Goal: Register for event/course: Register for event/course

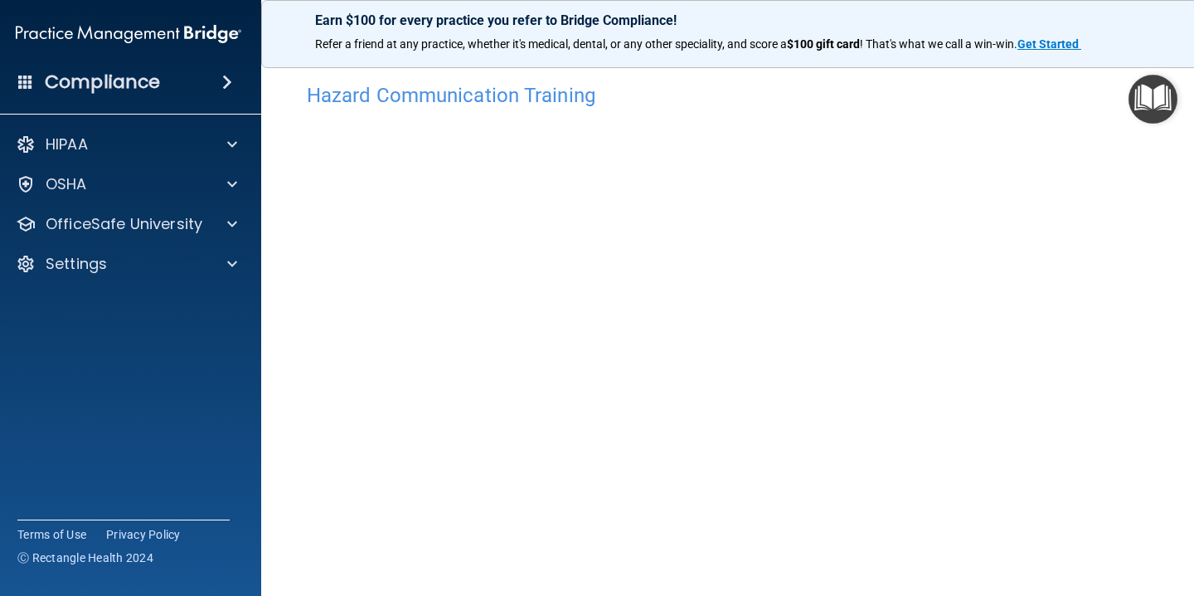
scroll to position [28, 0]
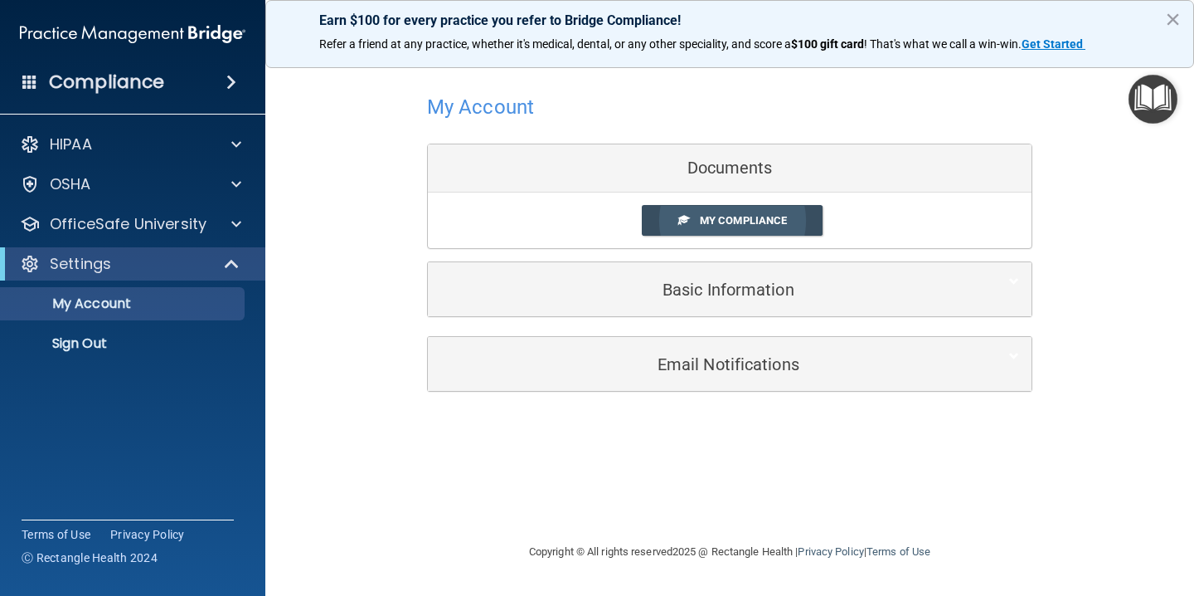
click at [747, 221] on span "My Compliance" at bounding box center [743, 220] width 87 height 12
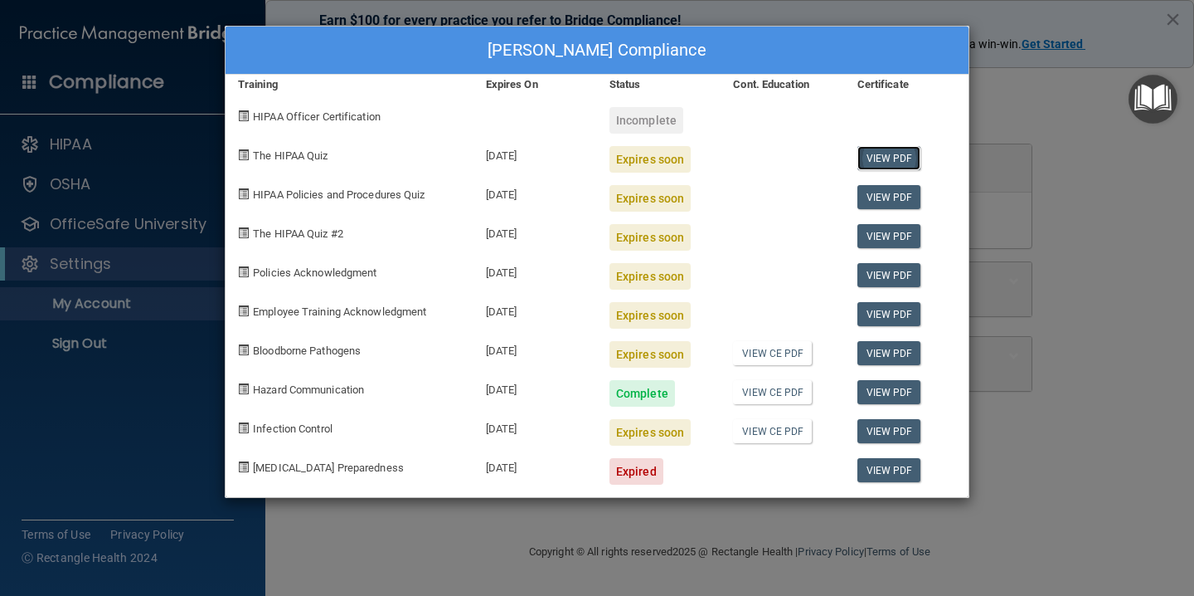
click at [888, 156] on link "View PDF" at bounding box center [890, 158] width 64 height 24
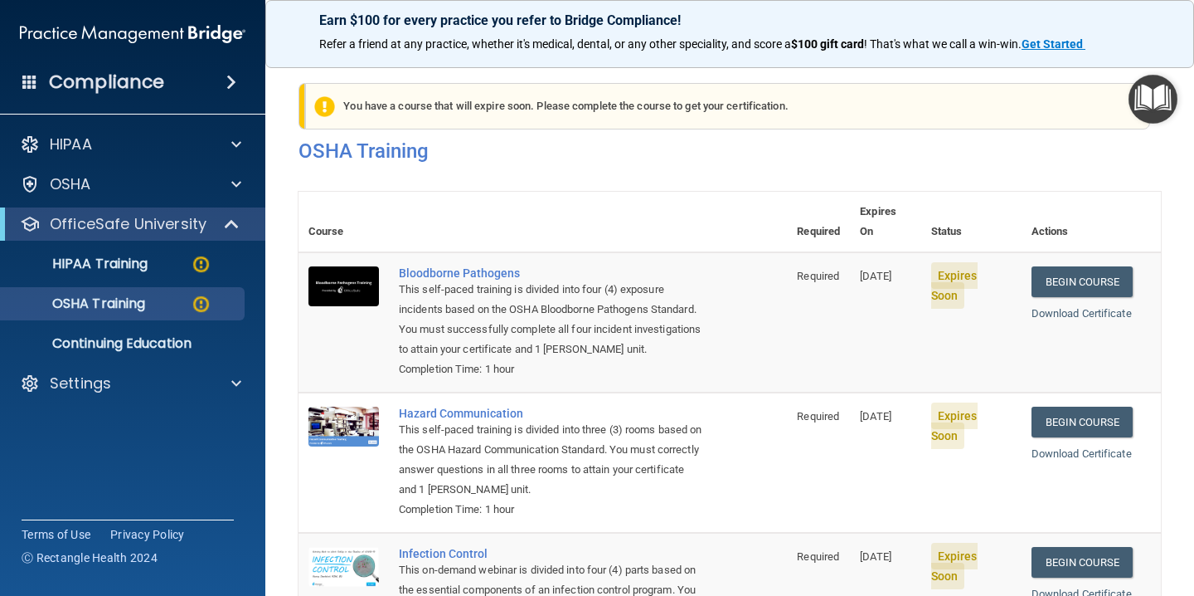
scroll to position [265, 0]
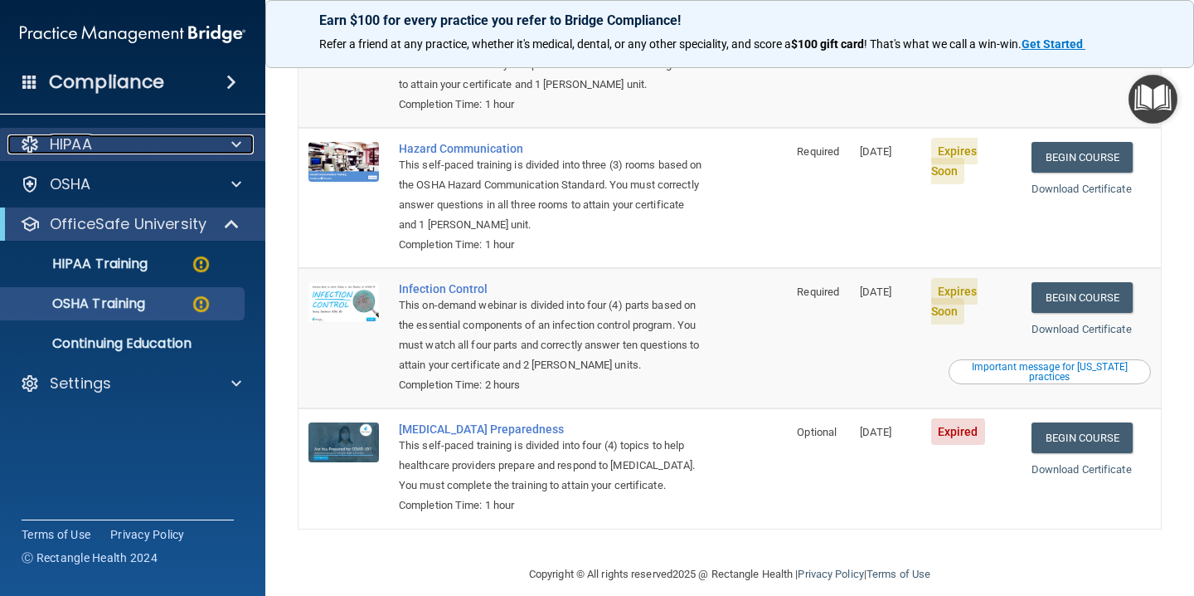
click at [192, 150] on div "HIPAA" at bounding box center [110, 144] width 206 height 20
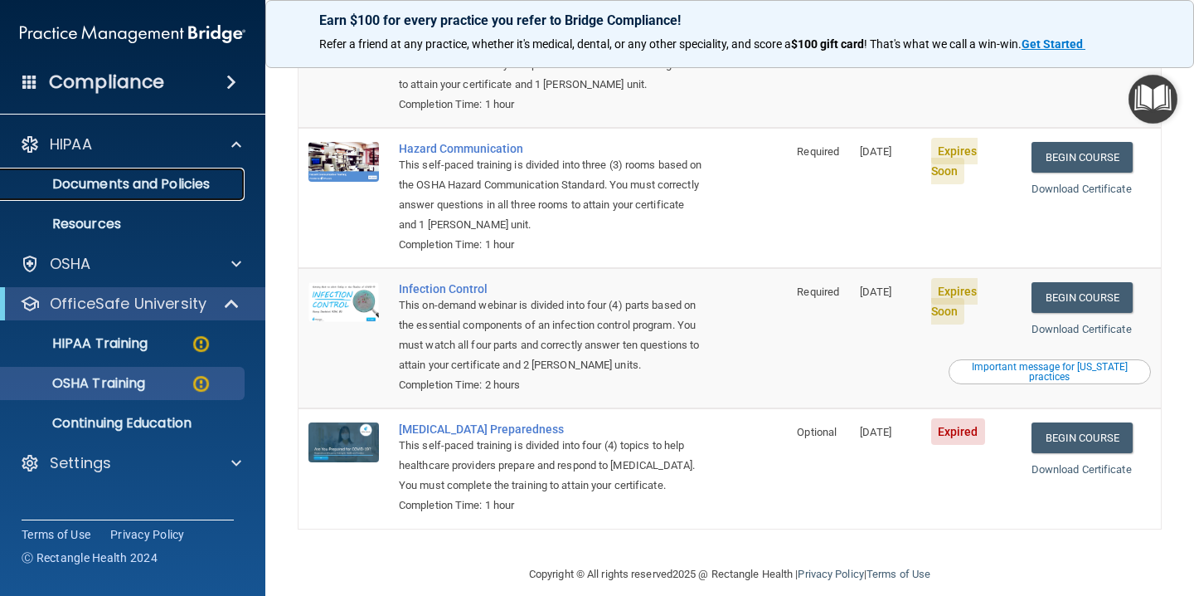
click at [176, 182] on p "Documents and Policies" at bounding box center [124, 184] width 226 height 17
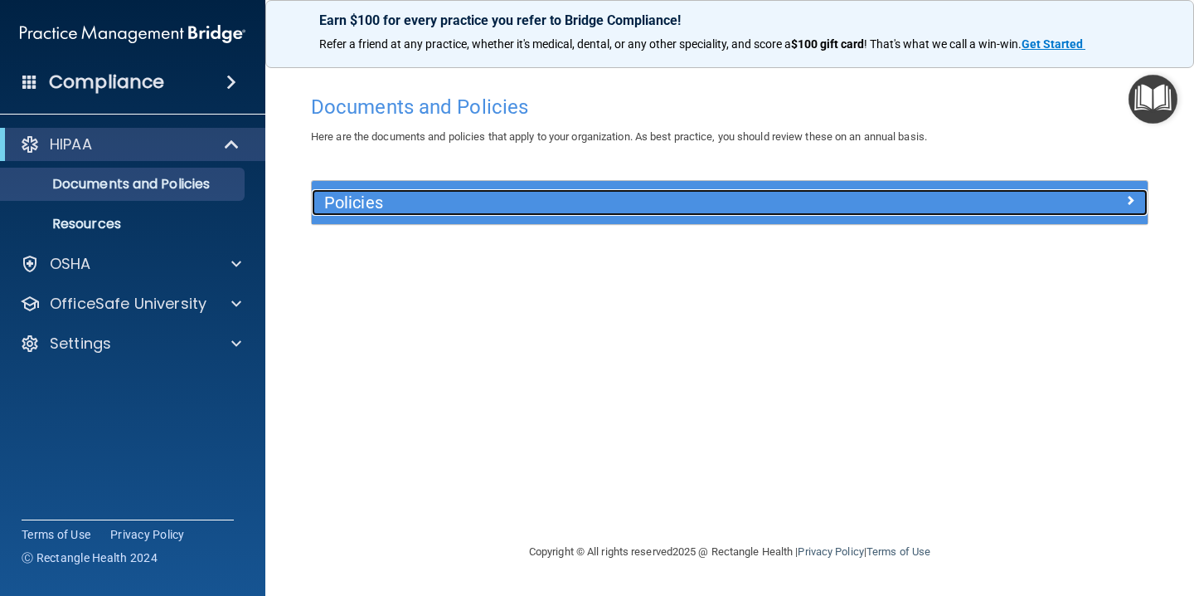
click at [427, 199] on h5 "Policies" at bounding box center [625, 202] width 602 height 18
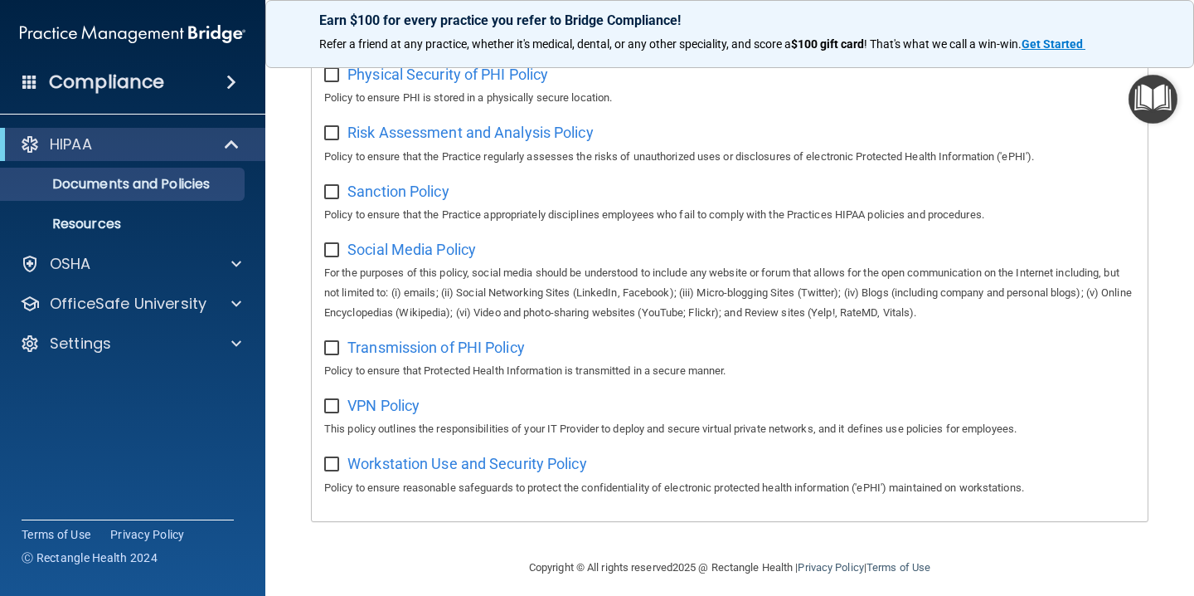
scroll to position [1099, 0]
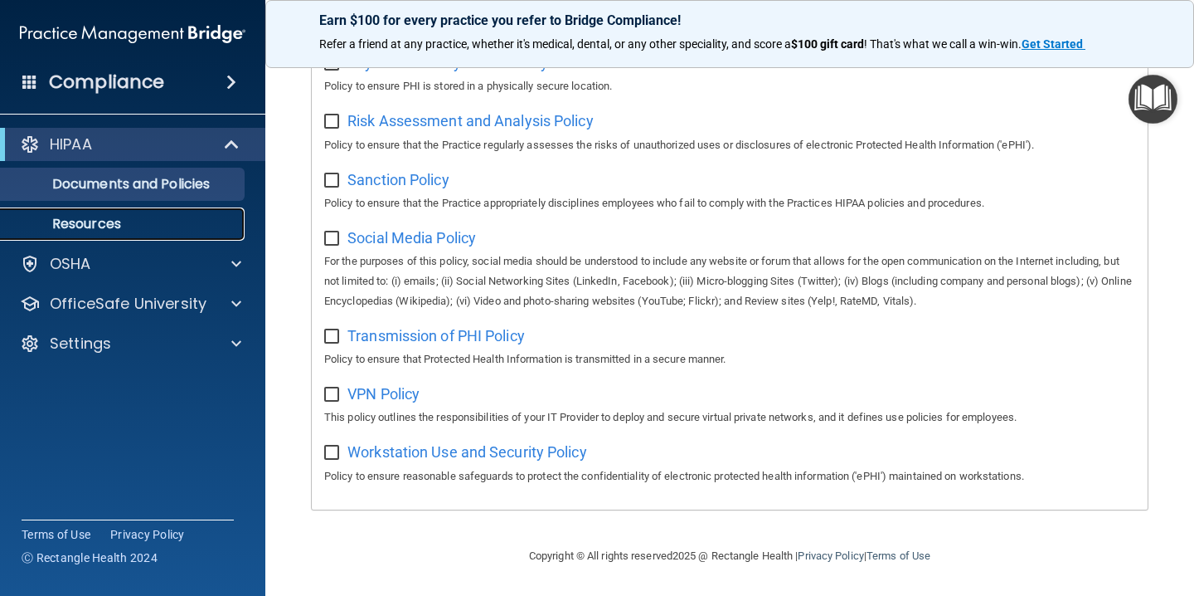
click at [111, 226] on p "Resources" at bounding box center [124, 224] width 226 height 17
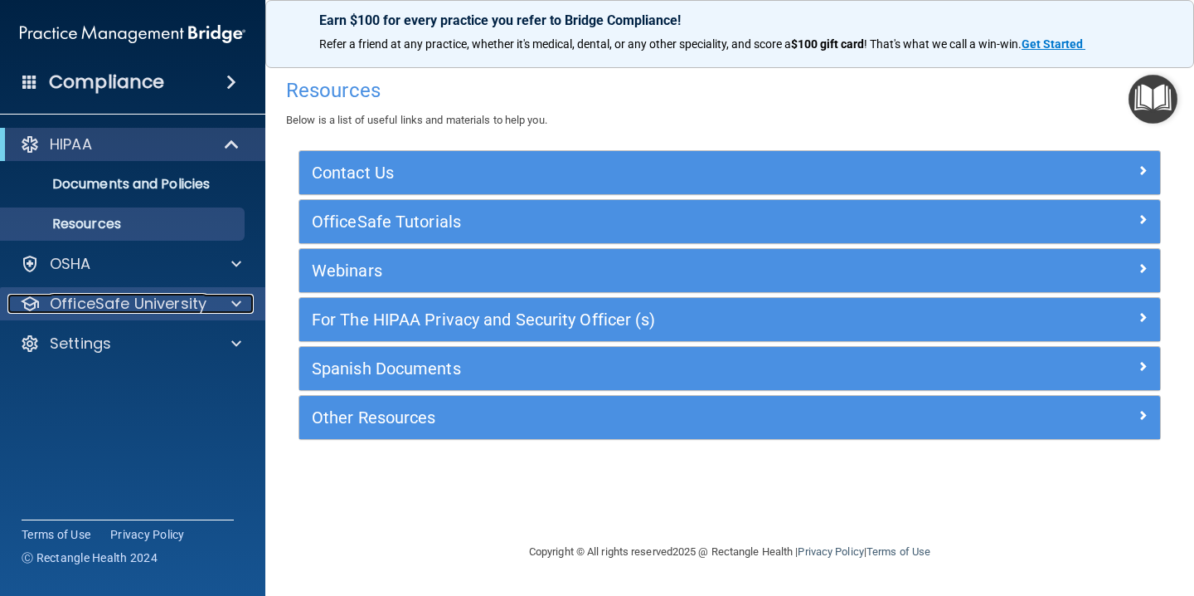
click at [111, 309] on p "OfficeSafe University" at bounding box center [128, 304] width 157 height 20
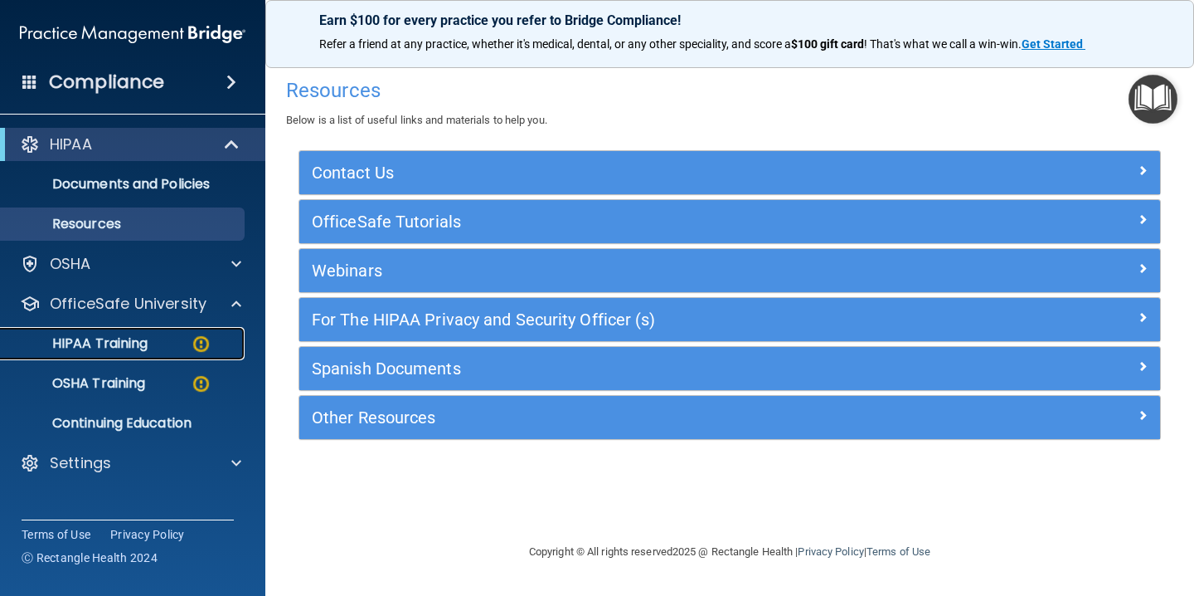
click at [112, 342] on p "HIPAA Training" at bounding box center [79, 343] width 137 height 17
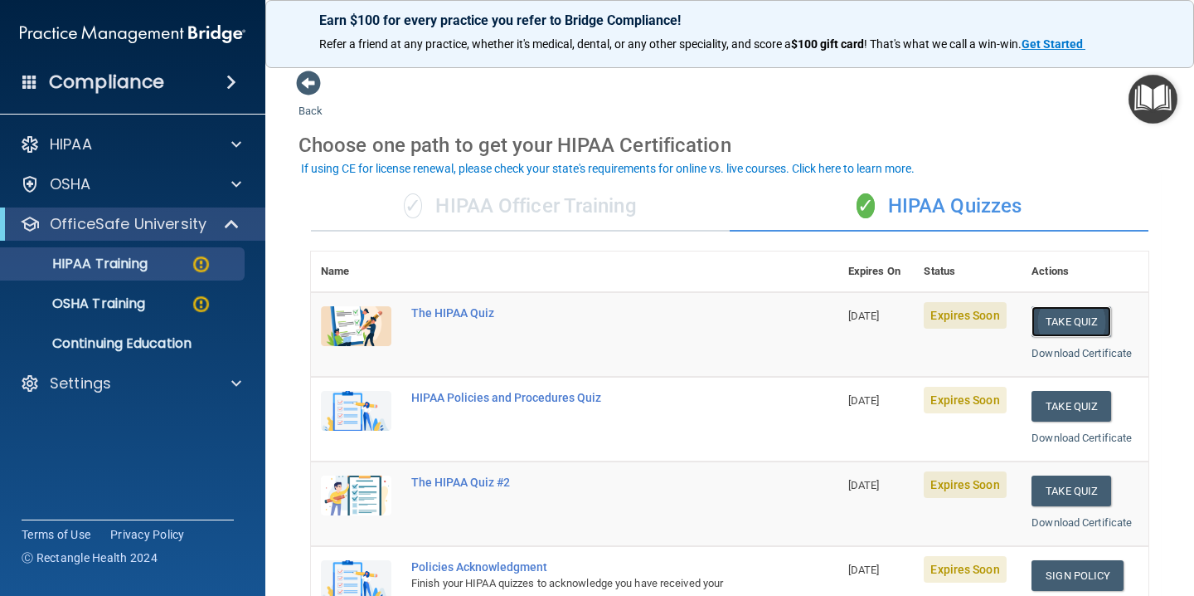
click at [1068, 314] on button "Take Quiz" at bounding box center [1072, 321] width 80 height 31
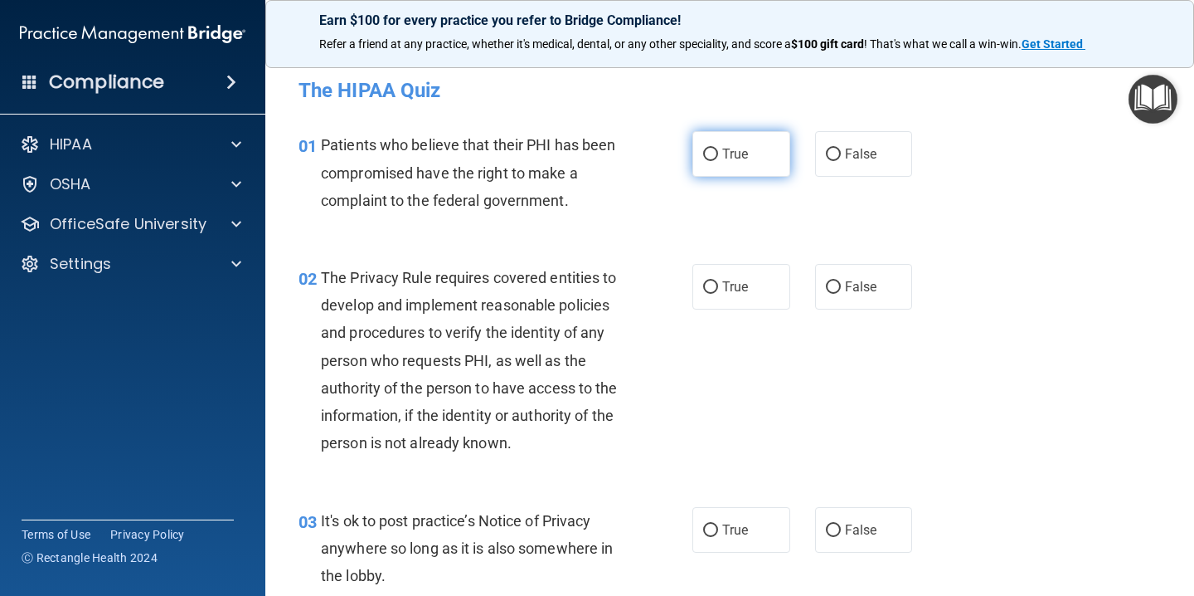
click at [715, 154] on input "True" at bounding box center [710, 154] width 15 height 12
radio input "true"
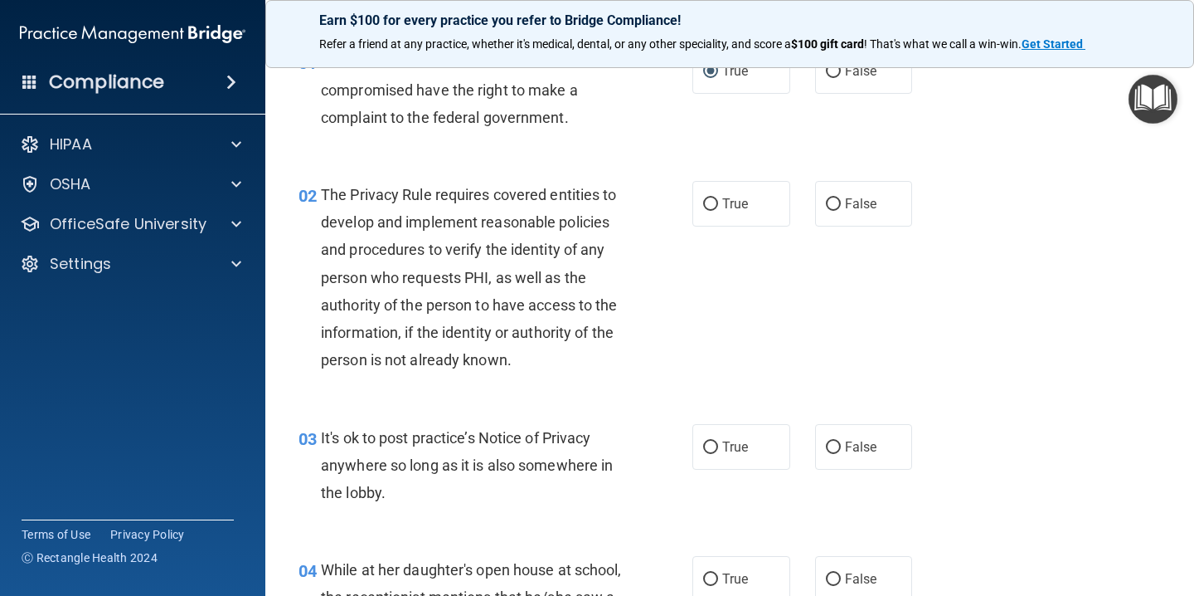
scroll to position [85, 0]
click at [712, 209] on input "True" at bounding box center [710, 203] width 15 height 12
radio input "true"
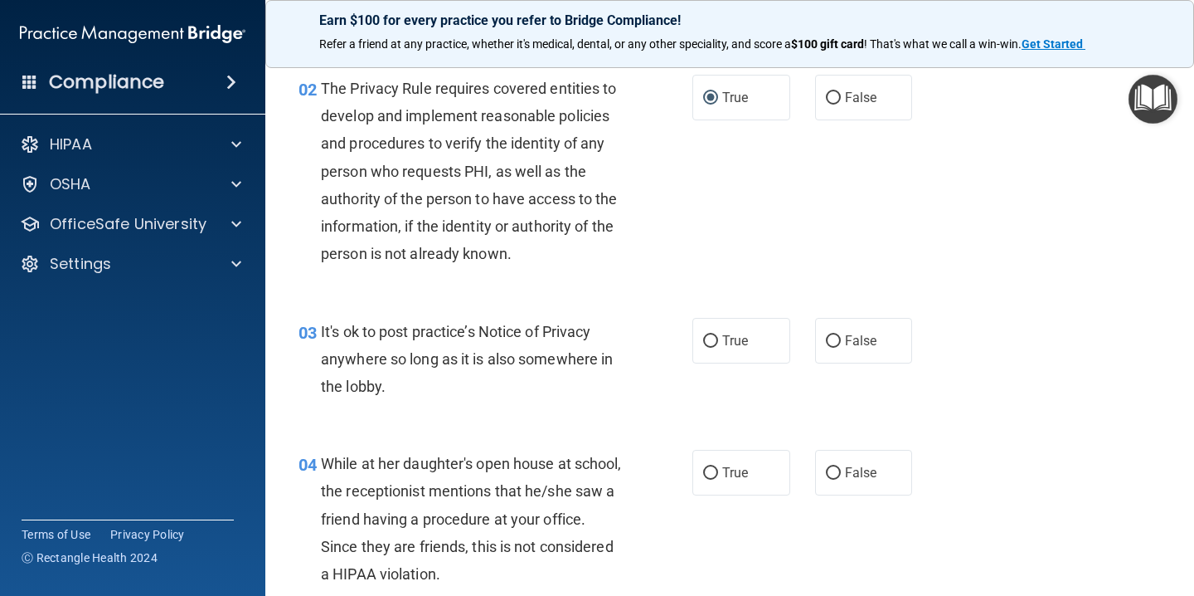
scroll to position [194, 0]
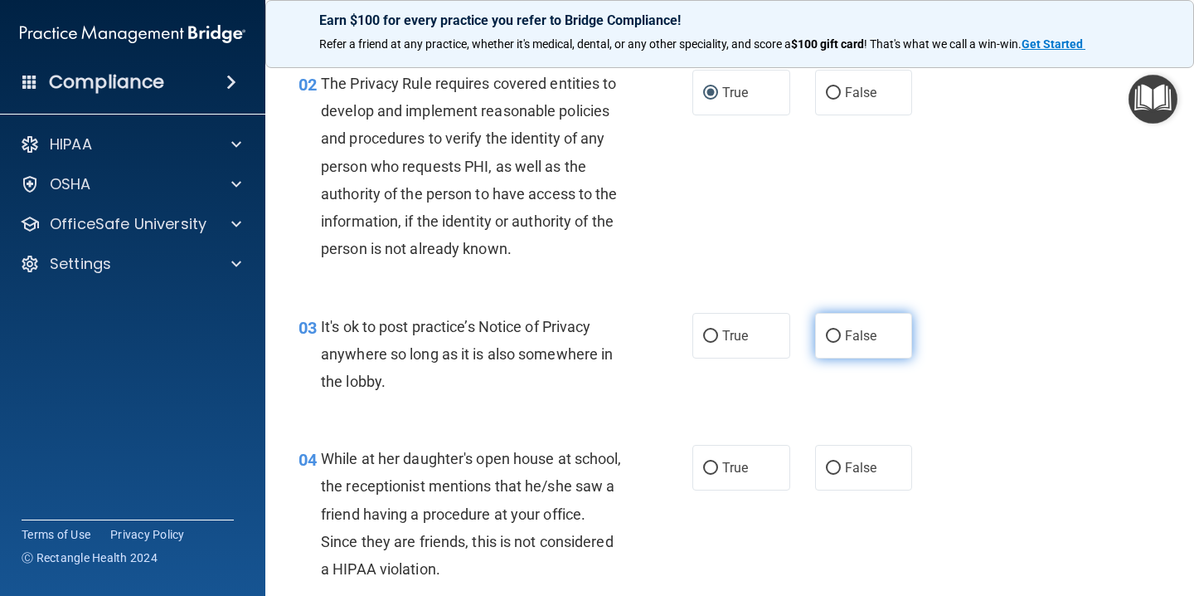
click at [829, 330] on input "False" at bounding box center [833, 336] width 15 height 12
radio input "true"
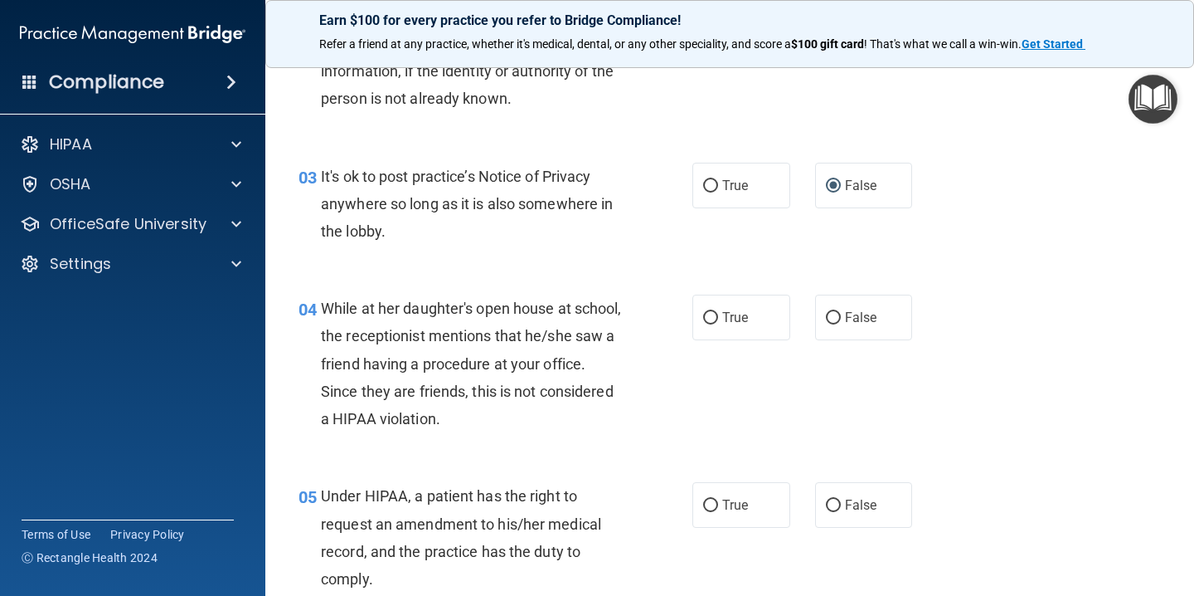
scroll to position [348, 0]
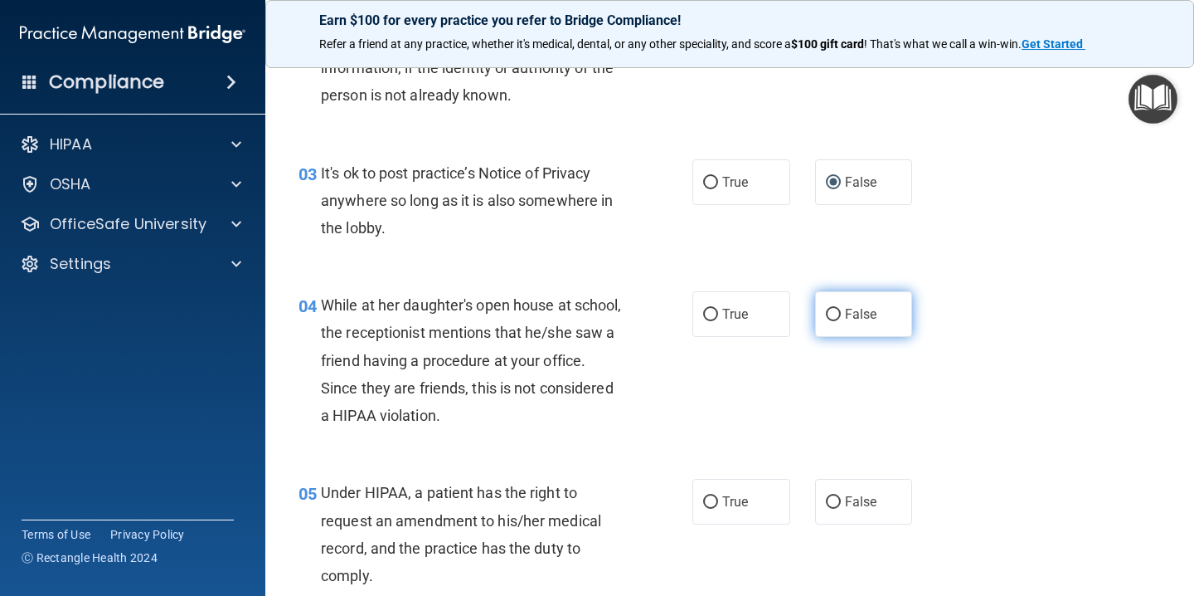
click at [834, 313] on input "False" at bounding box center [833, 315] width 15 height 12
radio input "true"
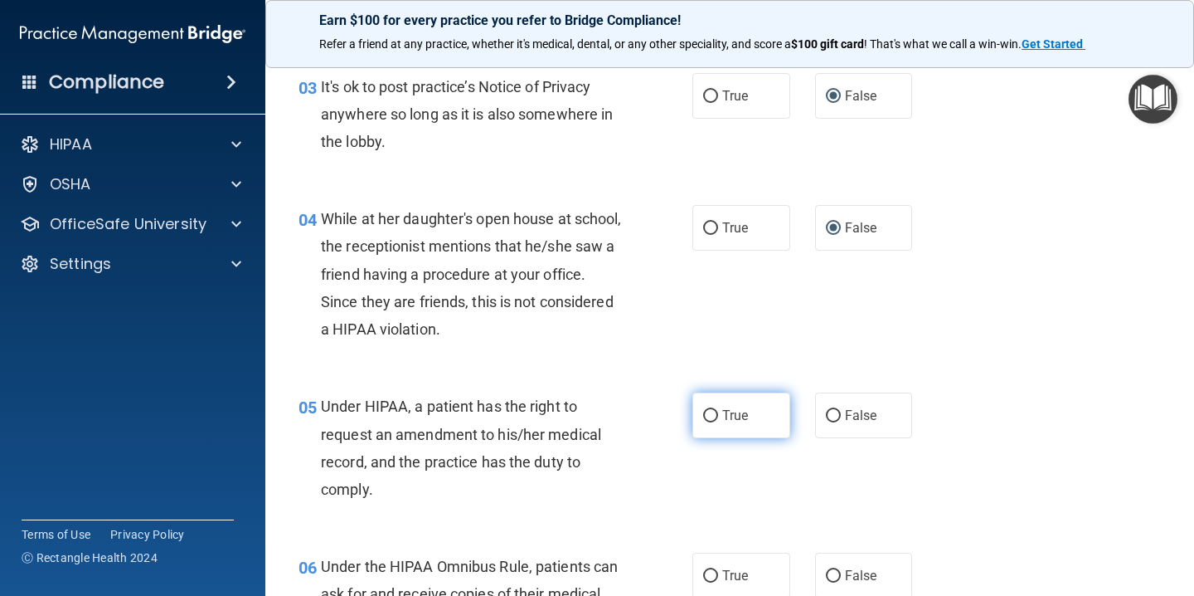
scroll to position [453, 0]
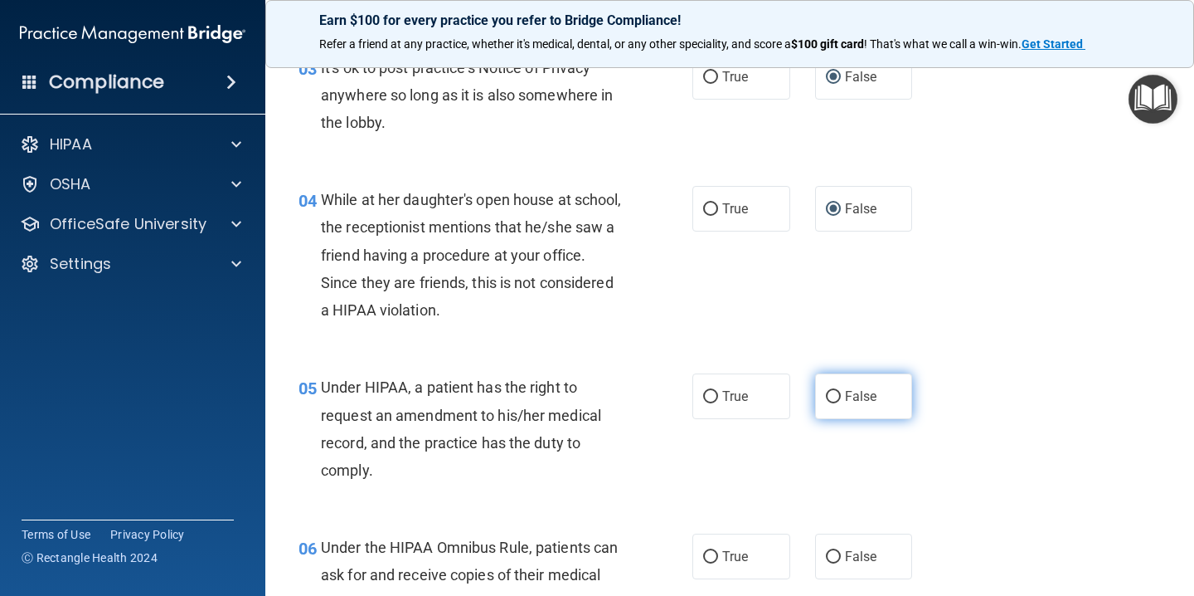
click at [834, 396] on input "False" at bounding box center [833, 397] width 15 height 12
radio input "true"
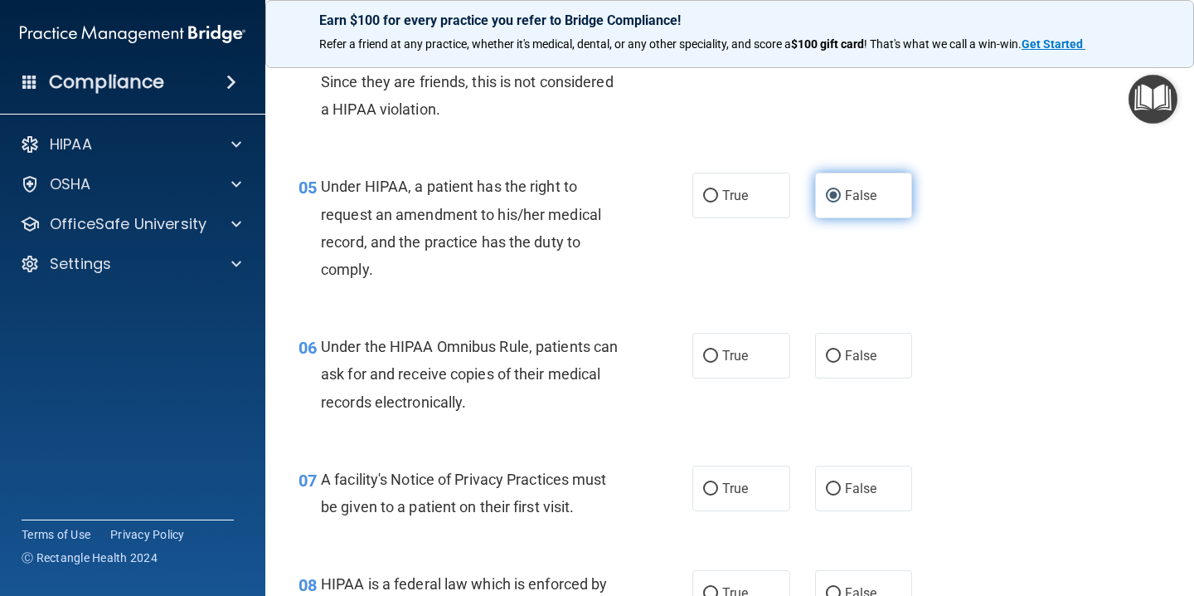
scroll to position [658, 0]
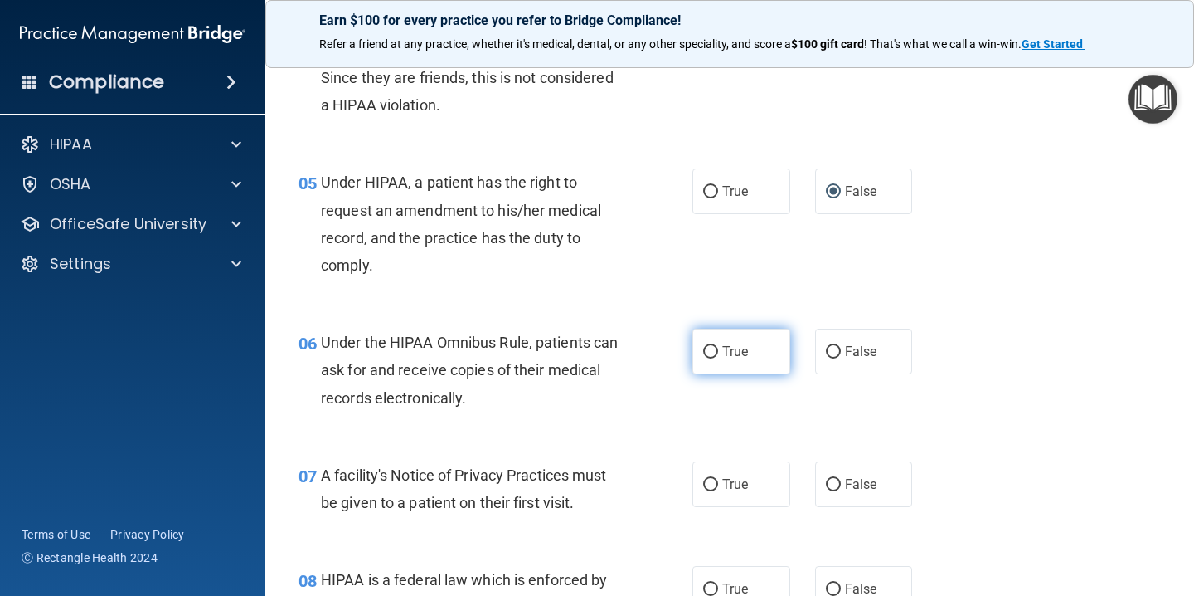
click at [713, 347] on input "True" at bounding box center [710, 352] width 15 height 12
radio input "true"
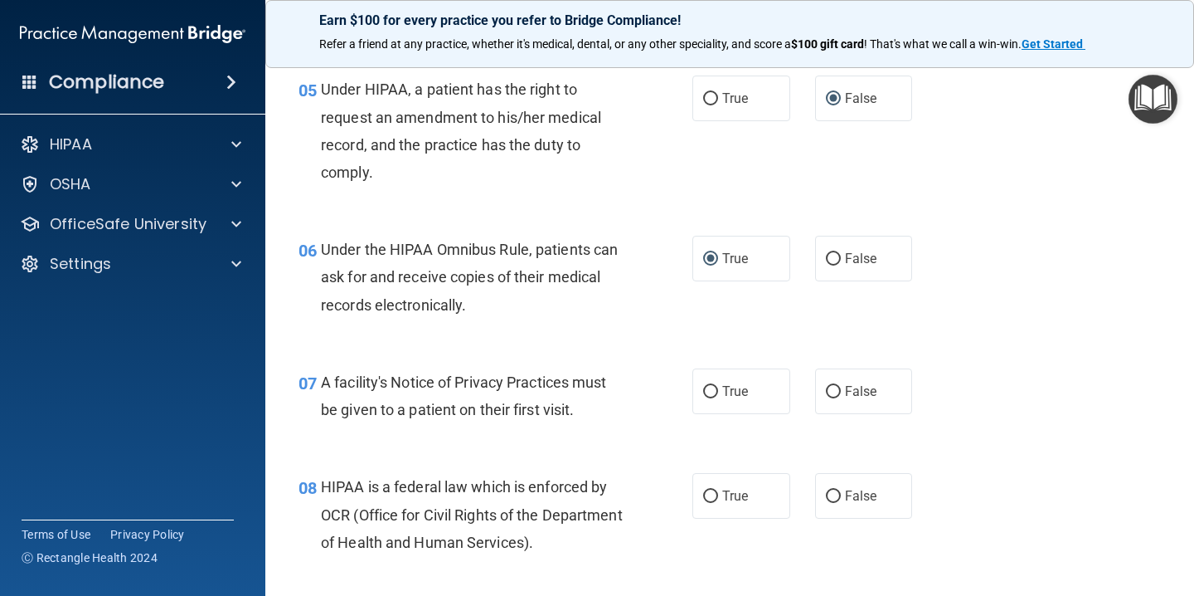
scroll to position [753, 0]
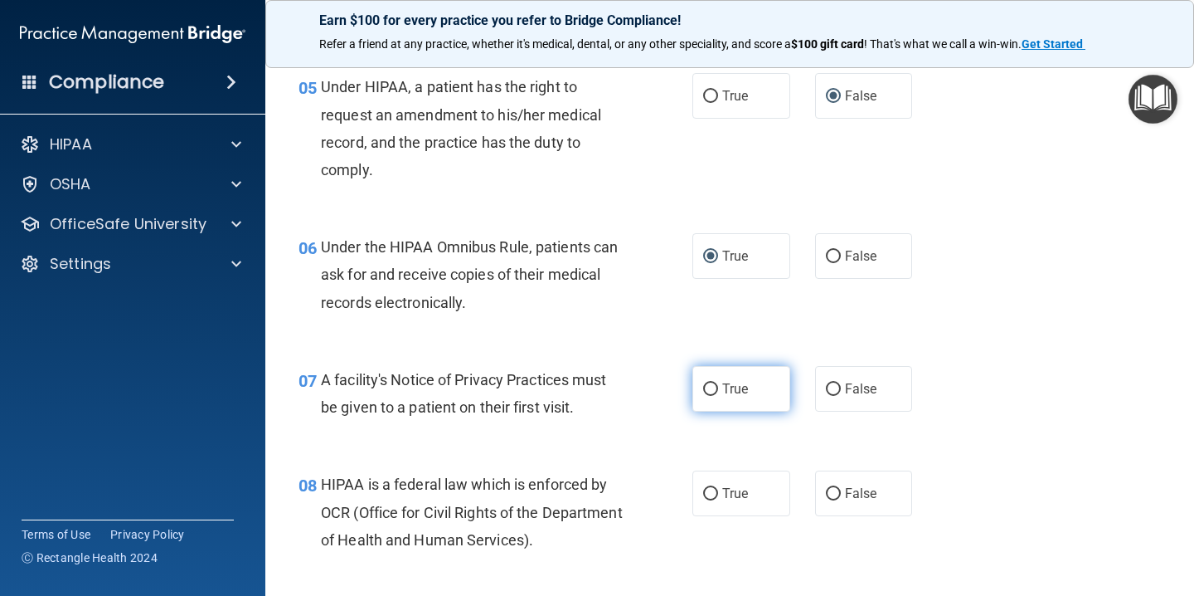
click at [715, 389] on input "True" at bounding box center [710, 389] width 15 height 12
radio input "true"
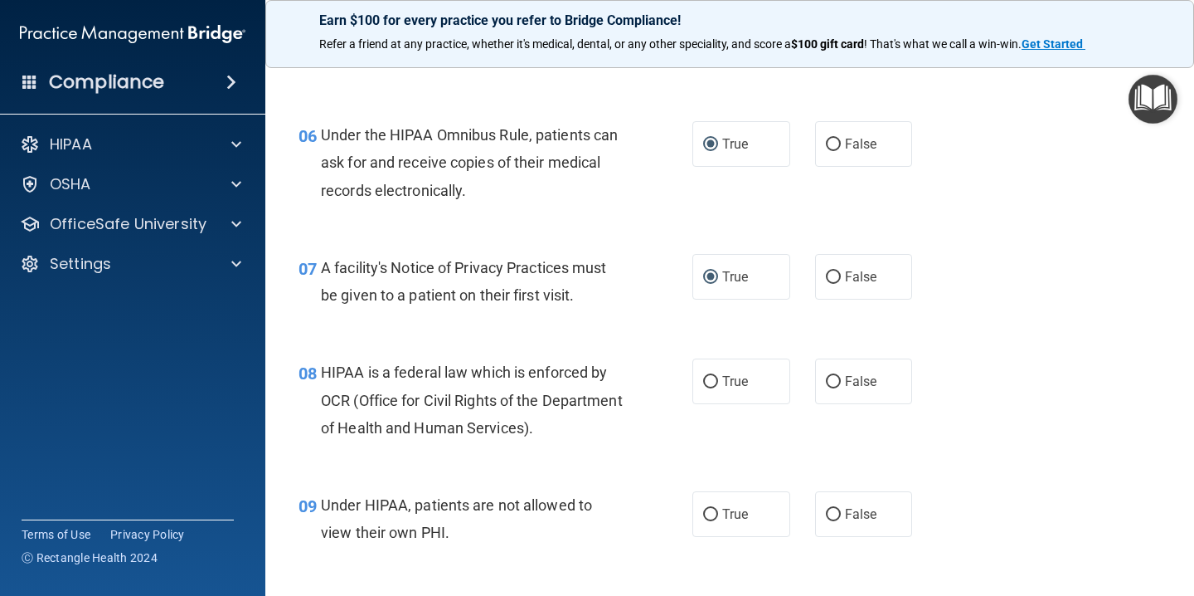
scroll to position [863, 0]
click at [713, 390] on input "True" at bounding box center [710, 383] width 15 height 12
radio input "true"
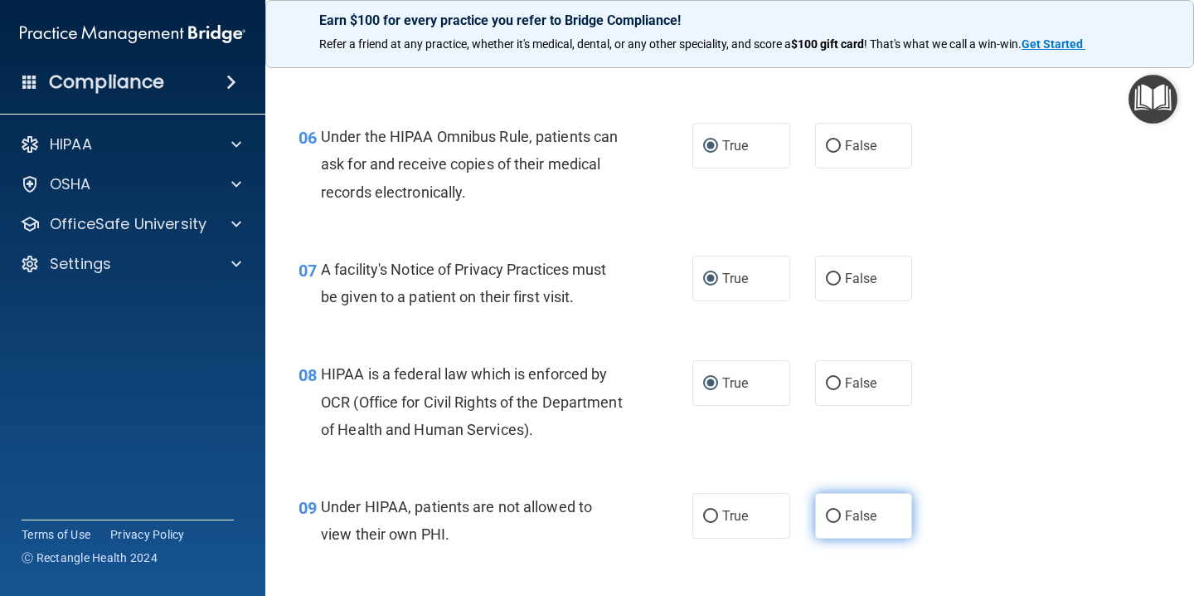
click at [831, 512] on input "False" at bounding box center [833, 516] width 15 height 12
radio input "true"
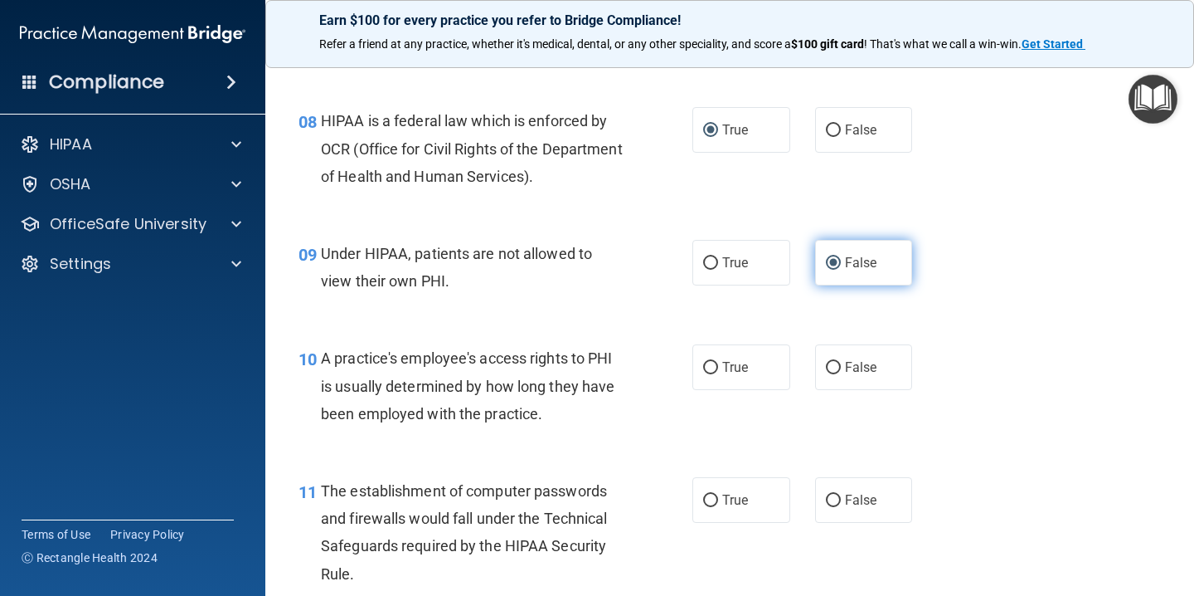
scroll to position [1131, 0]
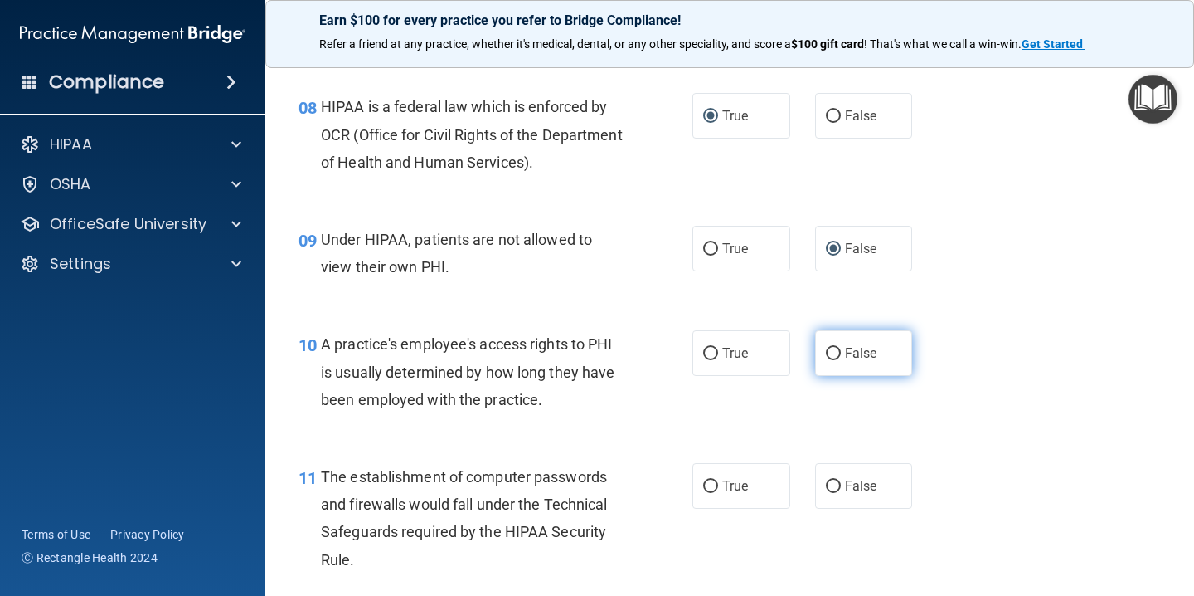
click at [835, 349] on input "False" at bounding box center [833, 354] width 15 height 12
radio input "true"
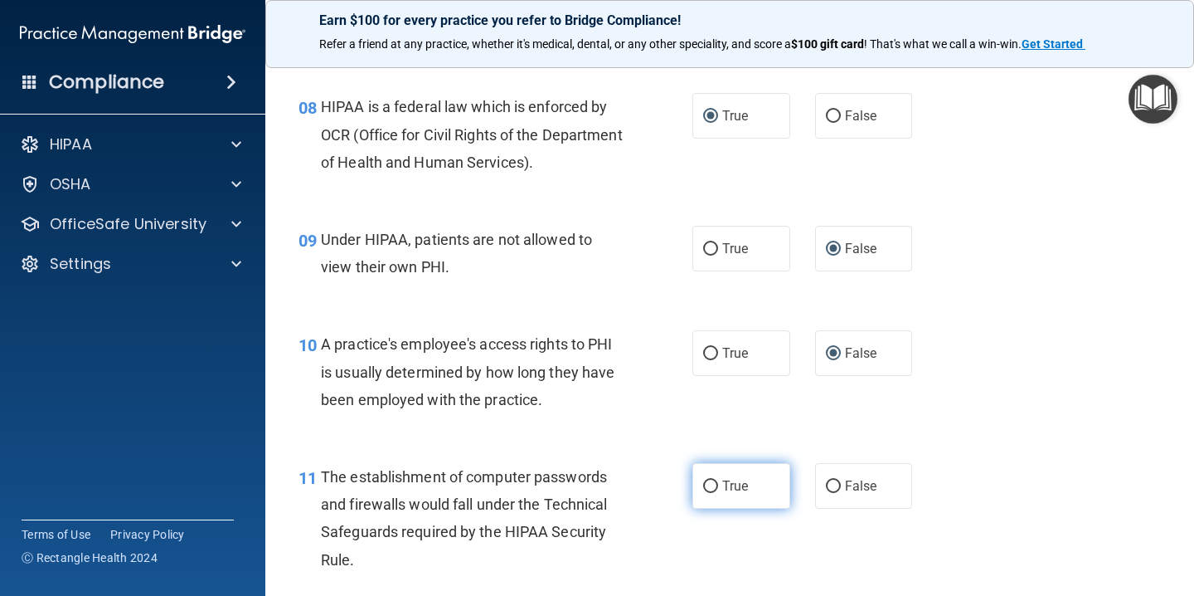
click at [711, 484] on input "True" at bounding box center [710, 486] width 15 height 12
radio input "true"
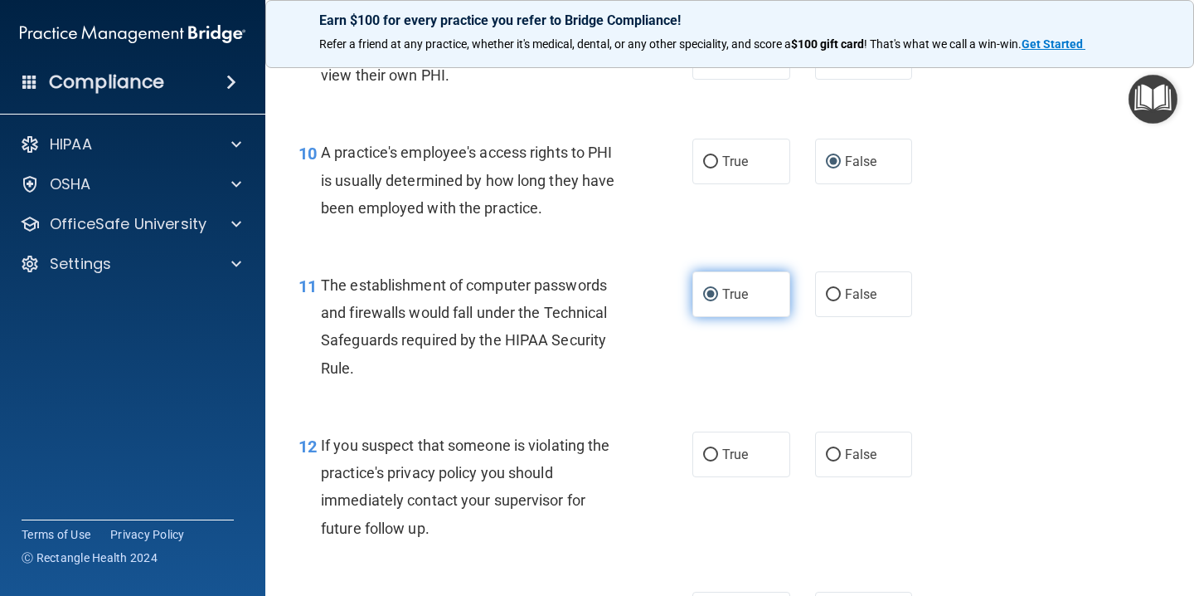
scroll to position [1330, 0]
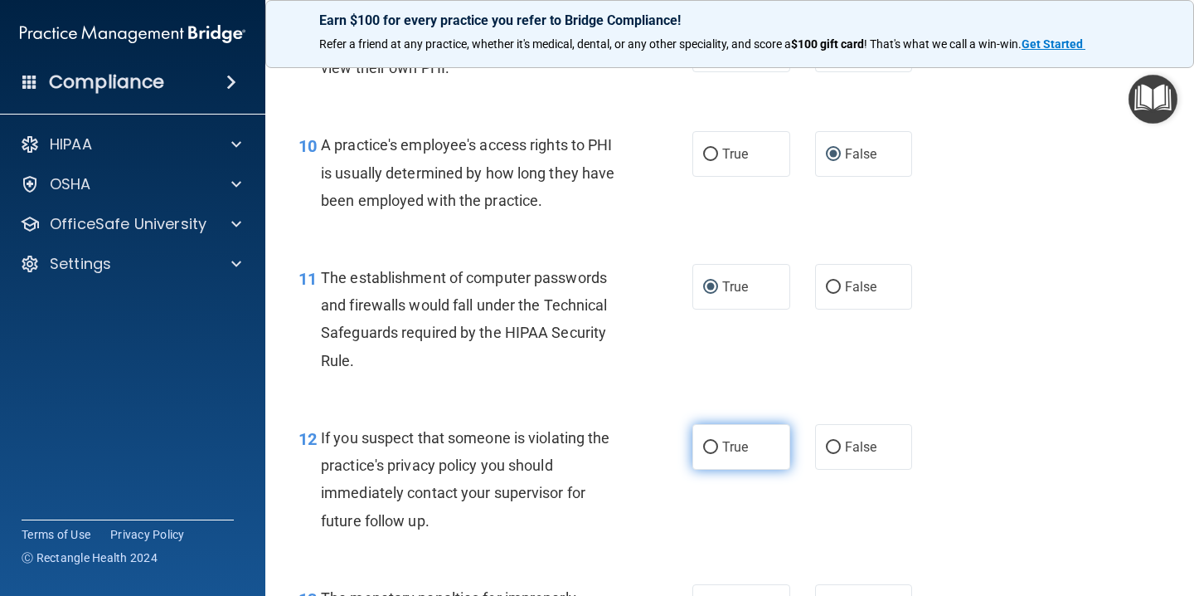
click at [709, 446] on input "True" at bounding box center [710, 447] width 15 height 12
radio input "true"
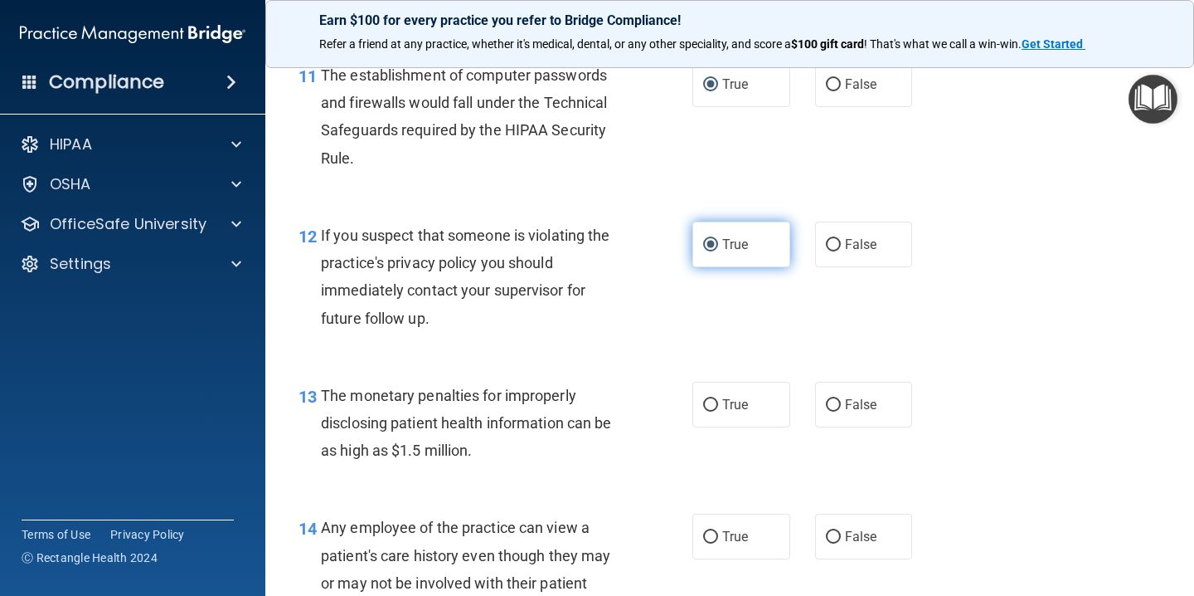
scroll to position [1534, 0]
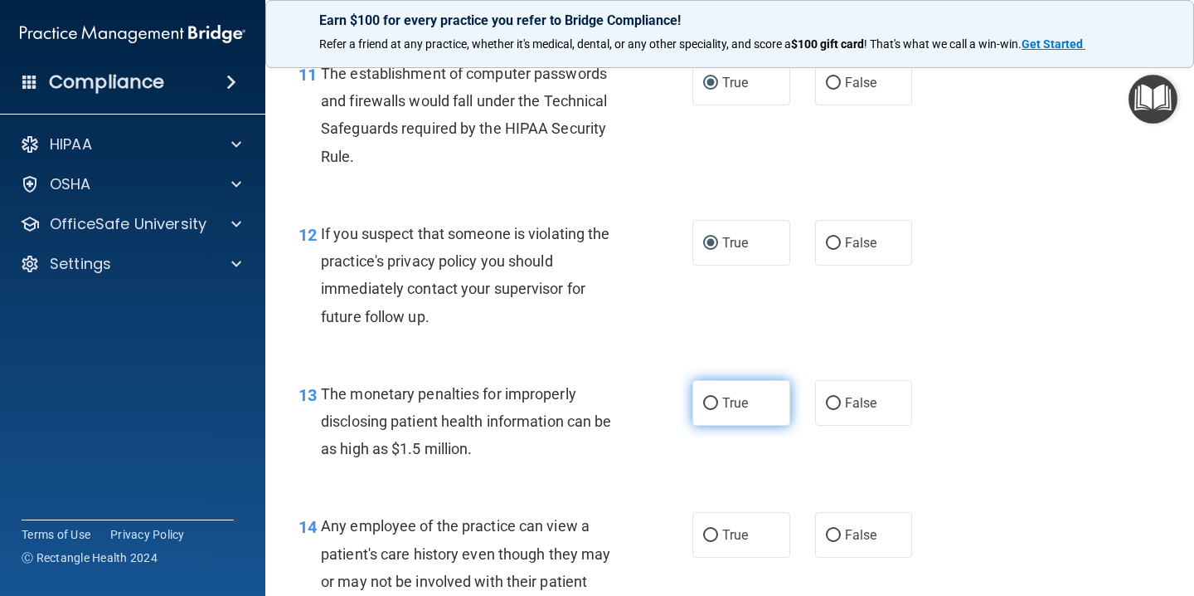
click at [709, 405] on input "True" at bounding box center [710, 403] width 15 height 12
radio input "true"
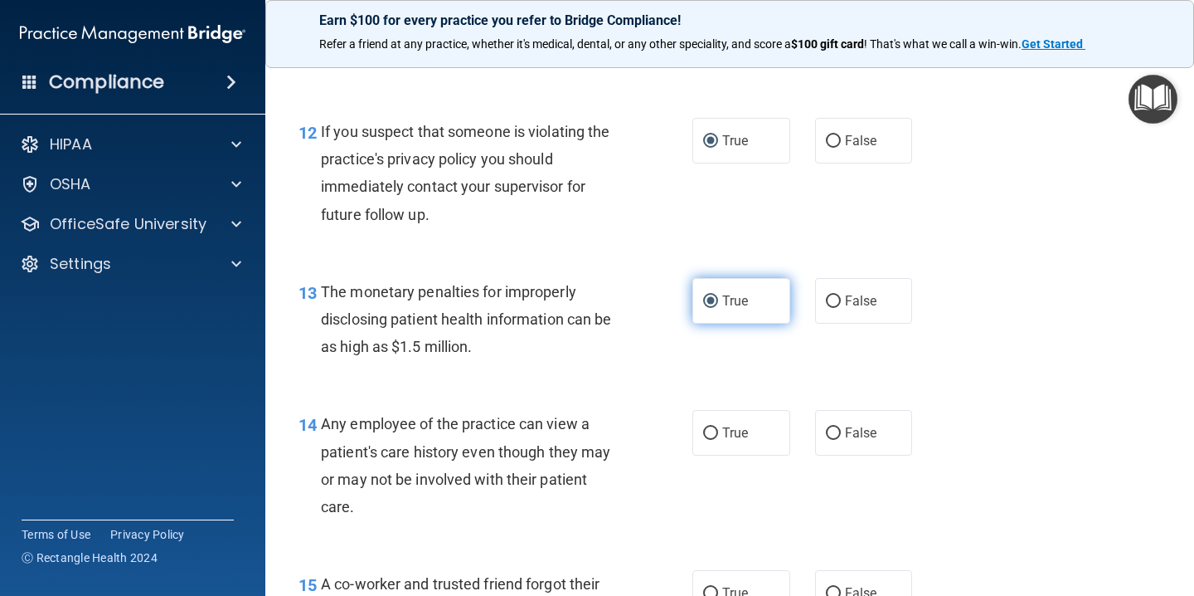
scroll to position [1639, 0]
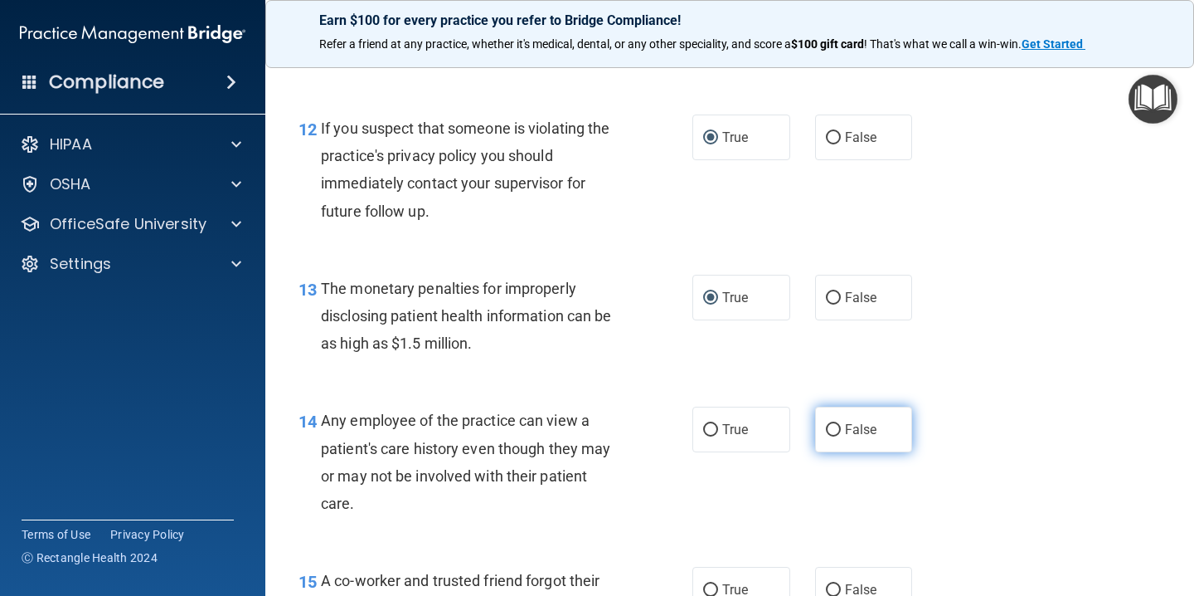
click at [837, 427] on input "False" at bounding box center [833, 430] width 15 height 12
radio input "true"
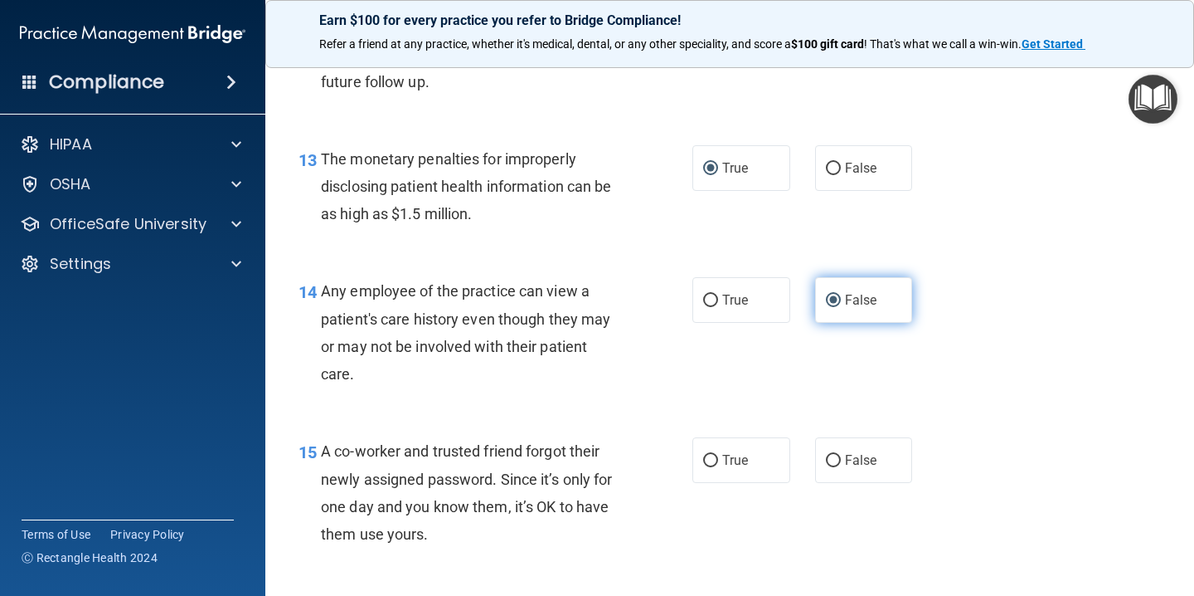
scroll to position [1773, 0]
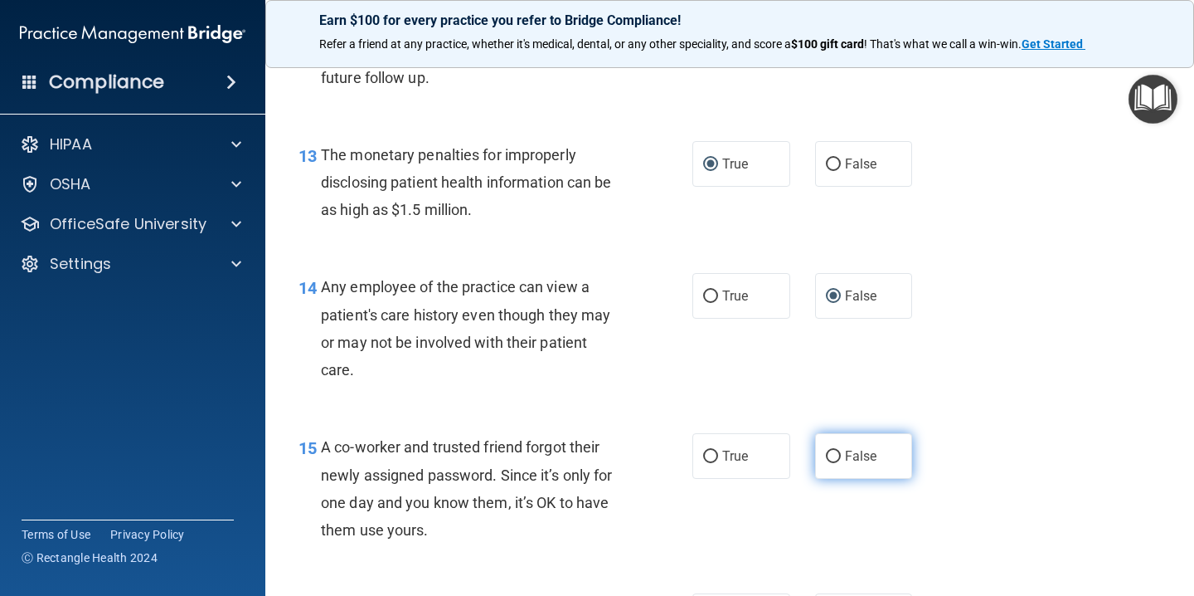
click at [836, 452] on input "False" at bounding box center [833, 456] width 15 height 12
radio input "true"
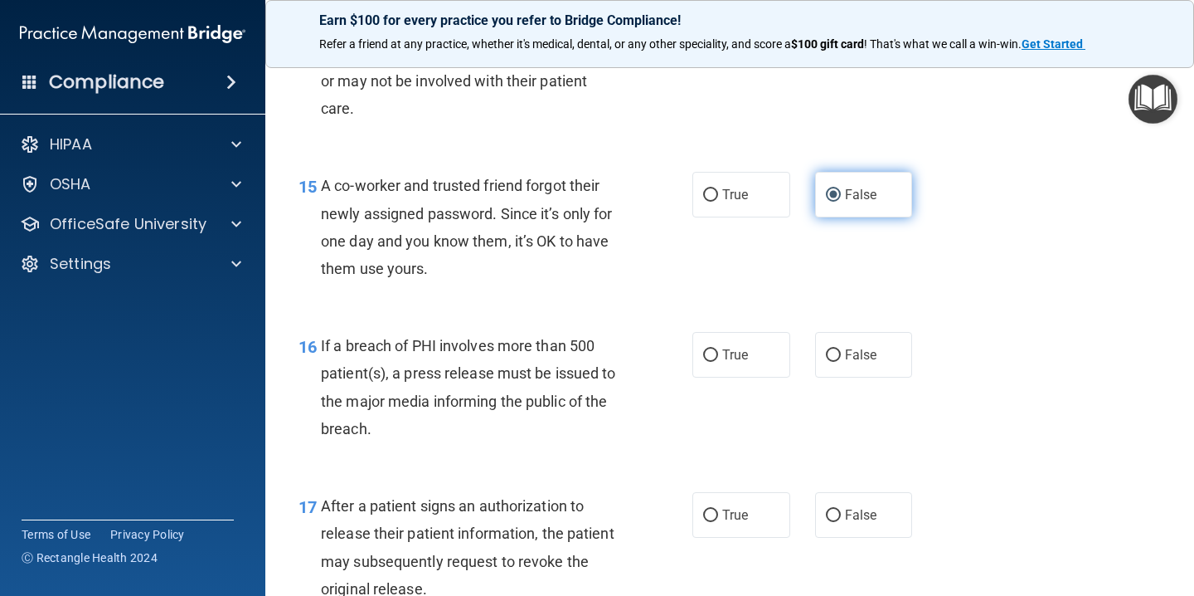
scroll to position [2037, 0]
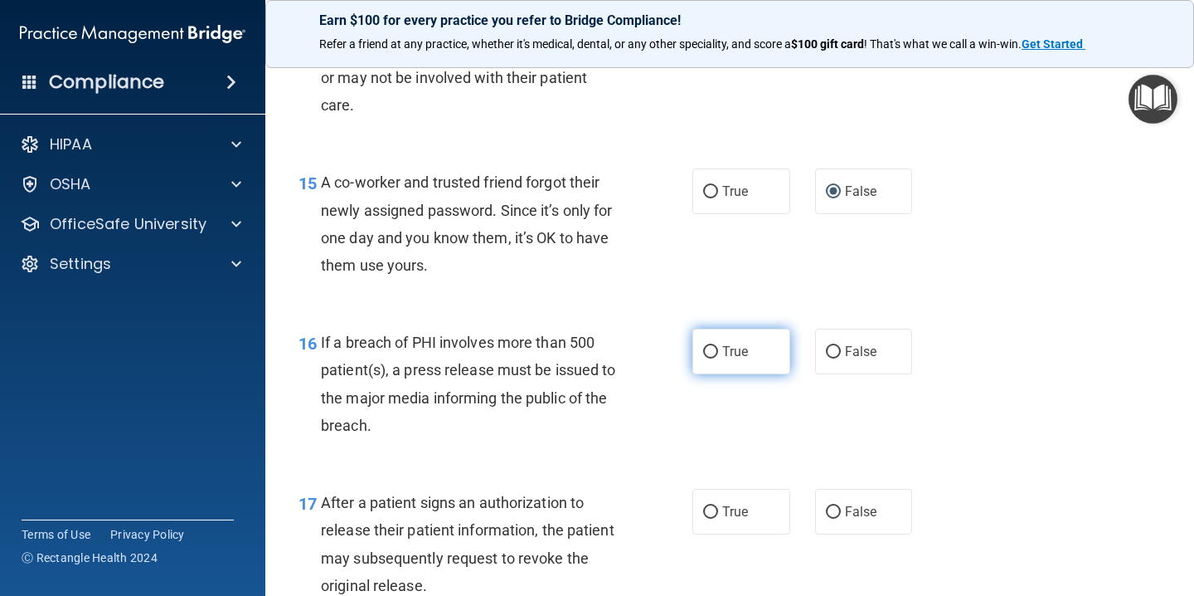
click at [713, 348] on input "True" at bounding box center [710, 352] width 15 height 12
radio input "true"
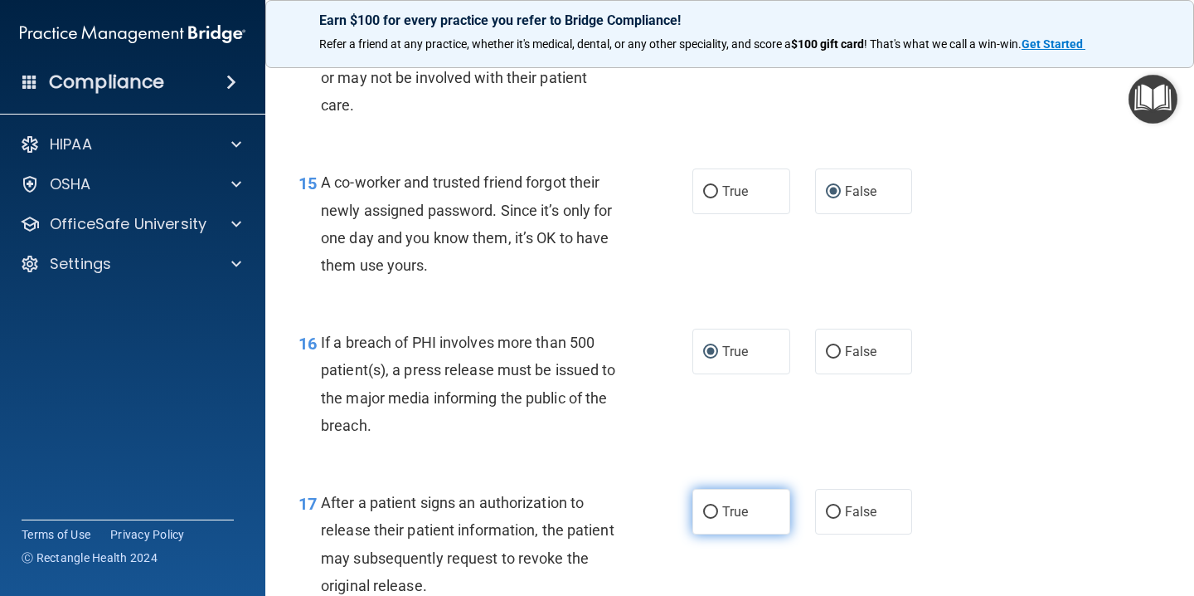
click at [713, 510] on input "True" at bounding box center [710, 512] width 15 height 12
radio input "true"
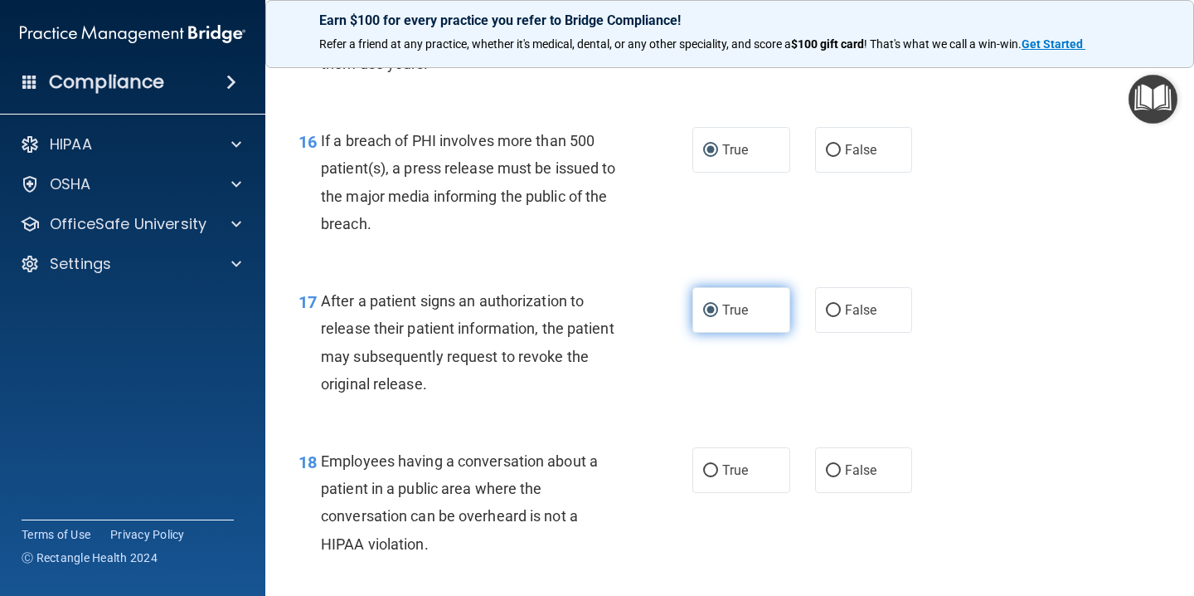
scroll to position [2260, 0]
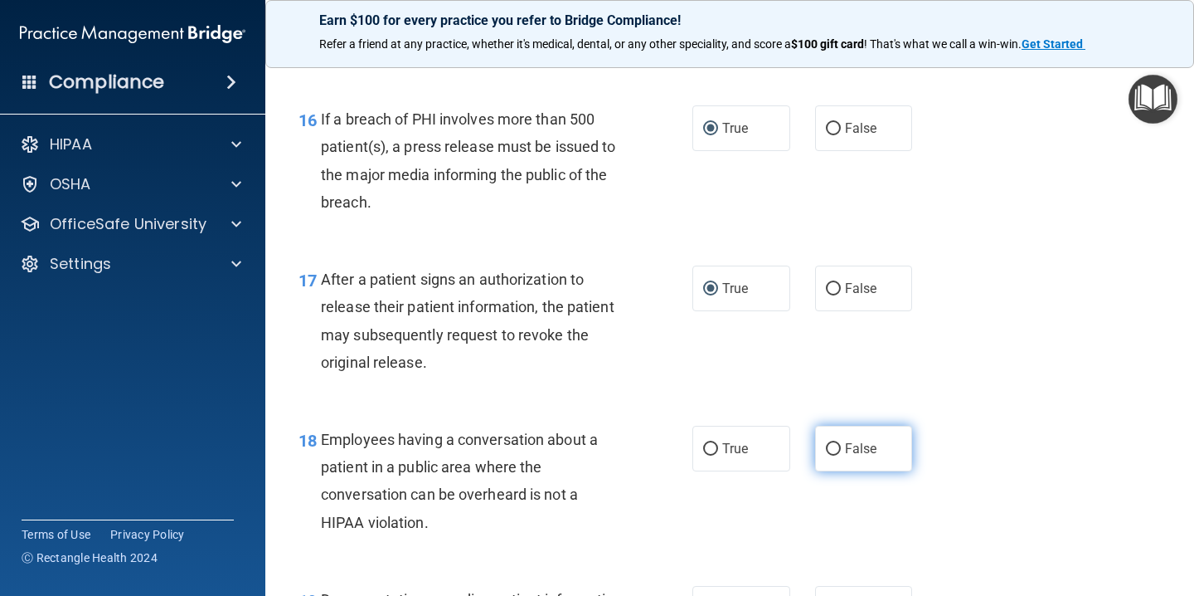
click at [834, 443] on input "False" at bounding box center [833, 449] width 15 height 12
radio input "true"
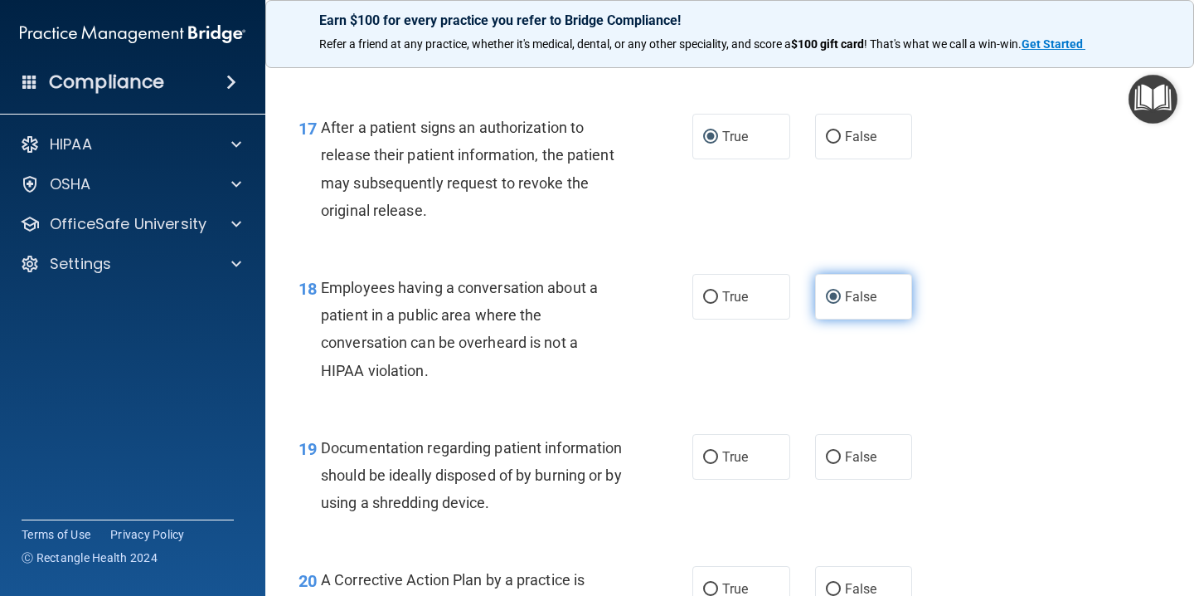
scroll to position [2414, 0]
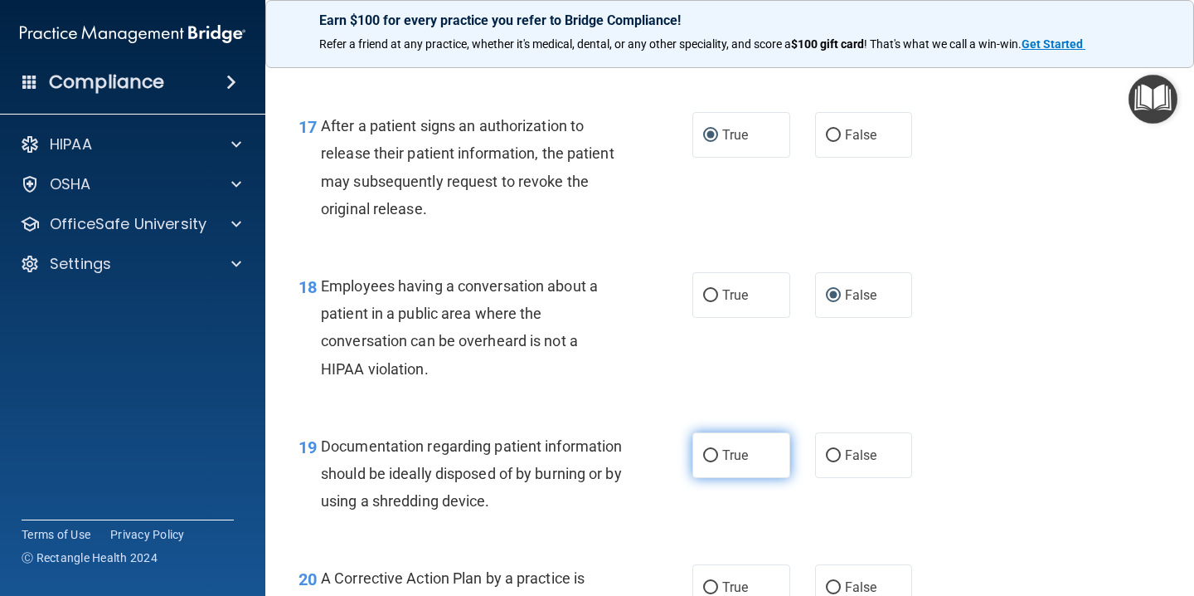
click at [714, 455] on input "True" at bounding box center [710, 456] width 15 height 12
radio input "true"
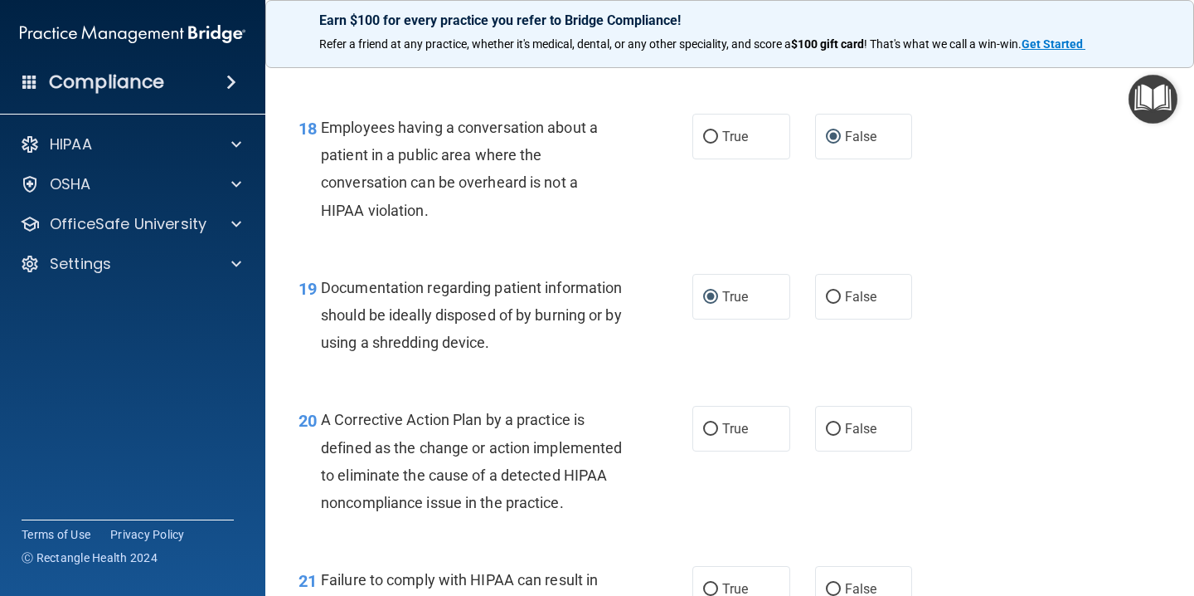
scroll to position [2580, 0]
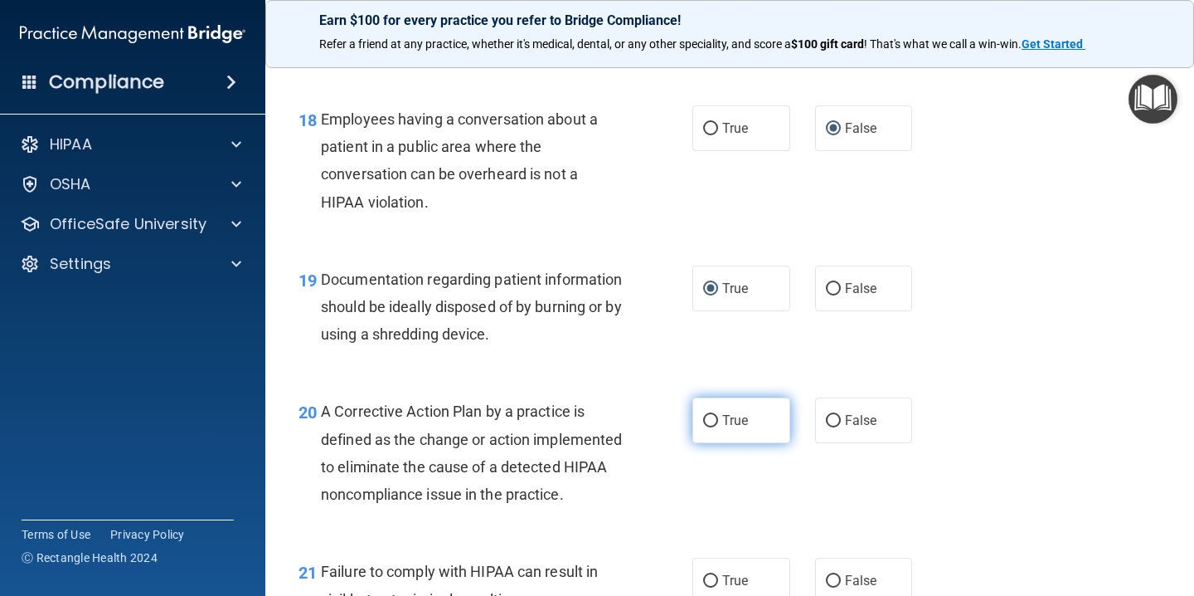
click at [709, 419] on input "True" at bounding box center [710, 421] width 15 height 12
radio input "true"
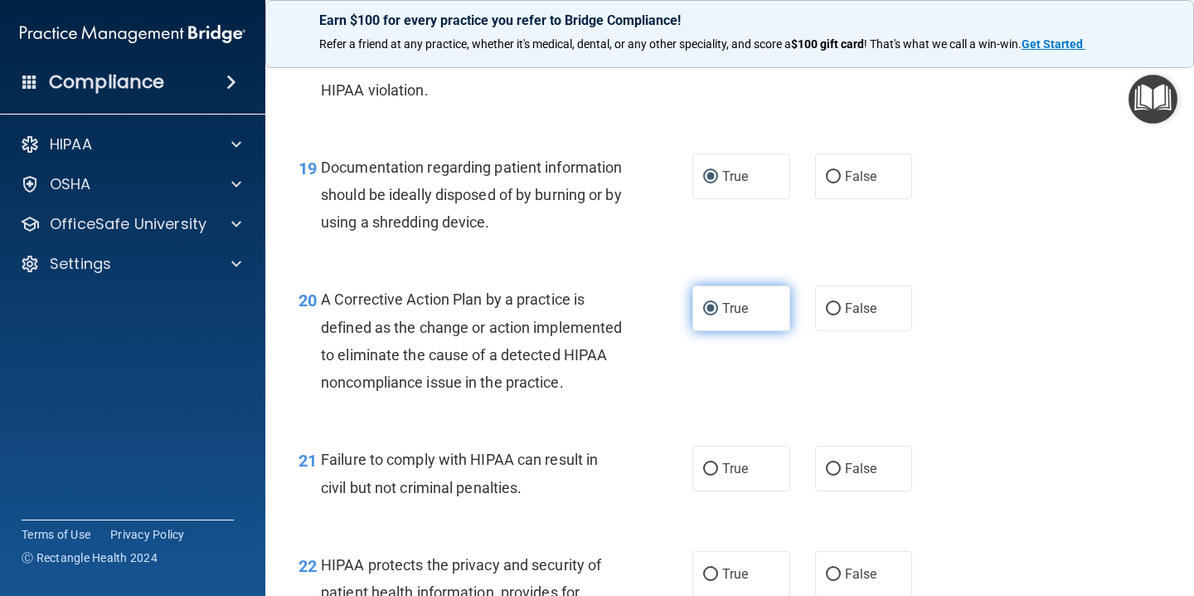
scroll to position [2702, 0]
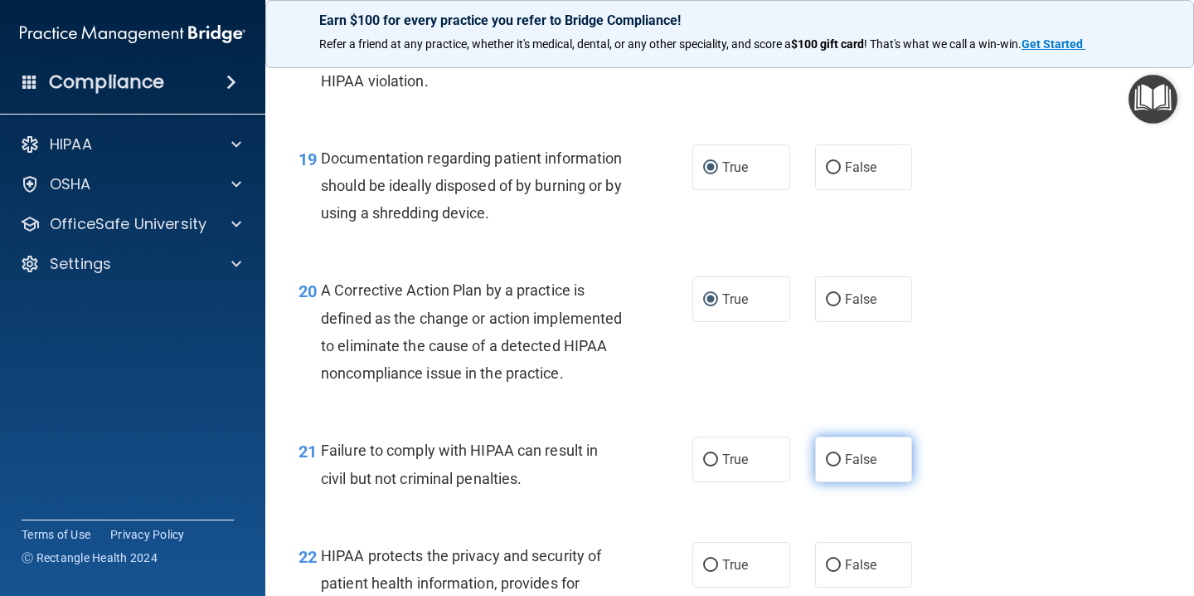
click at [832, 466] on input "False" at bounding box center [833, 460] width 15 height 12
radio input "true"
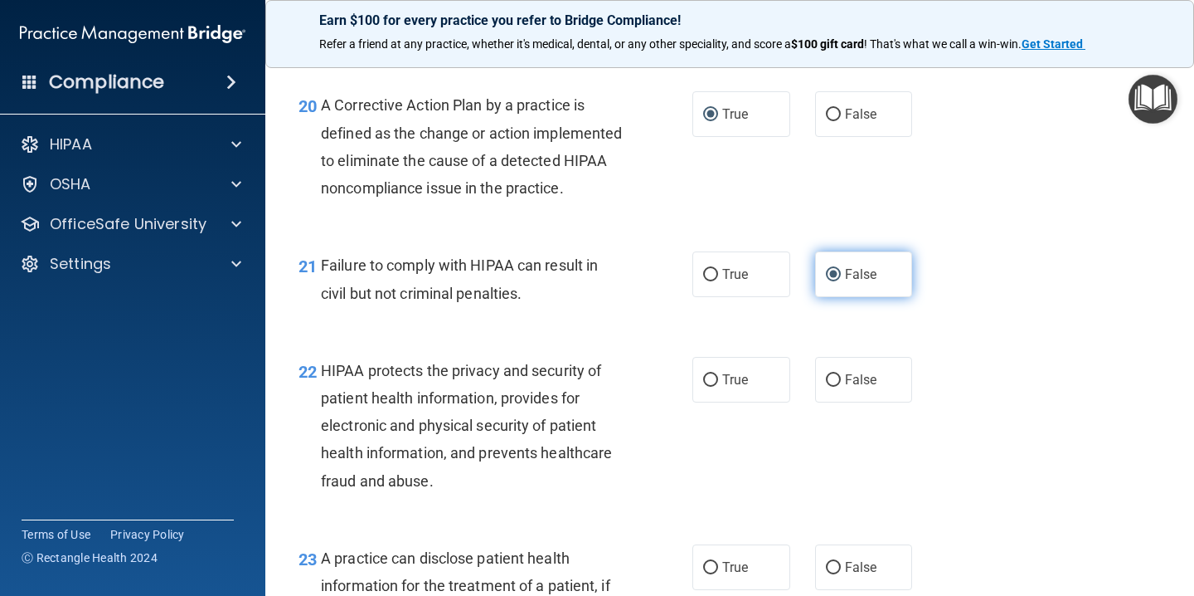
scroll to position [2908, 0]
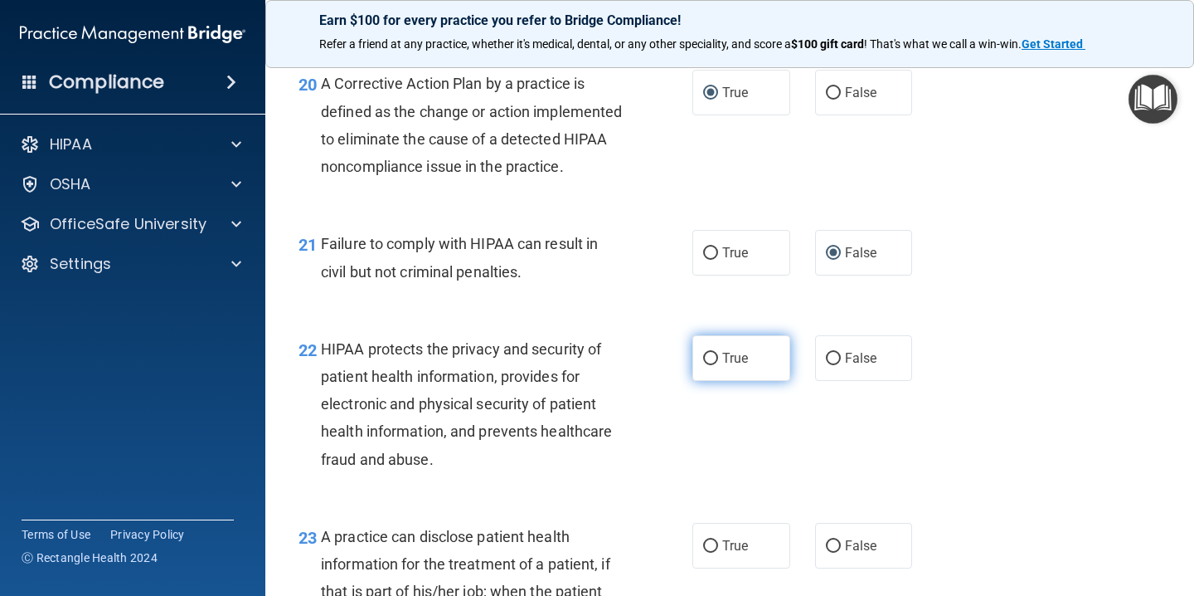
click at [712, 365] on input "True" at bounding box center [710, 359] width 15 height 12
radio input "true"
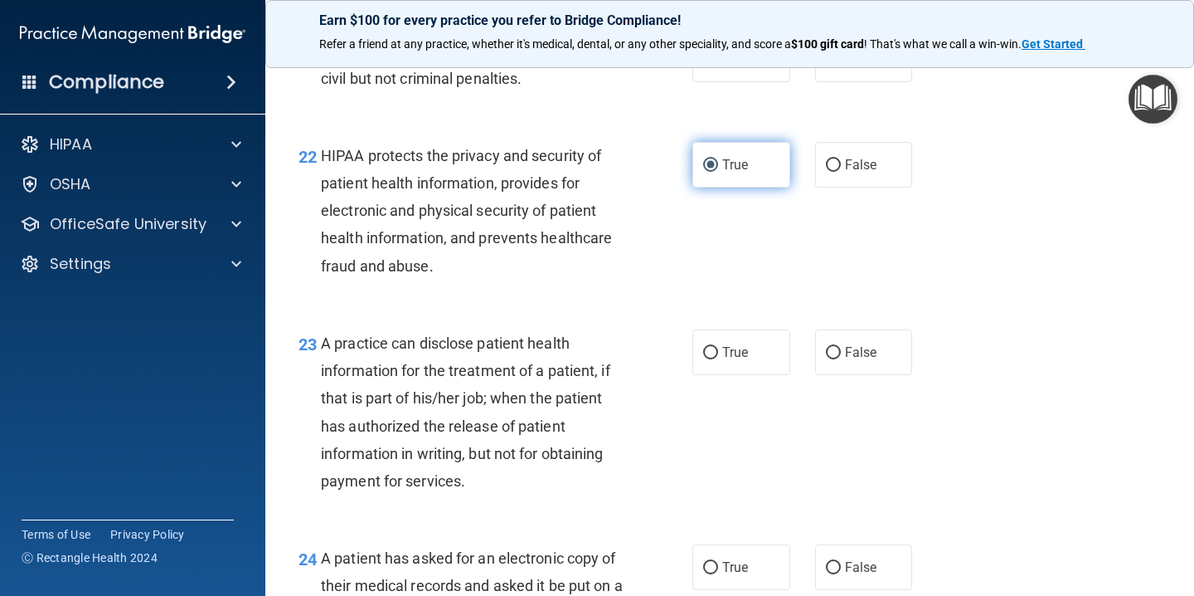
scroll to position [3103, 0]
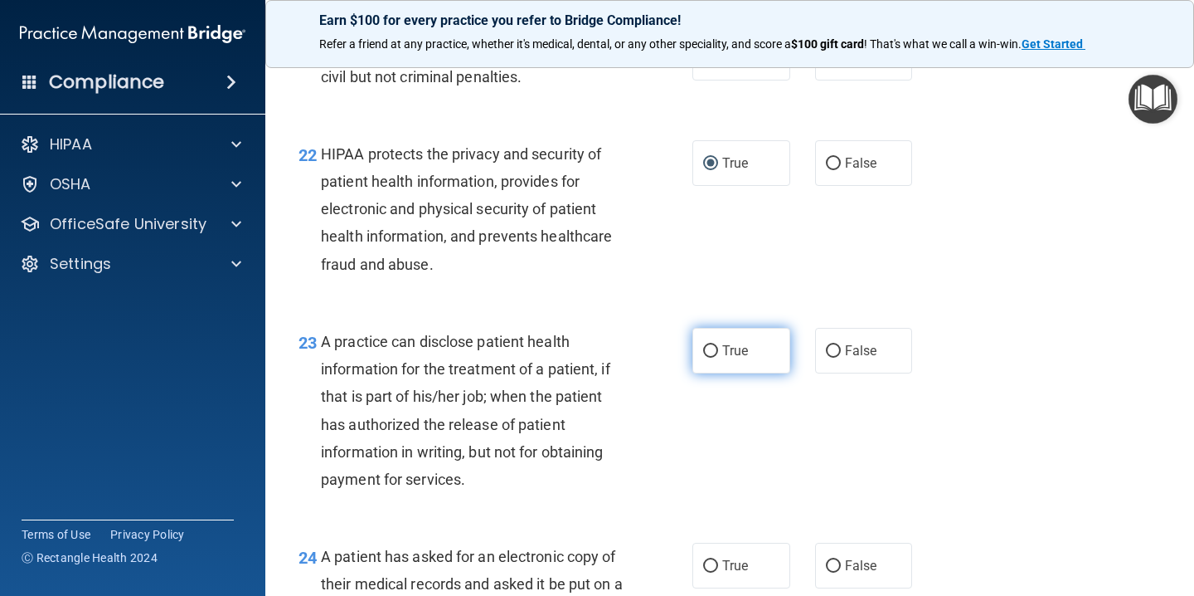
click at [714, 358] on input "True" at bounding box center [710, 351] width 15 height 12
radio input "true"
click at [714, 358] on input "True" at bounding box center [710, 351] width 15 height 12
click at [839, 358] on input "False" at bounding box center [833, 351] width 15 height 12
radio input "true"
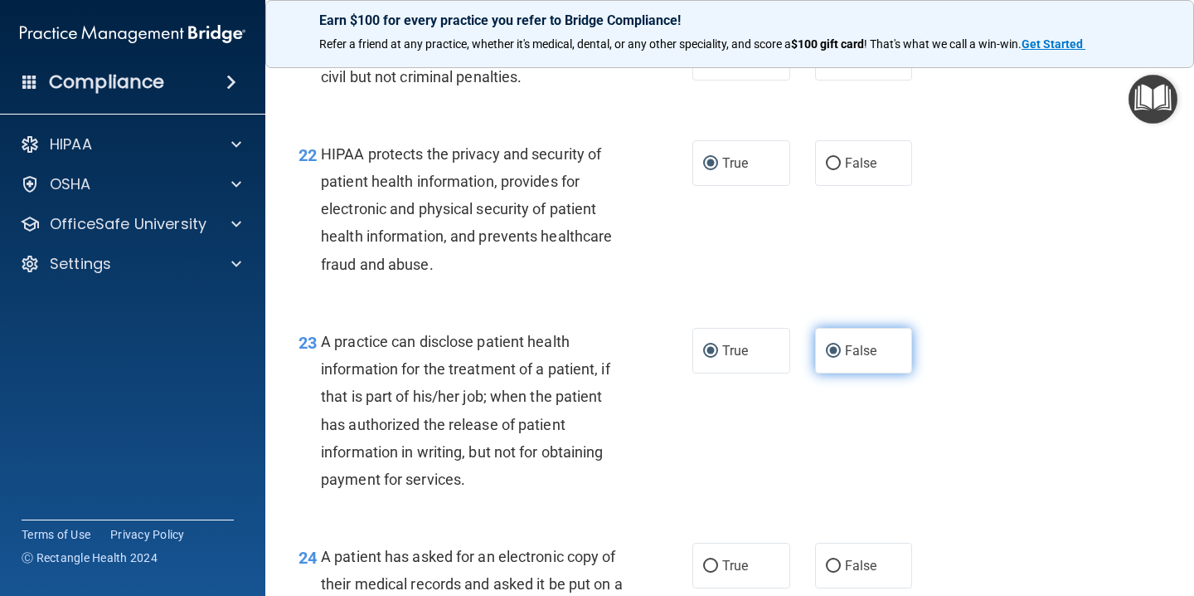
radio input "false"
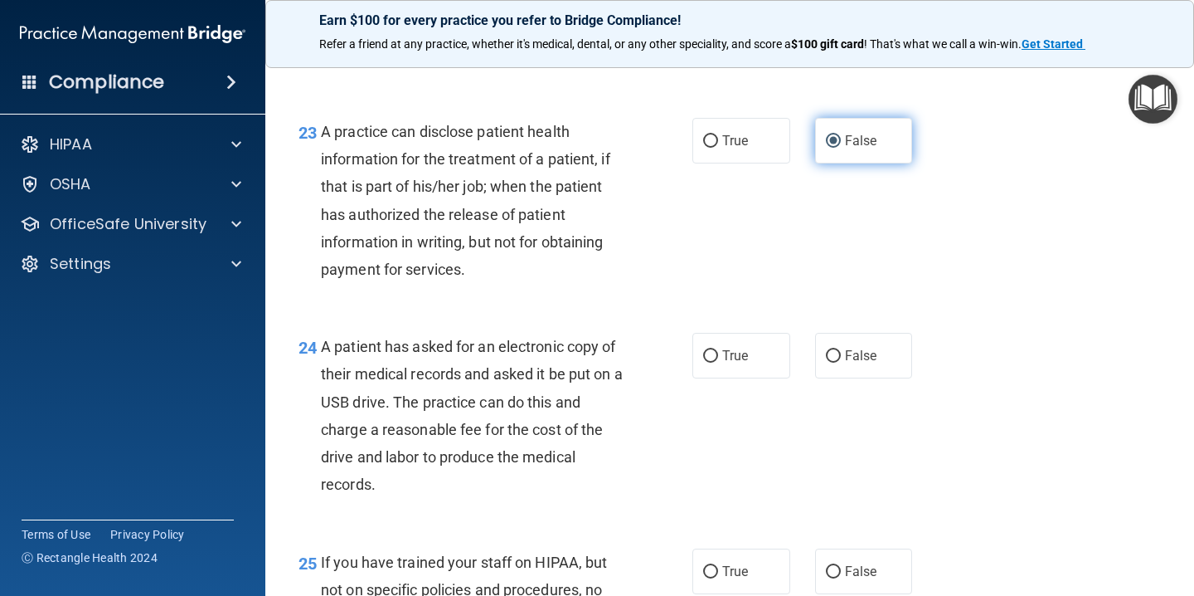
scroll to position [3322, 0]
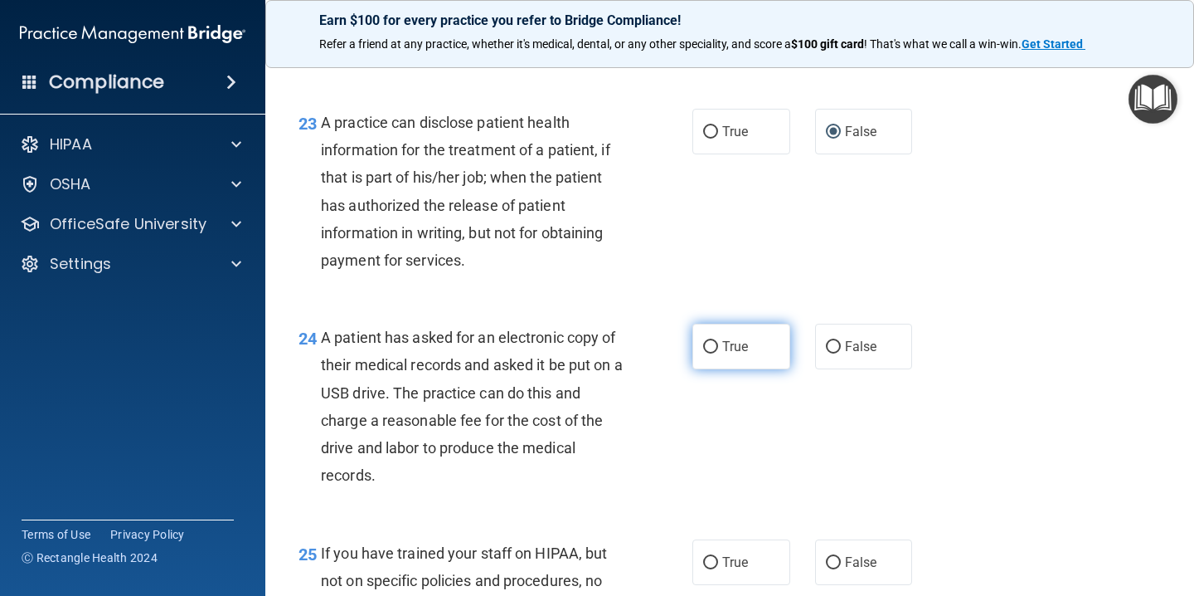
click at [715, 353] on input "True" at bounding box center [710, 347] width 15 height 12
radio input "true"
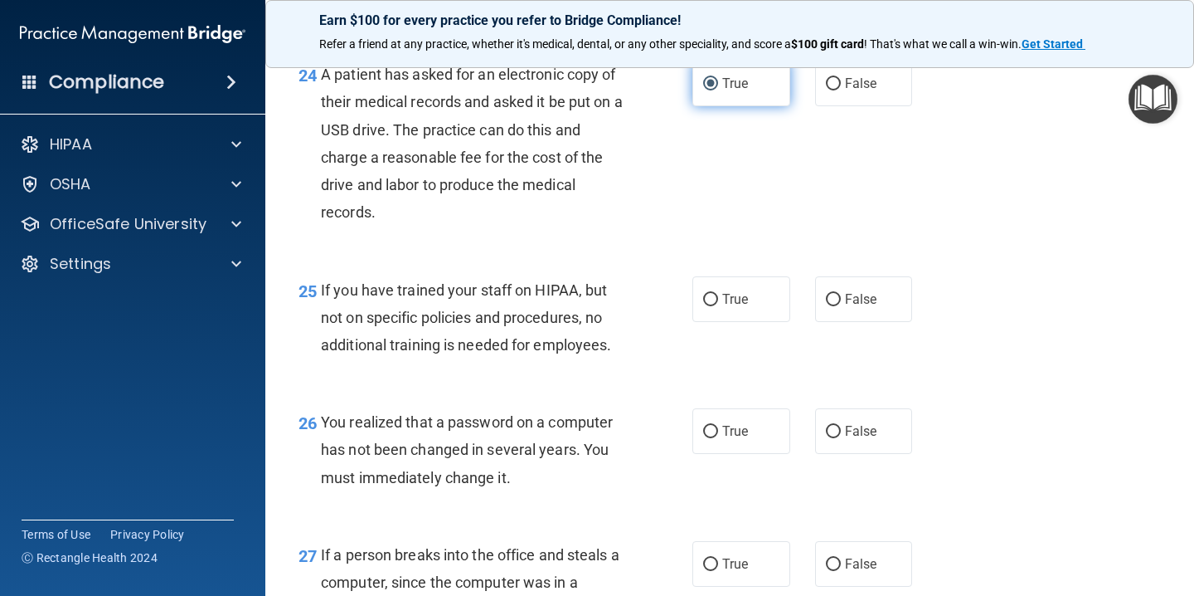
scroll to position [3593, 0]
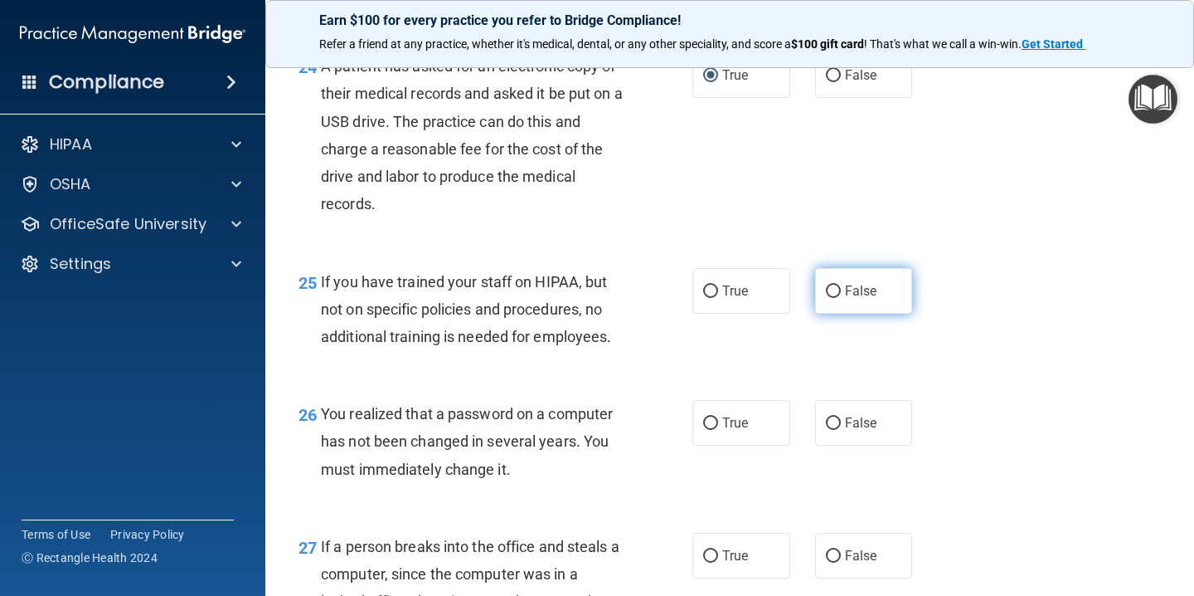
click at [839, 298] on input "False" at bounding box center [833, 291] width 15 height 12
radio input "true"
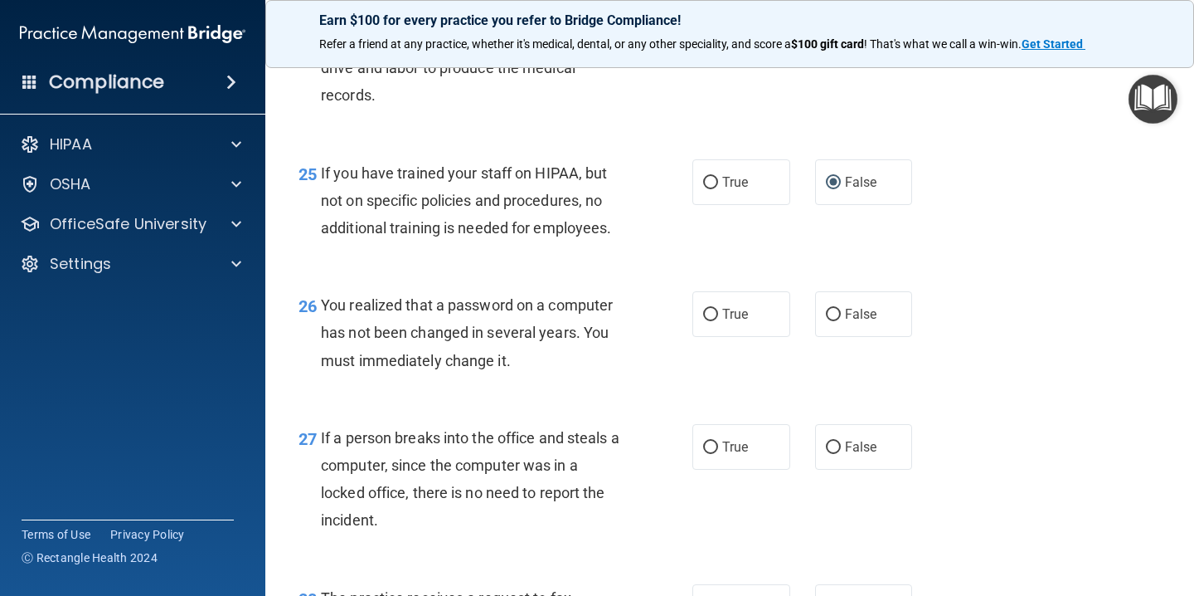
scroll to position [3704, 0]
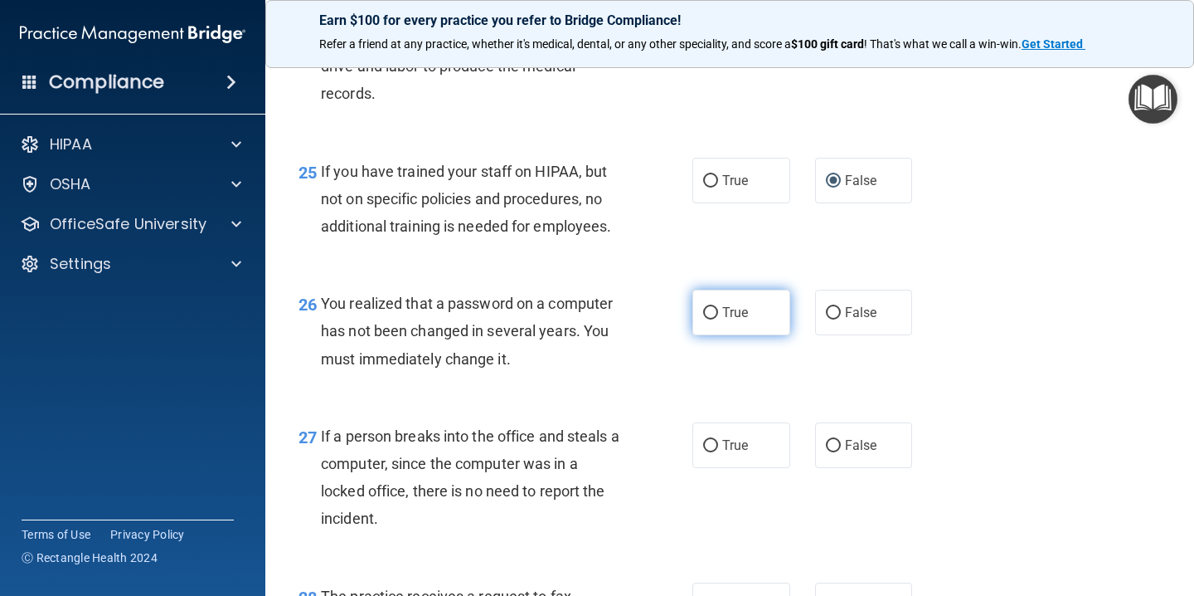
click at [713, 319] on input "True" at bounding box center [710, 313] width 15 height 12
radio input "true"
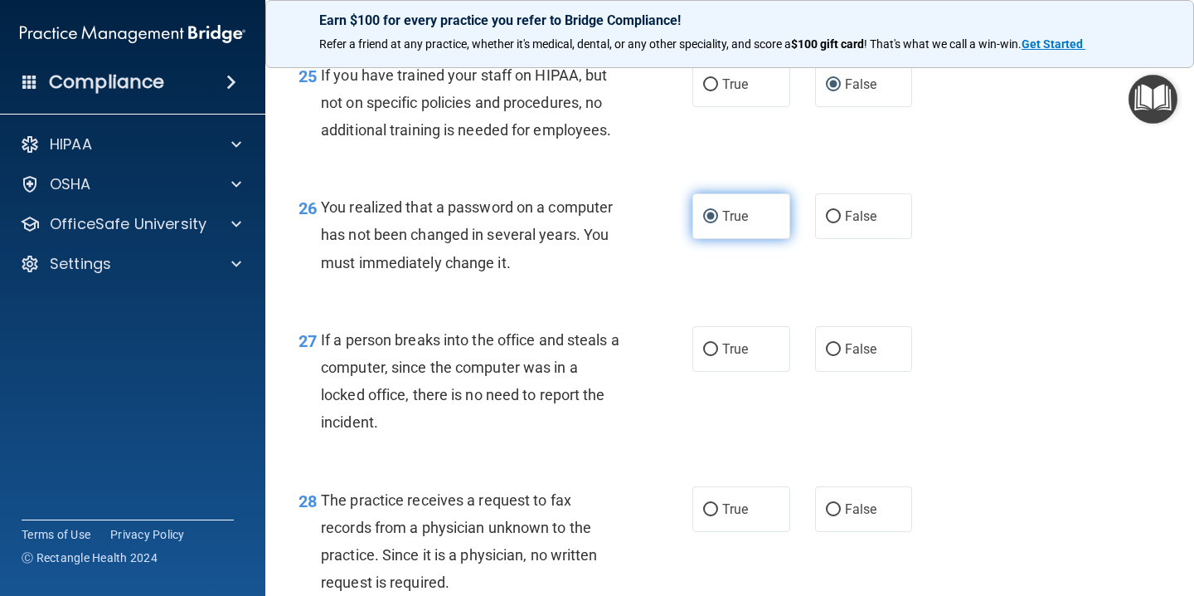
scroll to position [3802, 0]
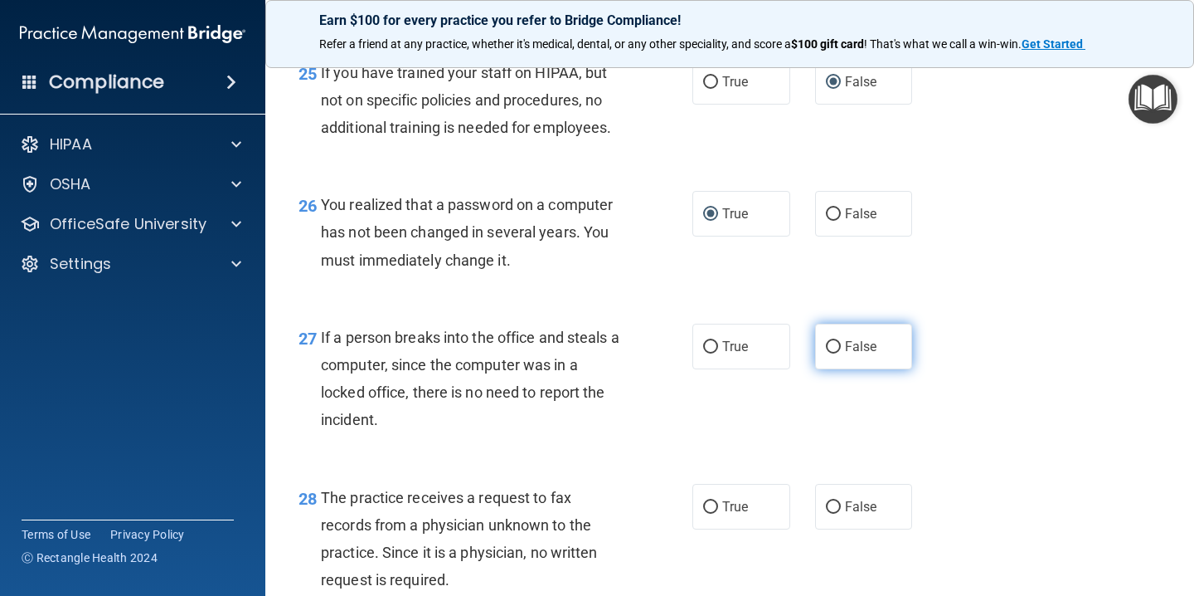
click at [836, 353] on input "False" at bounding box center [833, 347] width 15 height 12
radio input "true"
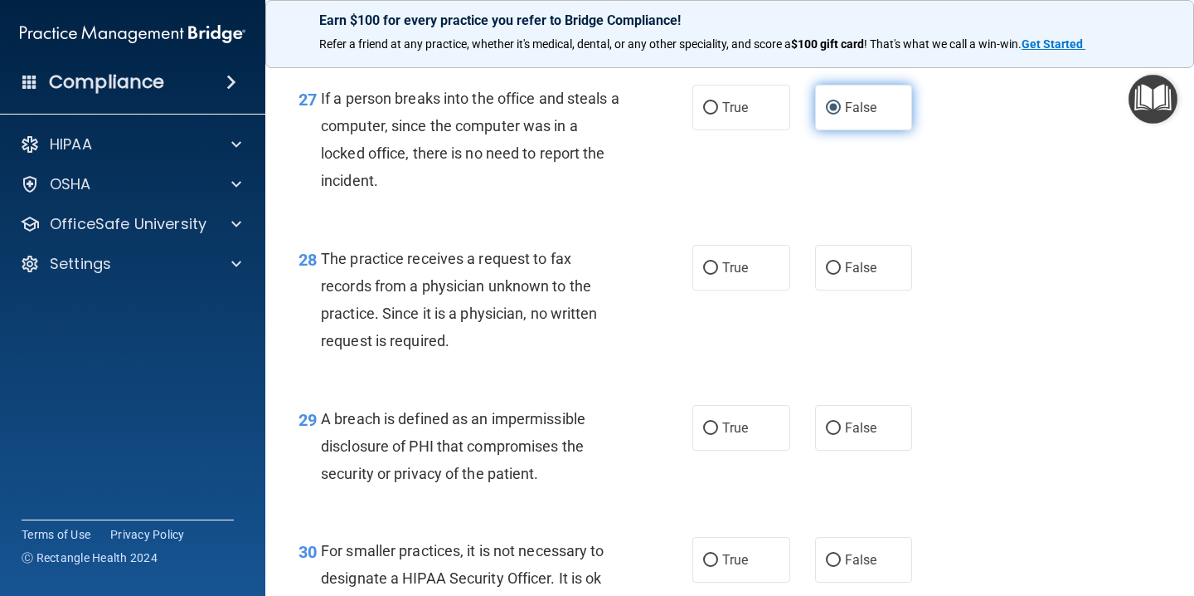
scroll to position [4042, 0]
click at [836, 274] on input "False" at bounding box center [833, 267] width 15 height 12
radio input "true"
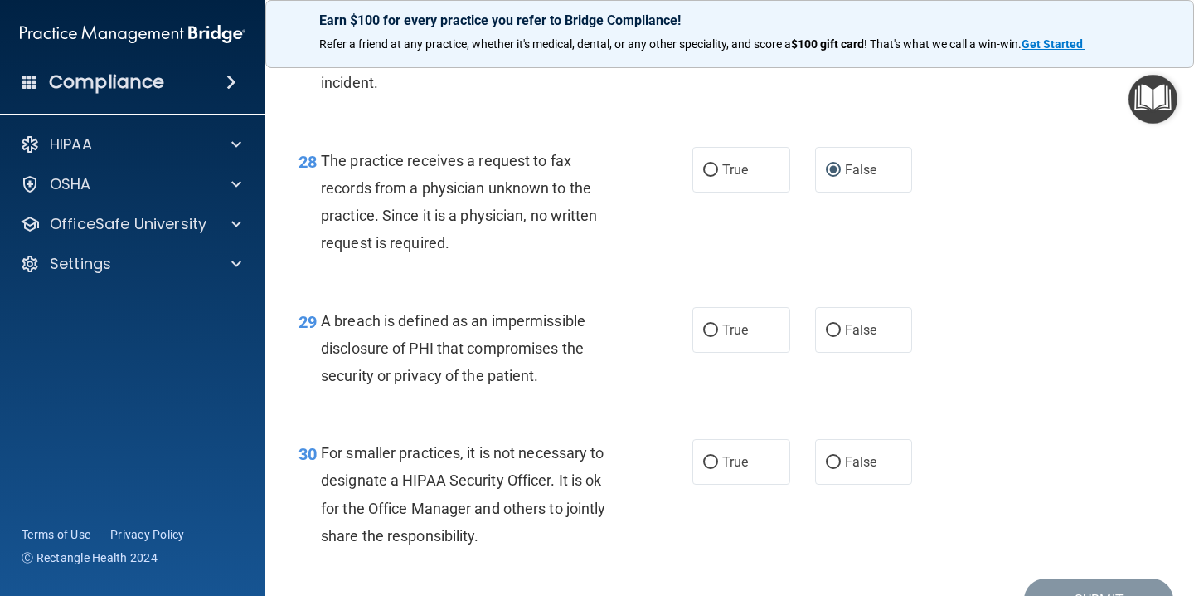
scroll to position [4161, 0]
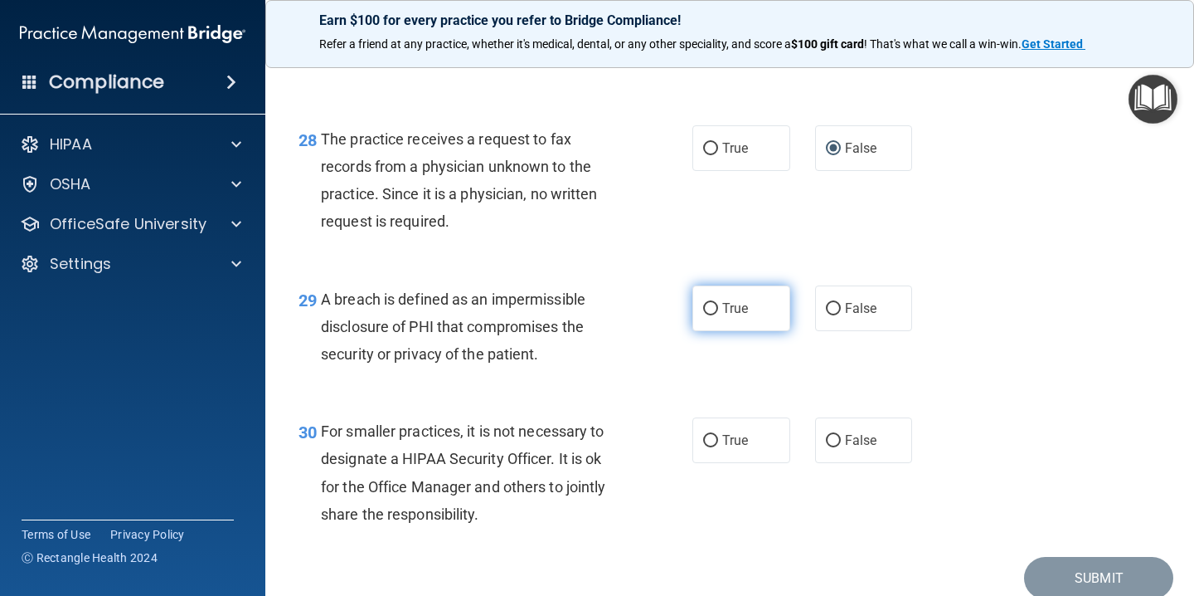
click at [713, 315] on input "True" at bounding box center [710, 309] width 15 height 12
radio input "true"
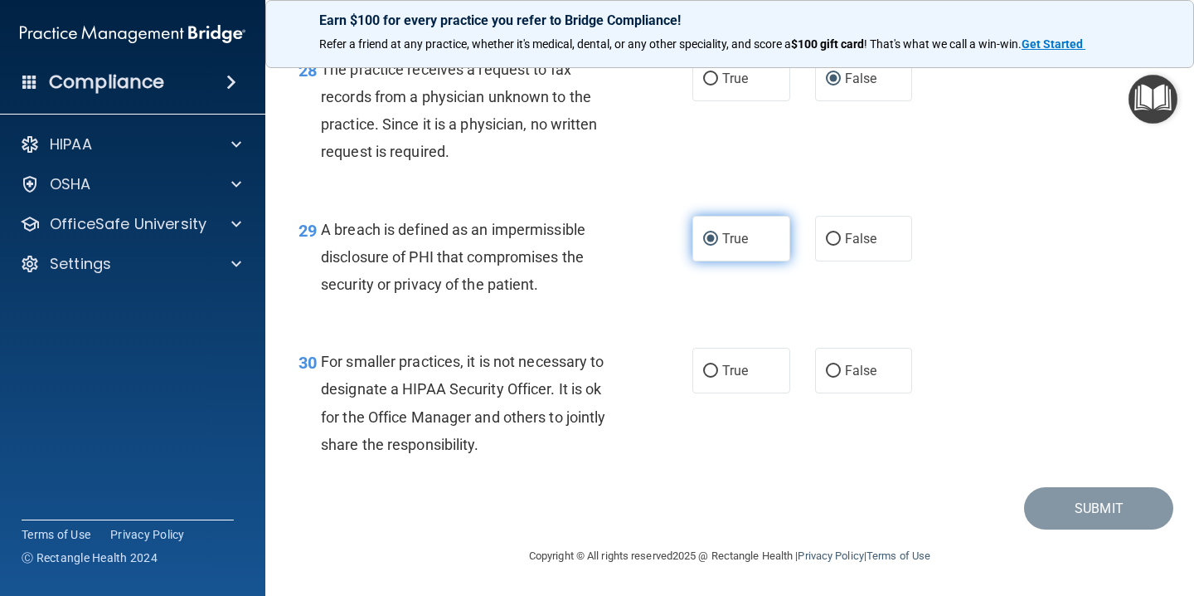
scroll to position [4258, 0]
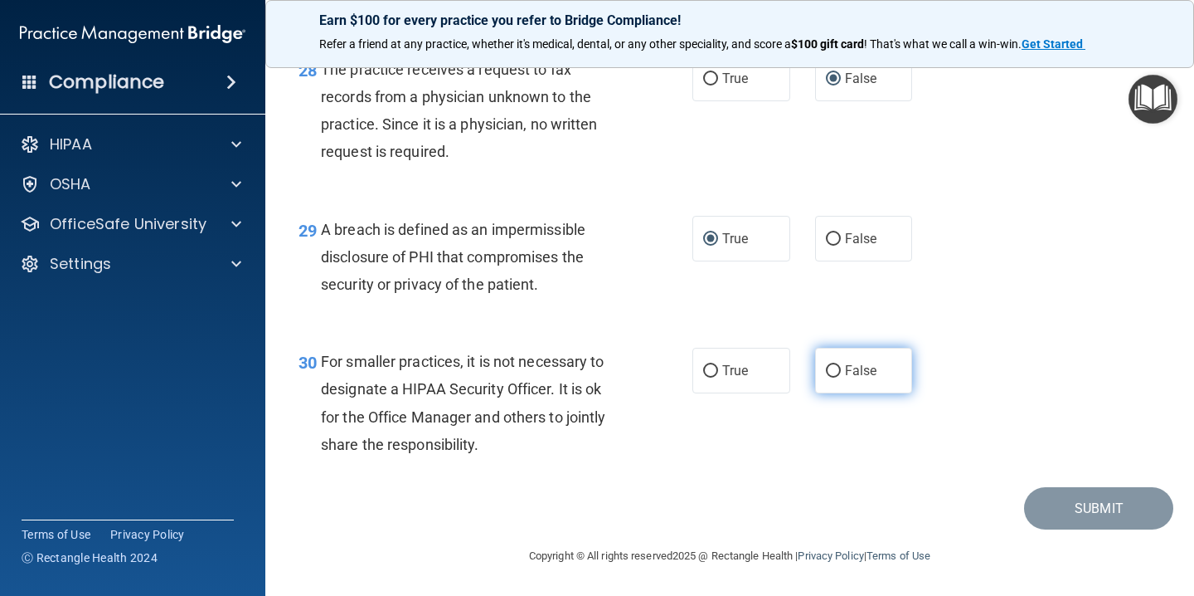
click at [841, 368] on label "False" at bounding box center [864, 371] width 98 height 46
click at [841, 368] on input "False" at bounding box center [833, 371] width 15 height 12
radio input "true"
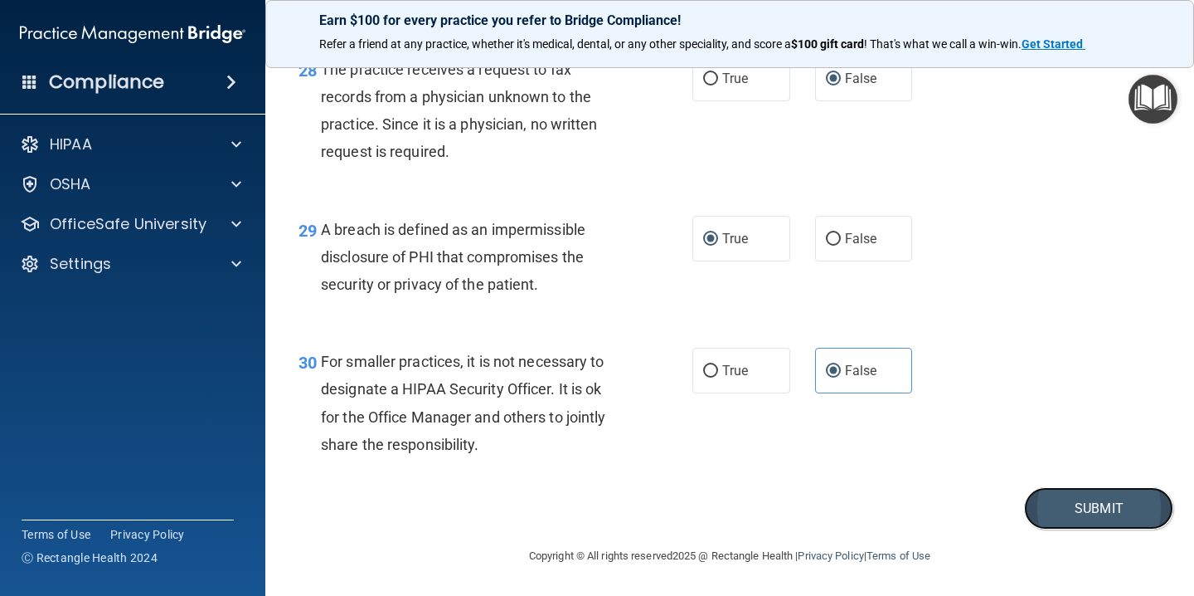
click at [1109, 505] on button "Submit" at bounding box center [1098, 508] width 149 height 42
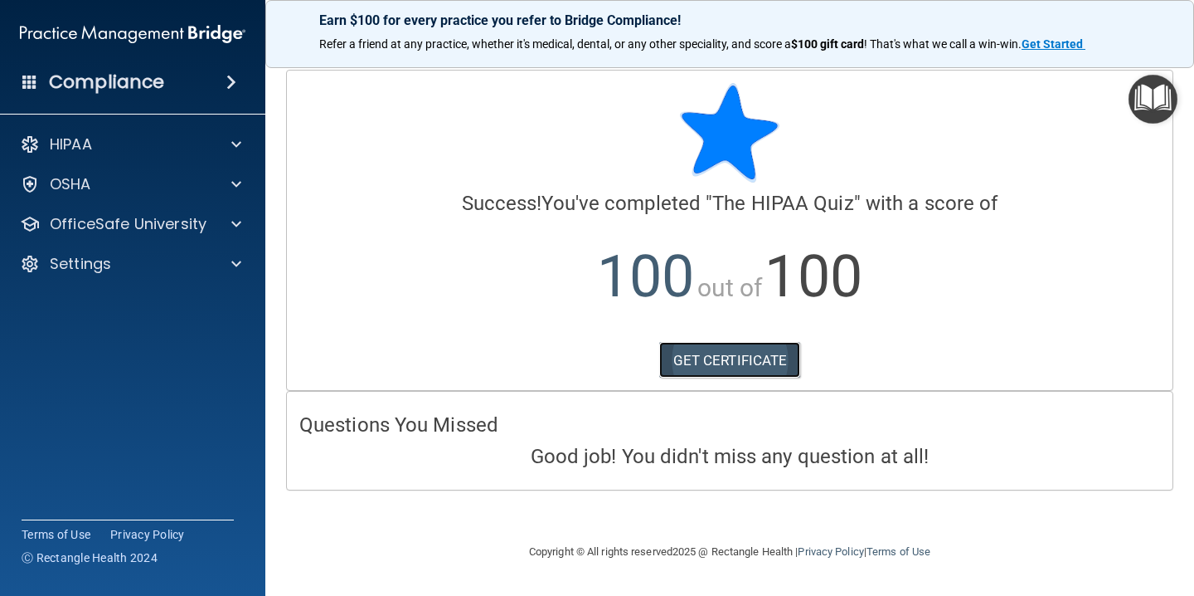
click at [742, 362] on link "GET CERTIFICATE" at bounding box center [730, 360] width 142 height 36
click at [99, 139] on div "HIPAA" at bounding box center [110, 144] width 206 height 20
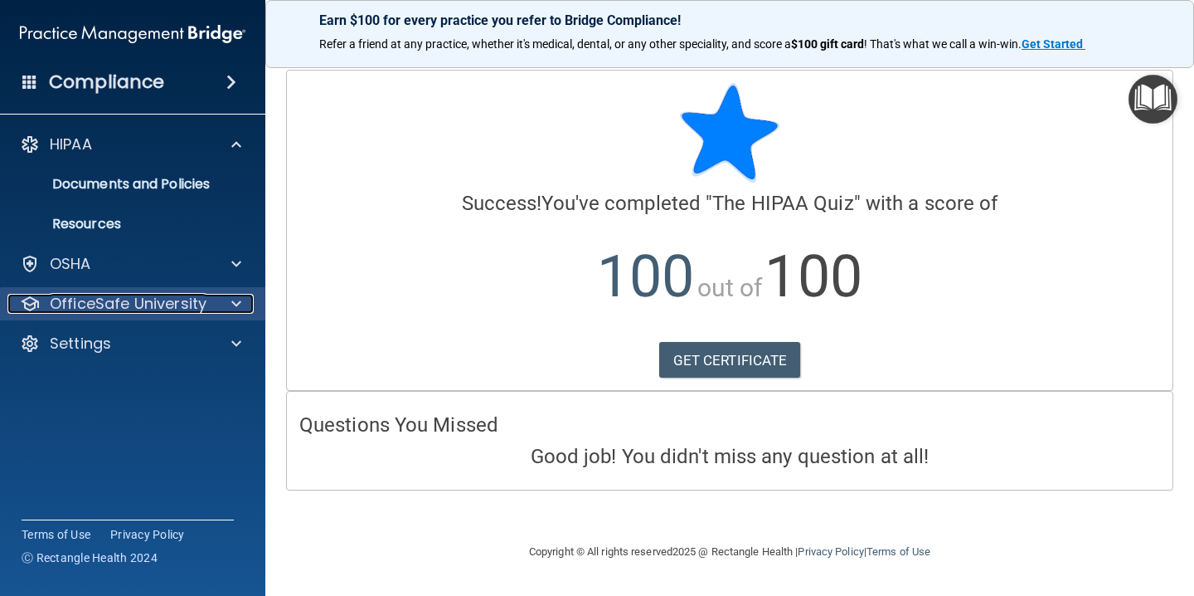
click at [120, 304] on p "OfficeSafe University" at bounding box center [128, 304] width 157 height 20
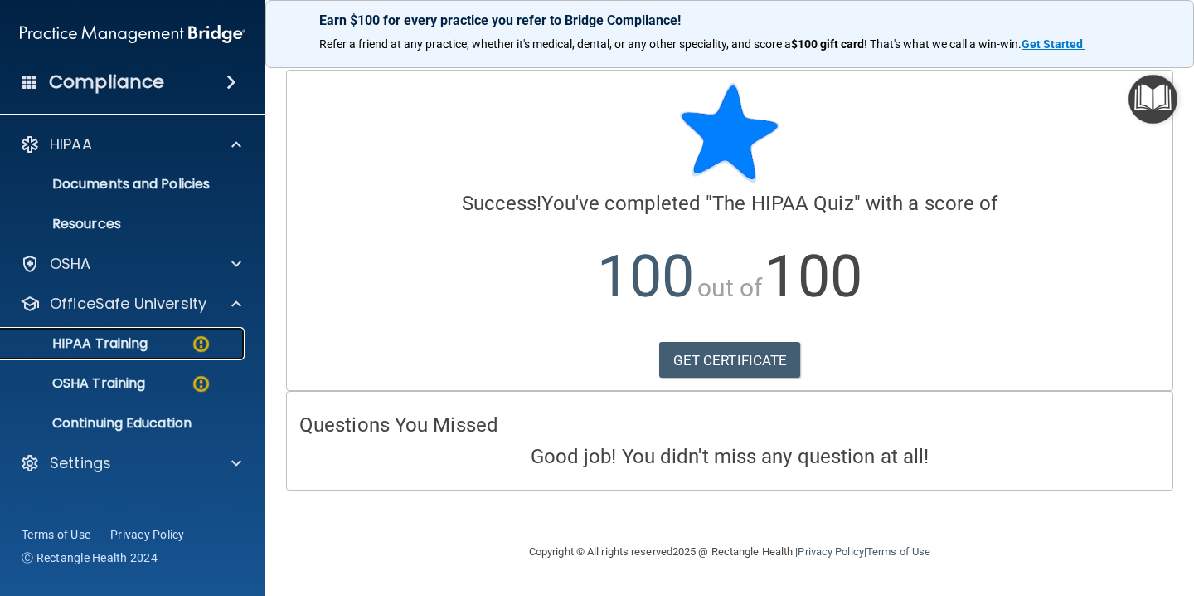
click at [114, 340] on p "HIPAA Training" at bounding box center [79, 343] width 137 height 17
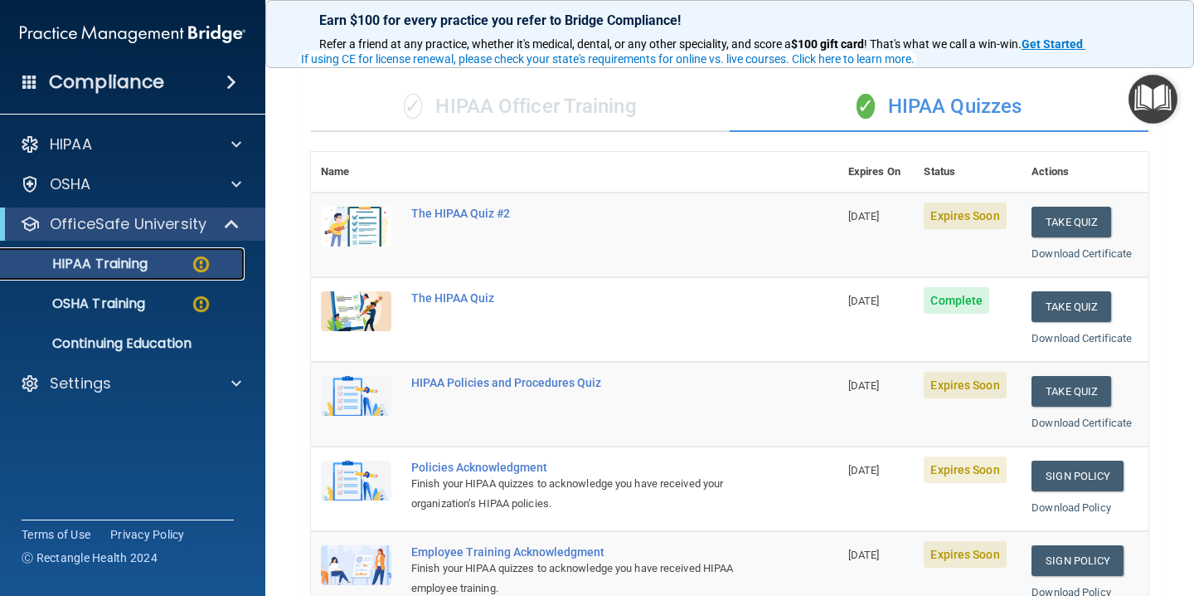
scroll to position [113, 0]
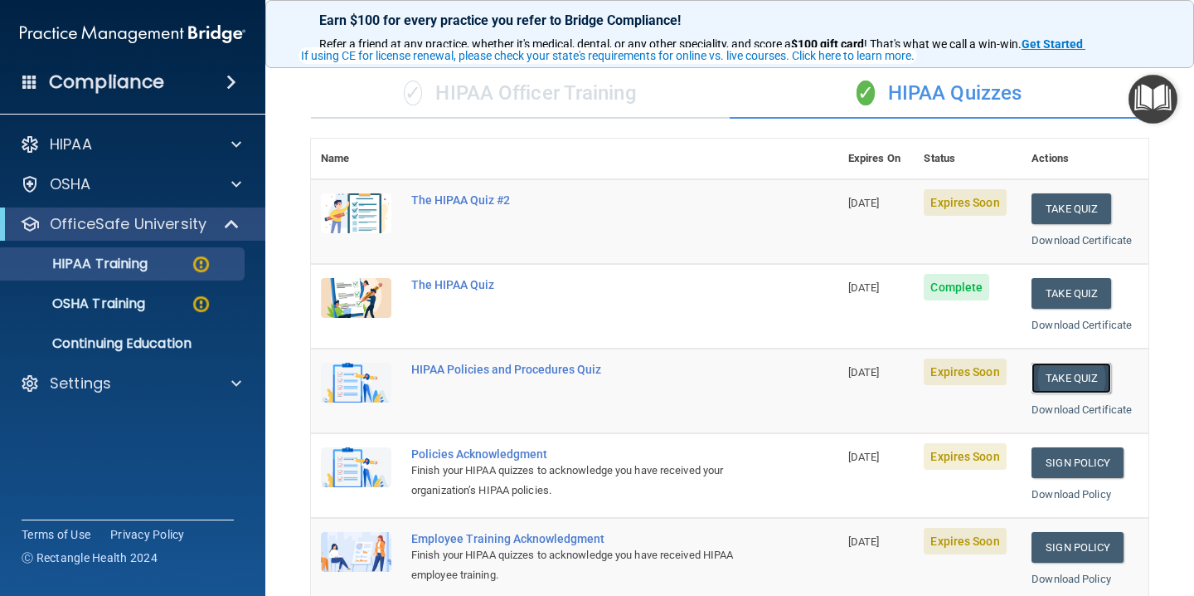
click at [1085, 379] on button "Take Quiz" at bounding box center [1072, 377] width 80 height 31
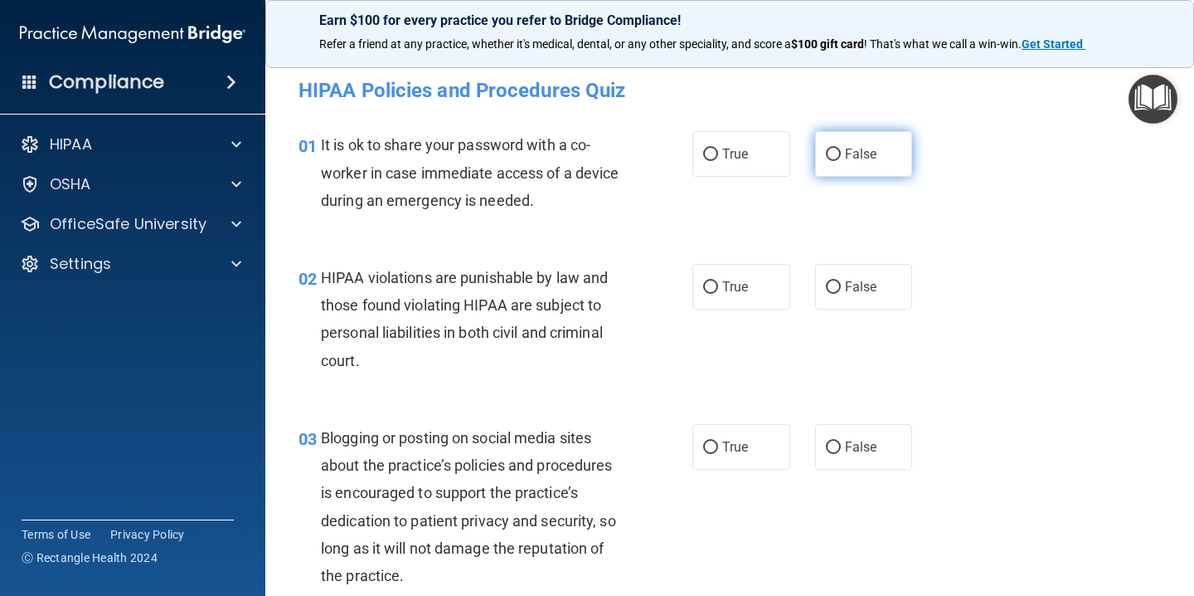
click at [834, 151] on input "False" at bounding box center [833, 154] width 15 height 12
radio input "true"
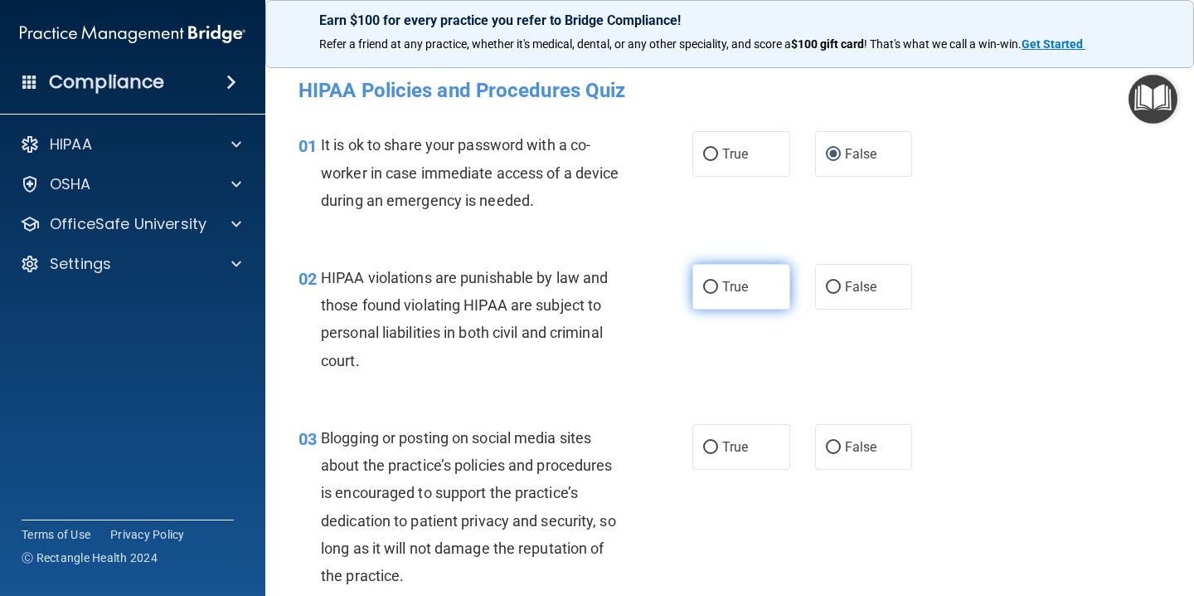
click at [713, 283] on input "True" at bounding box center [710, 287] width 15 height 12
radio input "true"
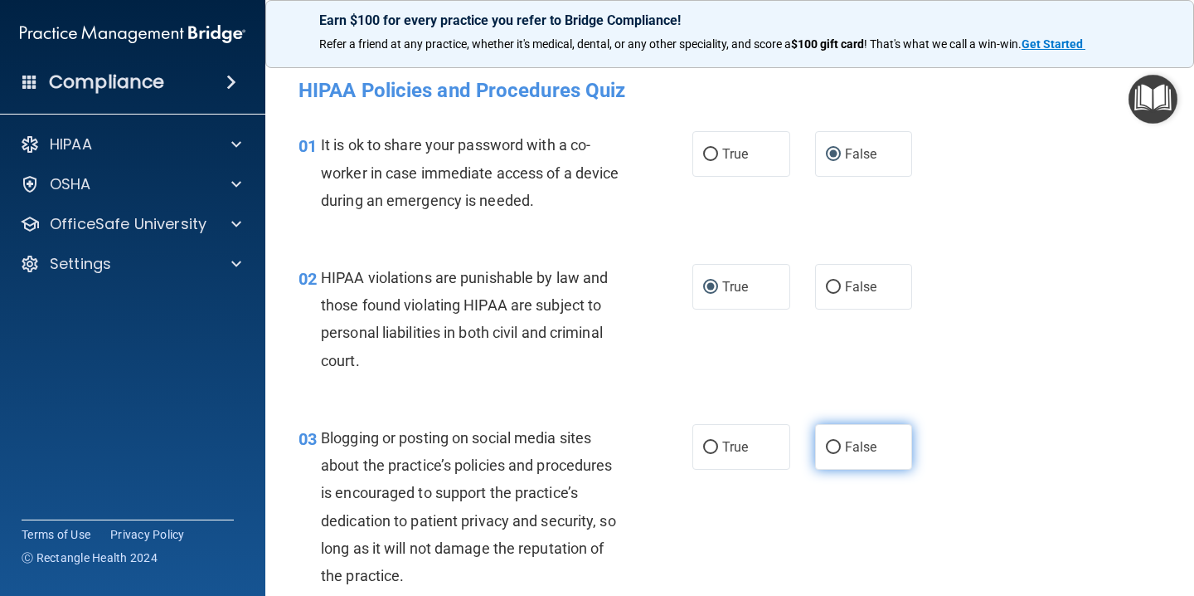
click at [834, 450] on input "False" at bounding box center [833, 447] width 15 height 12
radio input "true"
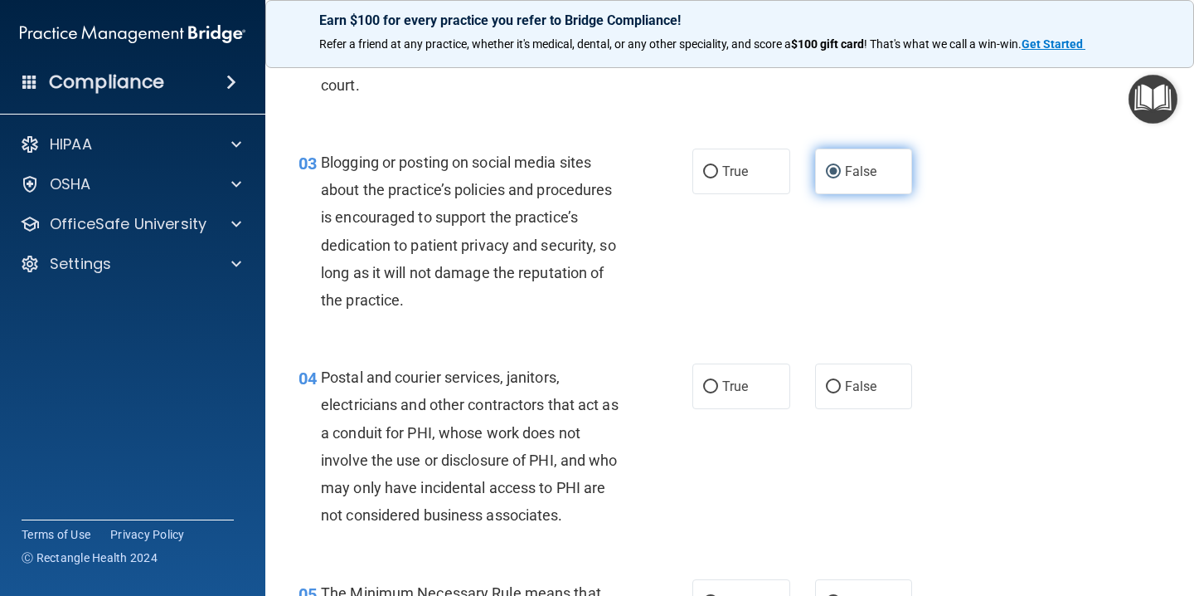
scroll to position [288, 0]
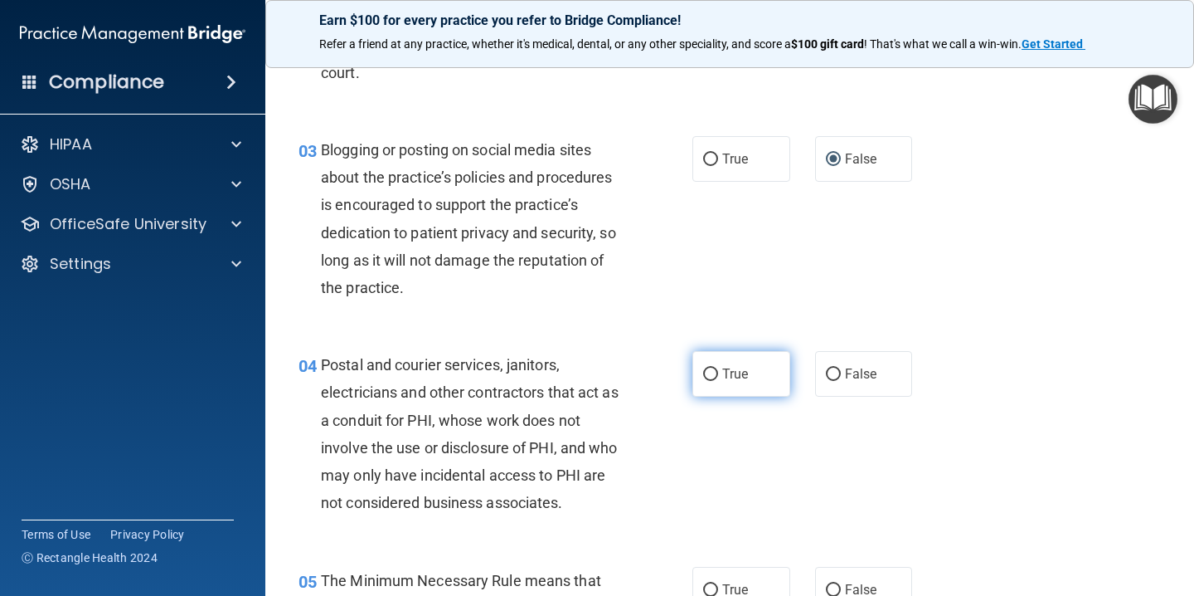
click at [714, 378] on input "True" at bounding box center [710, 374] width 15 height 12
radio input "true"
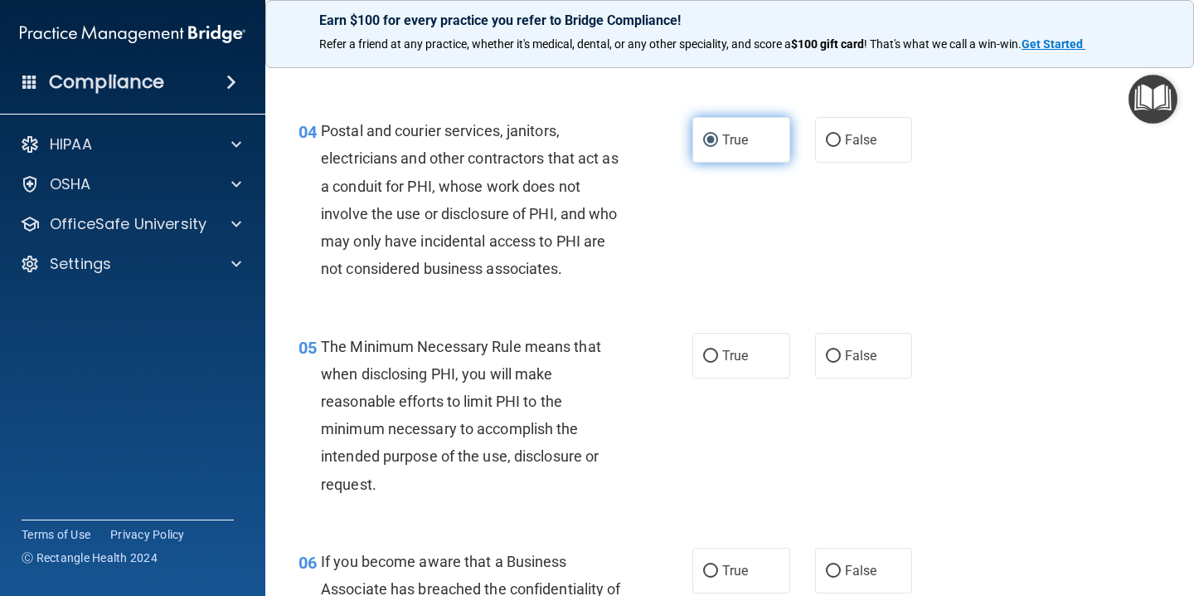
scroll to position [527, 0]
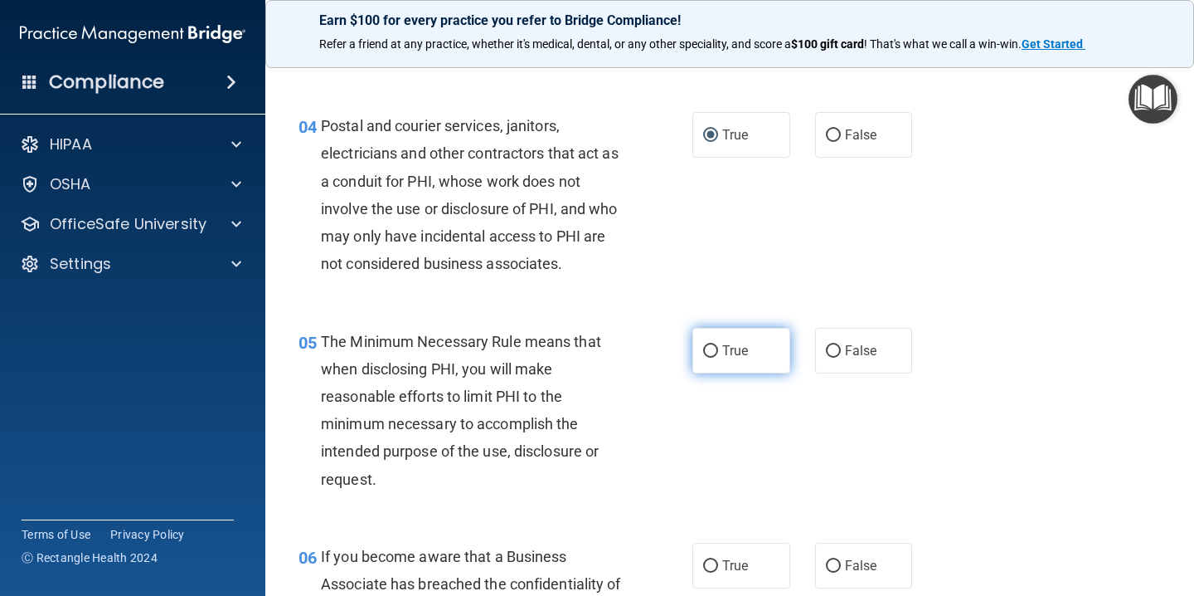
click at [713, 350] on input "True" at bounding box center [710, 351] width 15 height 12
radio input "true"
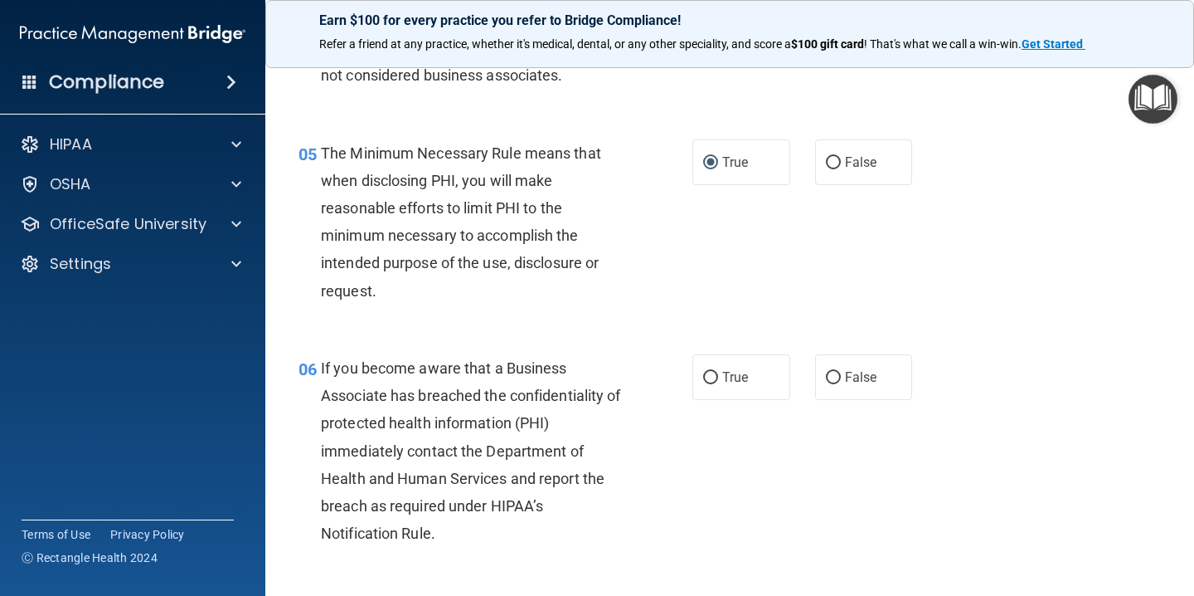
scroll to position [729, 0]
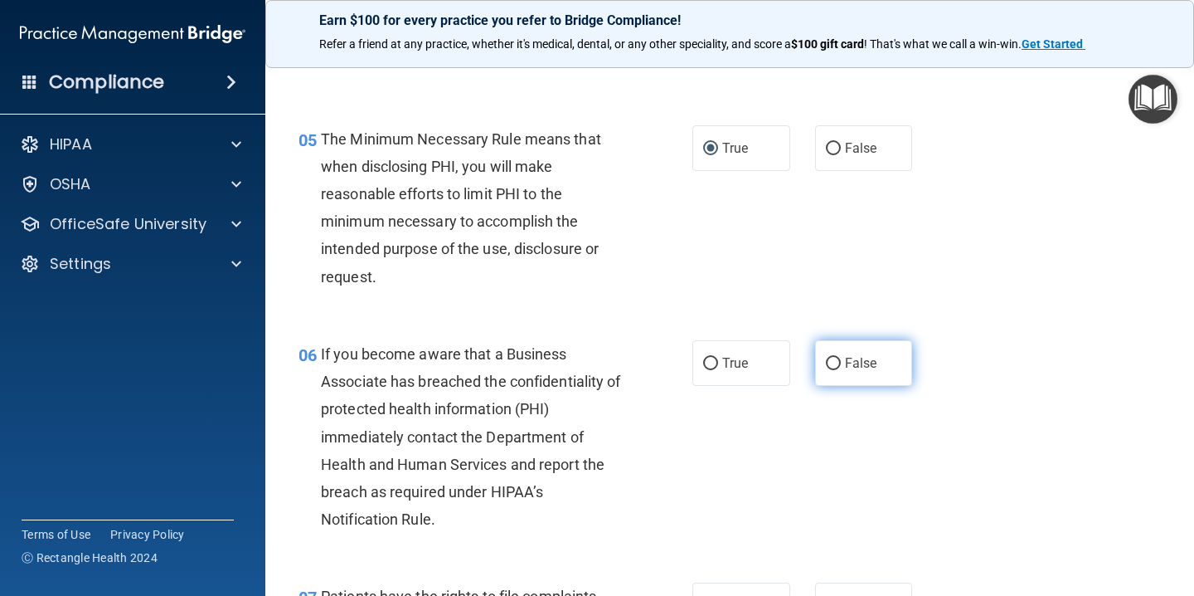
click at [832, 365] on input "False" at bounding box center [833, 364] width 15 height 12
radio input "true"
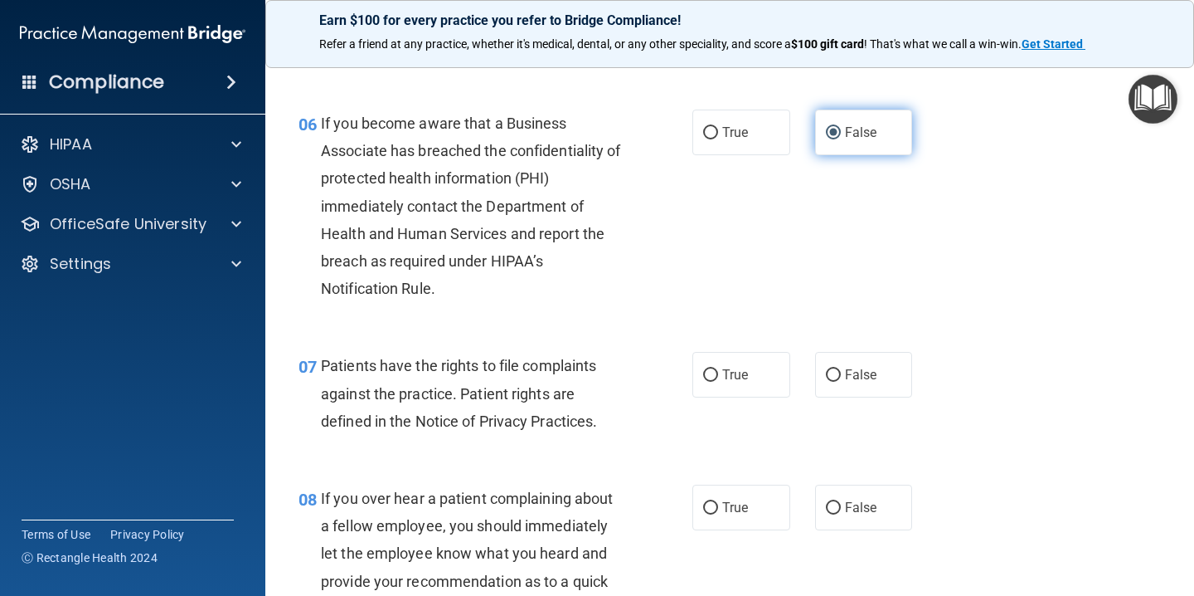
scroll to position [963, 0]
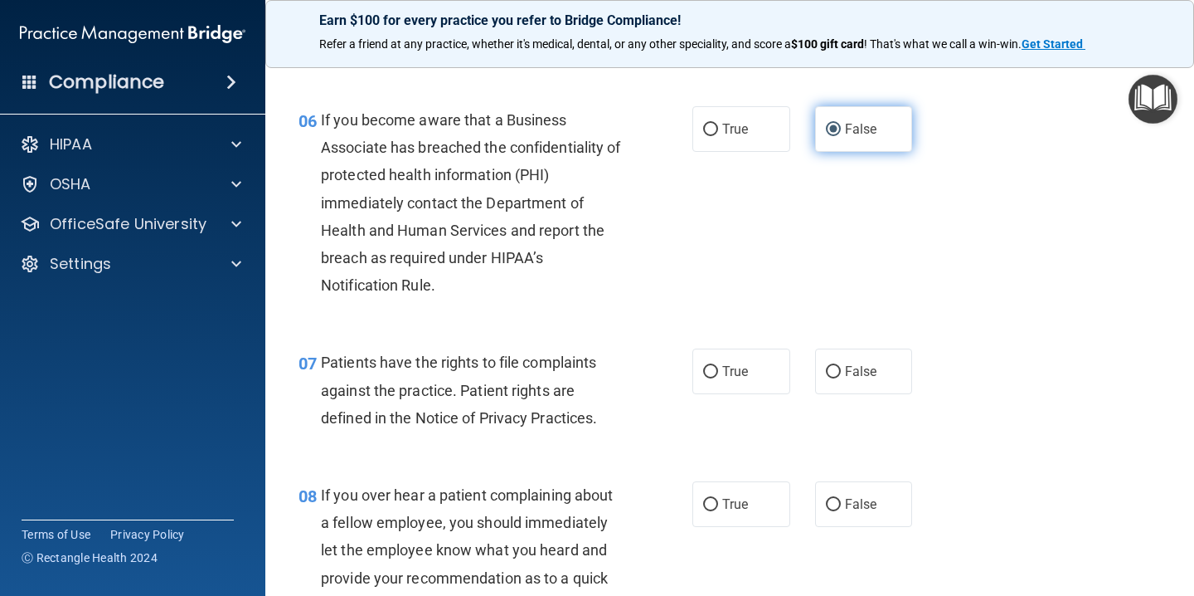
click at [832, 366] on input "False" at bounding box center [833, 372] width 15 height 12
radio input "true"
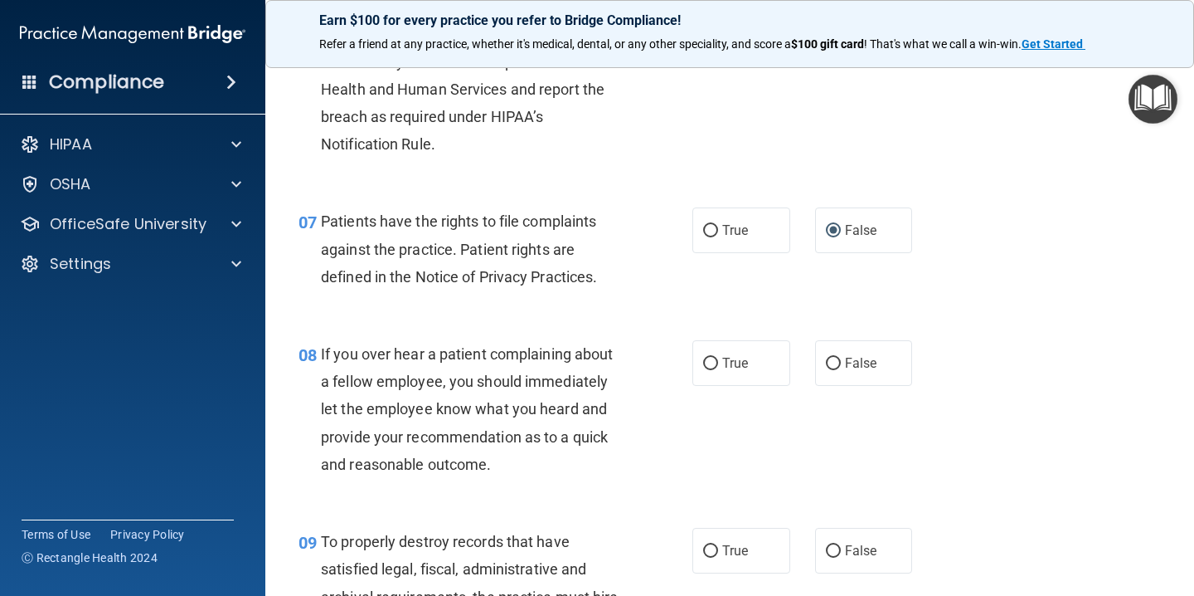
scroll to position [1110, 0]
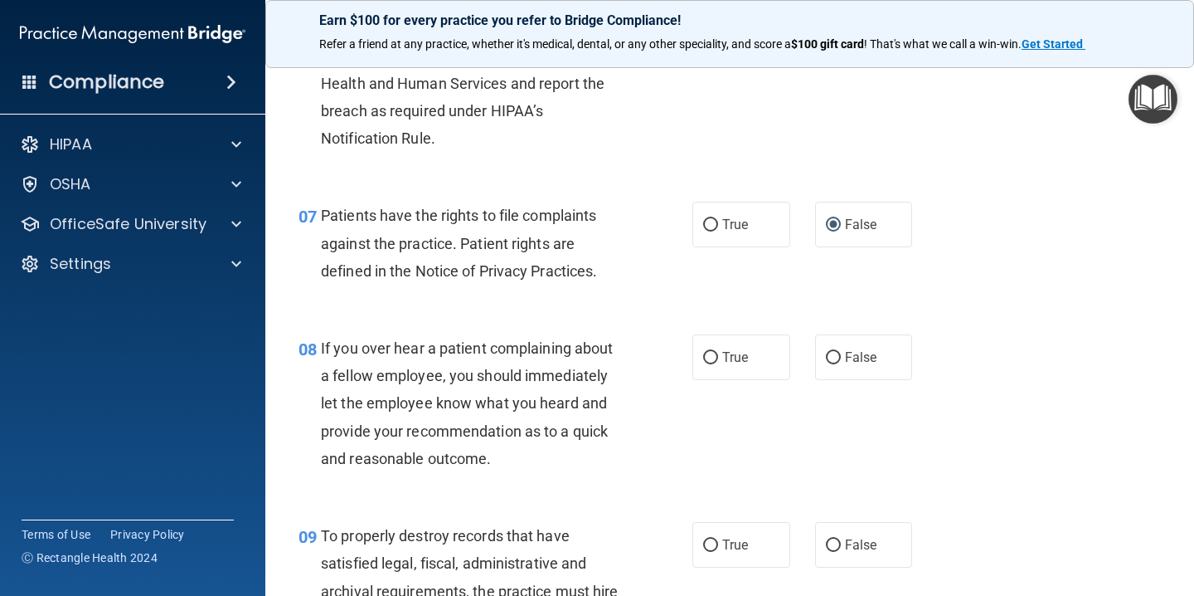
click at [832, 365] on label "False" at bounding box center [864, 357] width 98 height 46
click at [832, 364] on input "False" at bounding box center [833, 358] width 15 height 12
radio input "true"
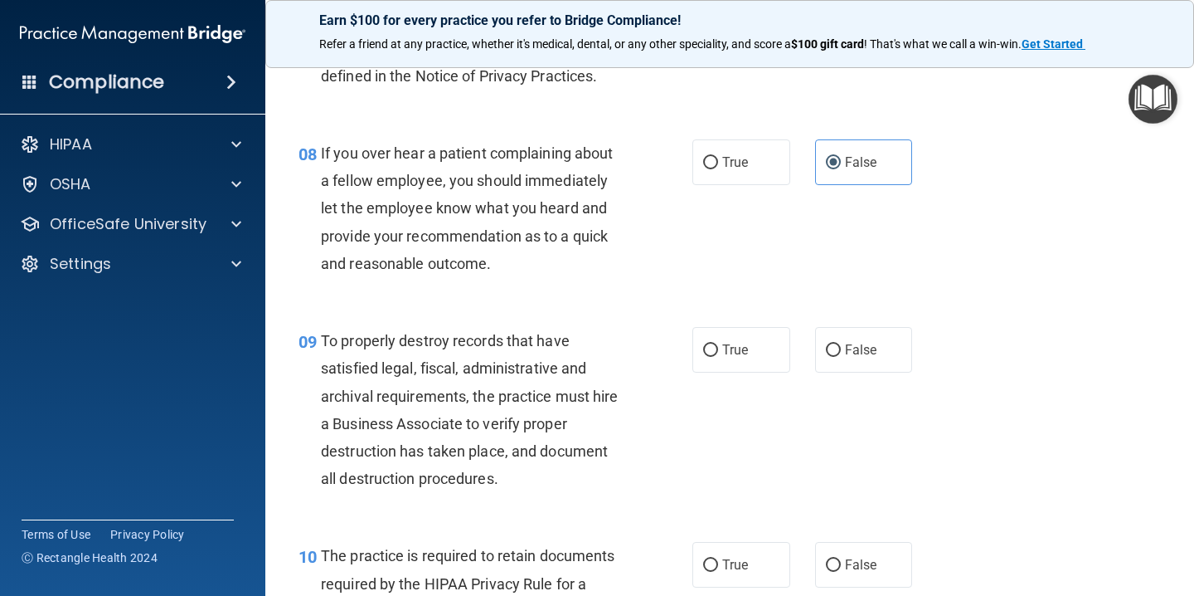
scroll to position [1309, 0]
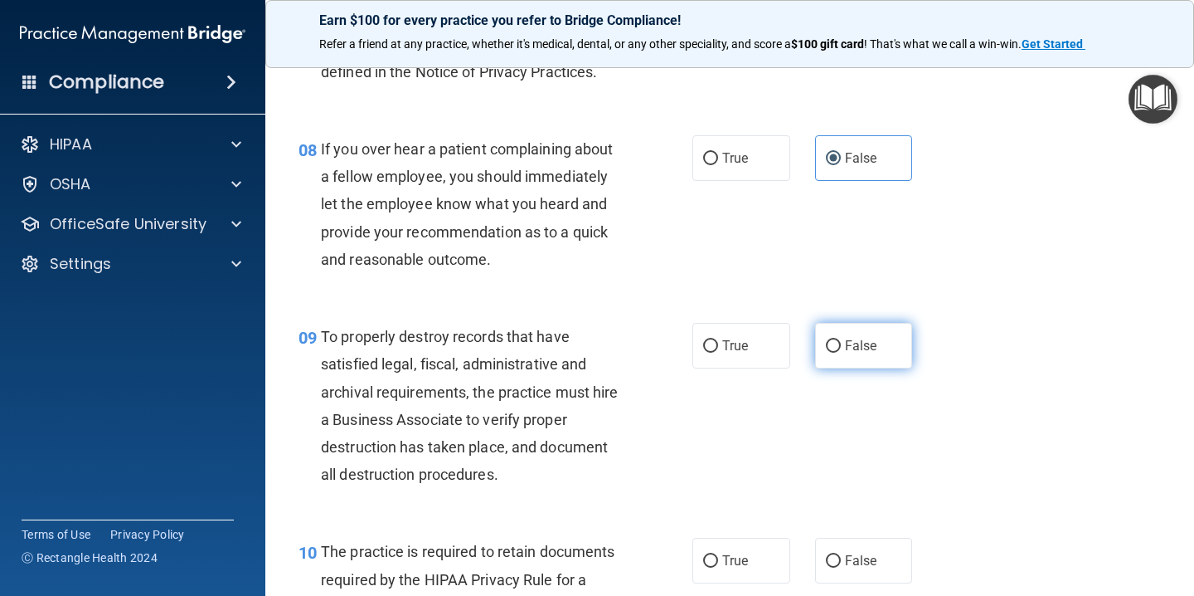
click at [834, 345] on input "False" at bounding box center [833, 346] width 15 height 12
radio input "true"
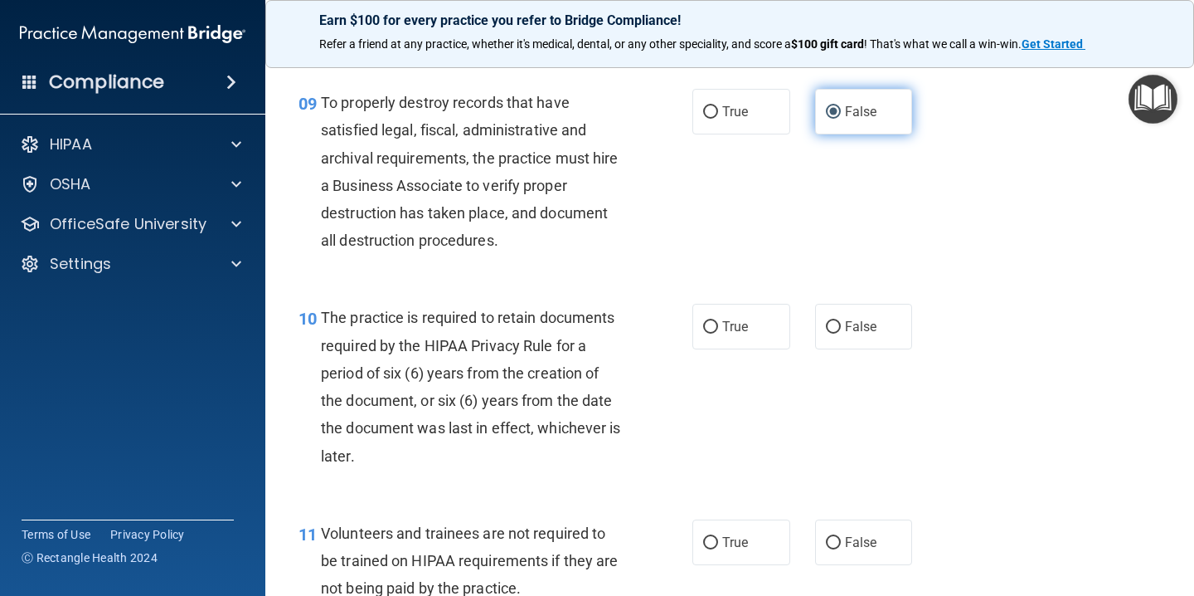
scroll to position [1548, 0]
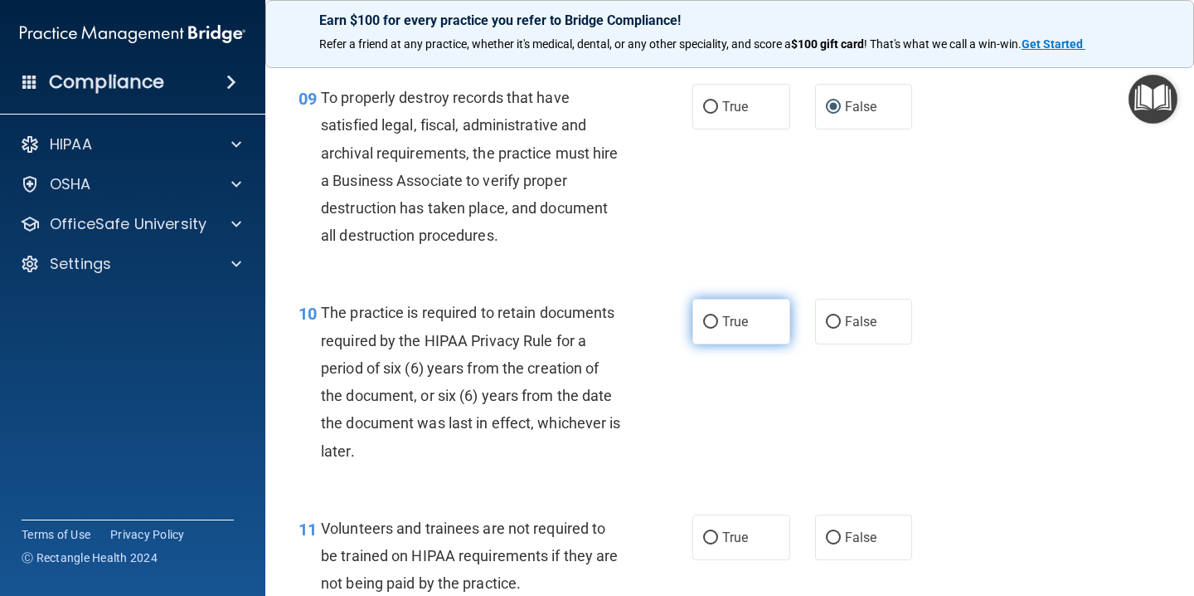
click at [716, 323] on input "True" at bounding box center [710, 322] width 15 height 12
radio input "true"
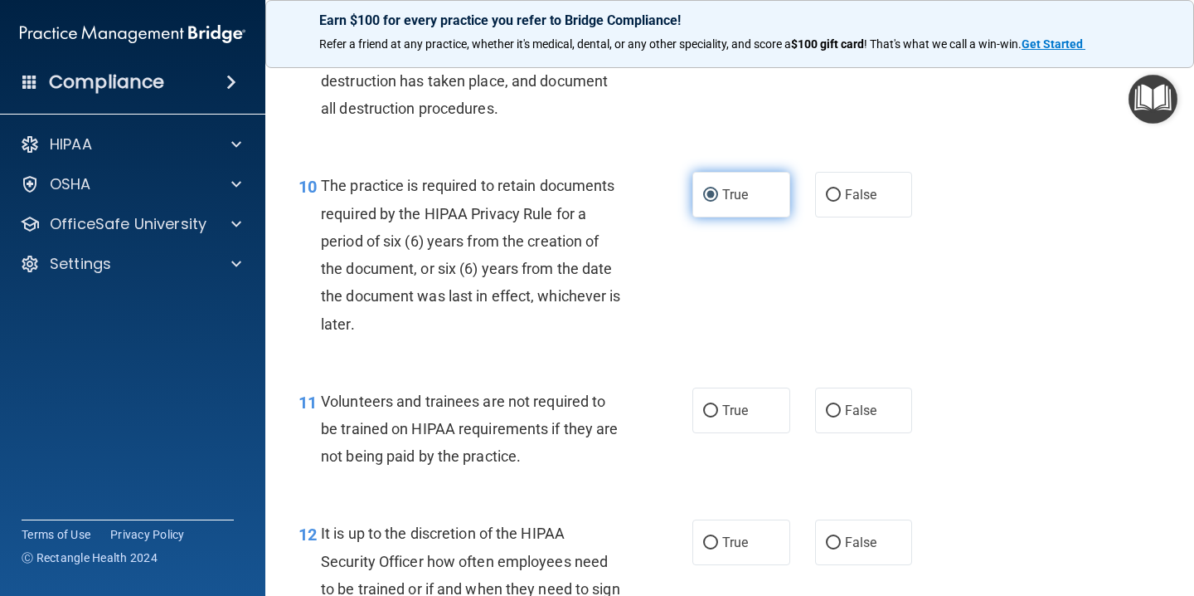
scroll to position [1681, 0]
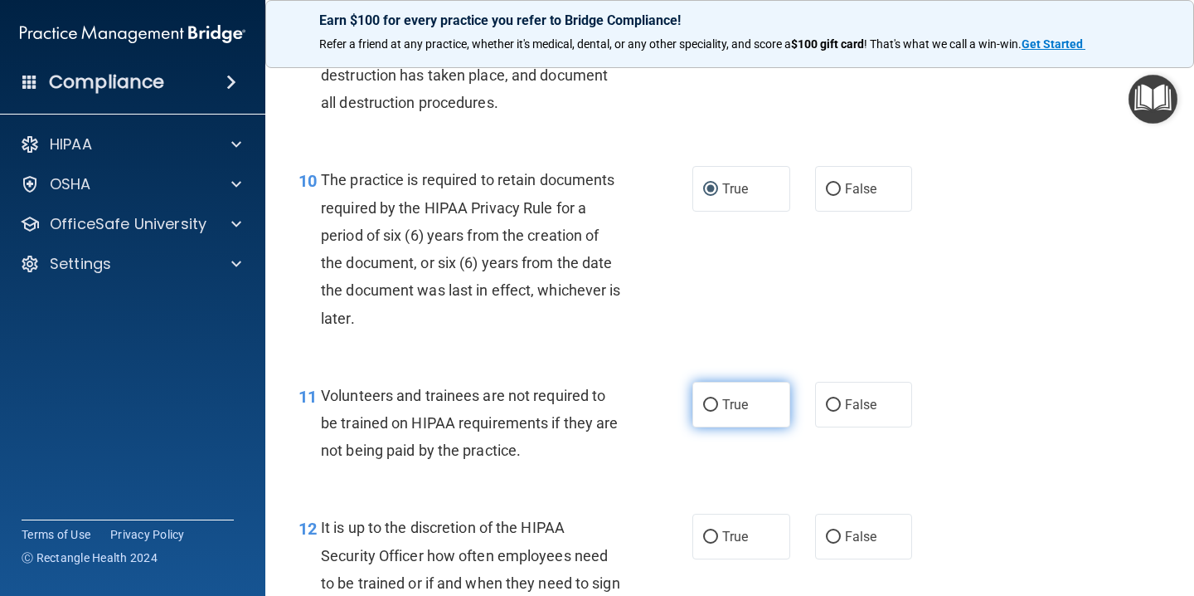
click at [716, 403] on input "True" at bounding box center [710, 405] width 15 height 12
radio input "true"
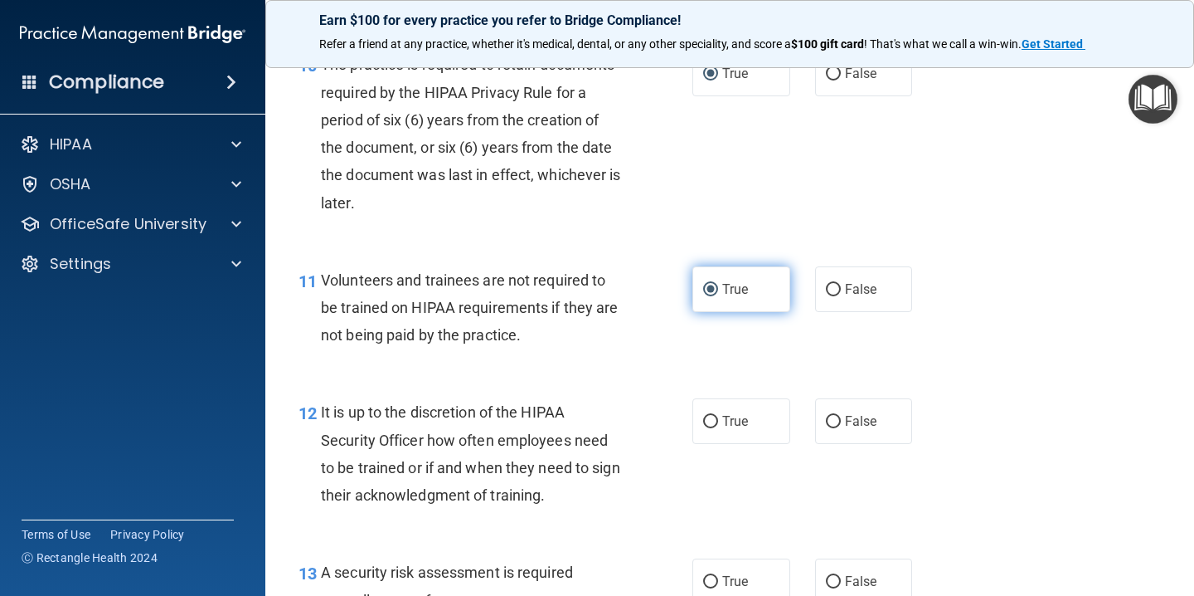
scroll to position [1802, 0]
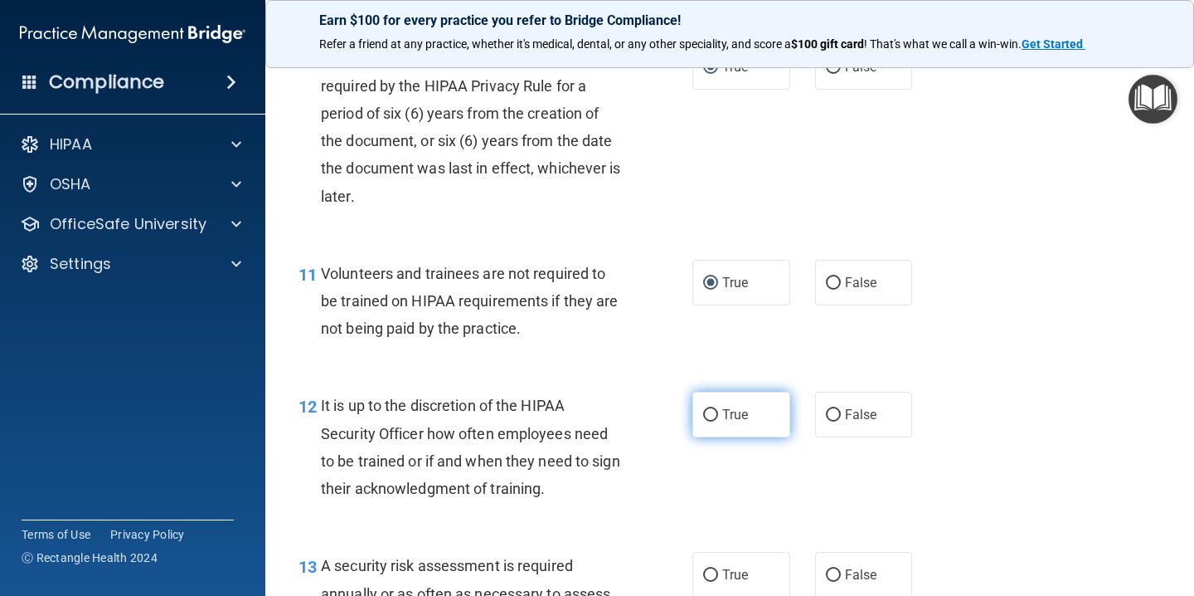
click at [712, 413] on input "True" at bounding box center [710, 415] width 15 height 12
radio input "true"
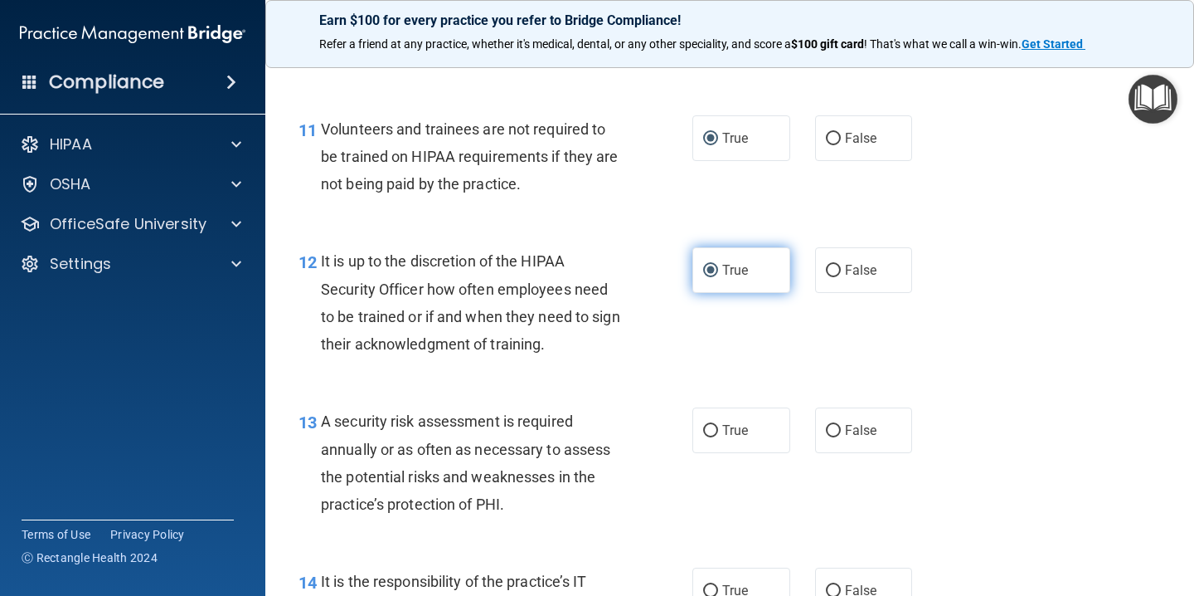
scroll to position [1967, 0]
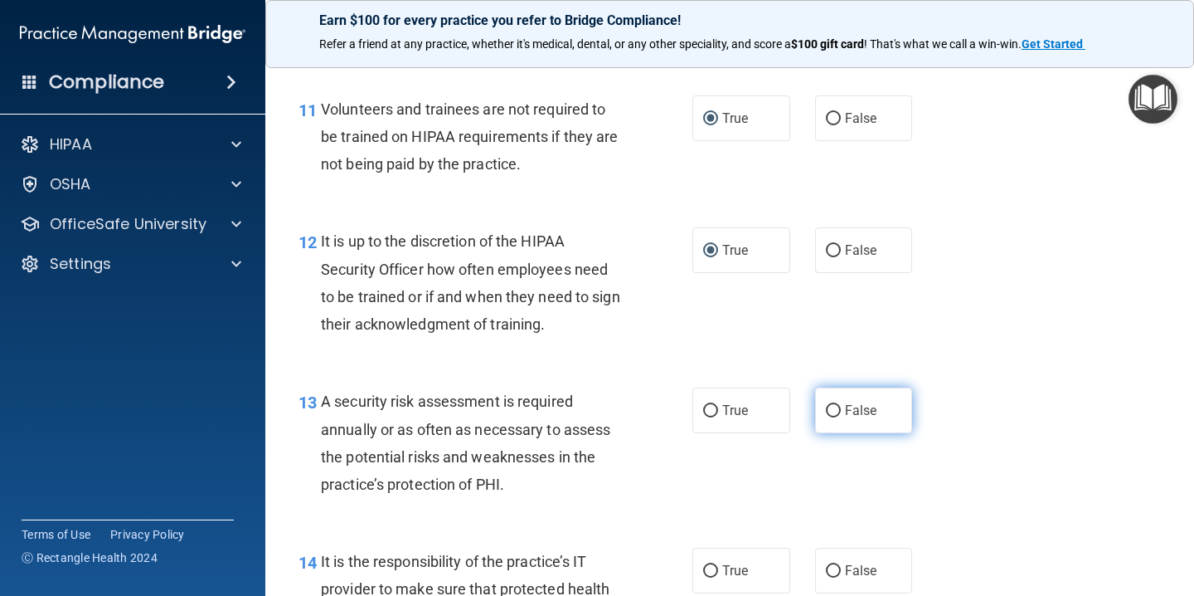
click at [834, 411] on input "False" at bounding box center [833, 411] width 15 height 12
radio input "true"
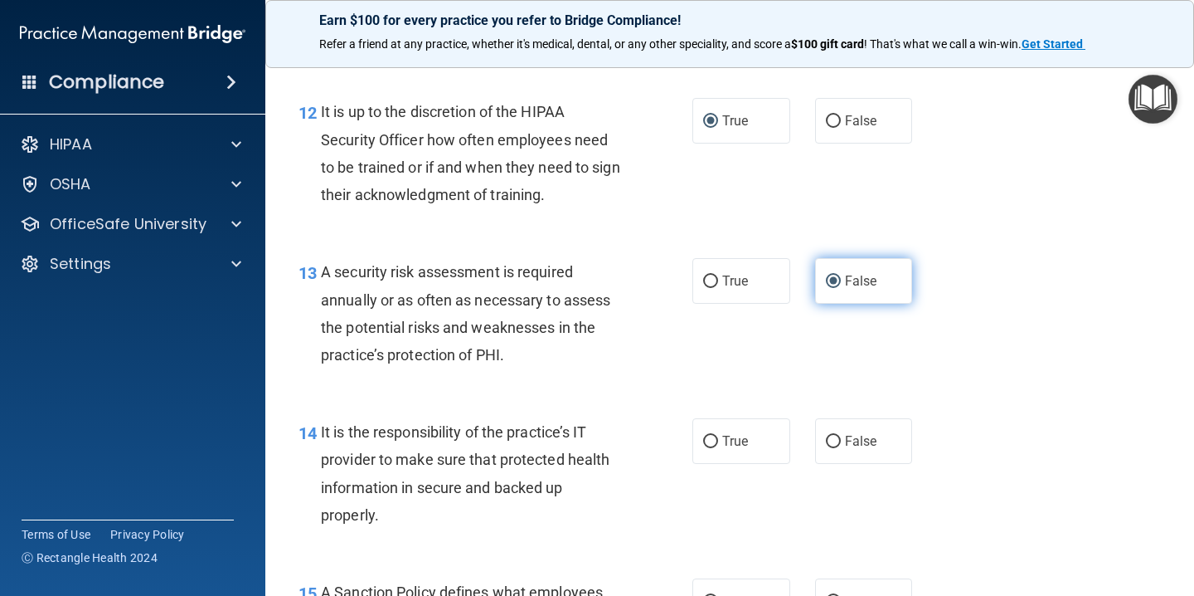
scroll to position [2104, 0]
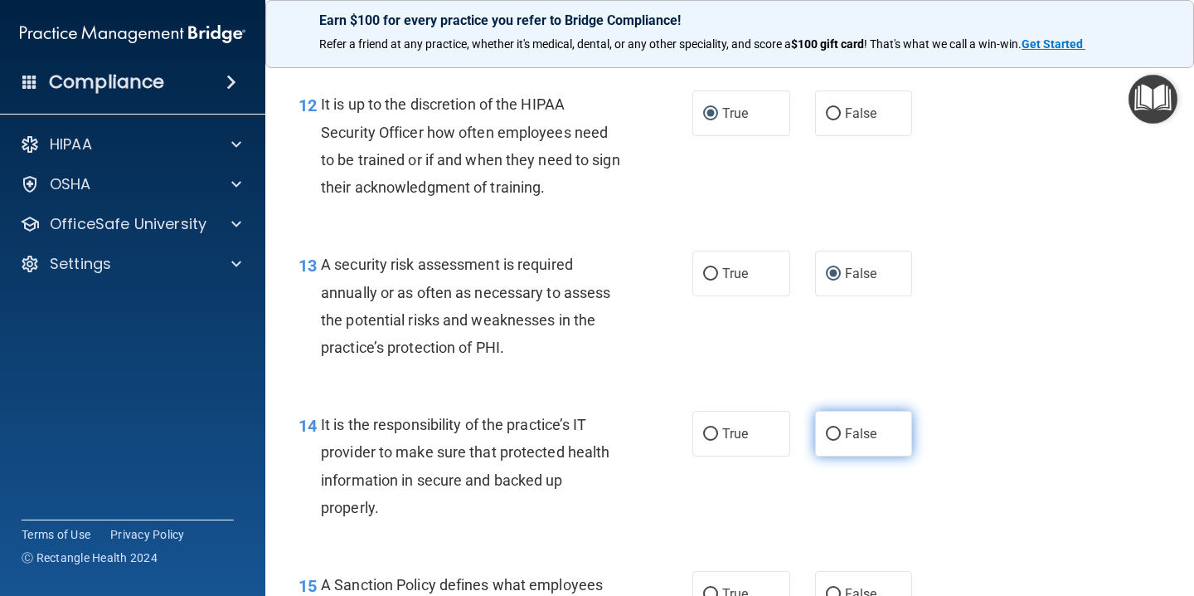
click at [835, 435] on input "False" at bounding box center [833, 434] width 15 height 12
radio input "true"
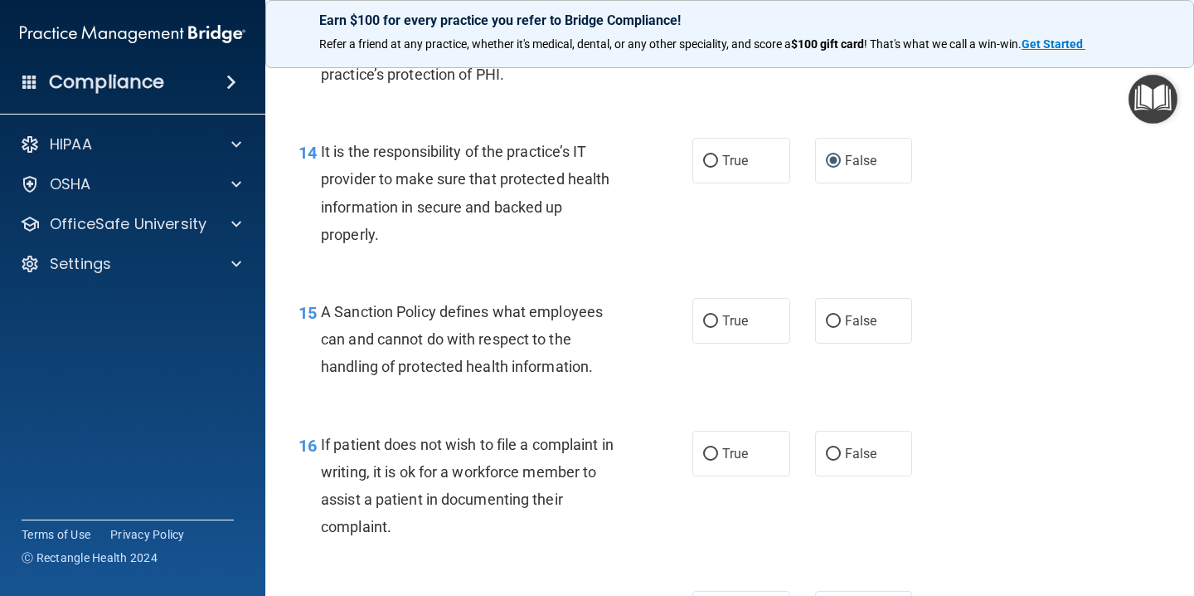
scroll to position [2377, 0]
click at [711, 320] on input "True" at bounding box center [710, 320] width 15 height 12
radio input "true"
click at [715, 454] on input "True" at bounding box center [710, 453] width 15 height 12
radio input "true"
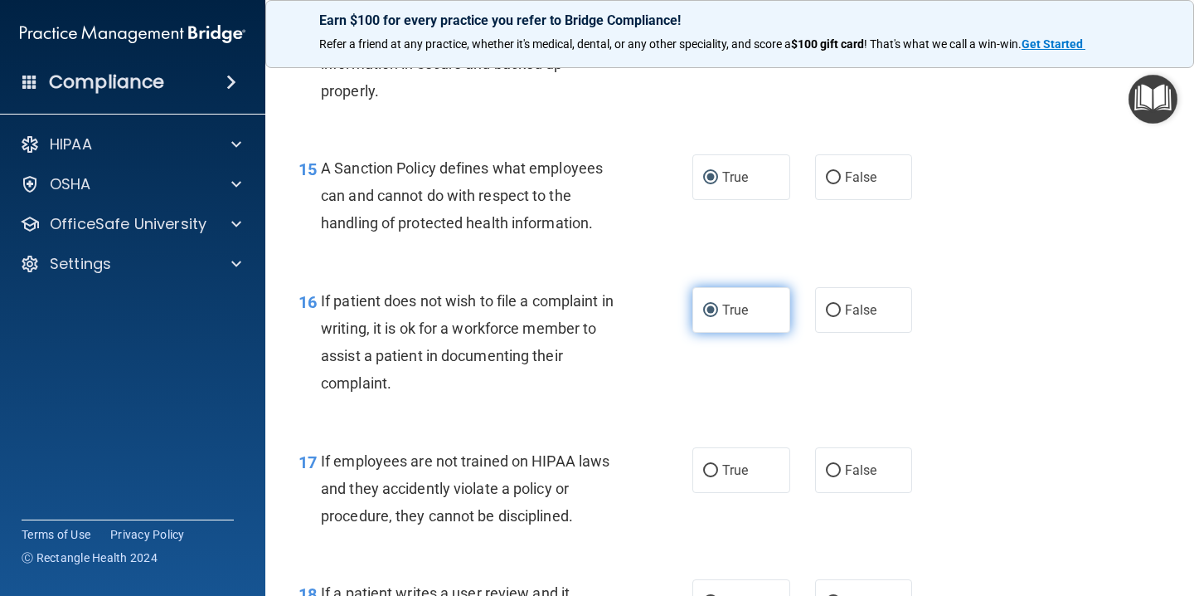
scroll to position [2532, 0]
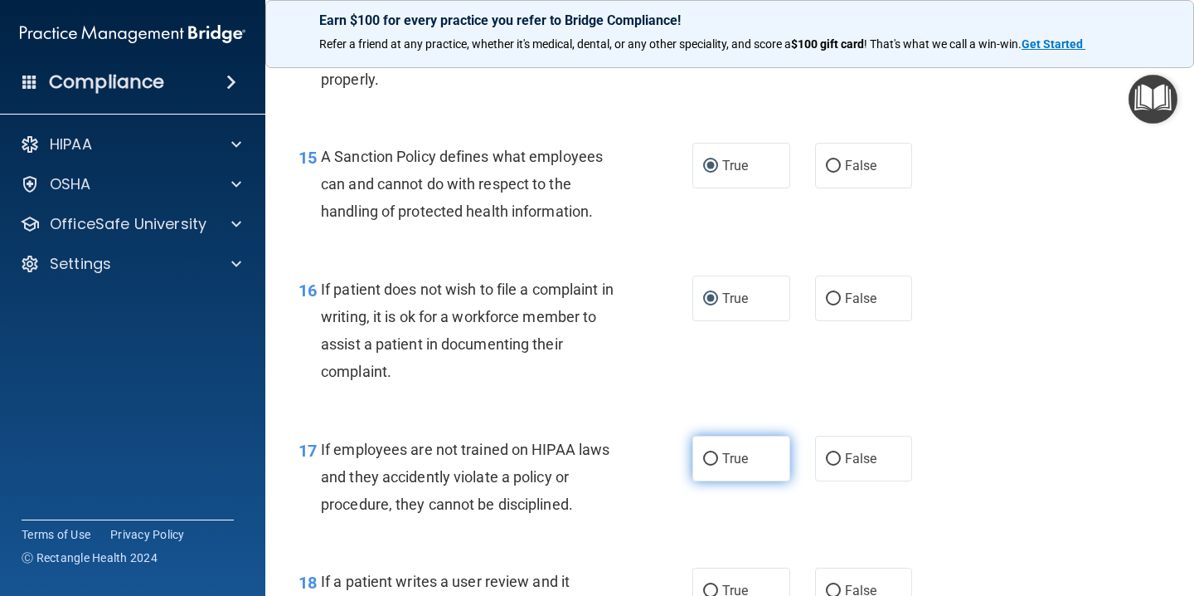
click at [710, 456] on input "True" at bounding box center [710, 459] width 15 height 12
radio input "true"
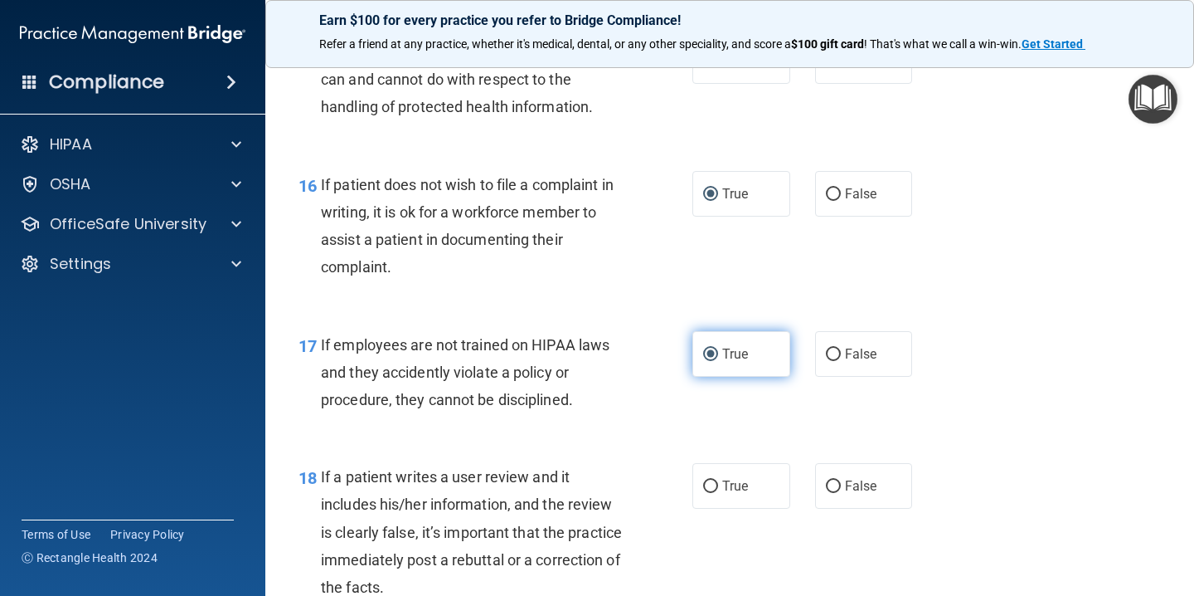
scroll to position [2639, 0]
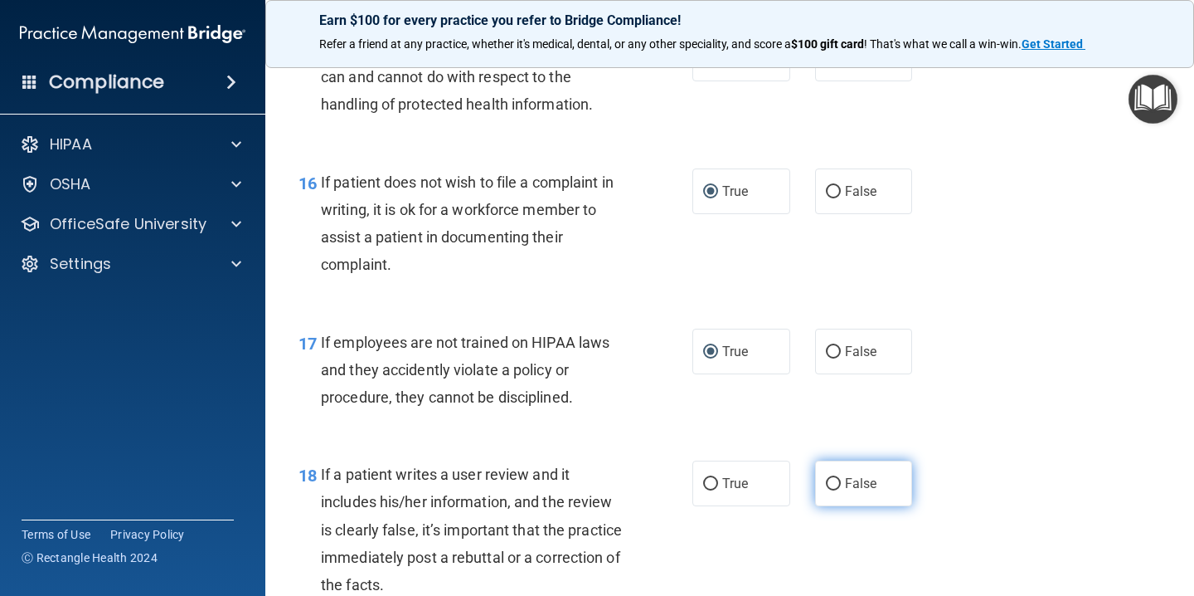
click at [837, 484] on input "False" at bounding box center [833, 484] width 15 height 12
radio input "true"
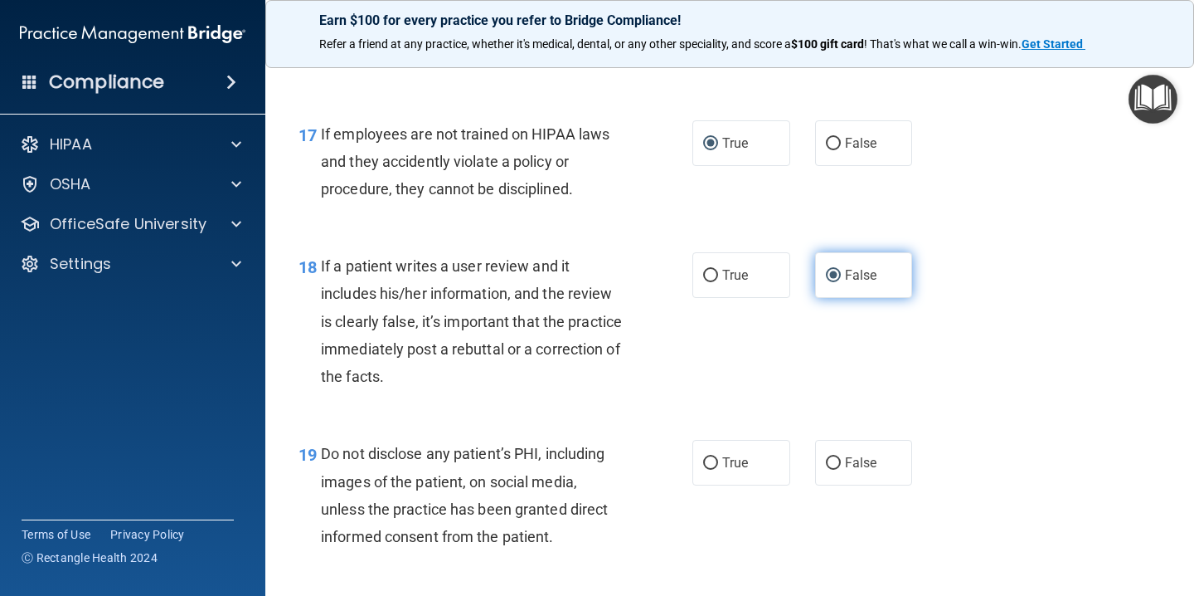
scroll to position [2843, 0]
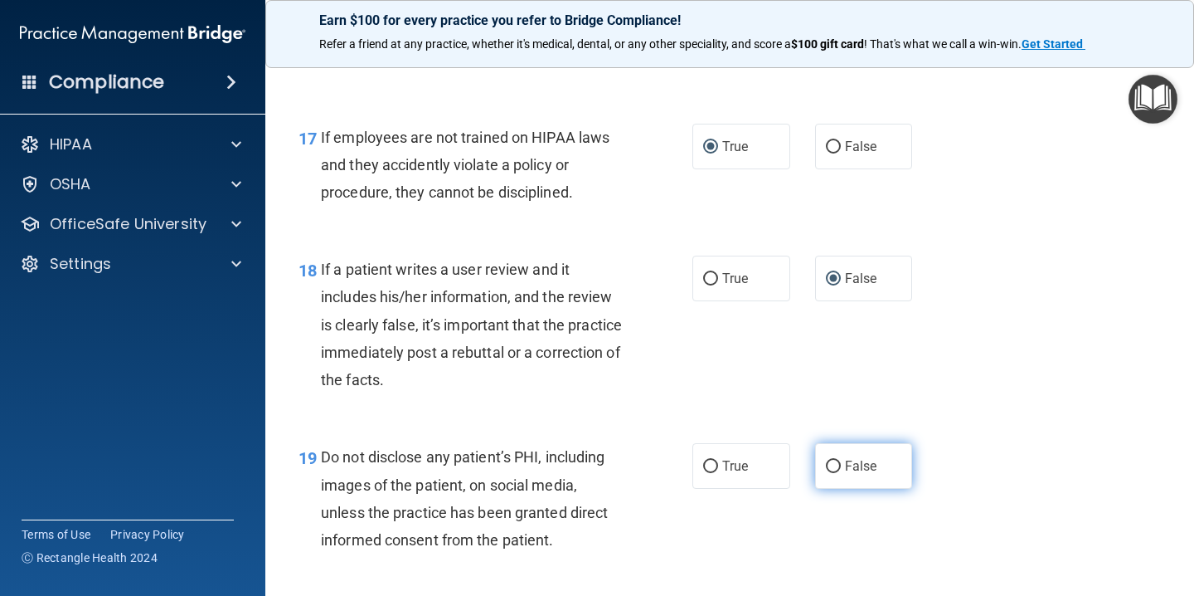
click at [832, 466] on input "False" at bounding box center [833, 466] width 15 height 12
radio input "true"
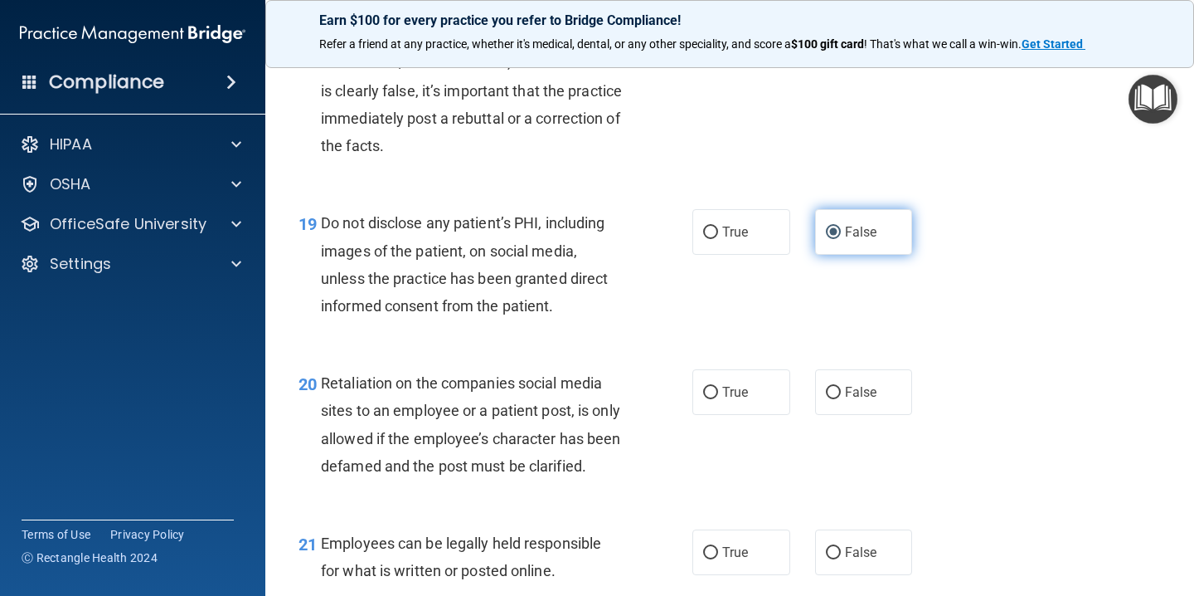
scroll to position [3076, 0]
click at [836, 394] on input "False" at bounding box center [833, 393] width 15 height 12
radio input "true"
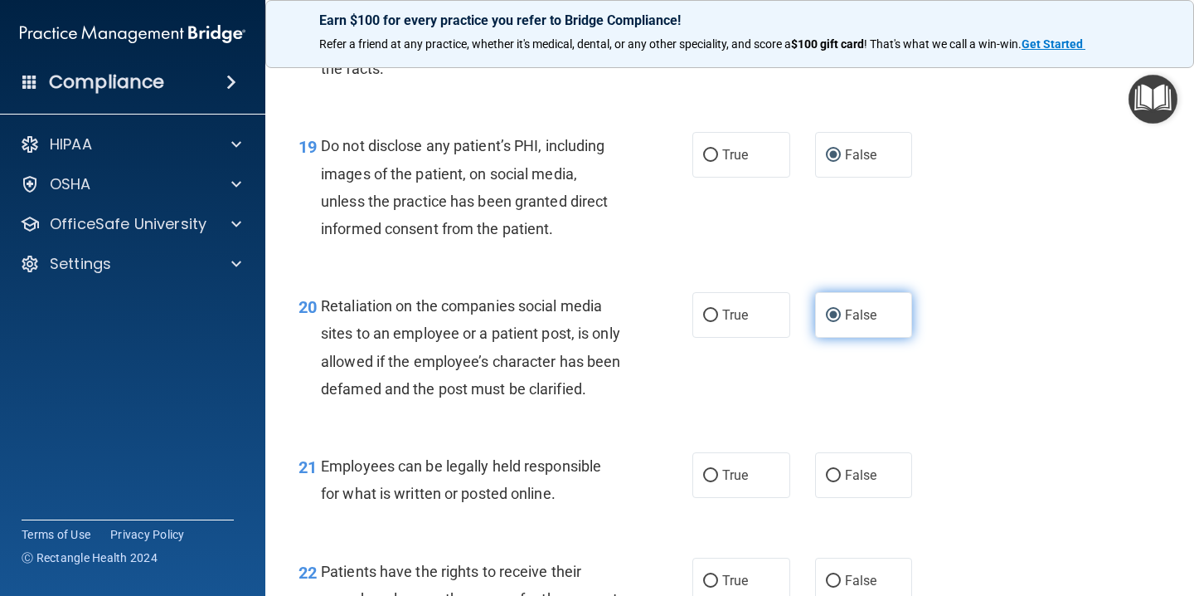
scroll to position [3188, 0]
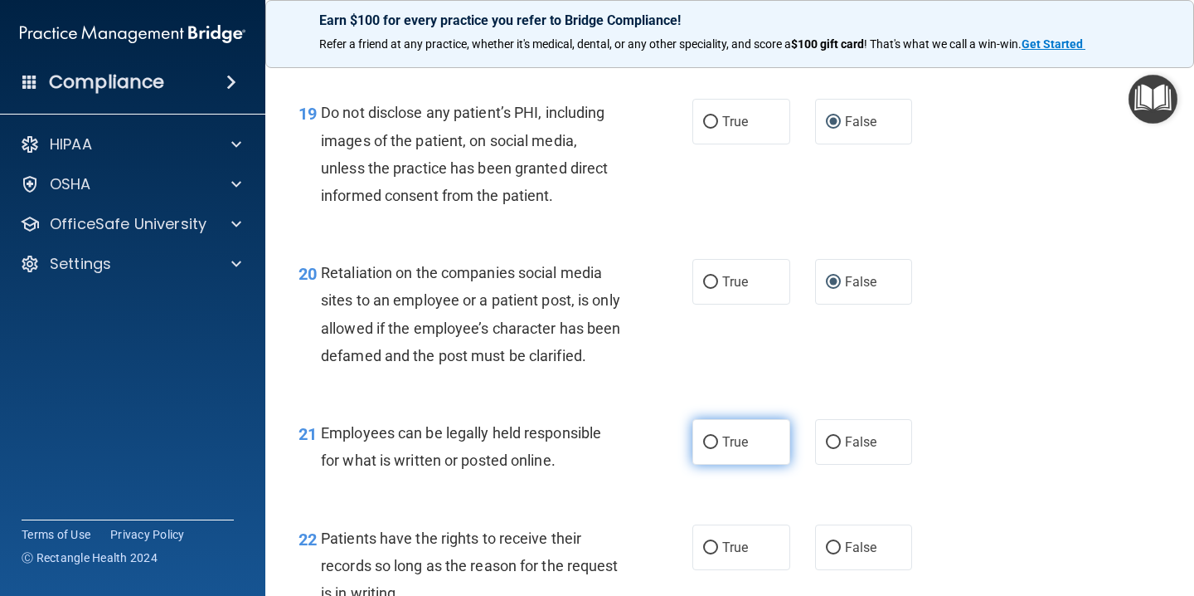
click at [721, 465] on label "True" at bounding box center [742, 442] width 98 height 46
click at [718, 449] on input "True" at bounding box center [710, 442] width 15 height 12
radio input "true"
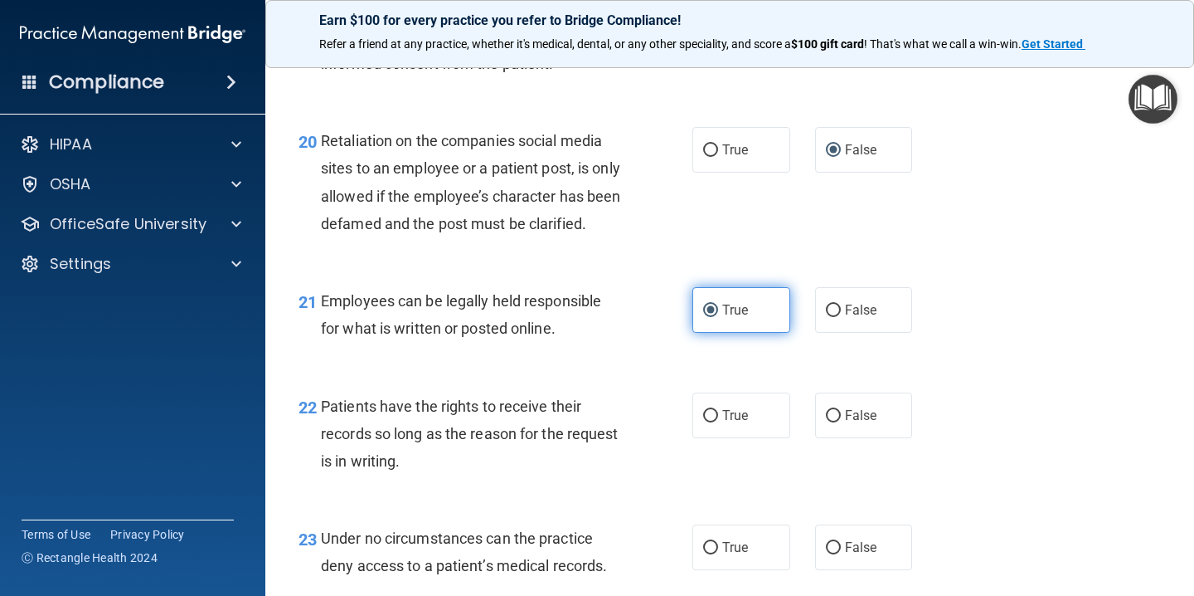
scroll to position [3320, 0]
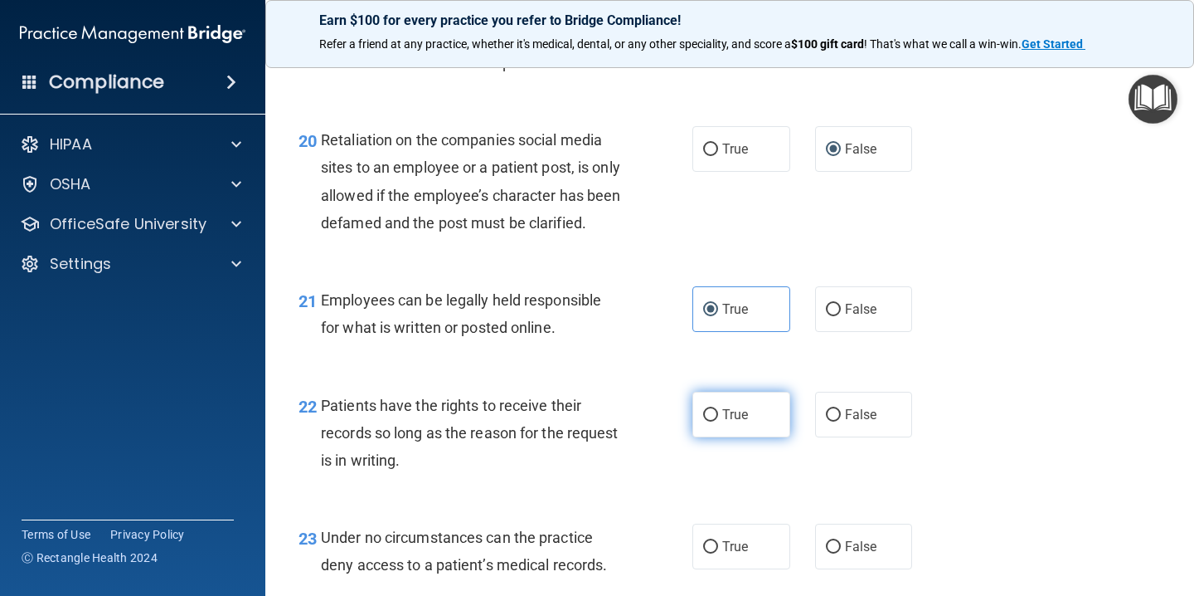
click at [709, 421] on input "True" at bounding box center [710, 415] width 15 height 12
radio input "true"
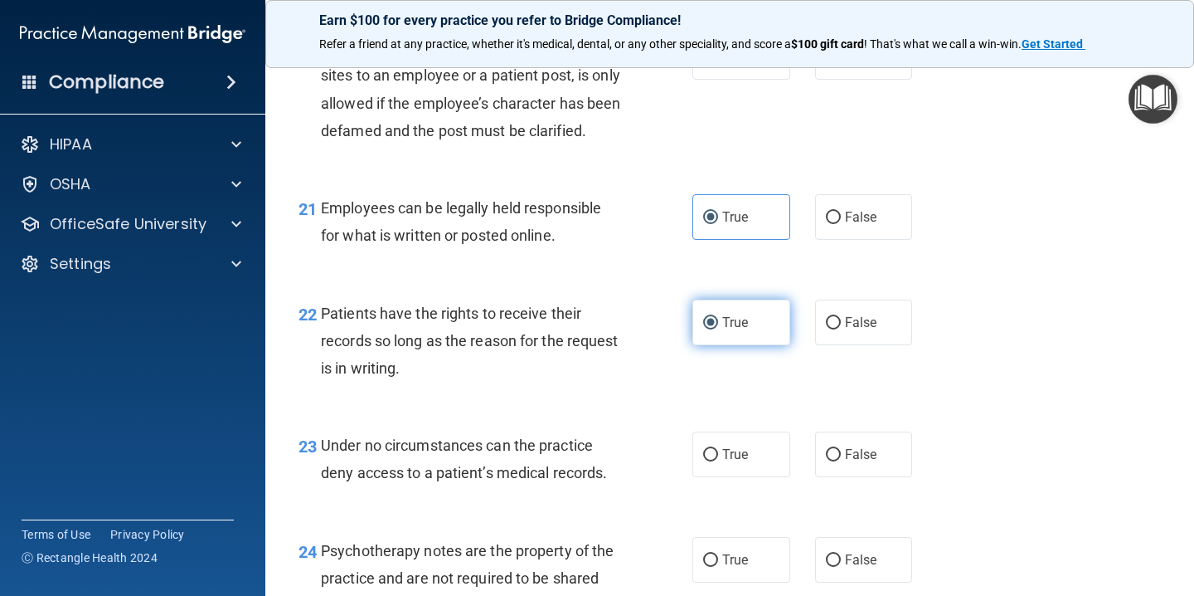
scroll to position [3441, 0]
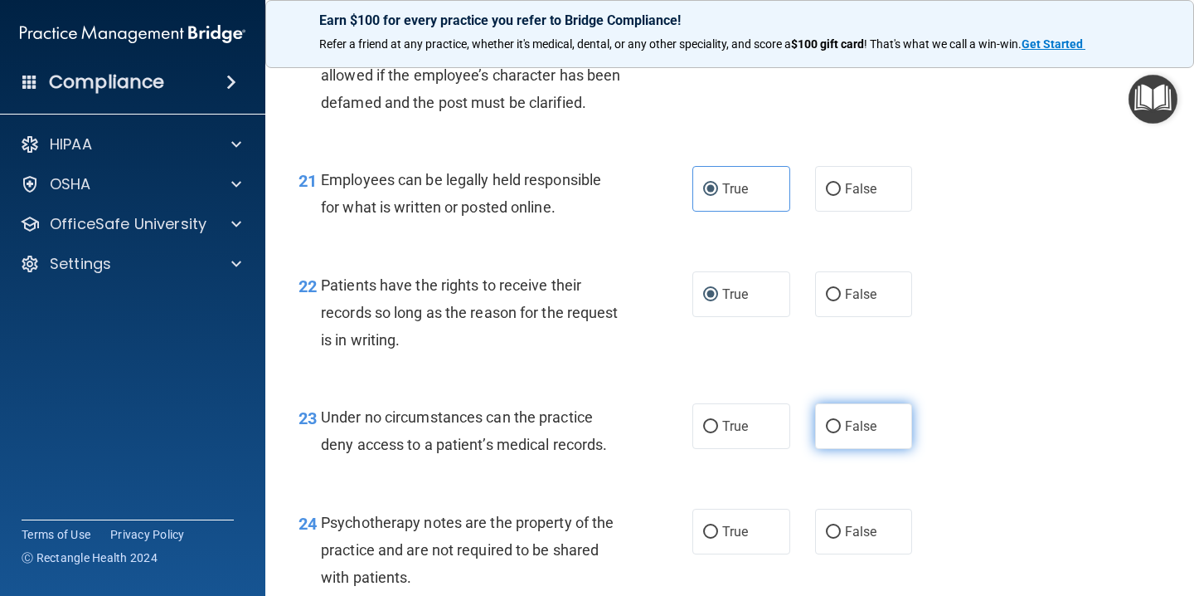
click at [834, 433] on input "False" at bounding box center [833, 427] width 15 height 12
radio input "true"
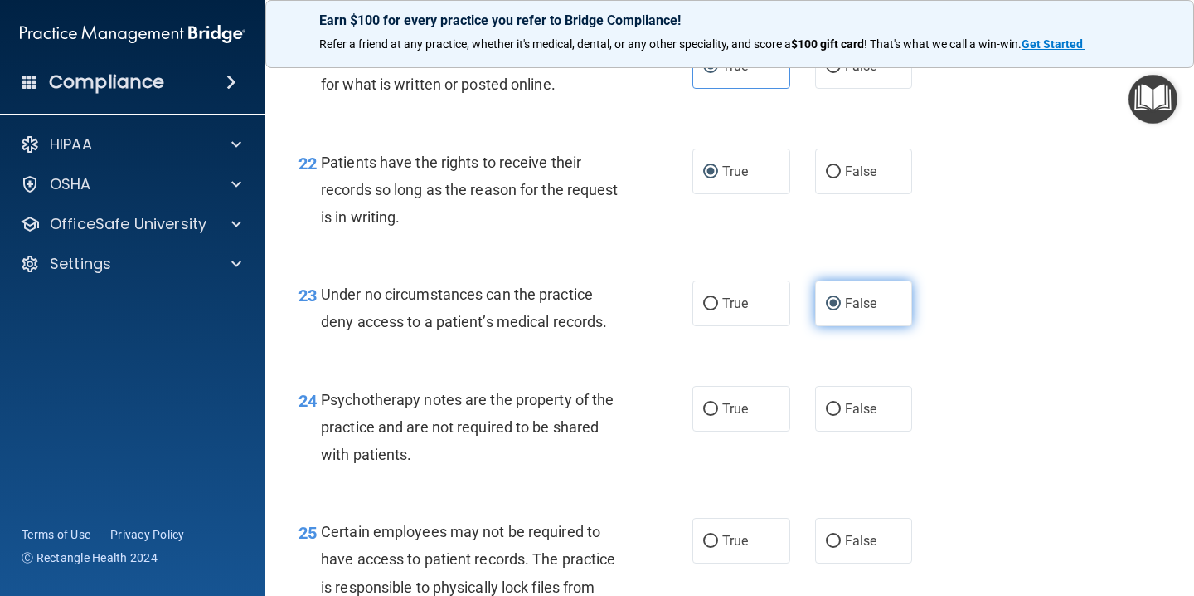
scroll to position [3564, 0]
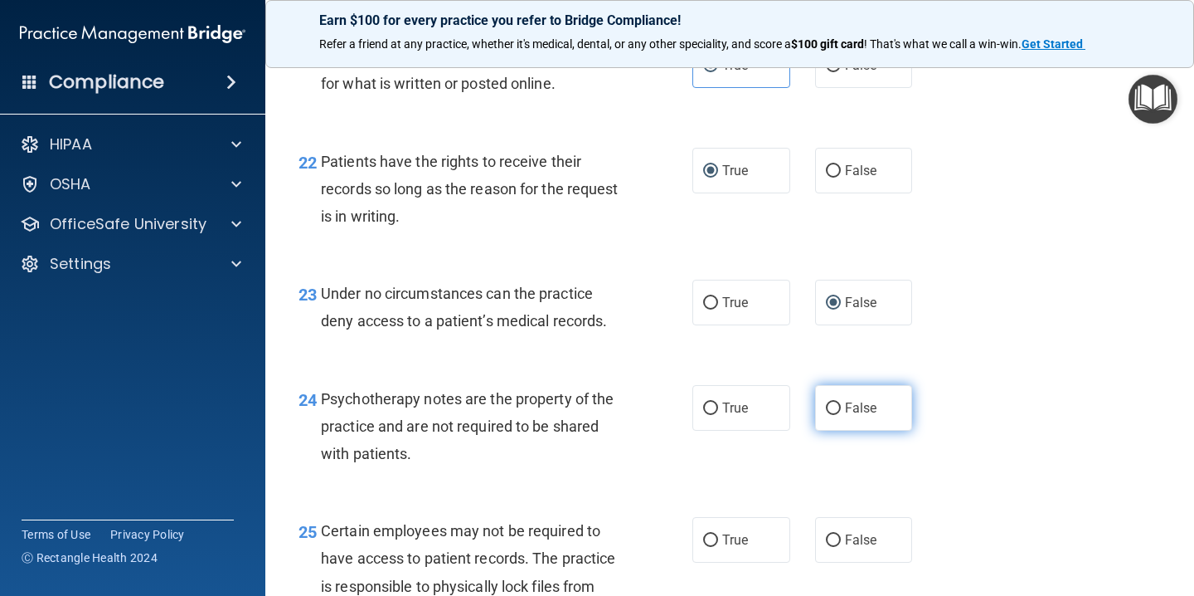
click at [834, 415] on input "False" at bounding box center [833, 408] width 15 height 12
radio input "true"
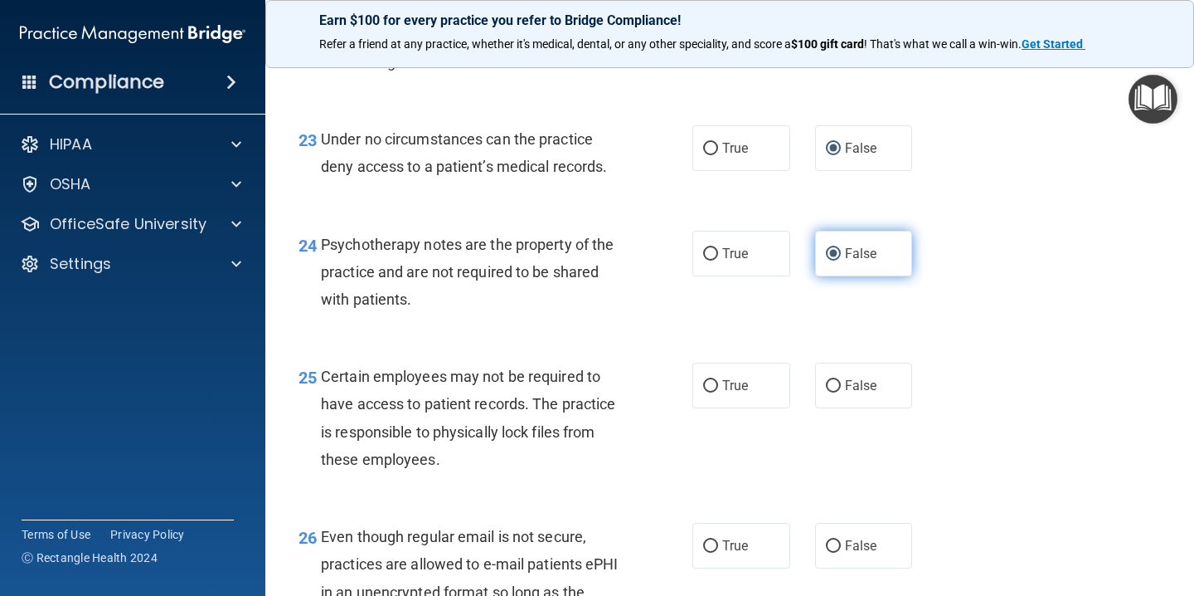
scroll to position [3721, 0]
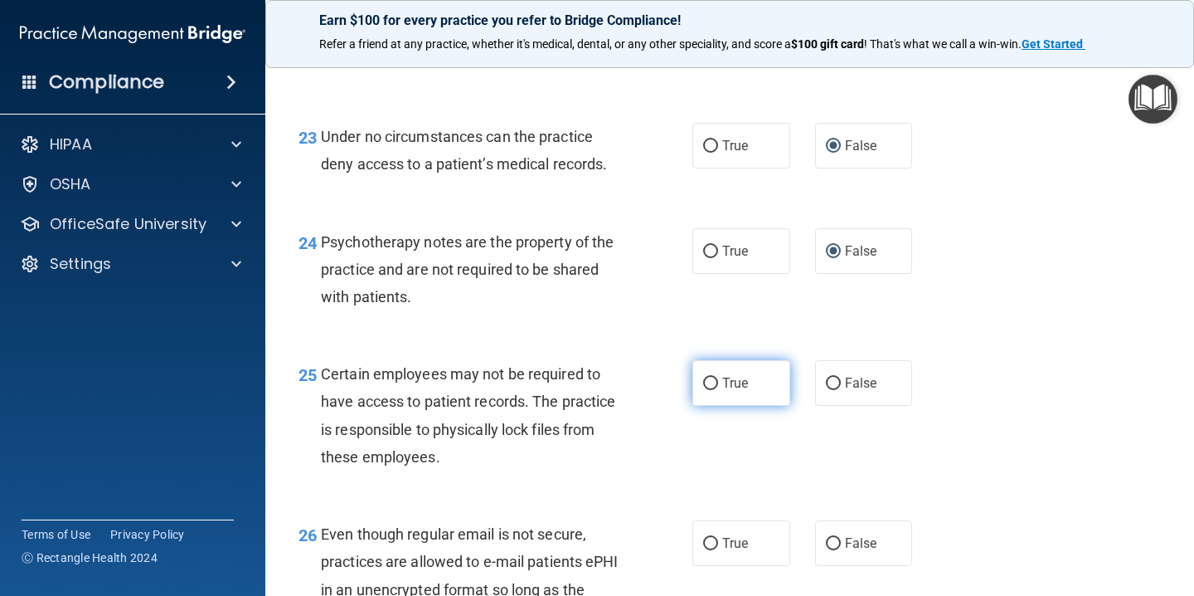
click at [721, 406] on label "True" at bounding box center [742, 383] width 98 height 46
click at [718, 390] on input "True" at bounding box center [710, 383] width 15 height 12
radio input "true"
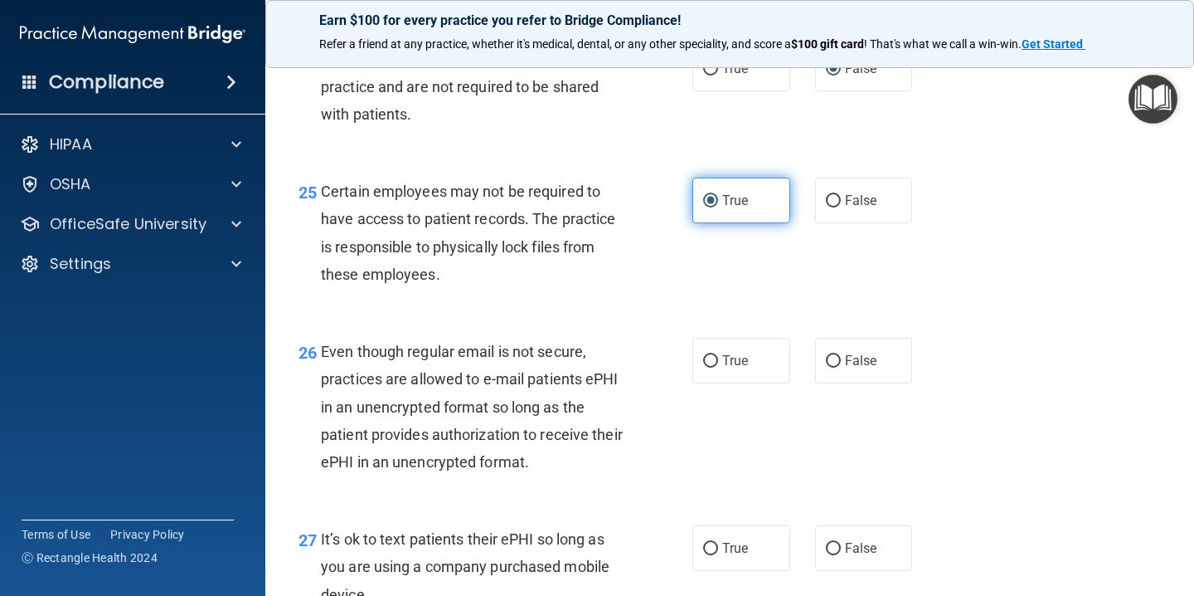
scroll to position [3908, 0]
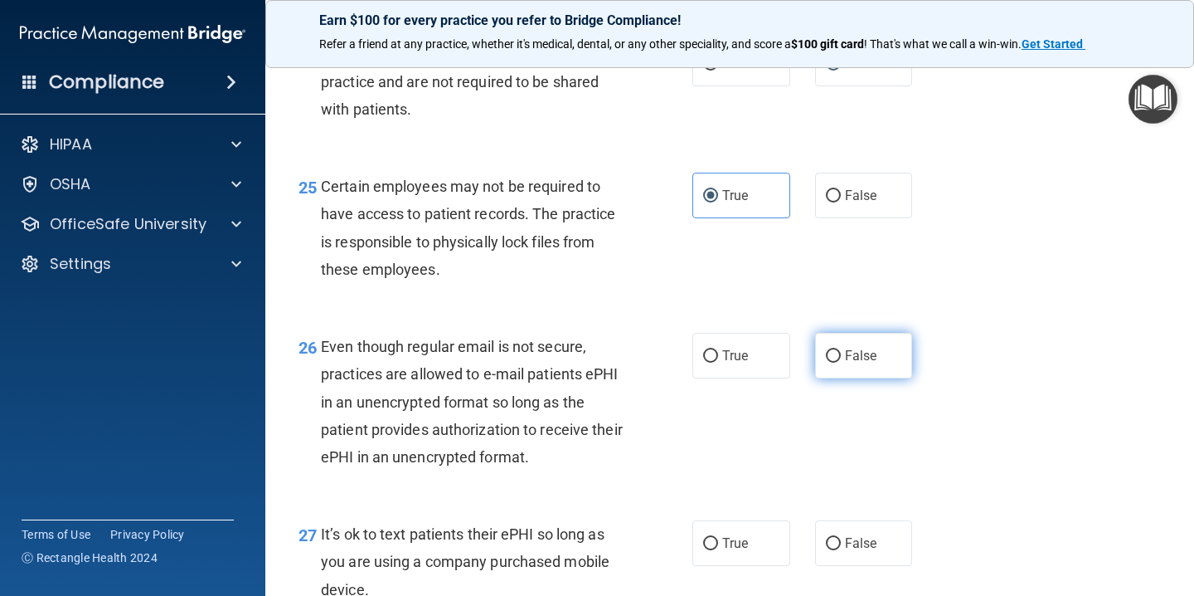
click at [837, 362] on input "False" at bounding box center [833, 356] width 15 height 12
radio input "true"
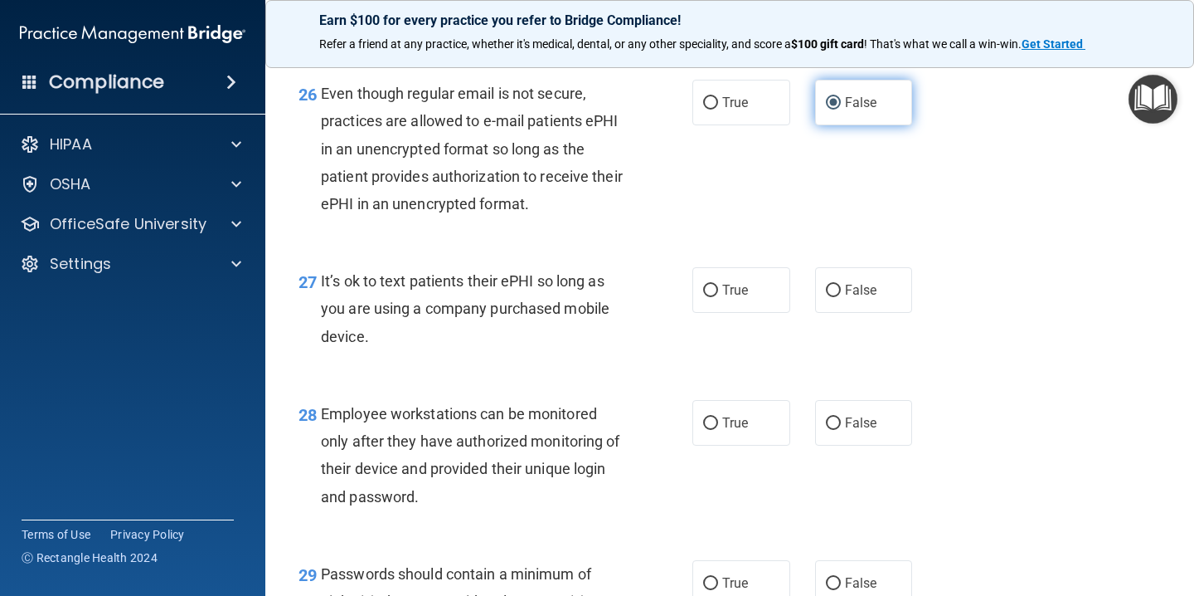
scroll to position [4166, 0]
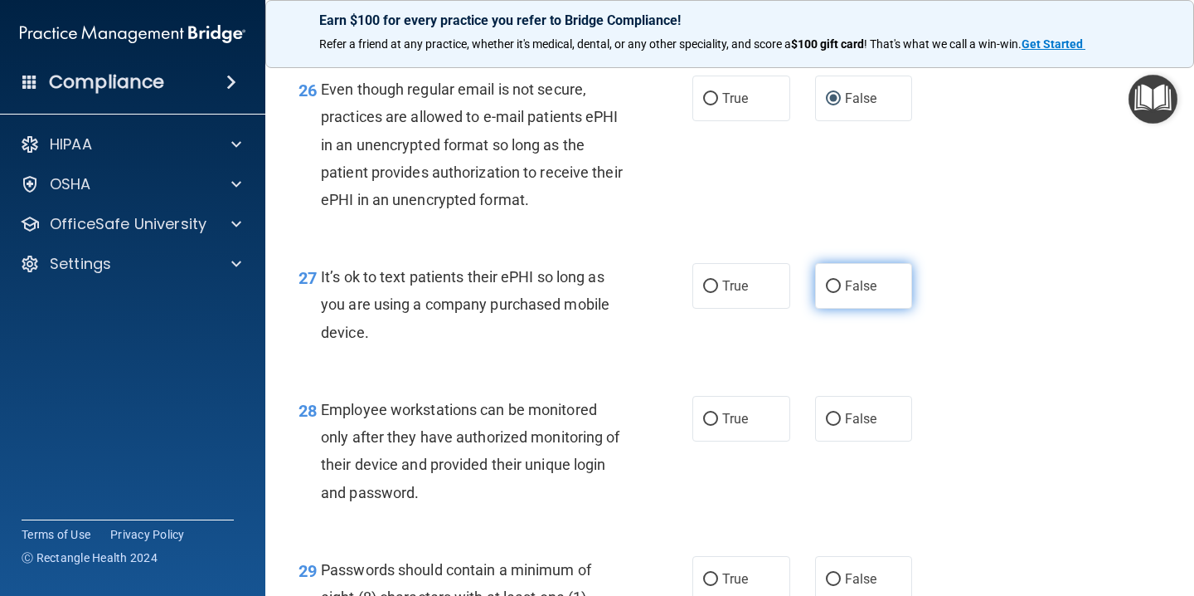
click at [832, 293] on input "False" at bounding box center [833, 286] width 15 height 12
radio input "true"
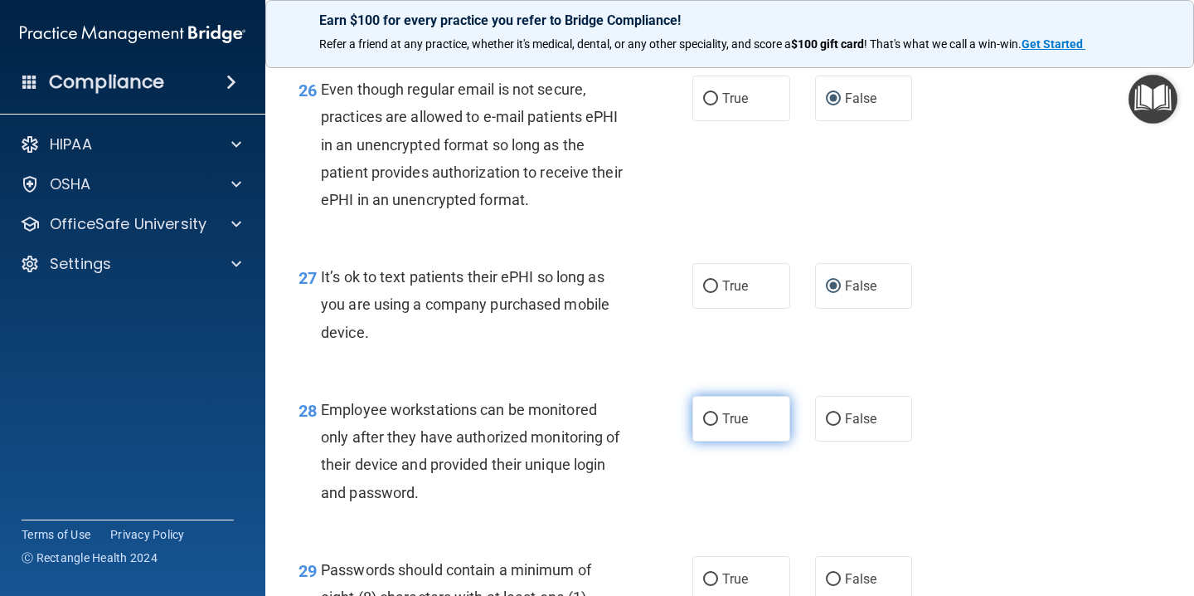
click at [716, 426] on input "True" at bounding box center [710, 419] width 15 height 12
radio input "true"
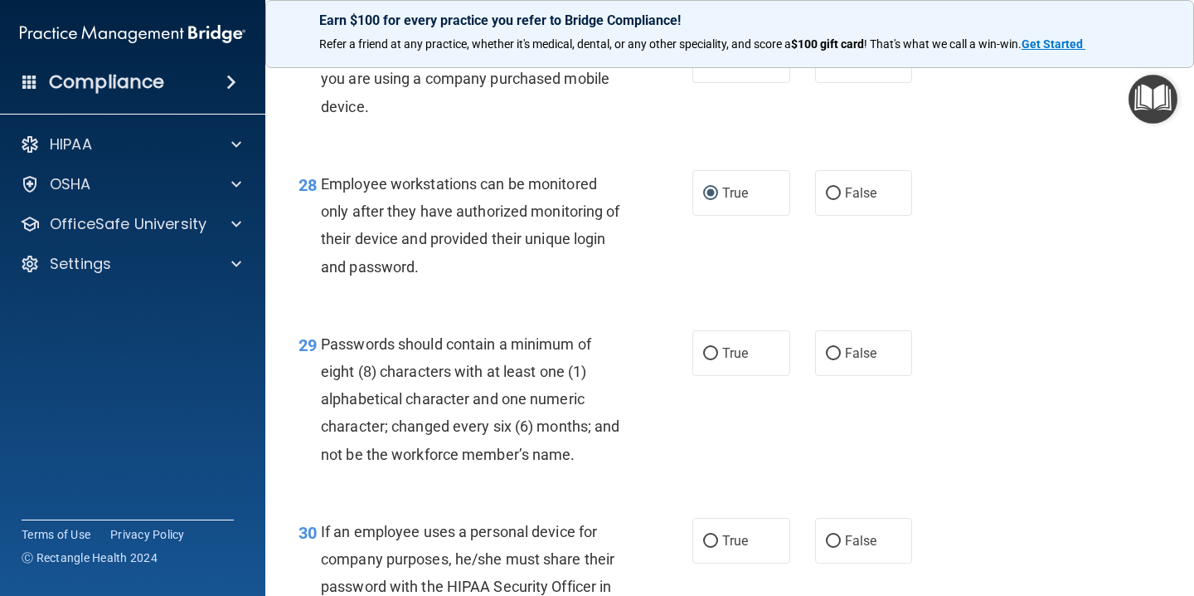
scroll to position [4398, 0]
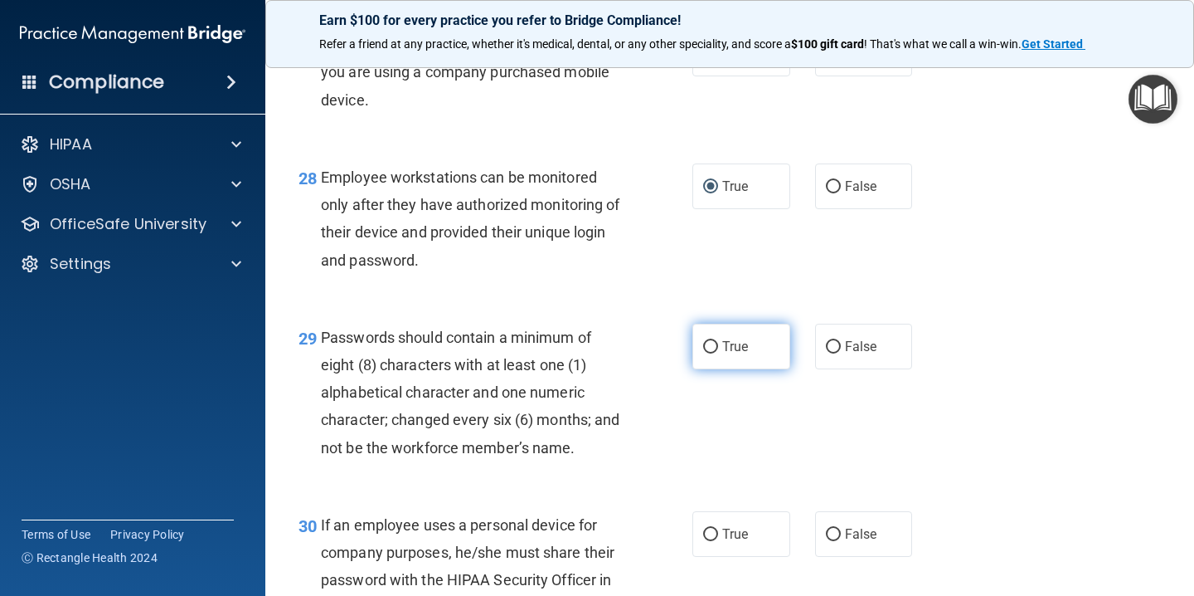
click at [710, 353] on input "True" at bounding box center [710, 347] width 15 height 12
radio input "true"
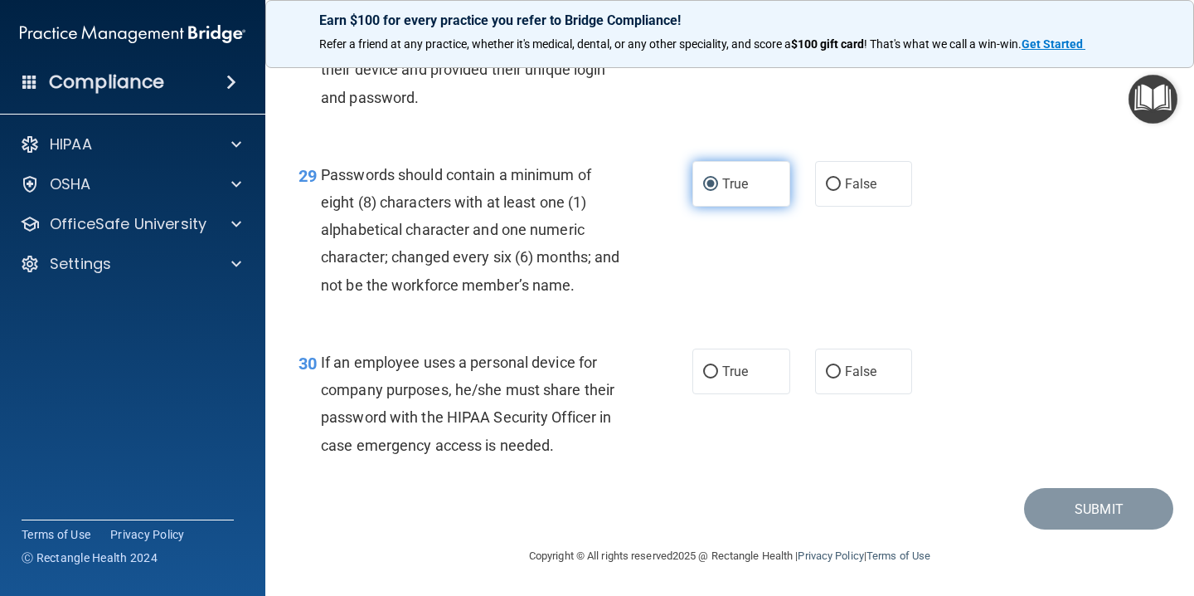
scroll to position [4578, 0]
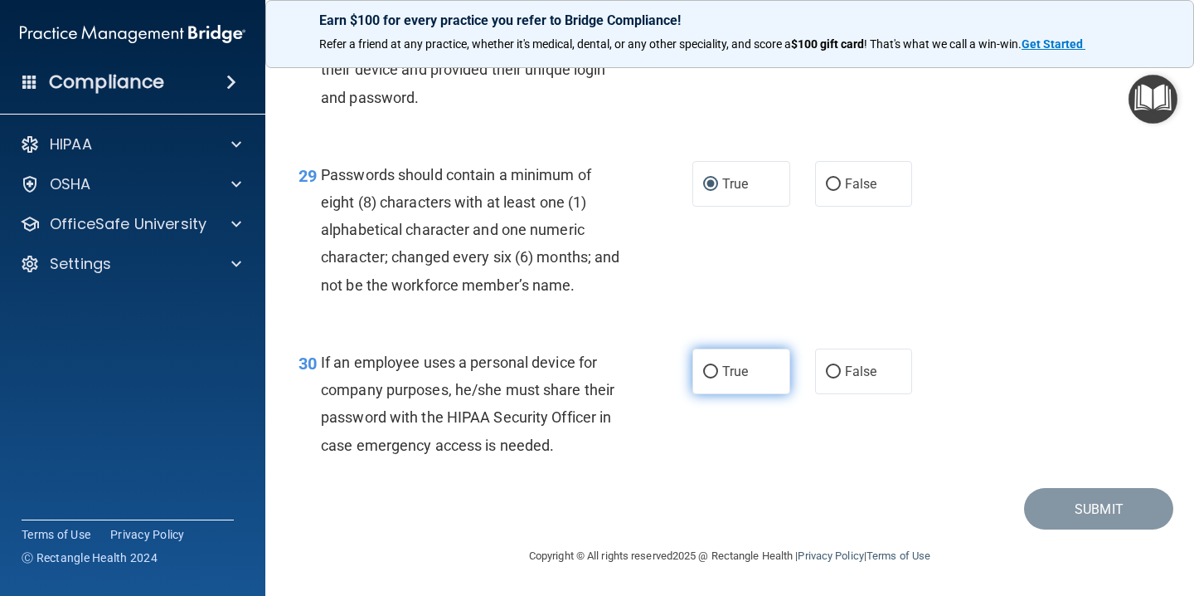
click at [713, 378] on input "True" at bounding box center [710, 372] width 15 height 12
radio input "true"
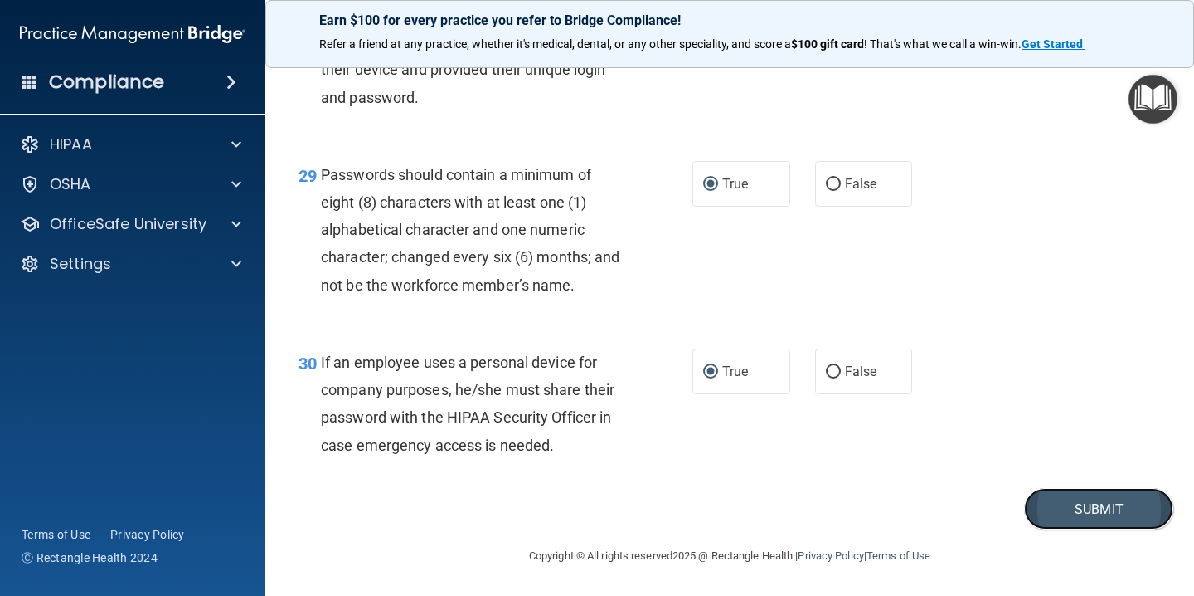
click at [1094, 518] on button "Submit" at bounding box center [1098, 509] width 149 height 42
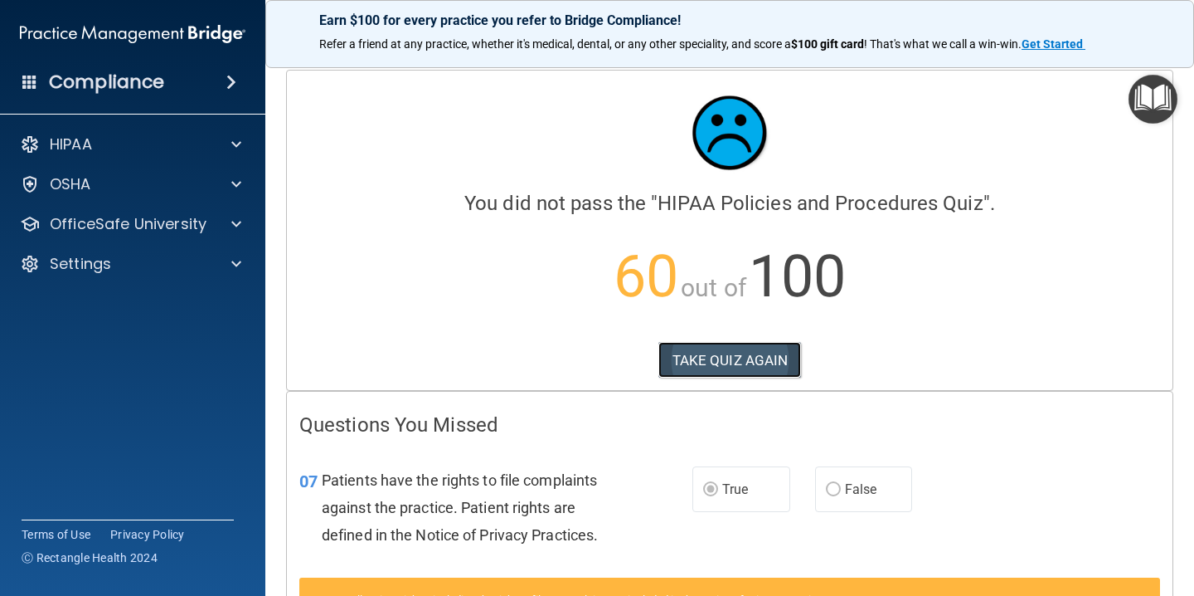
click at [722, 362] on button "TAKE QUIZ AGAIN" at bounding box center [730, 360] width 143 height 36
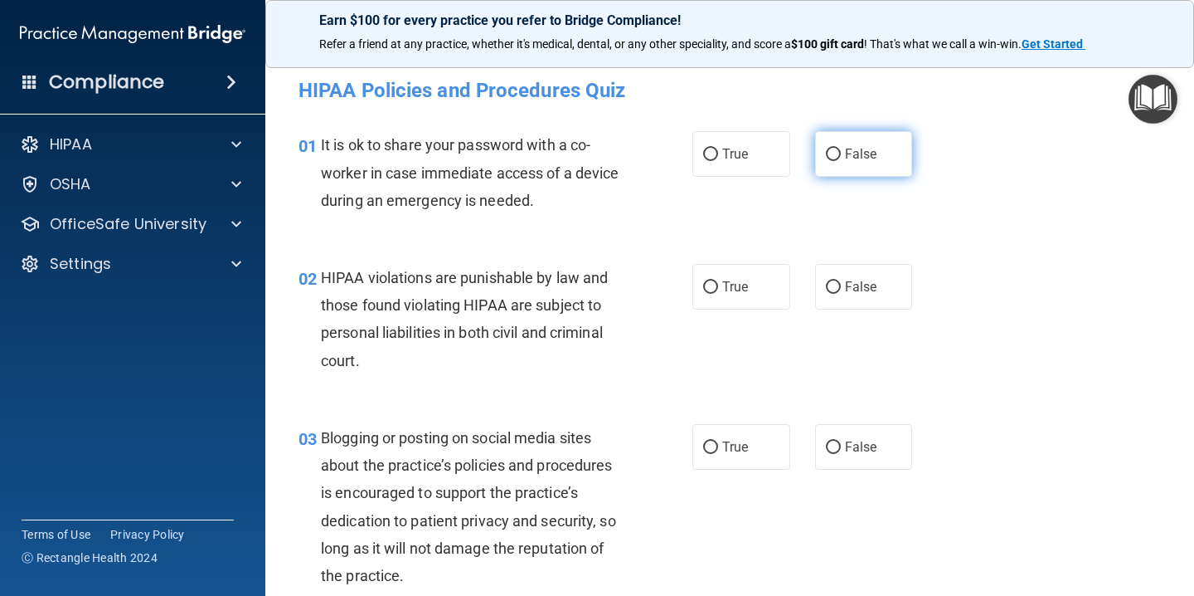
click at [835, 149] on input "False" at bounding box center [833, 154] width 15 height 12
radio input "true"
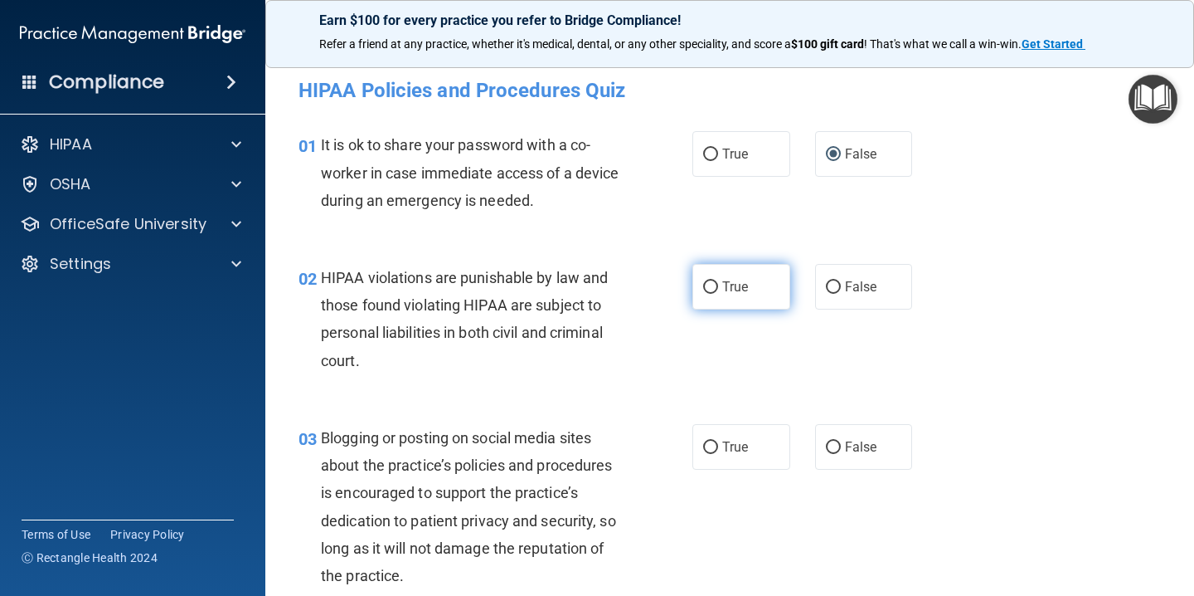
click at [709, 287] on input "True" at bounding box center [710, 287] width 15 height 12
radio input "true"
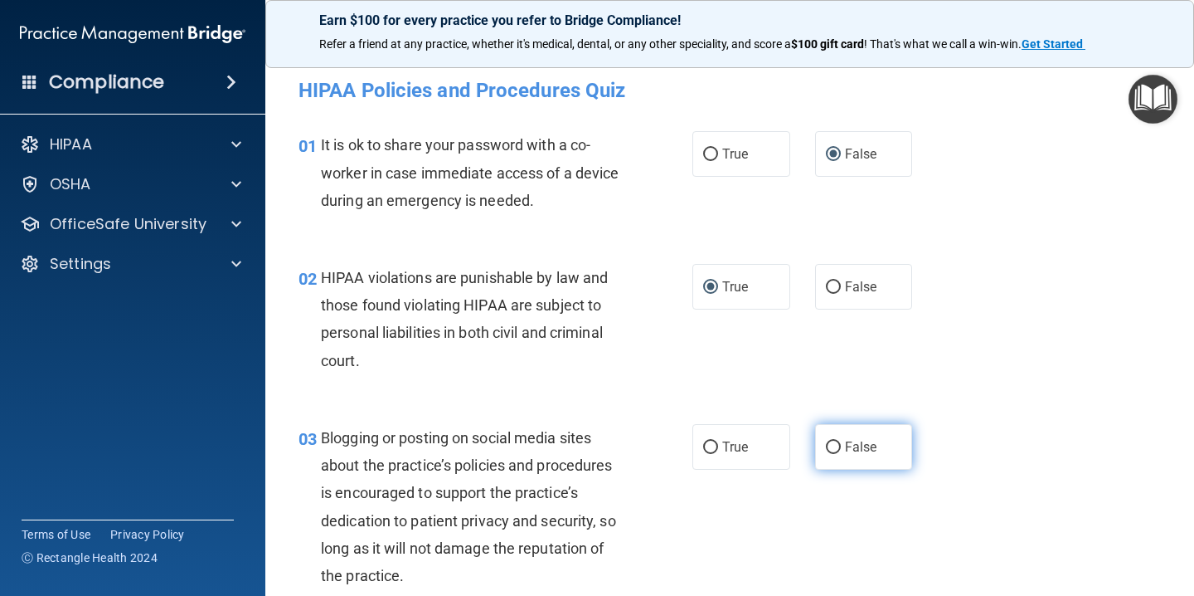
click at [837, 443] on input "False" at bounding box center [833, 447] width 15 height 12
radio input "true"
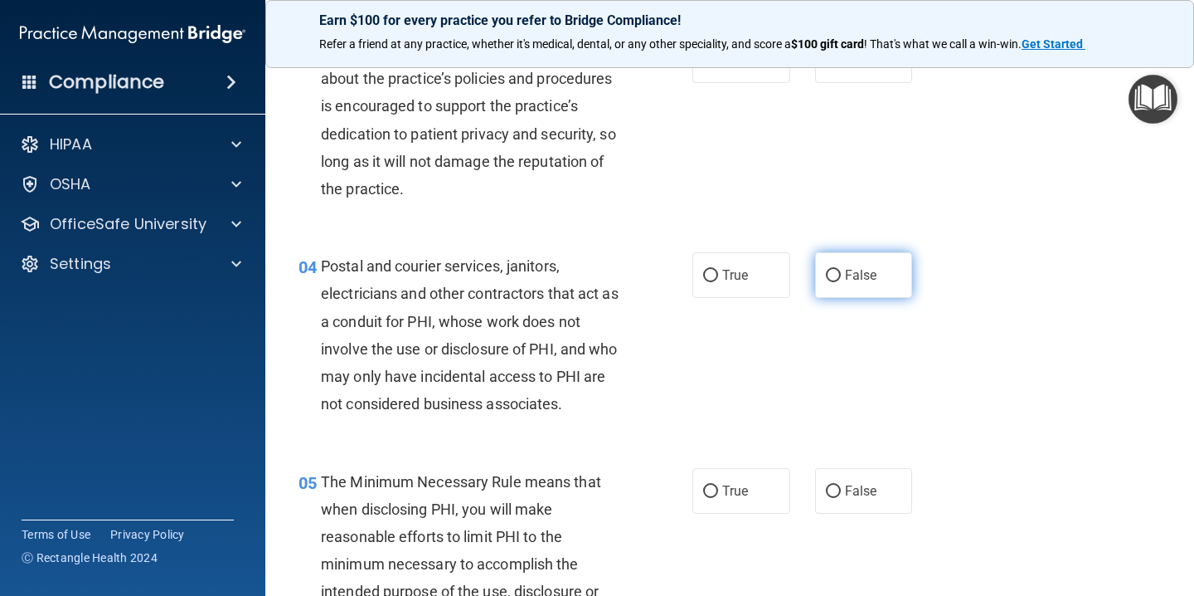
scroll to position [391, 0]
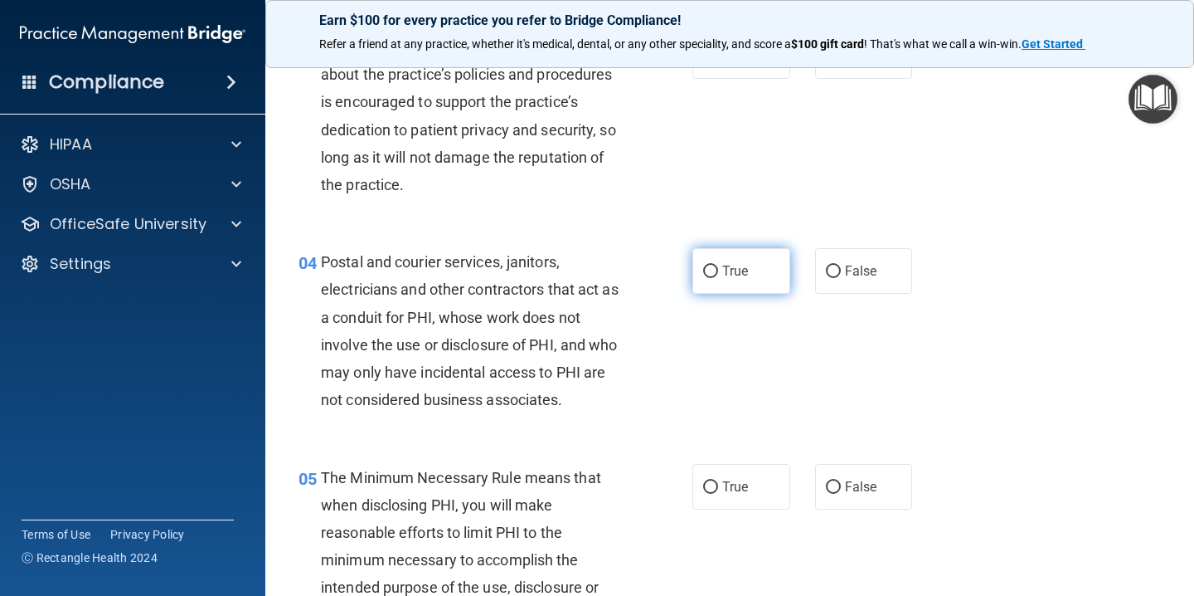
click at [713, 271] on input "True" at bounding box center [710, 271] width 15 height 12
radio input "true"
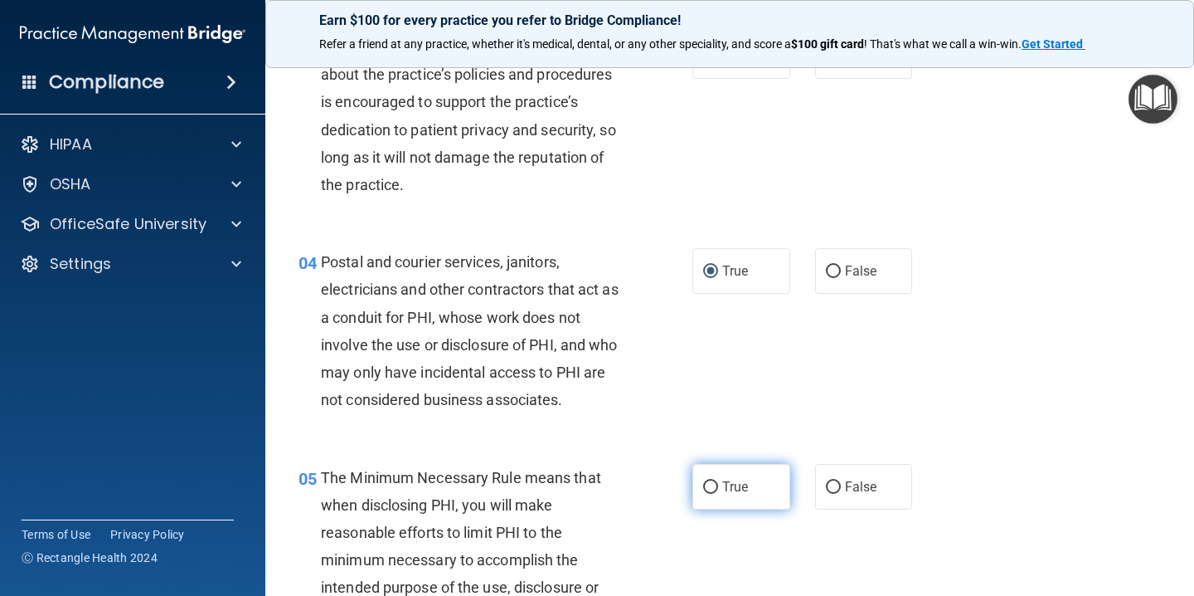
click at [716, 486] on input "True" at bounding box center [710, 487] width 15 height 12
radio input "true"
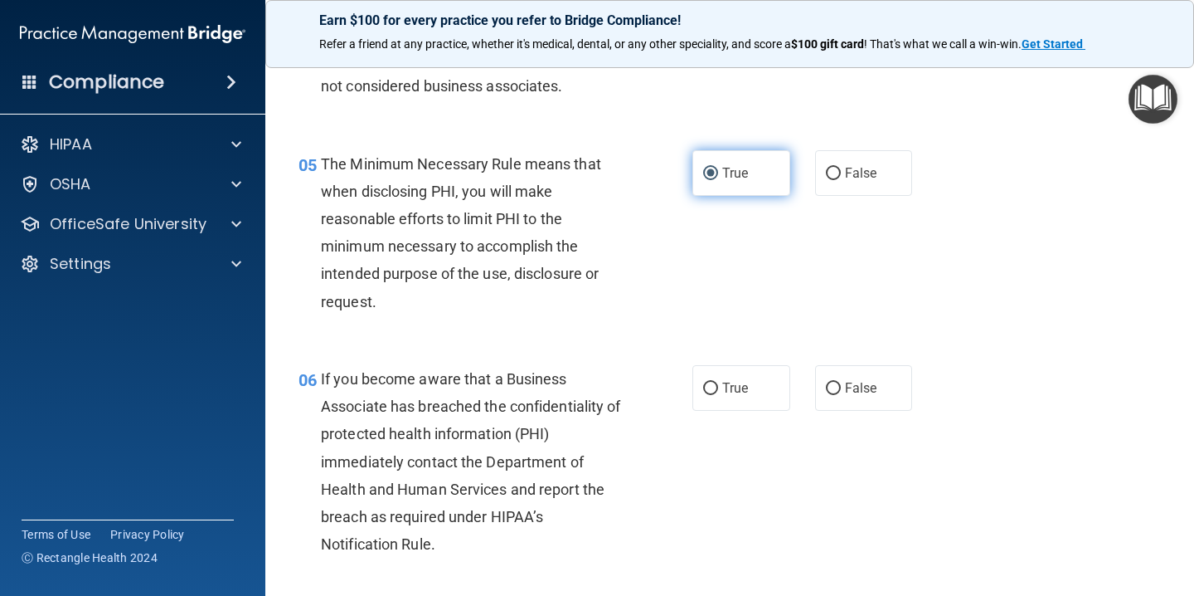
scroll to position [708, 0]
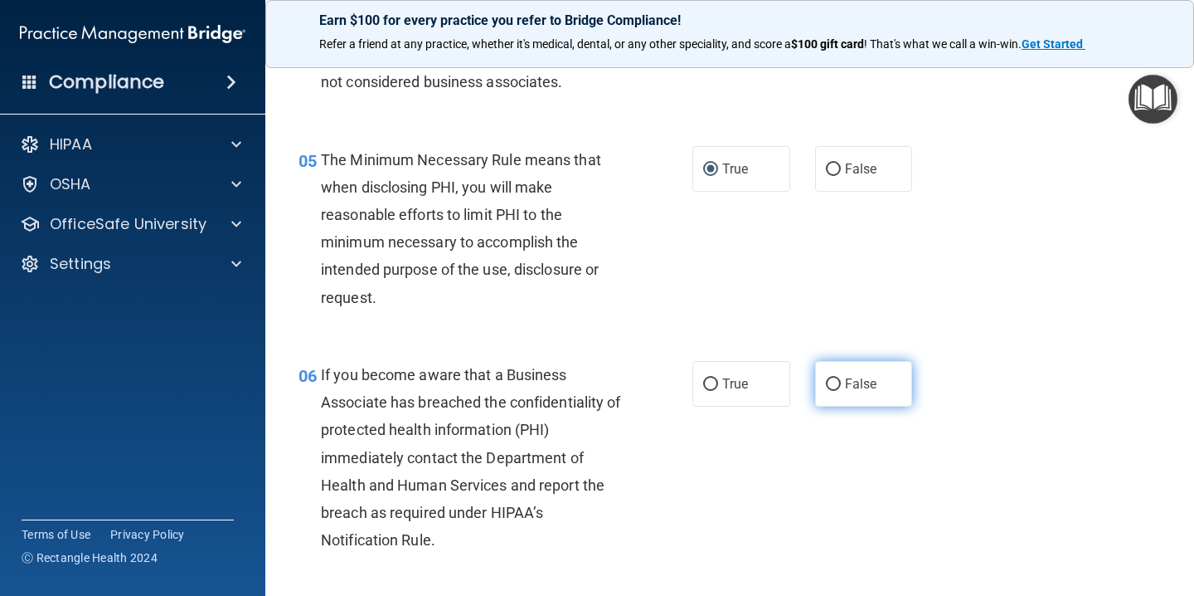
click at [835, 383] on input "False" at bounding box center [833, 384] width 15 height 12
radio input "true"
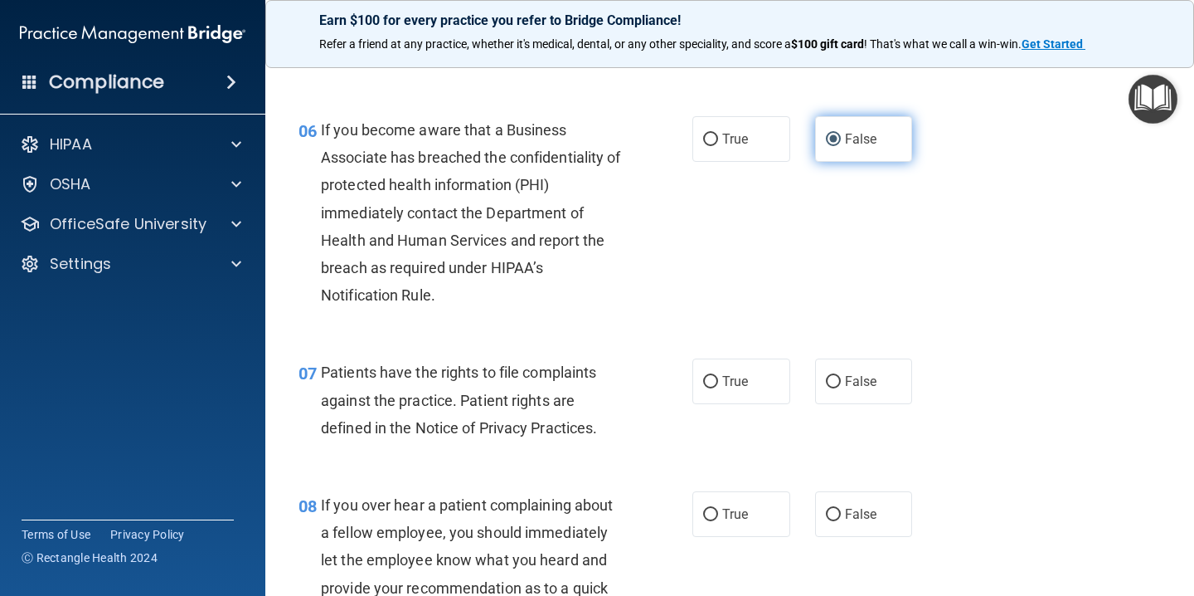
scroll to position [950, 0]
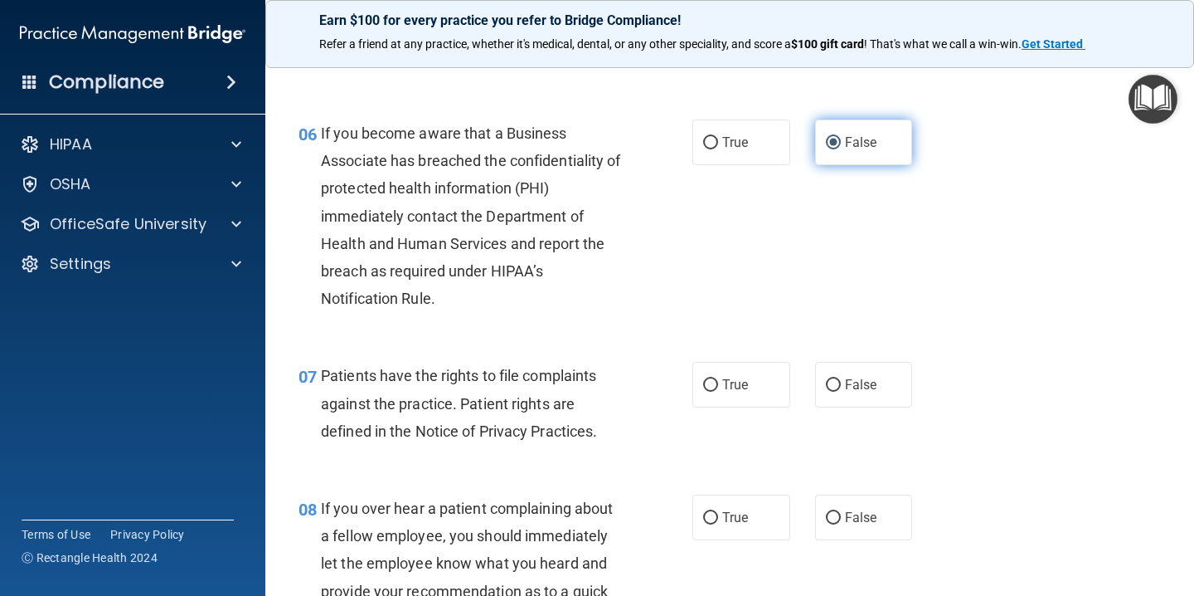
click at [835, 383] on input "False" at bounding box center [833, 385] width 15 height 12
radio input "true"
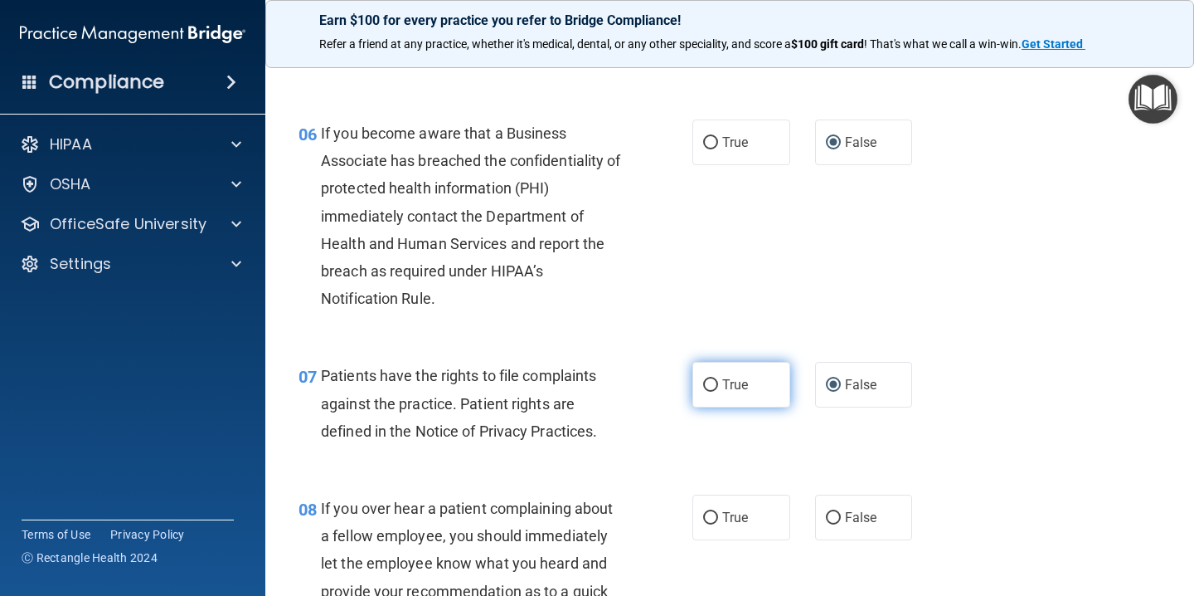
click at [714, 382] on input "True" at bounding box center [710, 385] width 15 height 12
radio input "true"
radio input "false"
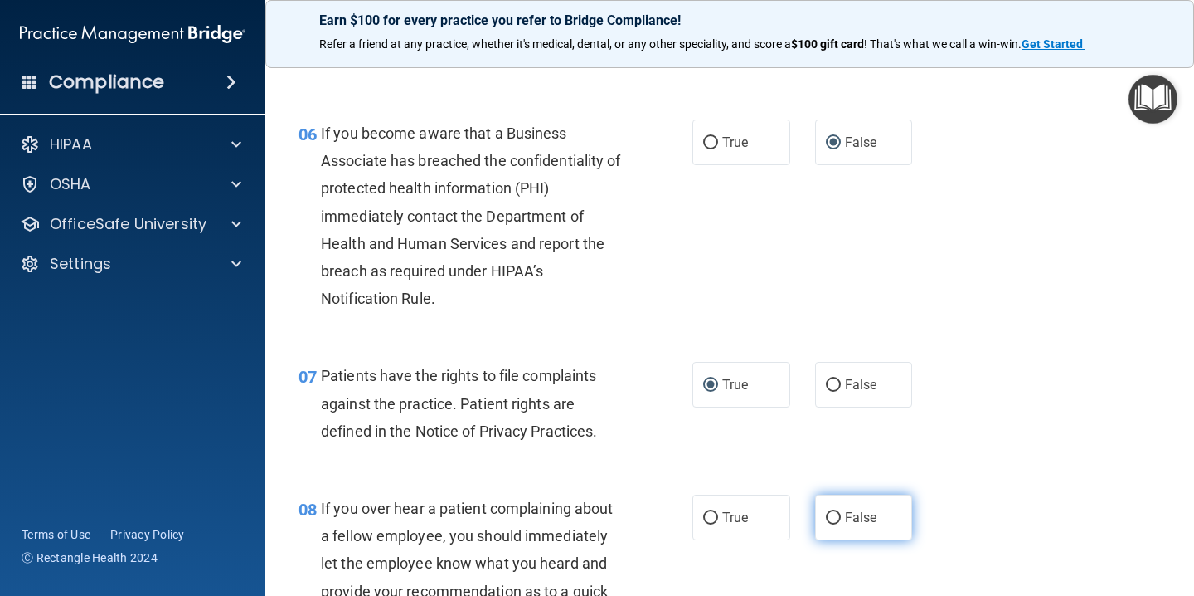
click at [836, 519] on input "False" at bounding box center [833, 518] width 15 height 12
radio input "true"
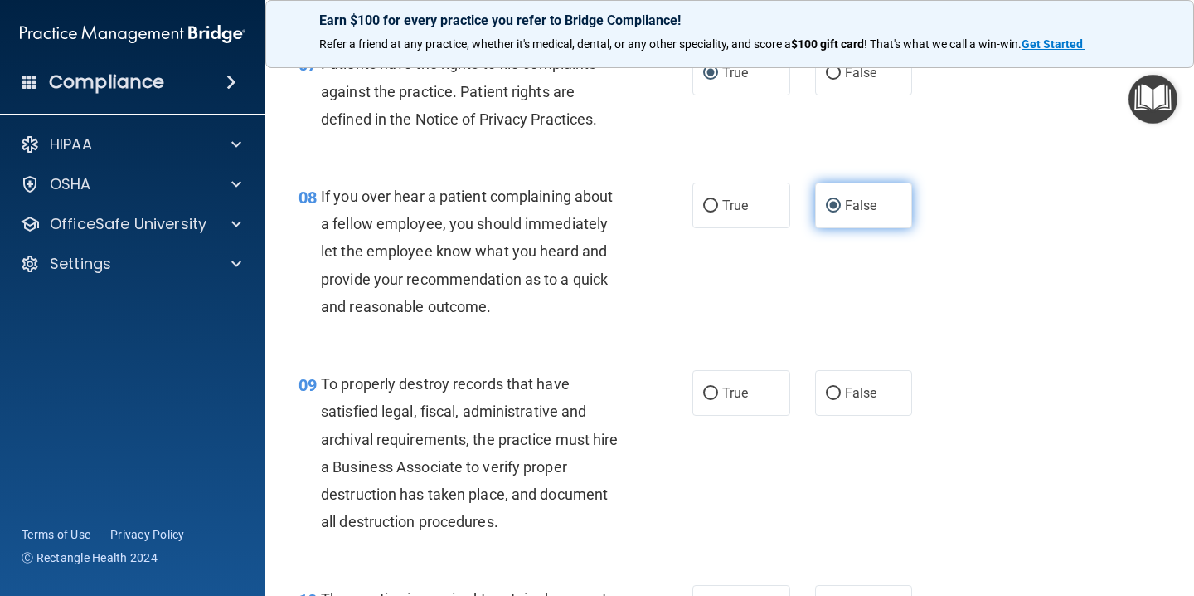
scroll to position [1267, 0]
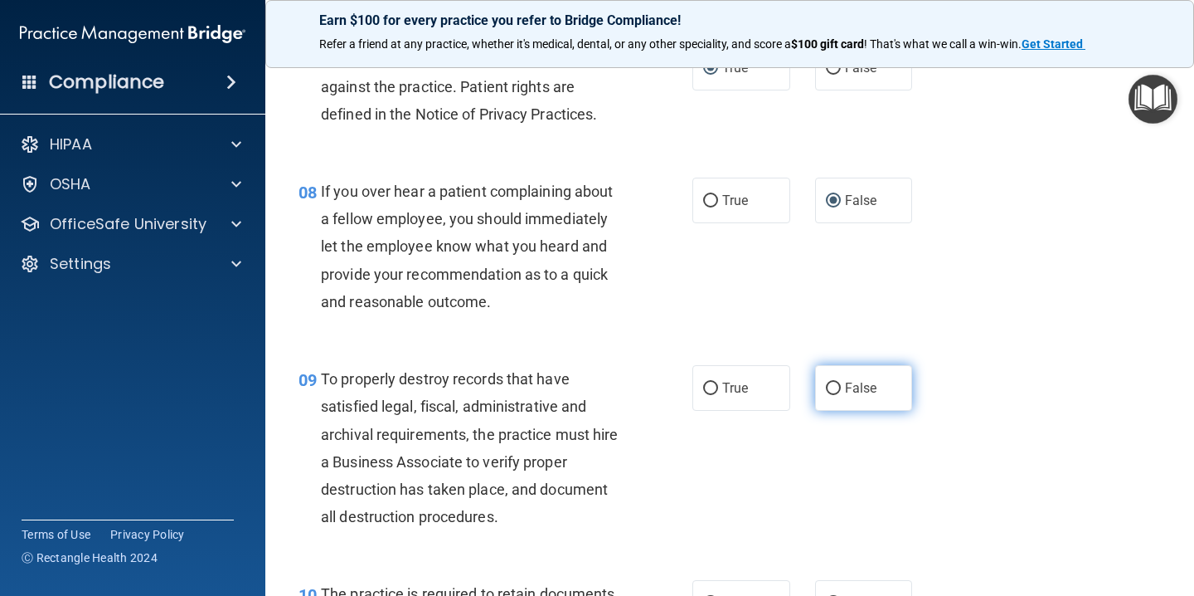
click at [837, 387] on input "False" at bounding box center [833, 388] width 15 height 12
radio input "true"
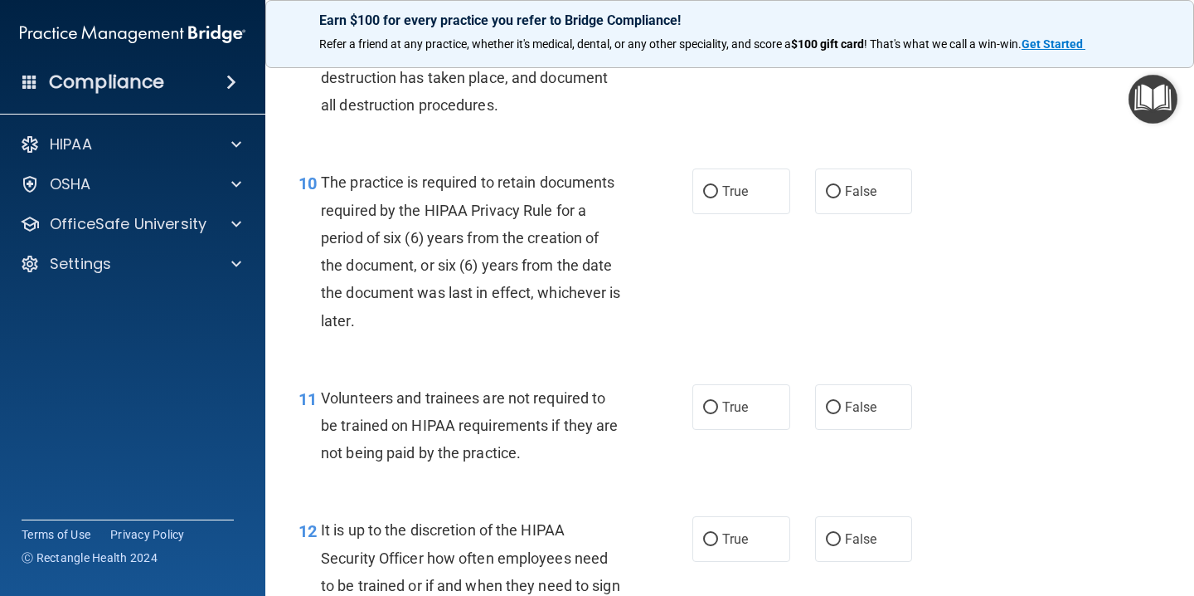
scroll to position [1693, 0]
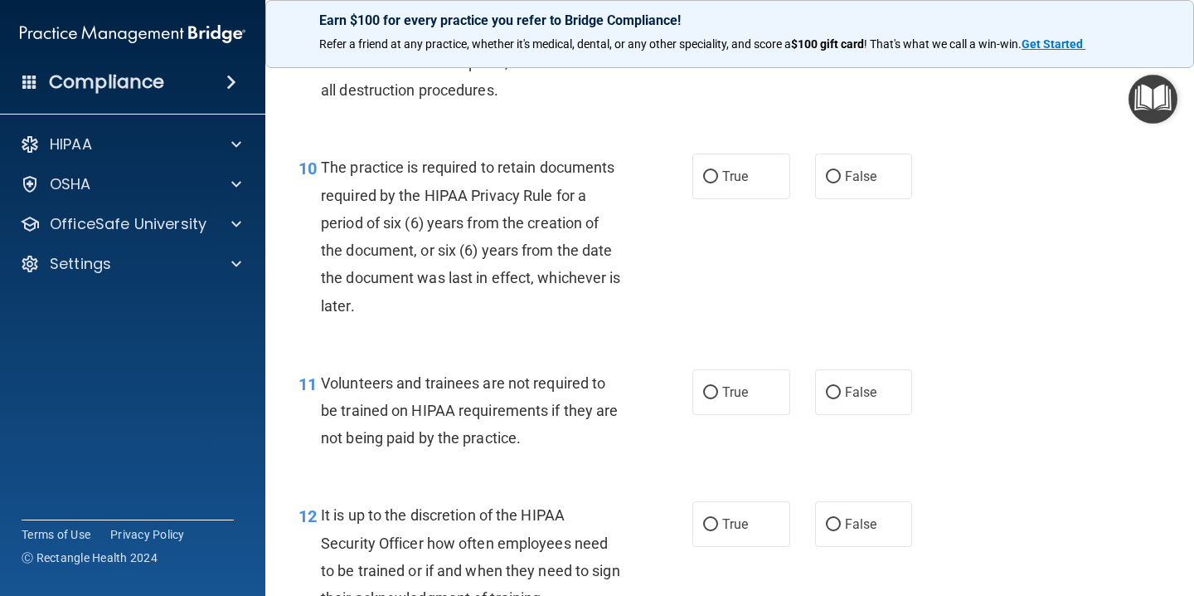
click at [837, 387] on input "False" at bounding box center [833, 393] width 15 height 12
radio input "true"
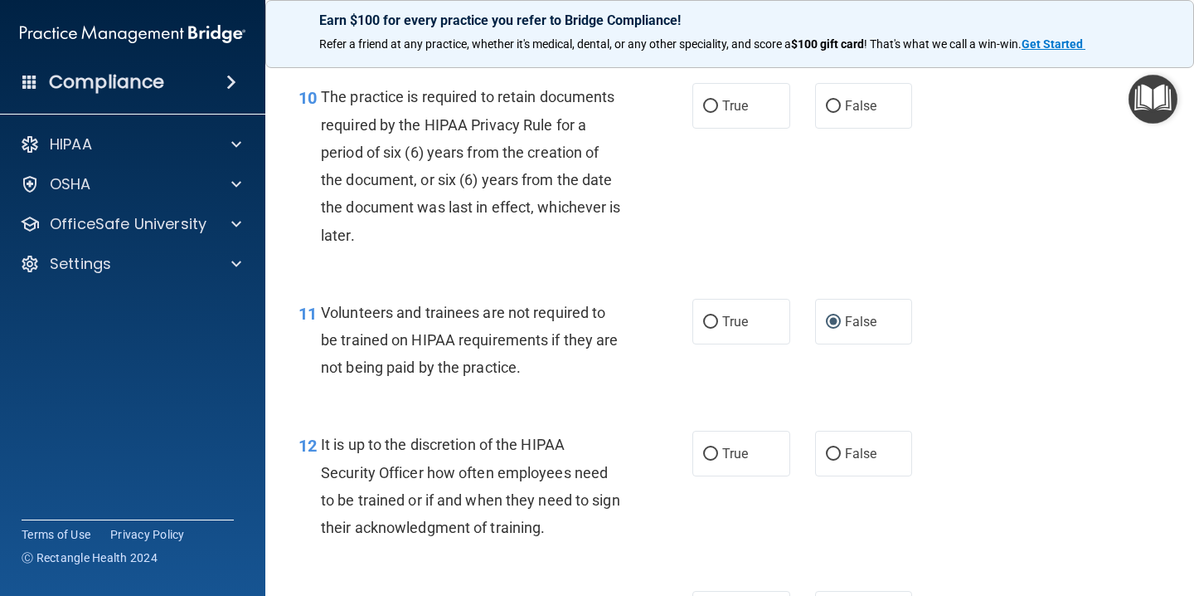
scroll to position [1766, 0]
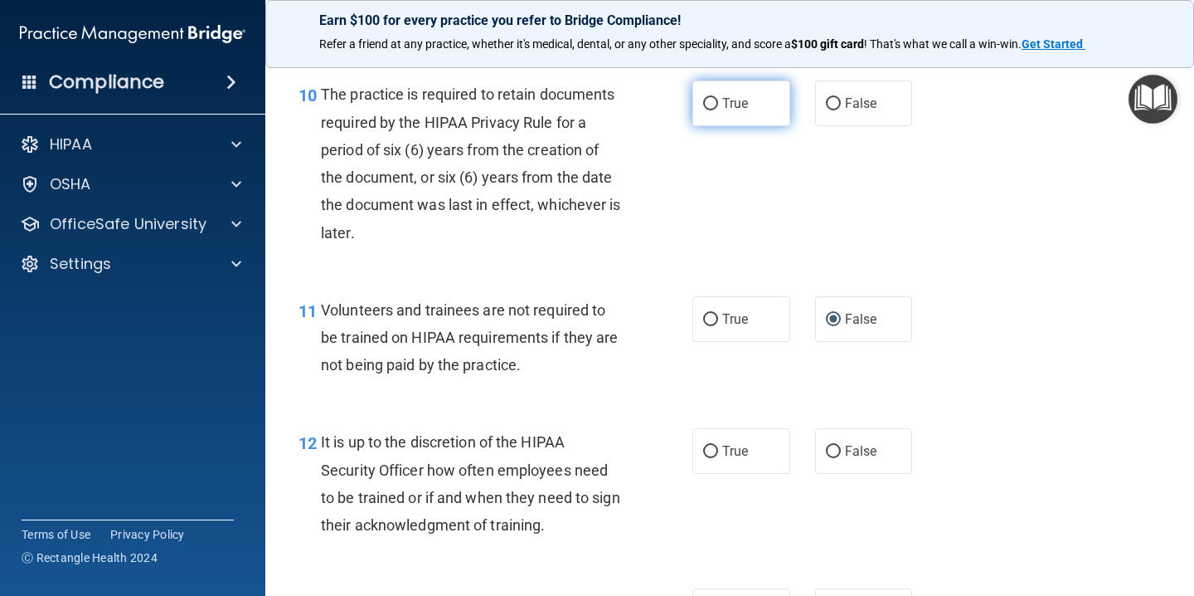
click at [713, 103] on input "True" at bounding box center [710, 104] width 15 height 12
radio input "true"
click at [838, 452] on input "False" at bounding box center [833, 451] width 15 height 12
radio input "true"
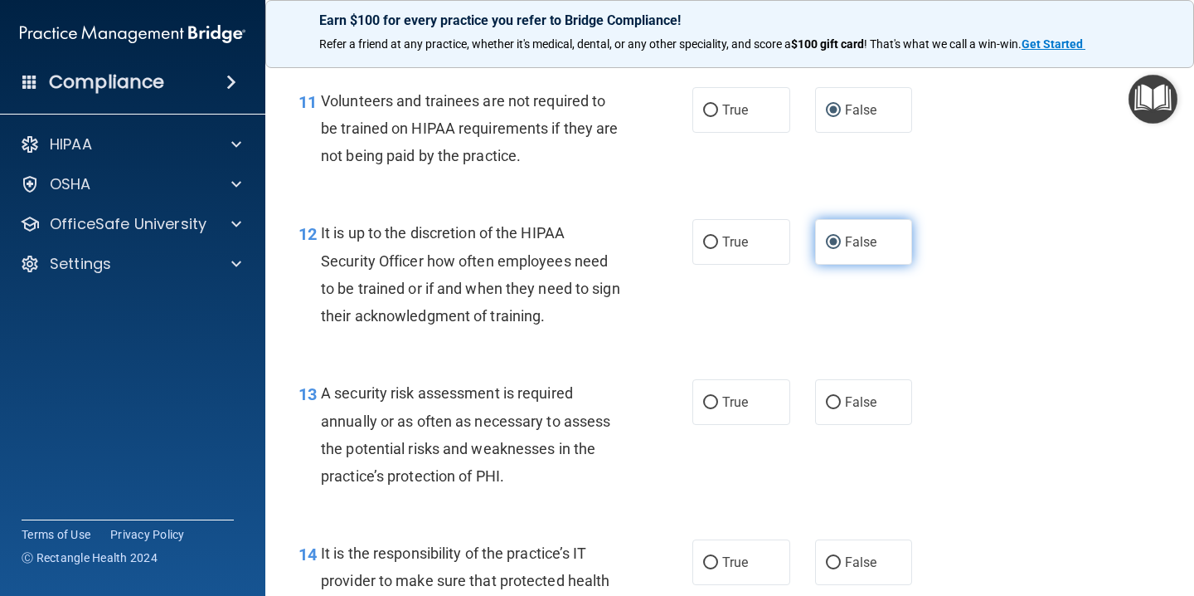
scroll to position [1977, 0]
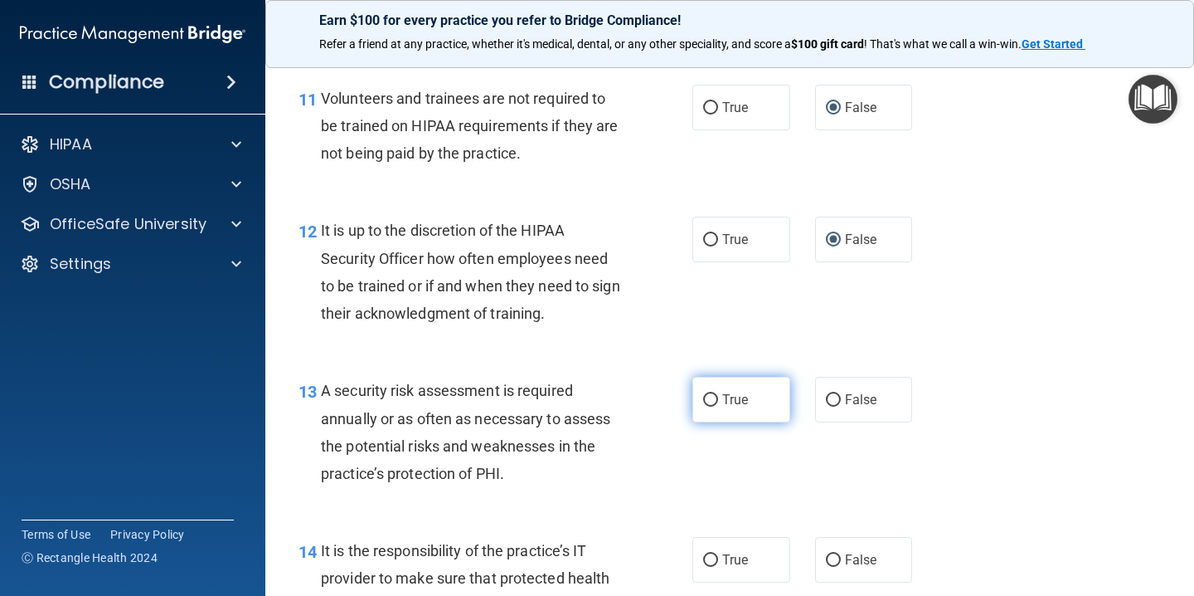
click at [711, 397] on input "True" at bounding box center [710, 400] width 15 height 12
radio input "true"
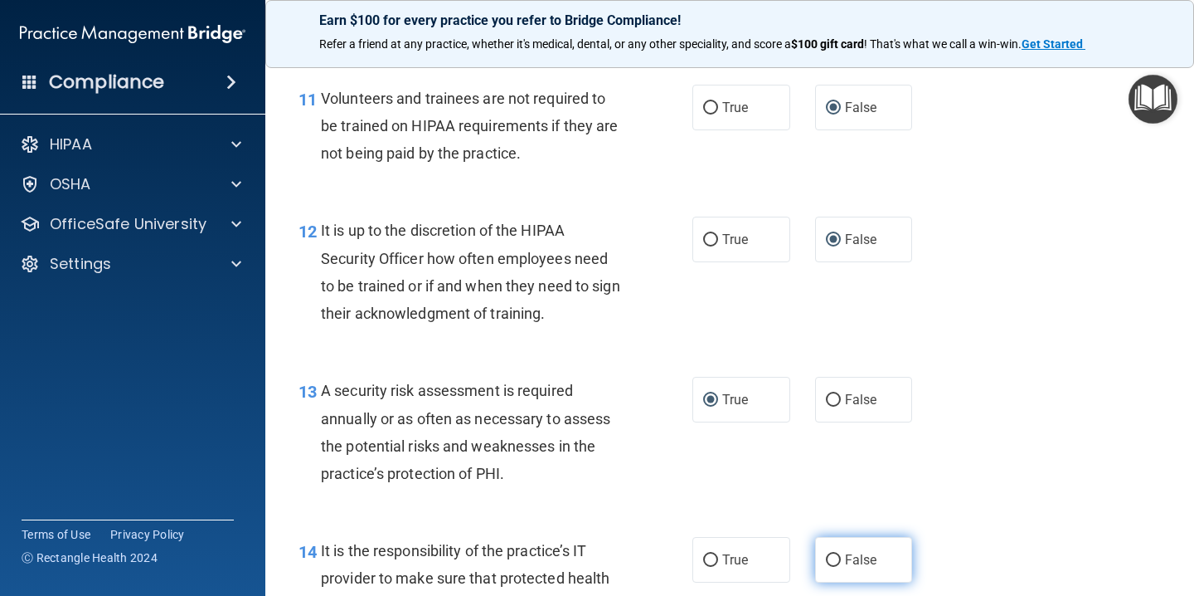
click at [839, 565] on input "False" at bounding box center [833, 560] width 15 height 12
radio input "true"
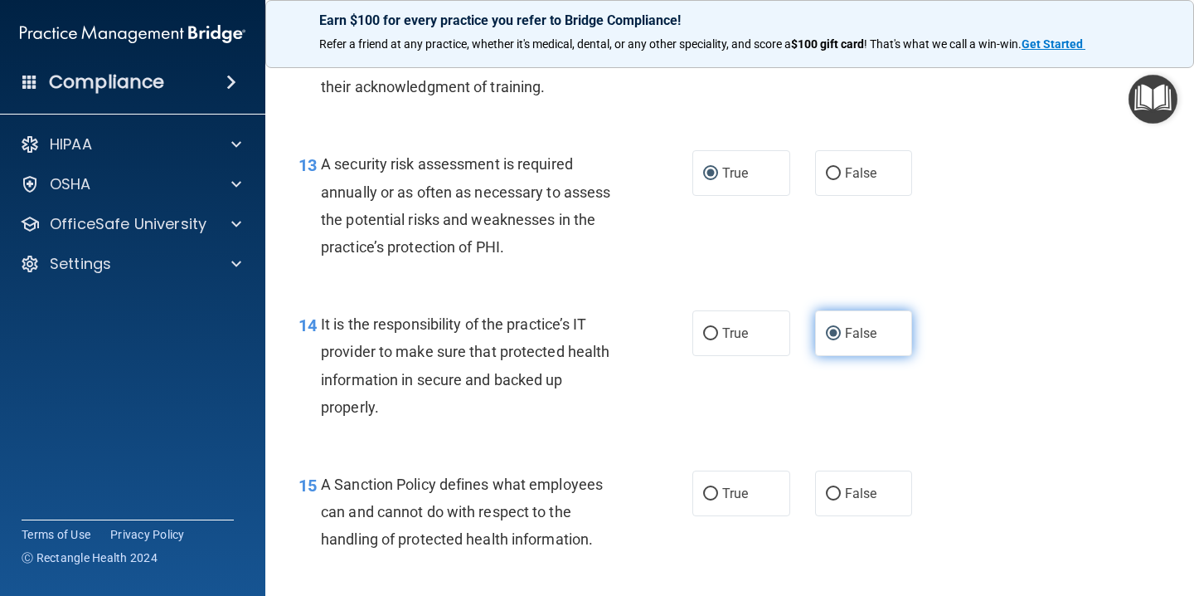
scroll to position [2212, 0]
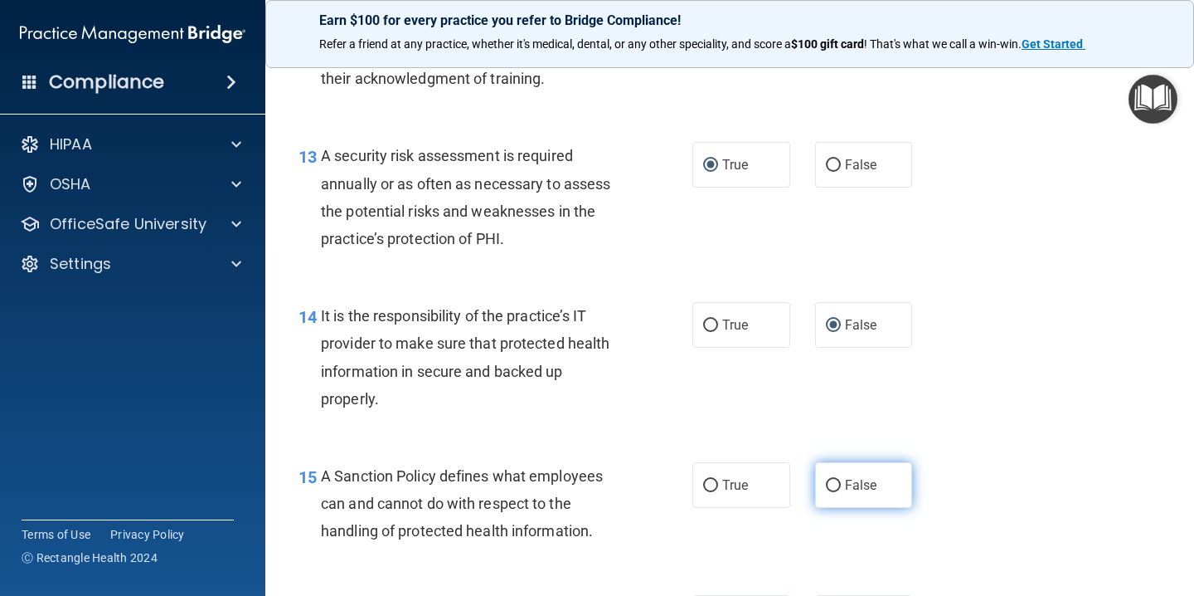
click at [837, 487] on input "False" at bounding box center [833, 485] width 15 height 12
radio input "true"
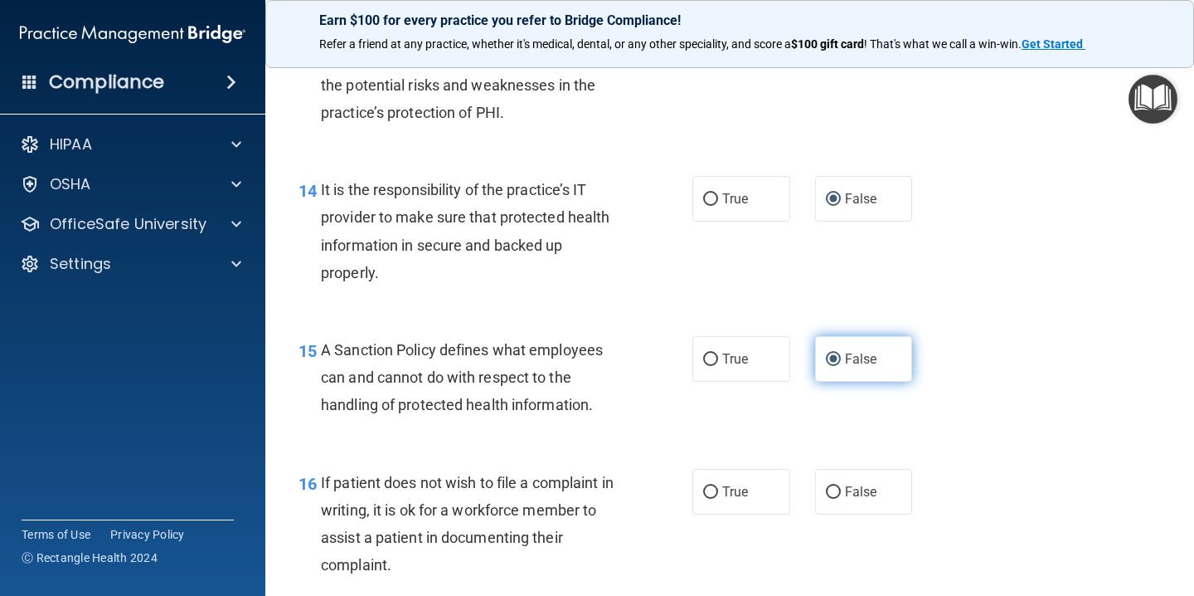
scroll to position [2340, 0]
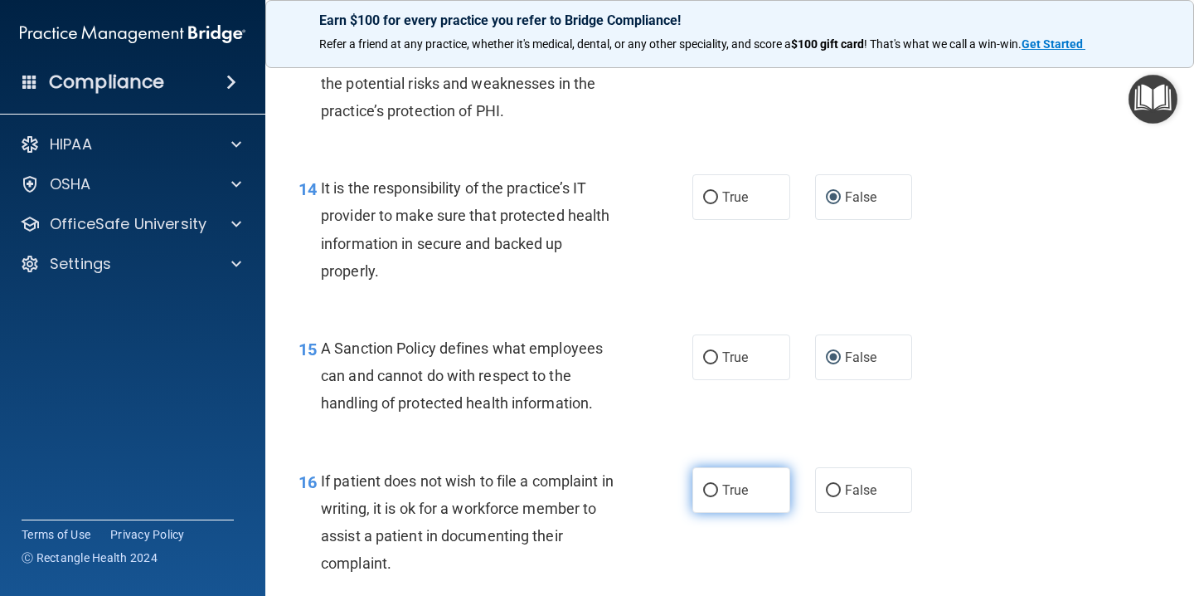
click at [714, 490] on input "True" at bounding box center [710, 490] width 15 height 12
radio input "true"
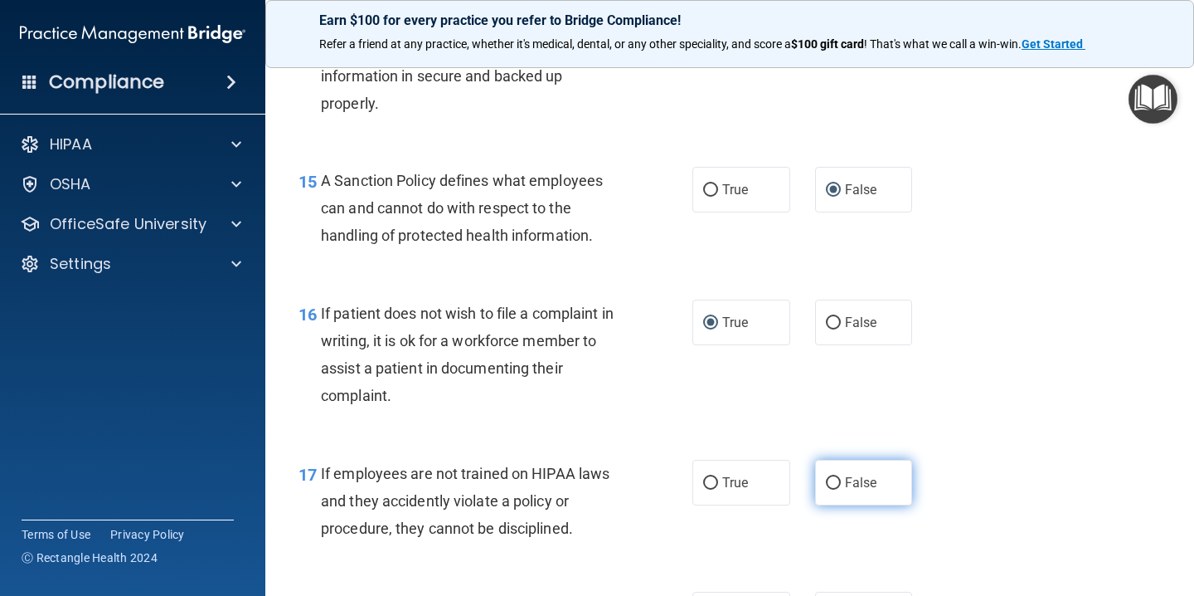
scroll to position [2517, 0]
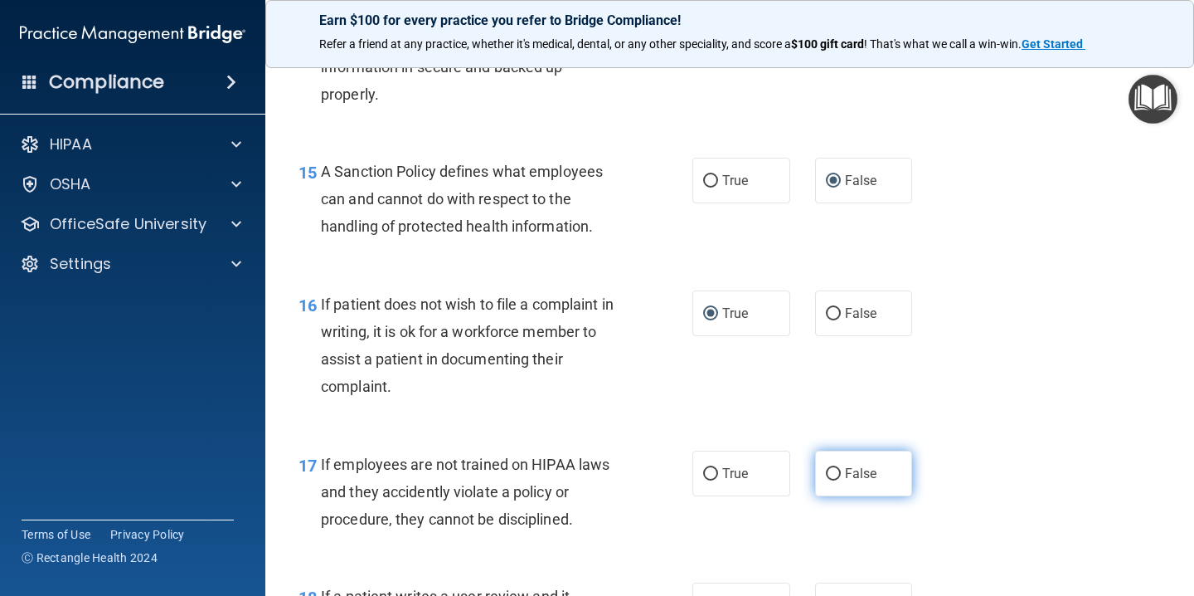
click at [832, 475] on input "False" at bounding box center [833, 474] width 15 height 12
radio input "true"
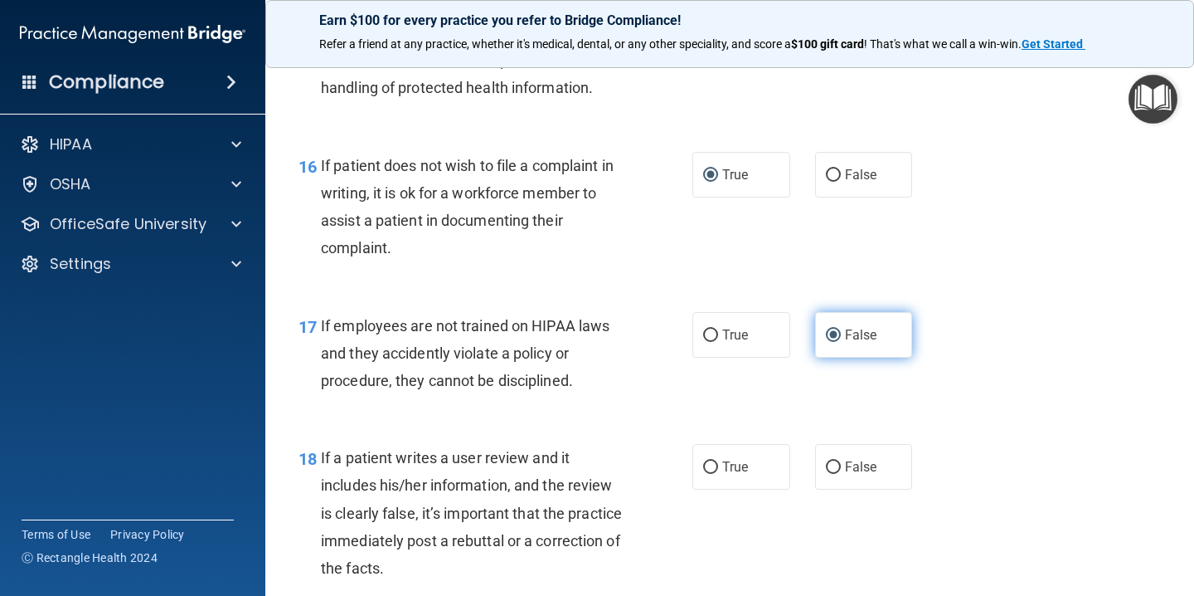
click at [832, 465] on input "False" at bounding box center [833, 467] width 15 height 12
radio input "true"
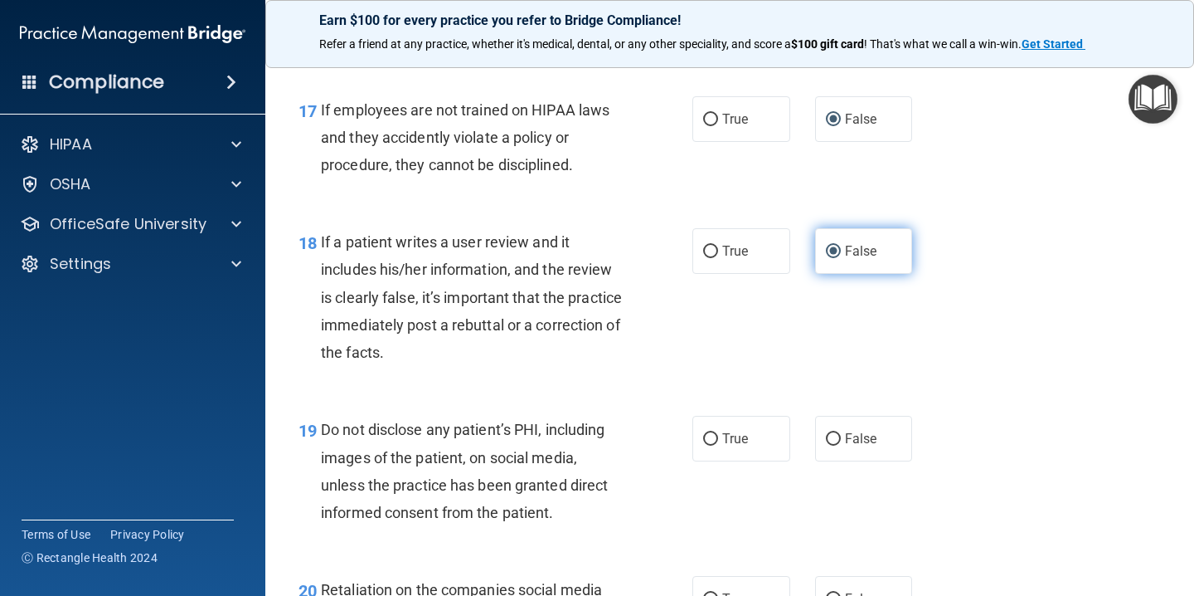
scroll to position [2872, 0]
click at [714, 438] on input "True" at bounding box center [710, 438] width 15 height 12
radio input "true"
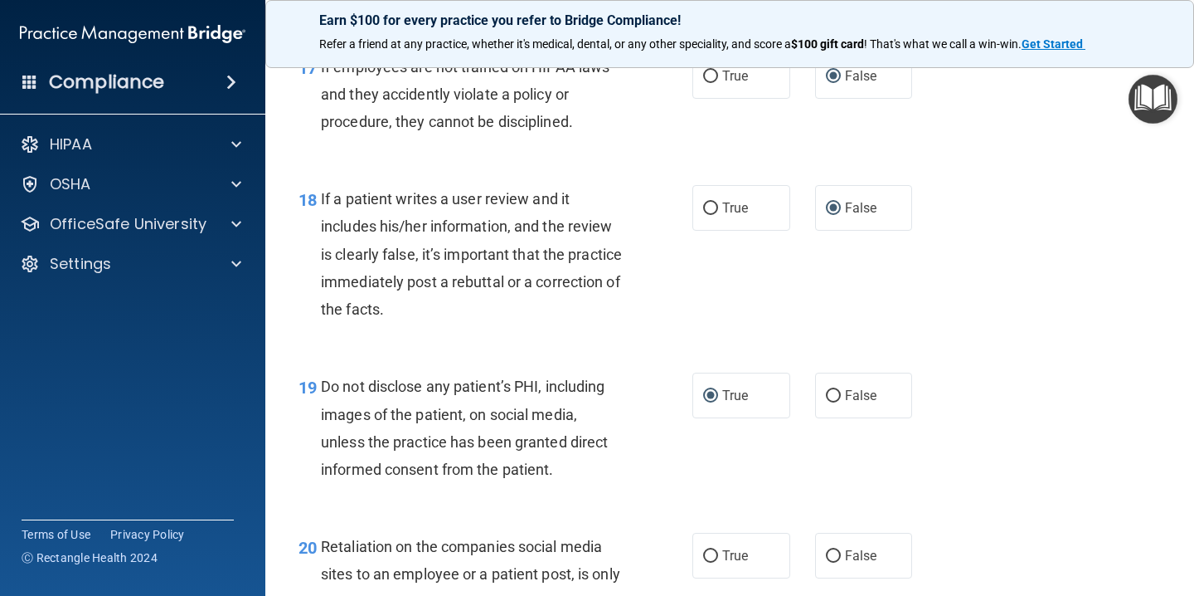
scroll to position [2921, 0]
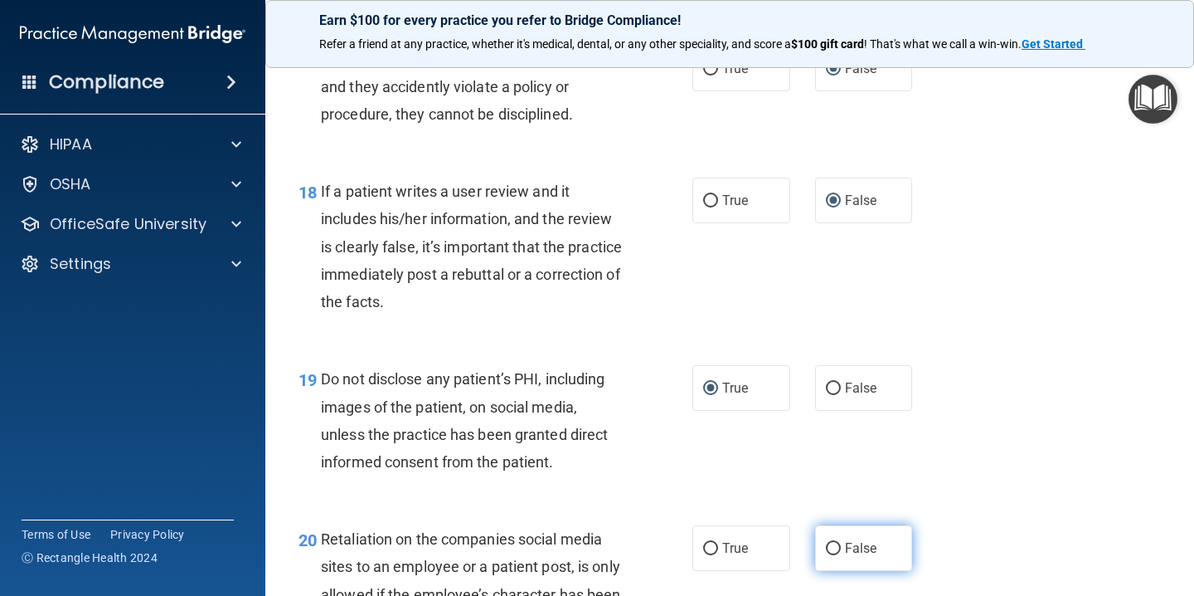
click at [833, 548] on input "False" at bounding box center [833, 548] width 15 height 12
radio input "true"
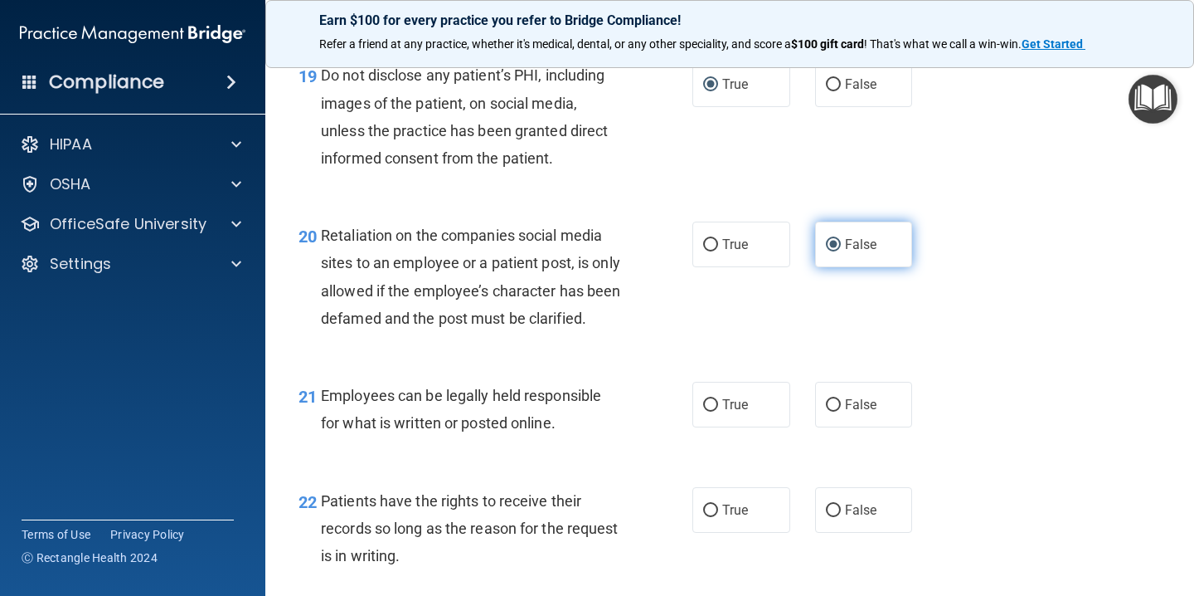
scroll to position [3226, 0]
click at [711, 411] on input "True" at bounding box center [710, 404] width 15 height 12
radio input "true"
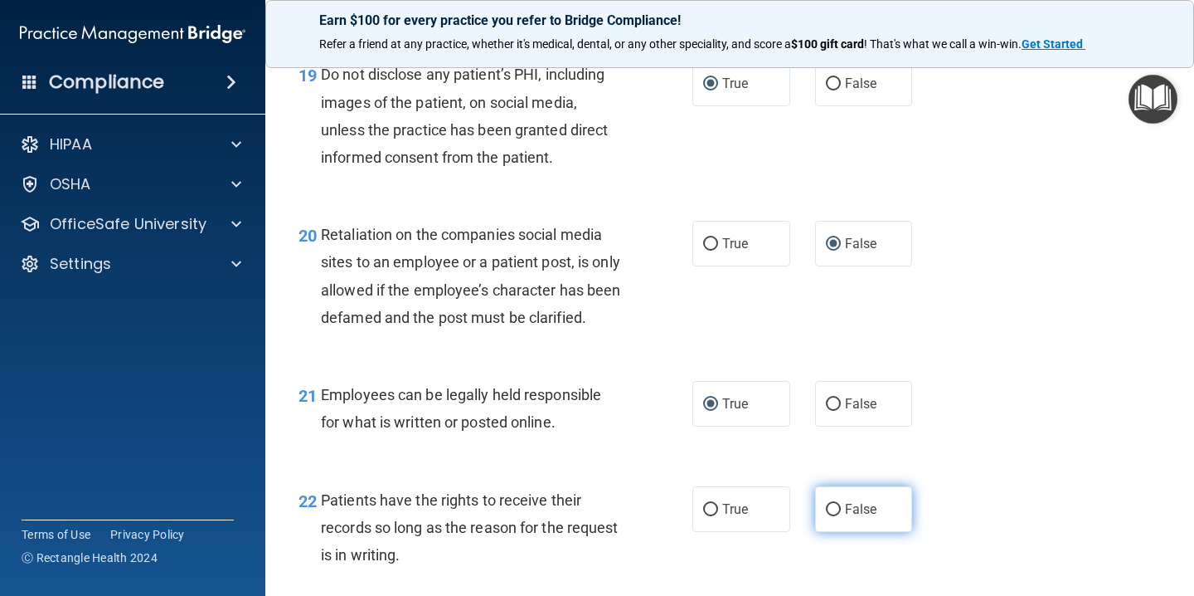
click at [839, 516] on input "False" at bounding box center [833, 509] width 15 height 12
radio input "true"
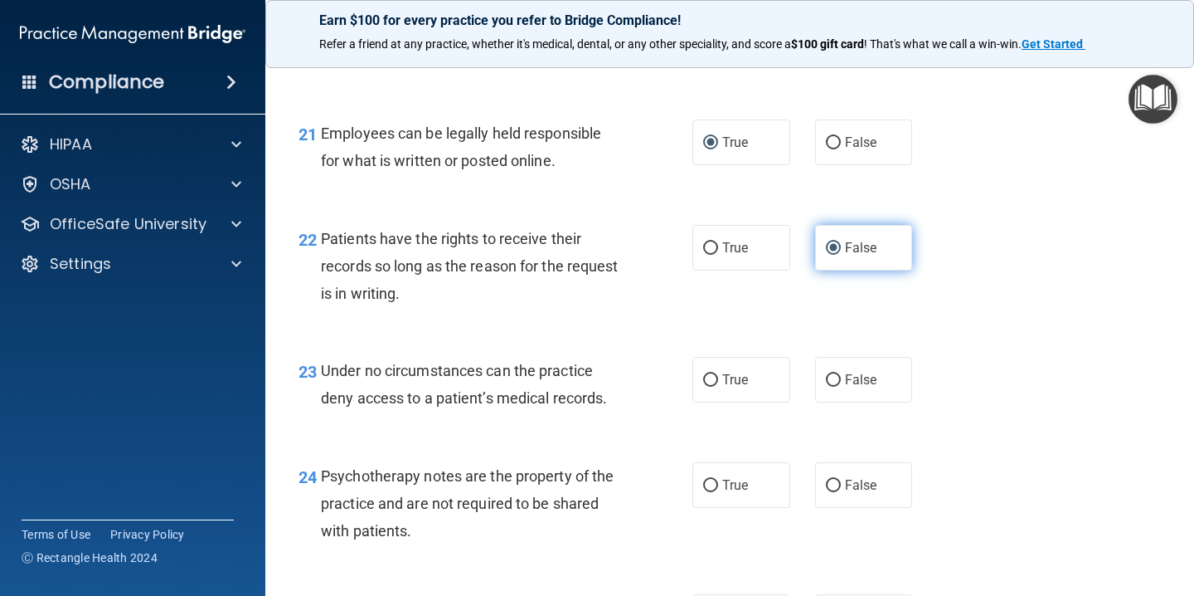
scroll to position [3496, 0]
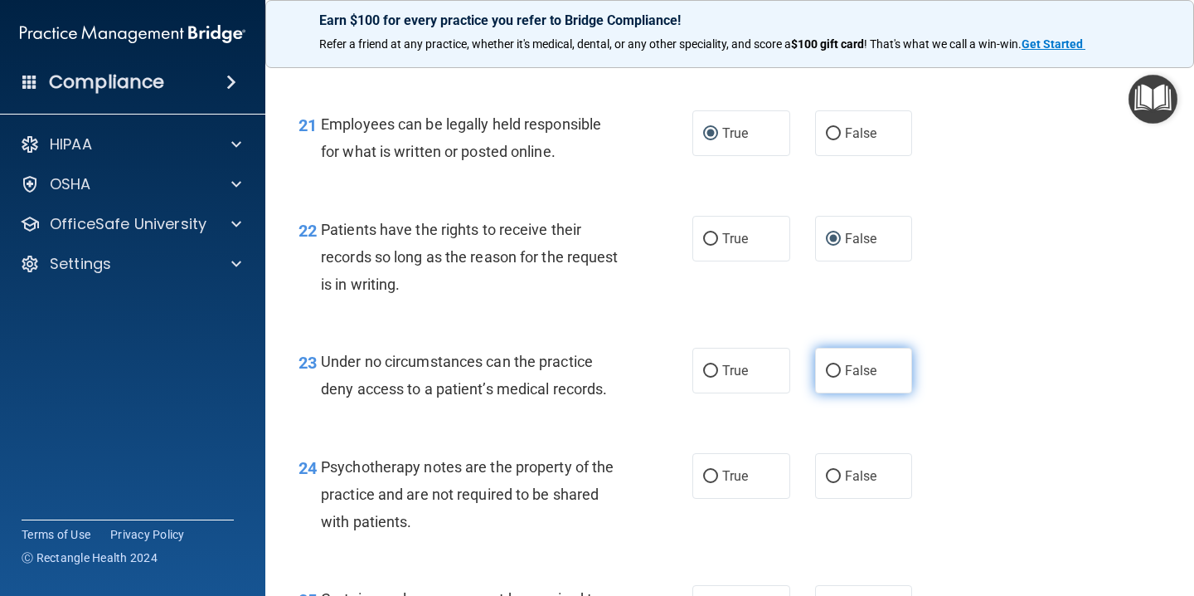
click at [838, 377] on input "False" at bounding box center [833, 371] width 15 height 12
radio input "true"
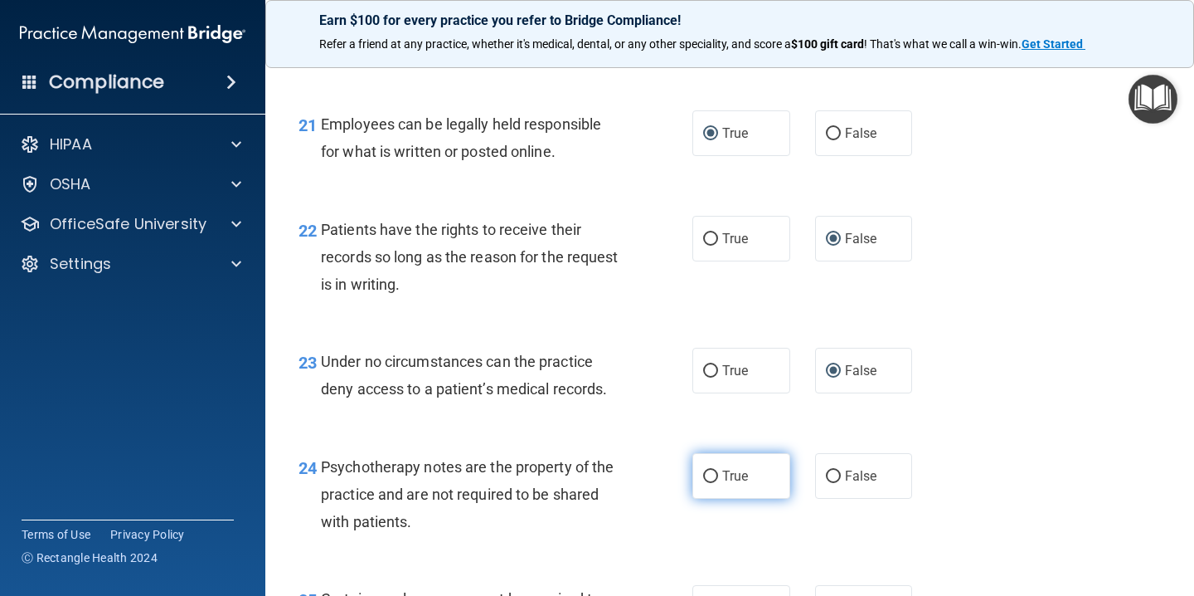
click at [713, 483] on input "True" at bounding box center [710, 476] width 15 height 12
radio input "true"
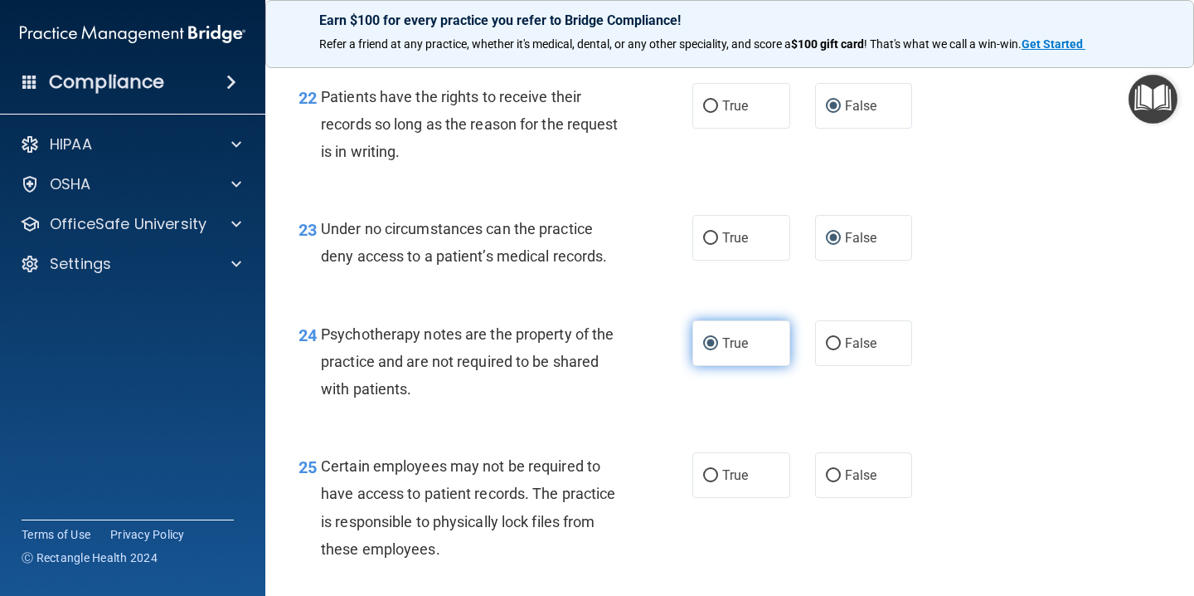
click at [713, 482] on input "True" at bounding box center [710, 475] width 15 height 12
radio input "true"
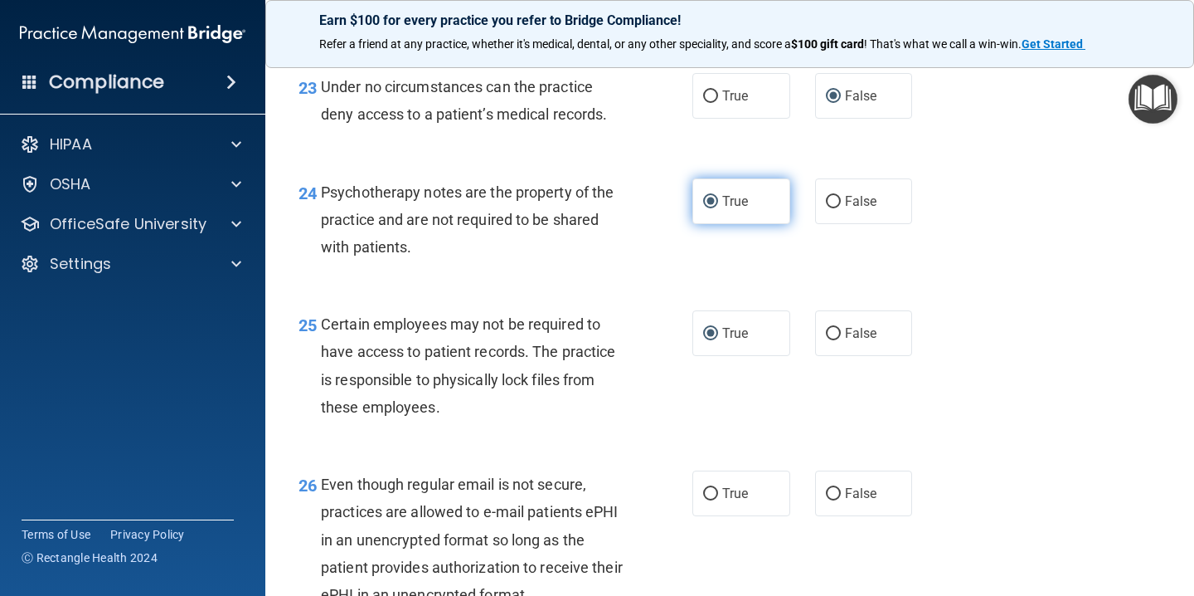
scroll to position [3786, 0]
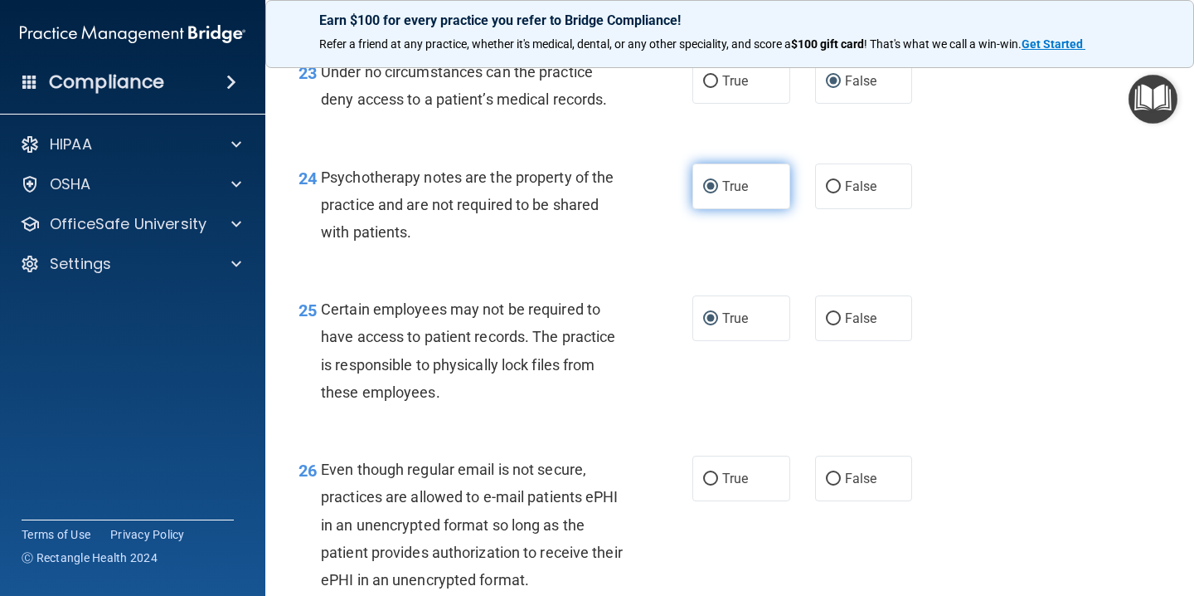
click at [713, 485] on input "True" at bounding box center [710, 479] width 15 height 12
radio input "true"
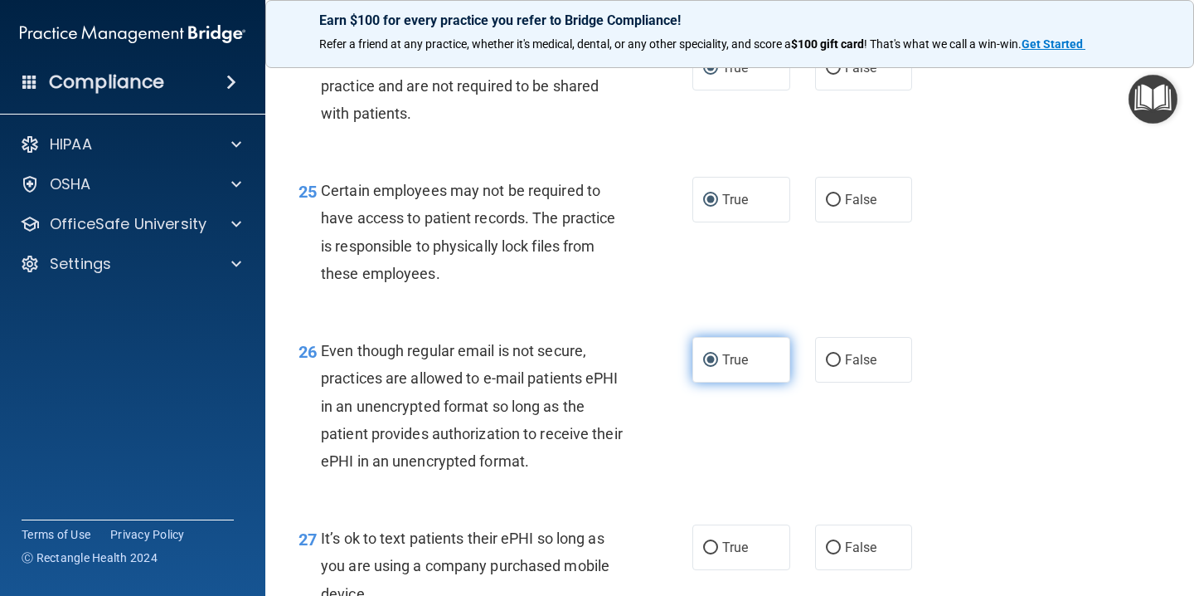
scroll to position [3907, 0]
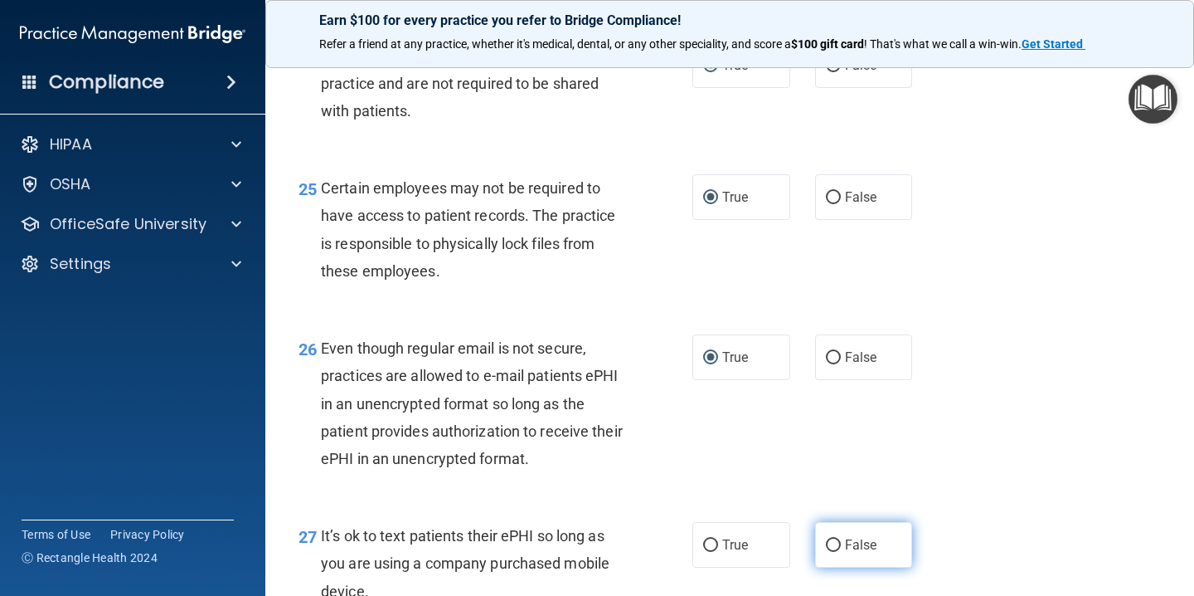
click at [834, 552] on input "False" at bounding box center [833, 545] width 15 height 12
radio input "true"
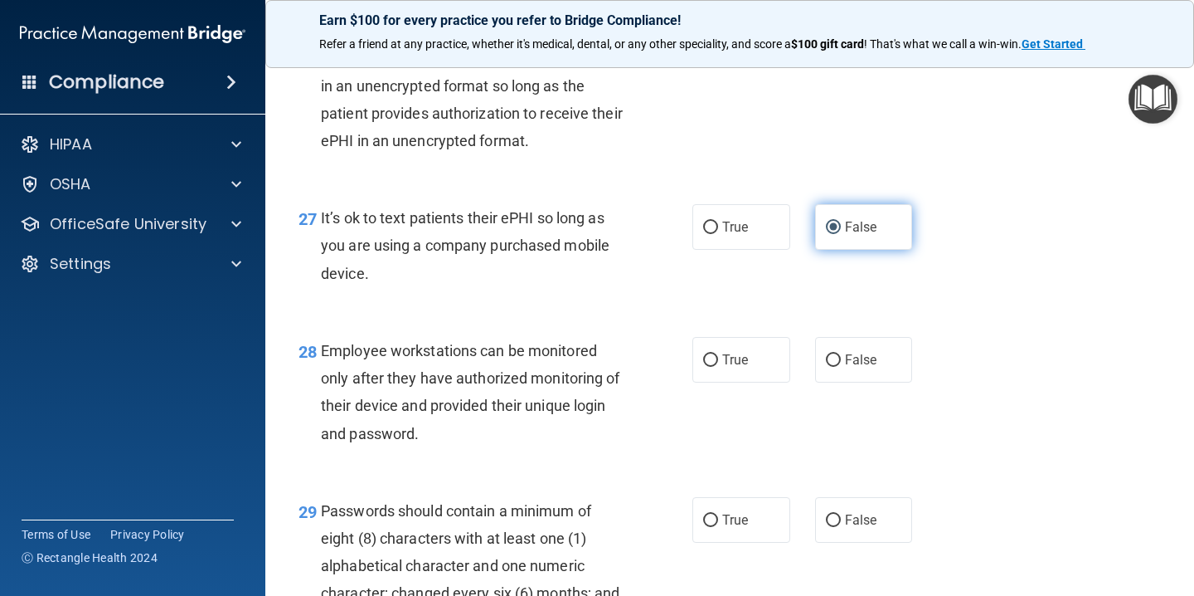
scroll to position [4236, 0]
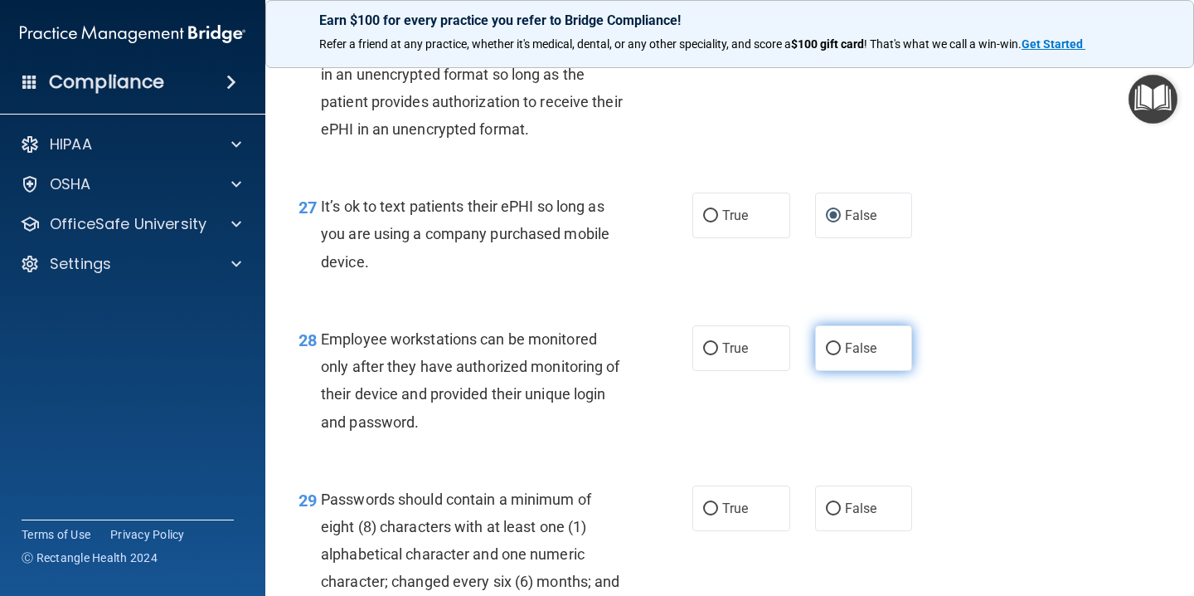
click at [836, 355] on input "False" at bounding box center [833, 349] width 15 height 12
radio input "true"
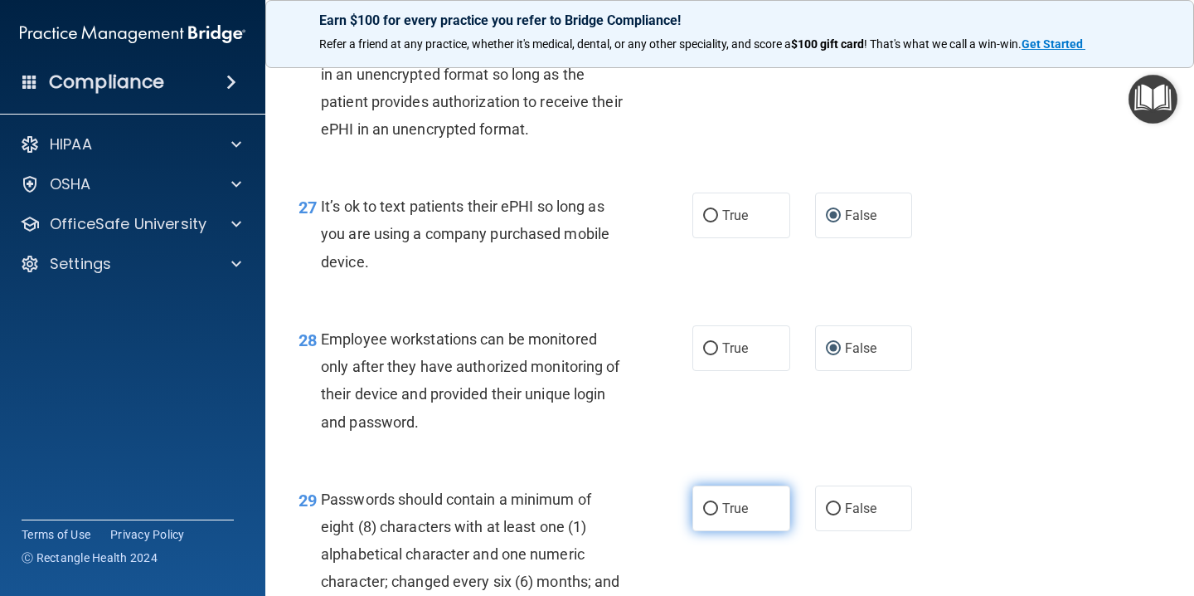
click at [708, 515] on input "True" at bounding box center [710, 509] width 15 height 12
radio input "true"
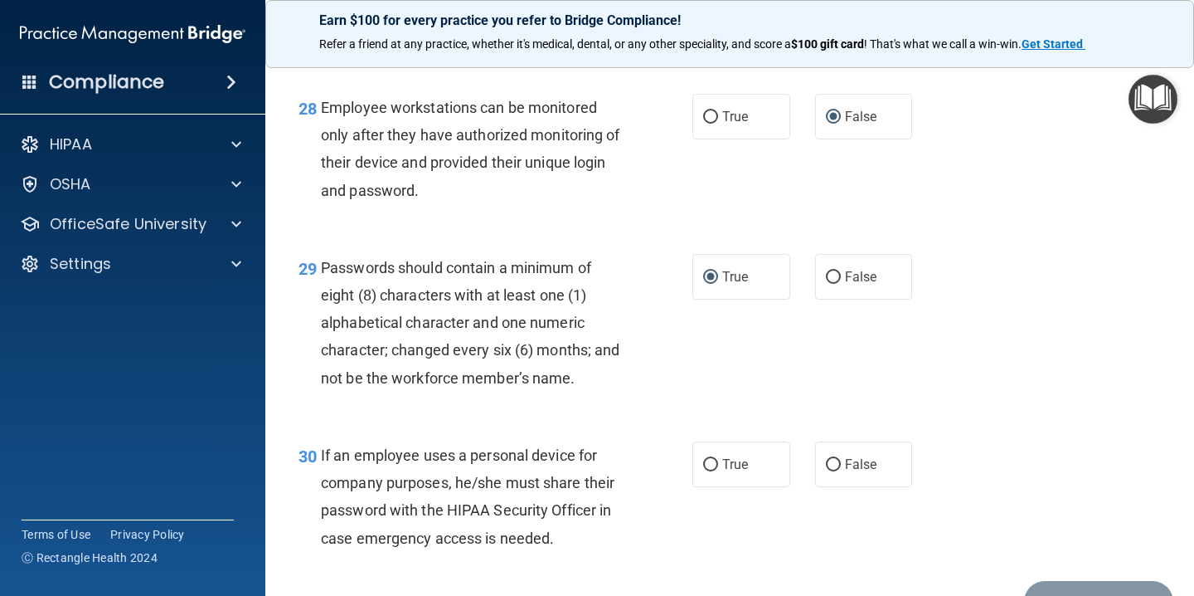
scroll to position [4482, 0]
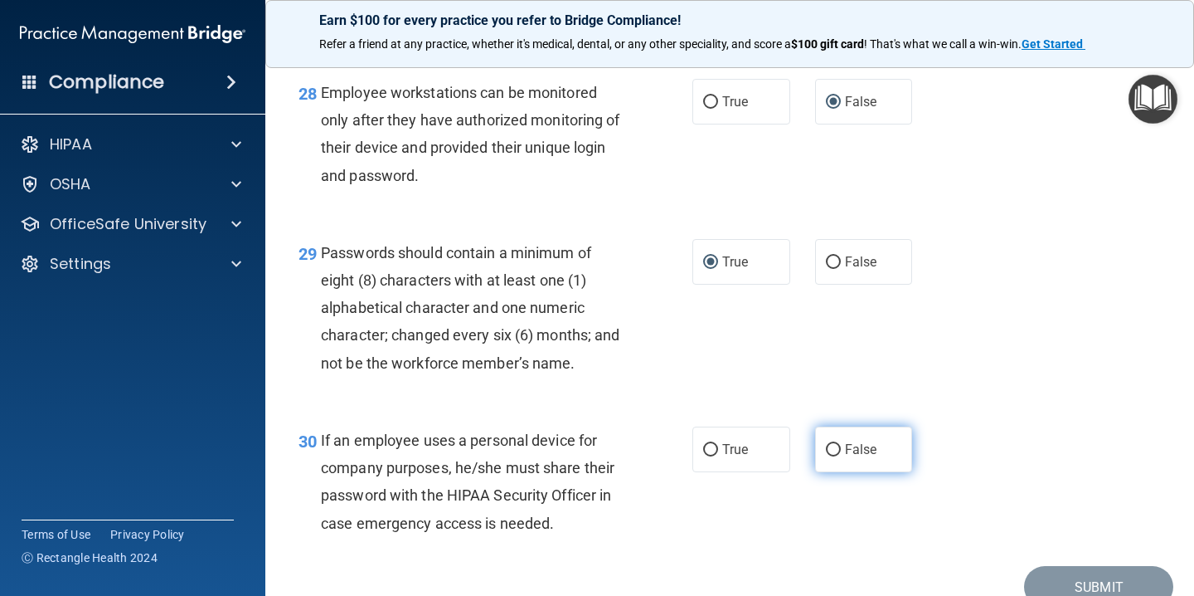
click at [839, 456] on input "False" at bounding box center [833, 450] width 15 height 12
radio input "true"
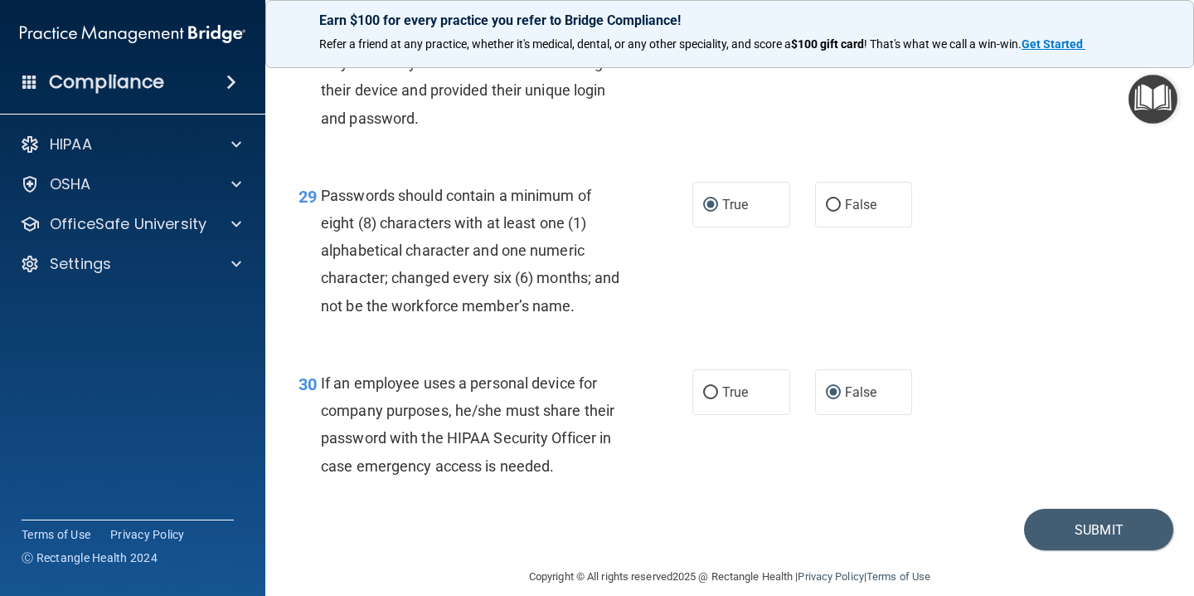
scroll to position [4589, 0]
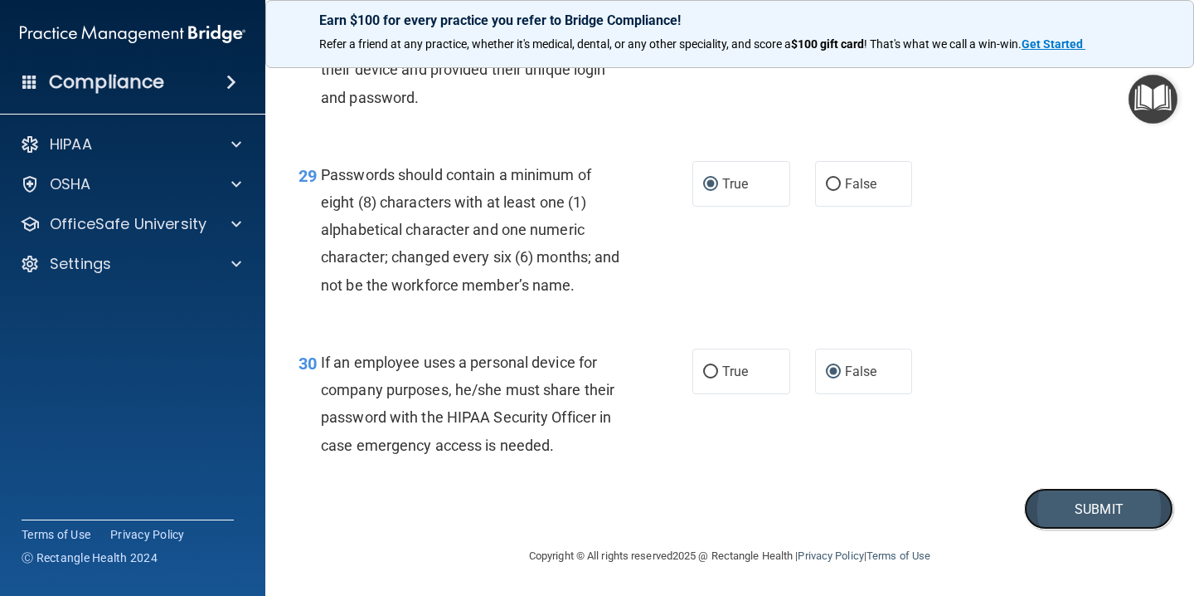
click at [1100, 502] on button "Submit" at bounding box center [1098, 509] width 149 height 42
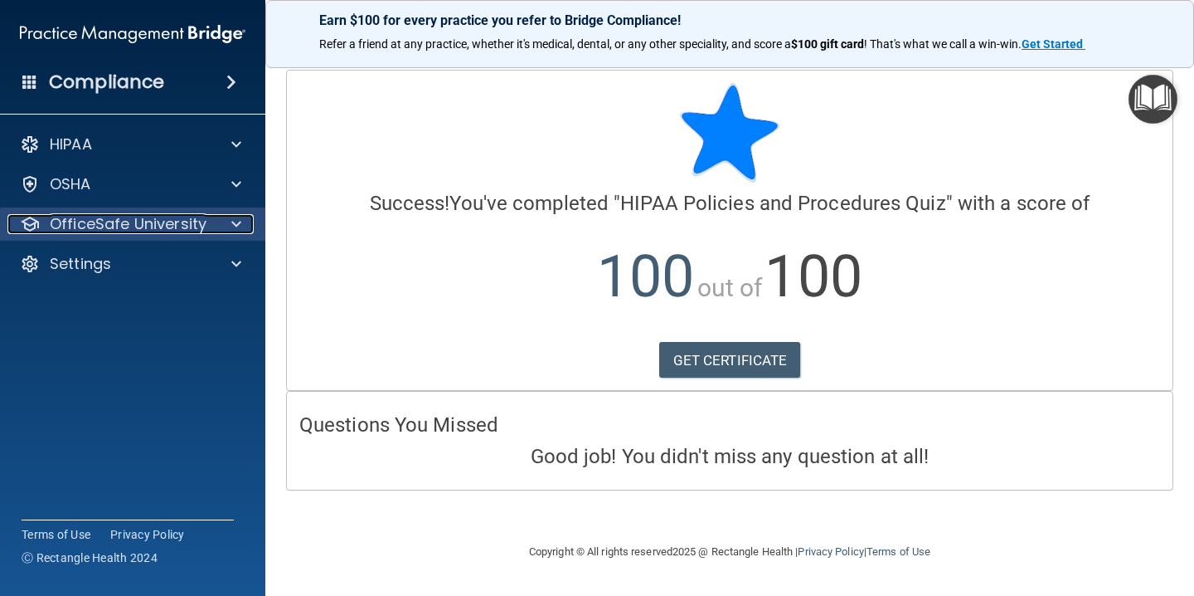
click at [204, 219] on p "OfficeSafe University" at bounding box center [128, 224] width 157 height 20
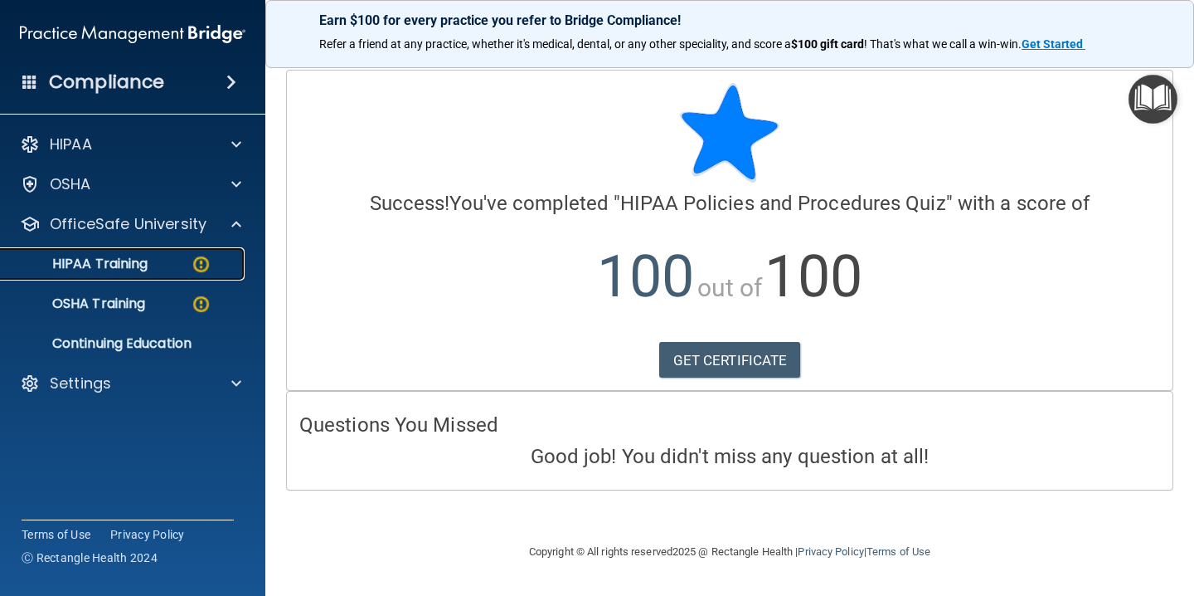
click at [177, 260] on div "HIPAA Training" at bounding box center [124, 263] width 226 height 17
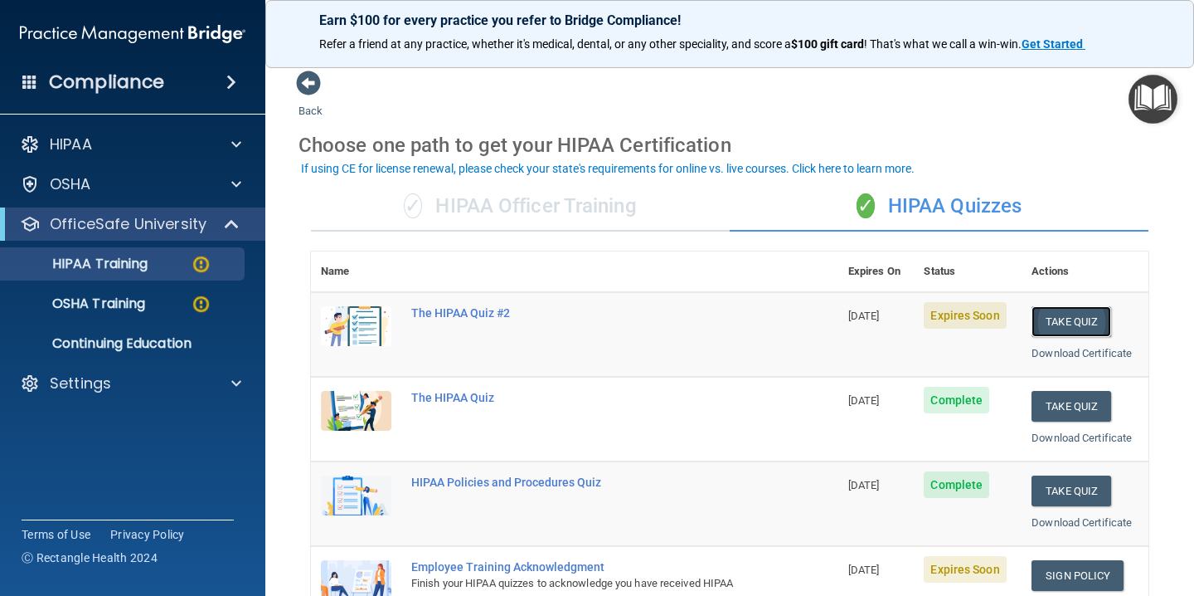
click at [1073, 322] on button "Take Quiz" at bounding box center [1072, 321] width 80 height 31
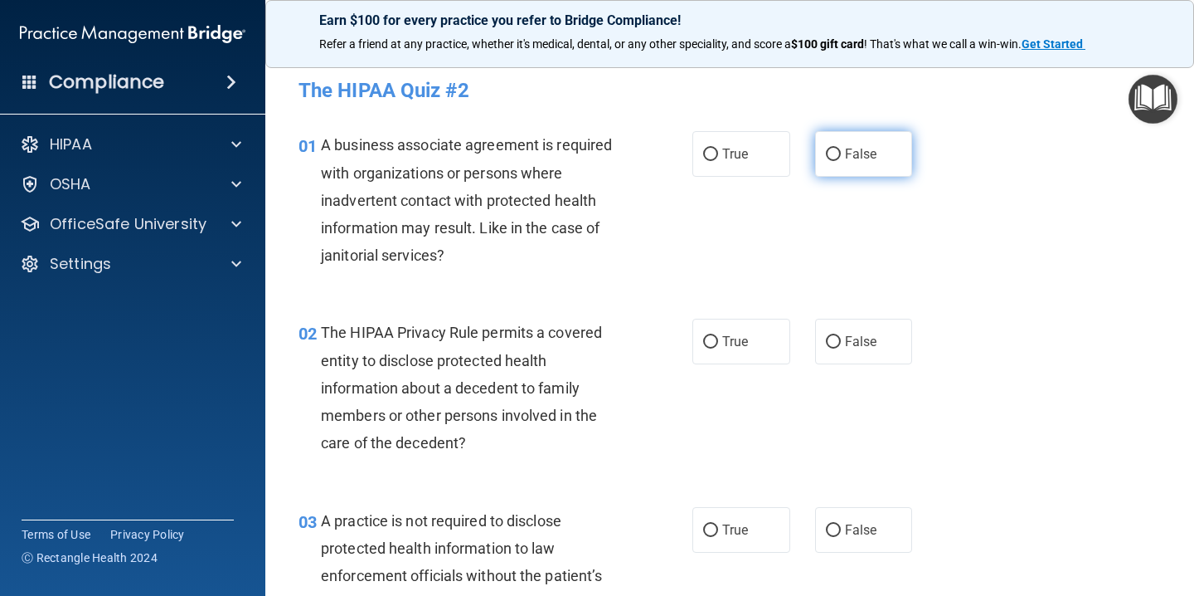
click at [834, 151] on input "False" at bounding box center [833, 154] width 15 height 12
radio input "true"
click at [715, 342] on input "True" at bounding box center [710, 342] width 15 height 12
radio input "true"
click at [832, 524] on input "False" at bounding box center [833, 530] width 15 height 12
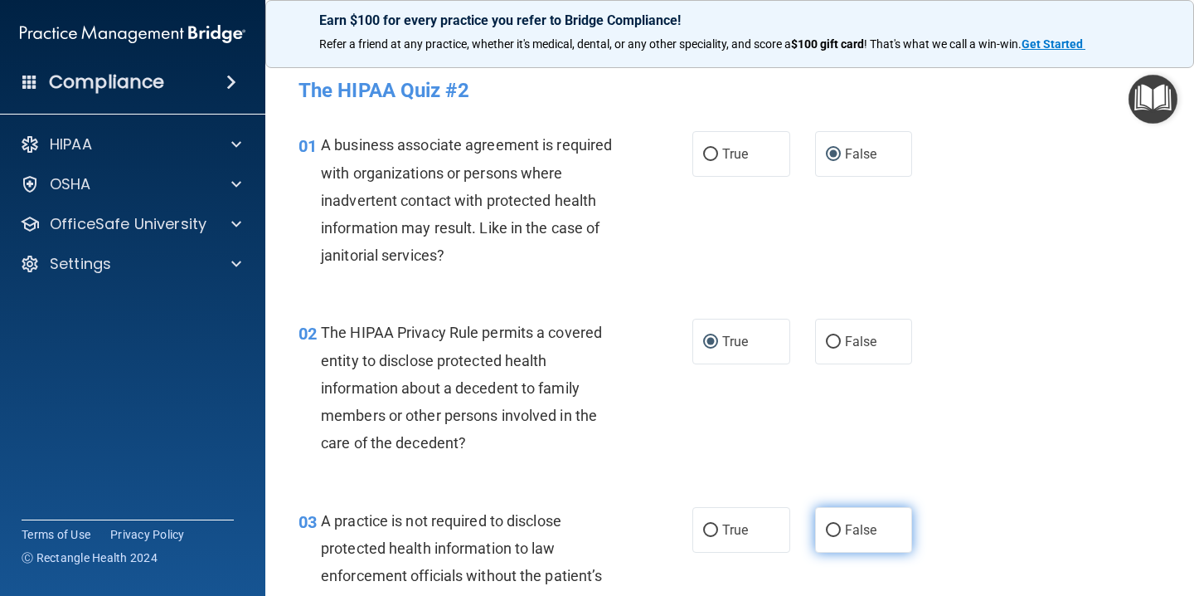
radio input "true"
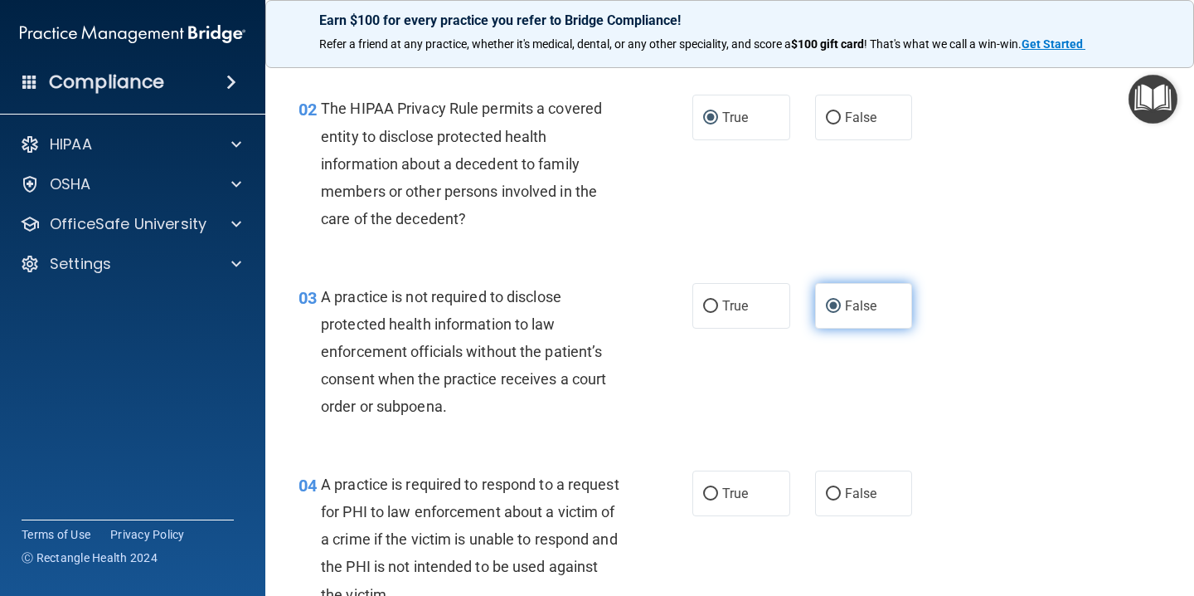
scroll to position [232, 0]
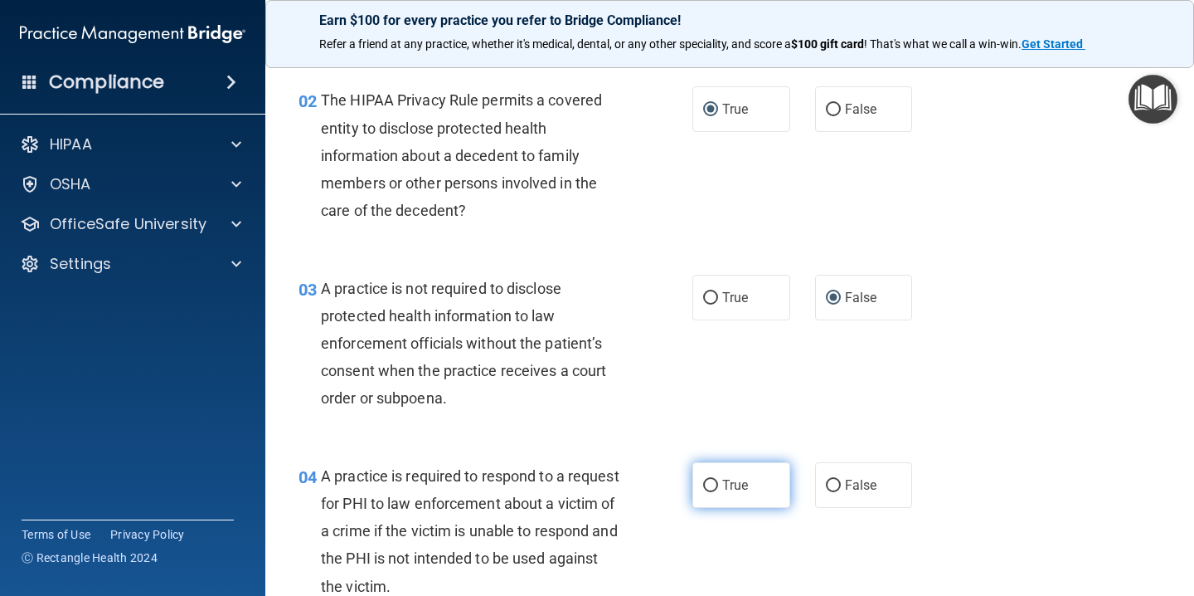
click at [710, 484] on input "True" at bounding box center [710, 485] width 15 height 12
radio input "true"
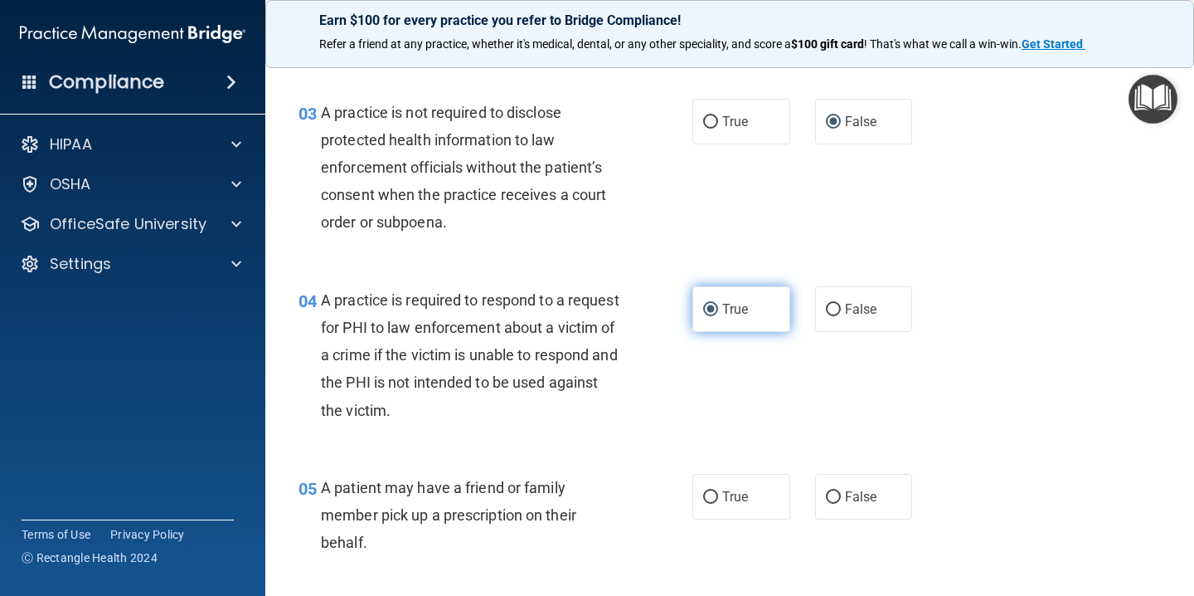
scroll to position [412, 0]
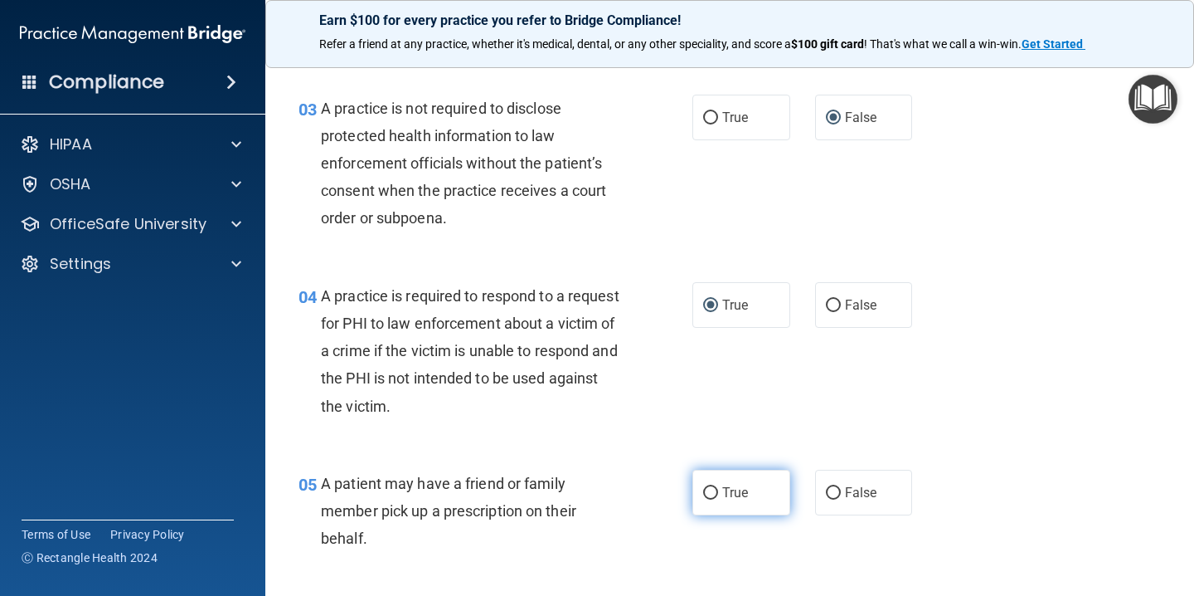
click at [710, 483] on label "True" at bounding box center [742, 492] width 98 height 46
click at [710, 487] on input "True" at bounding box center [710, 493] width 15 height 12
radio input "true"
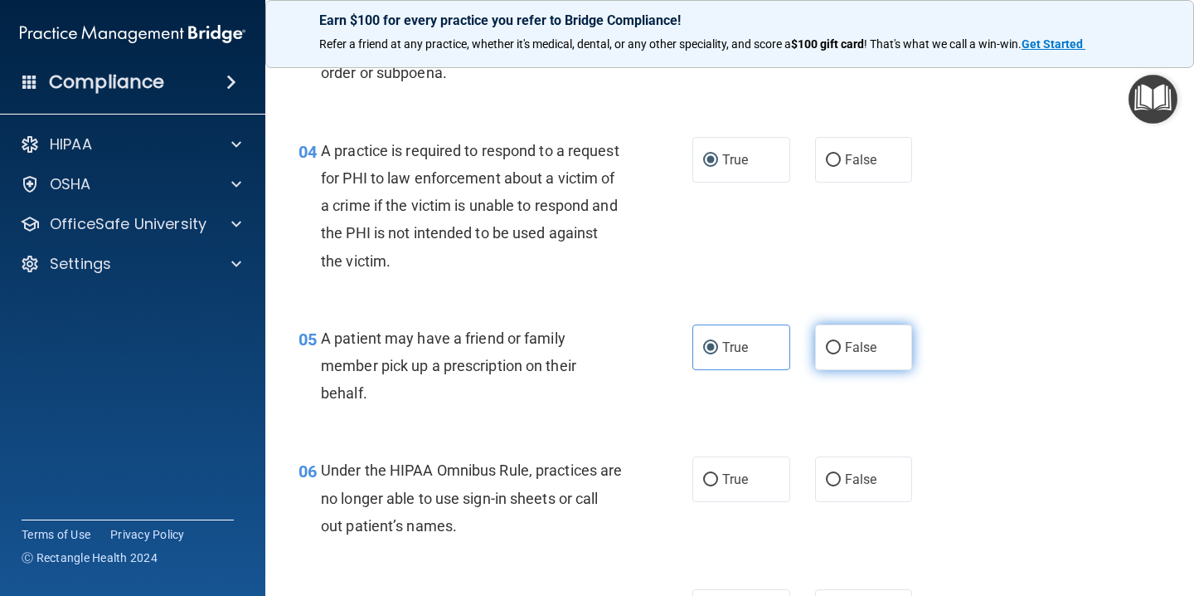
scroll to position [566, 0]
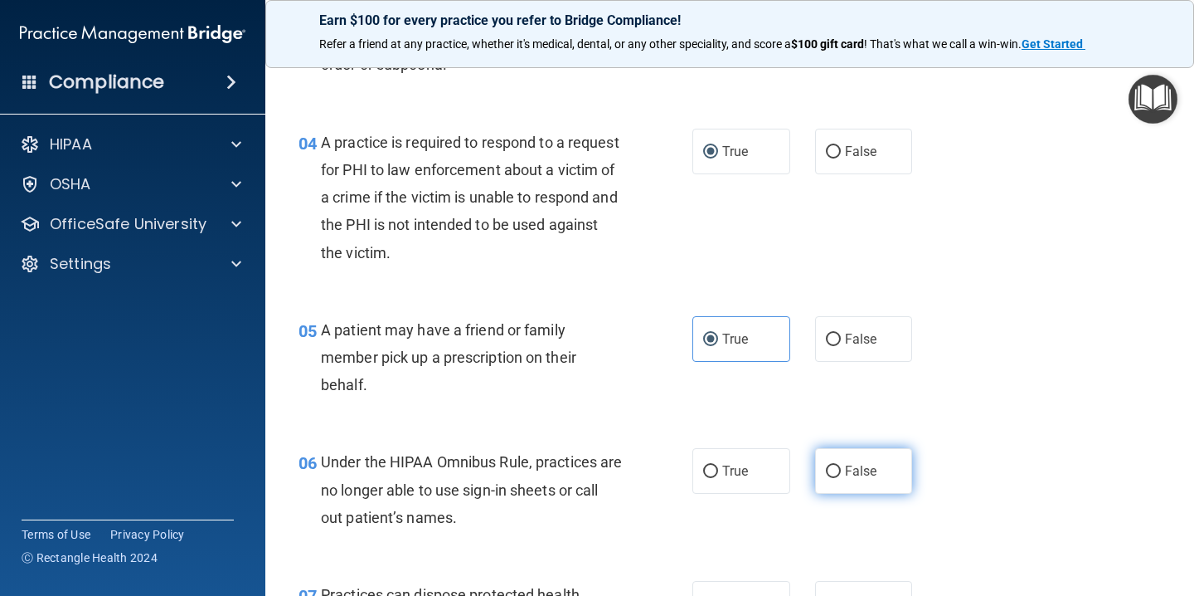
click at [834, 472] on input "False" at bounding box center [833, 471] width 15 height 12
radio input "true"
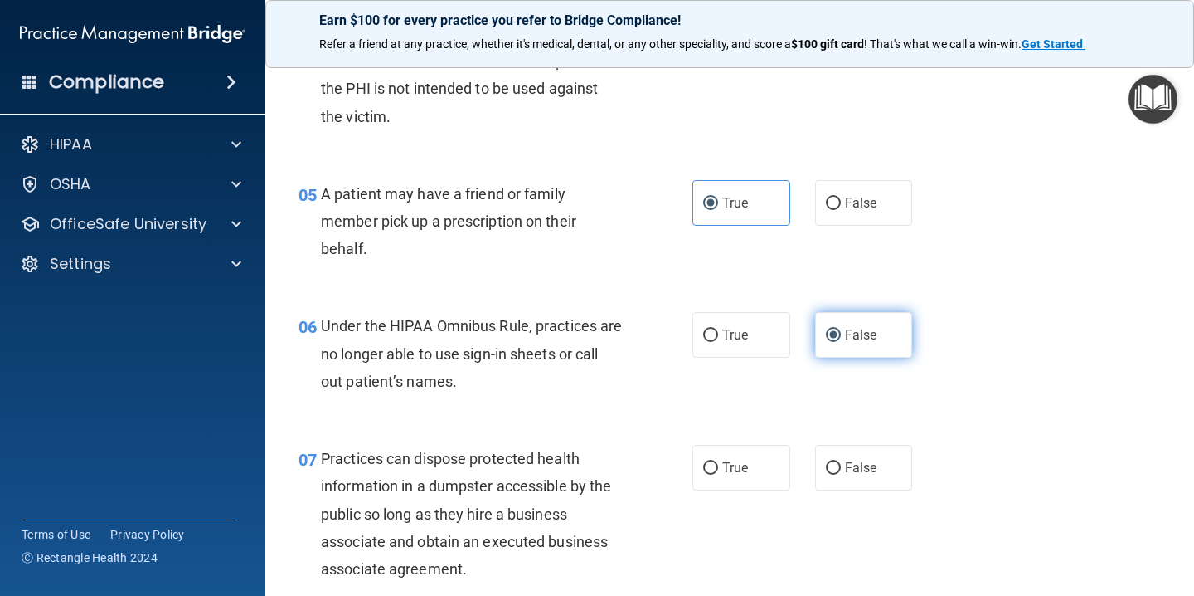
scroll to position [707, 0]
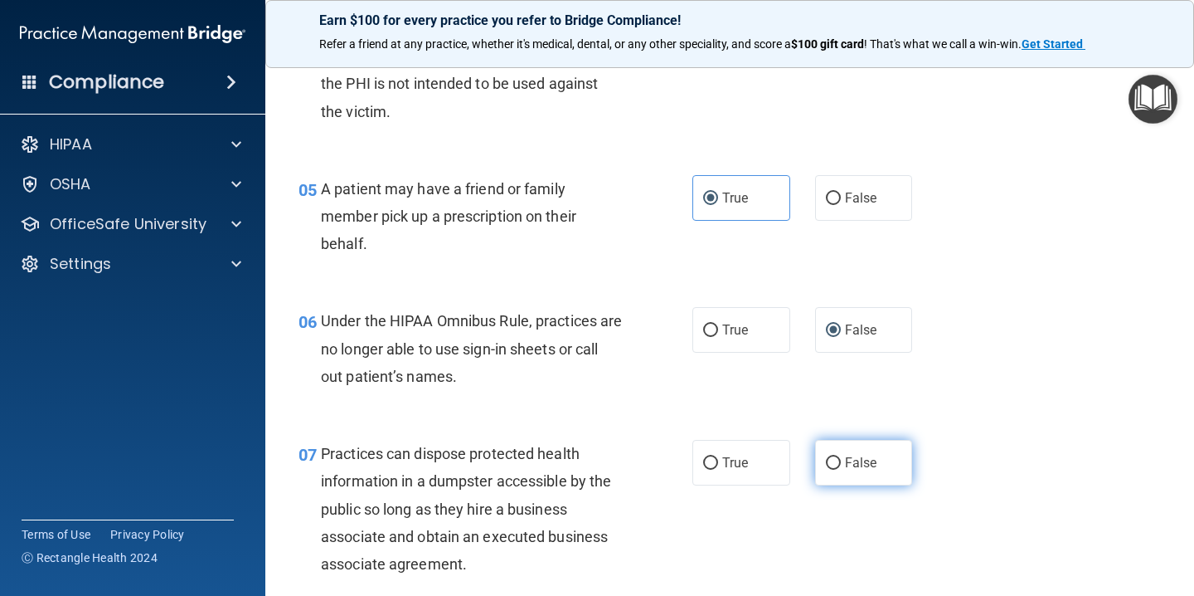
click at [834, 463] on input "False" at bounding box center [833, 463] width 15 height 12
radio input "true"
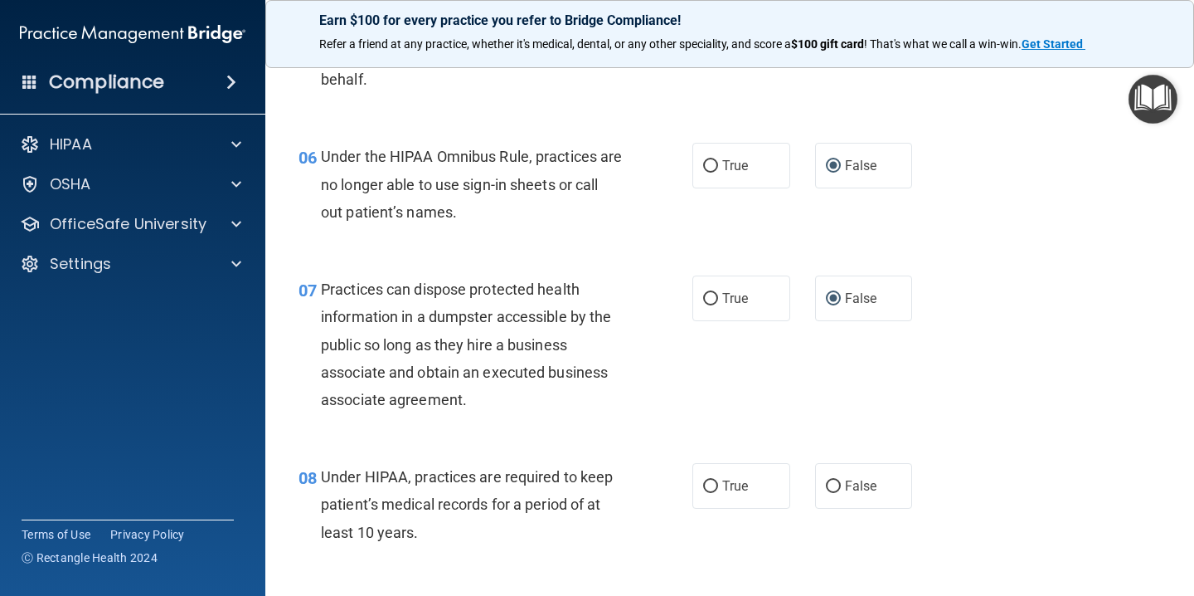
scroll to position [876, 0]
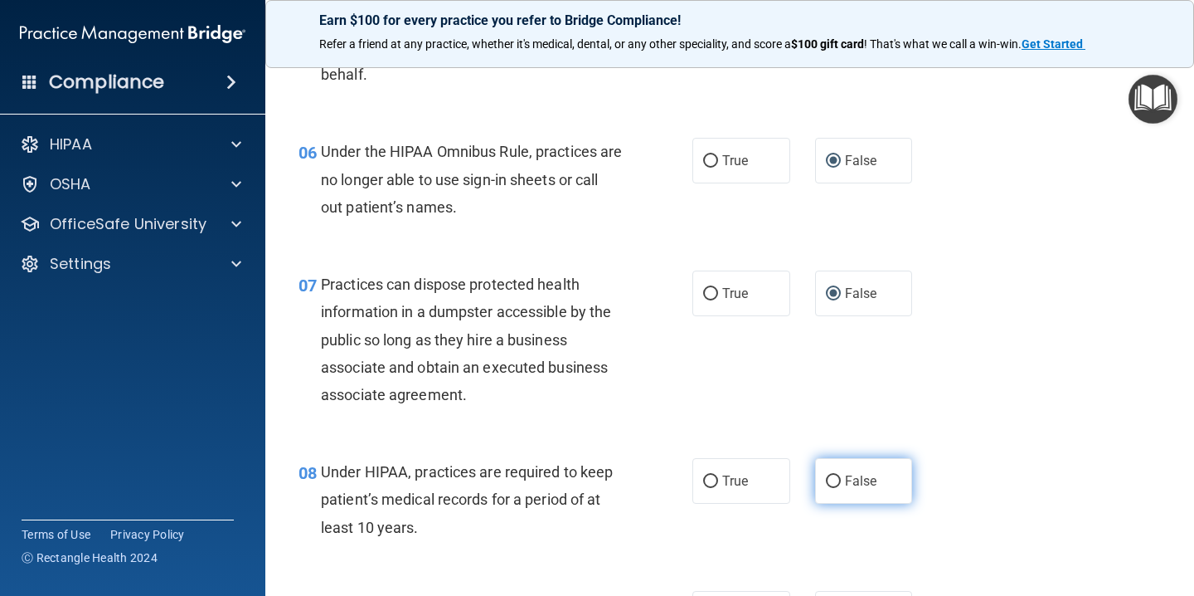
click at [833, 478] on input "False" at bounding box center [833, 481] width 15 height 12
radio input "true"
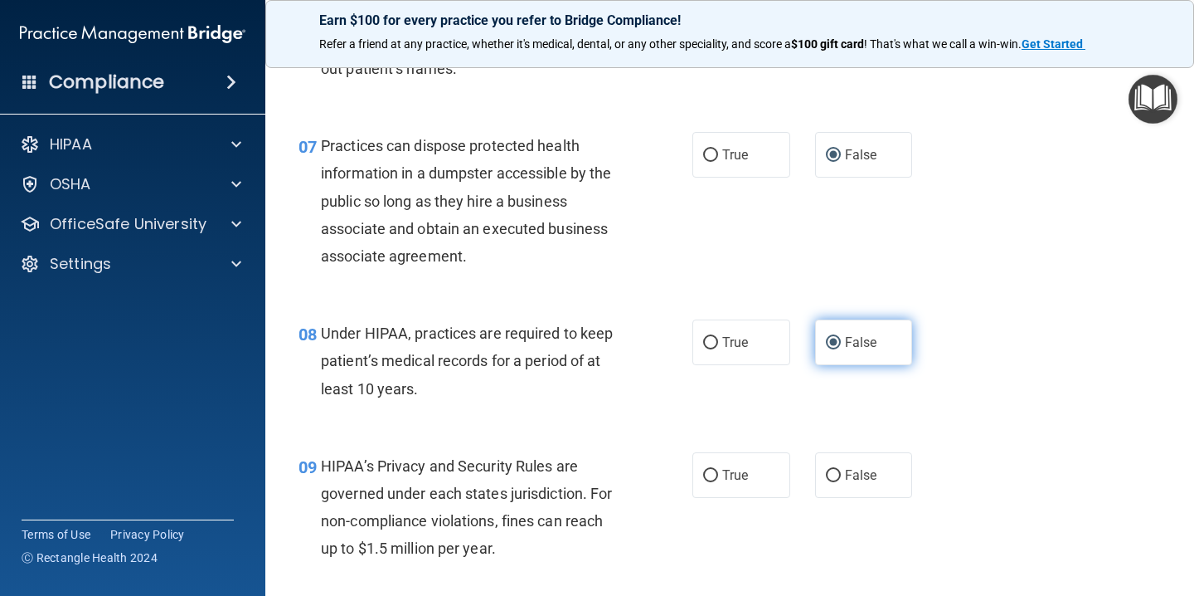
scroll to position [1014, 0]
click at [833, 478] on input "False" at bounding box center [833, 476] width 15 height 12
radio input "true"
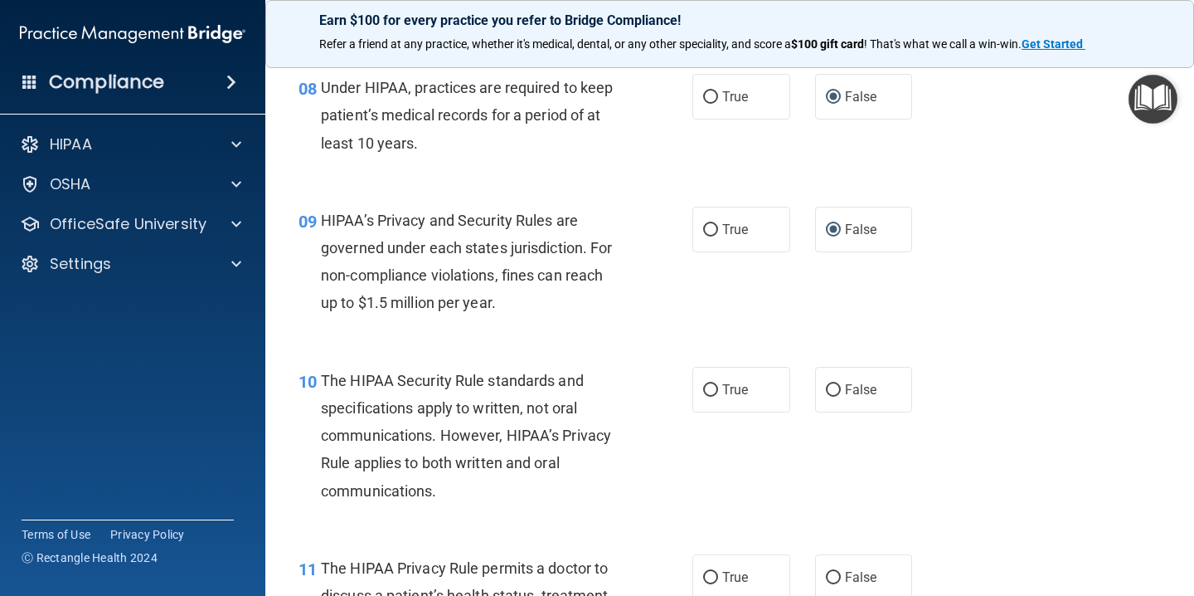
scroll to position [1262, 0]
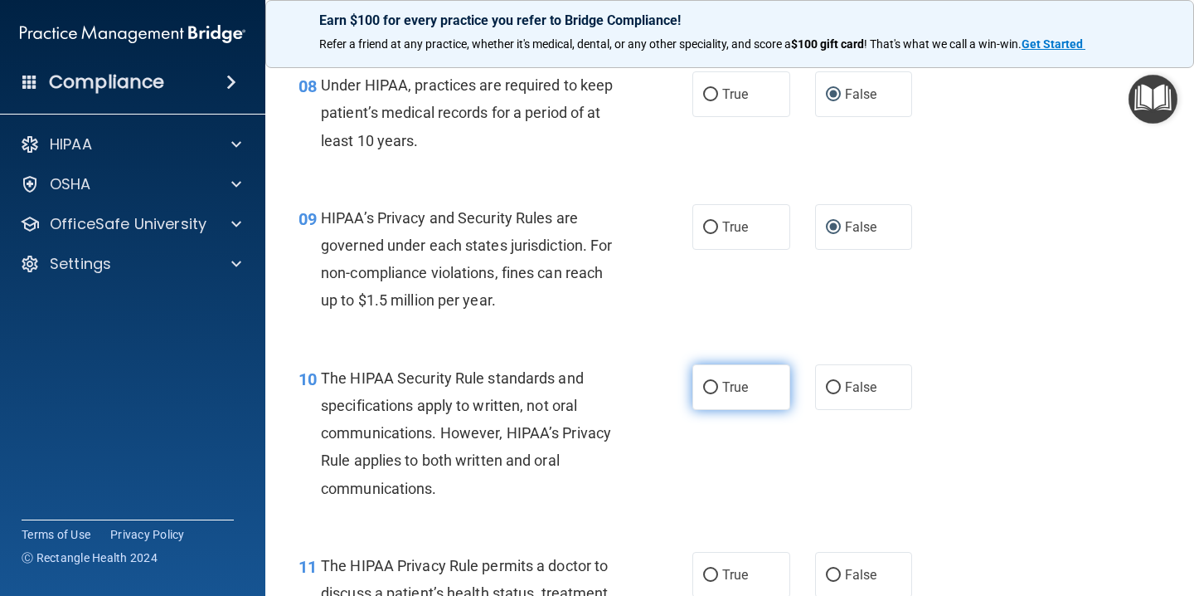
click at [716, 384] on input "True" at bounding box center [710, 388] width 15 height 12
radio input "true"
click at [714, 573] on input "True" at bounding box center [710, 575] width 15 height 12
radio input "true"
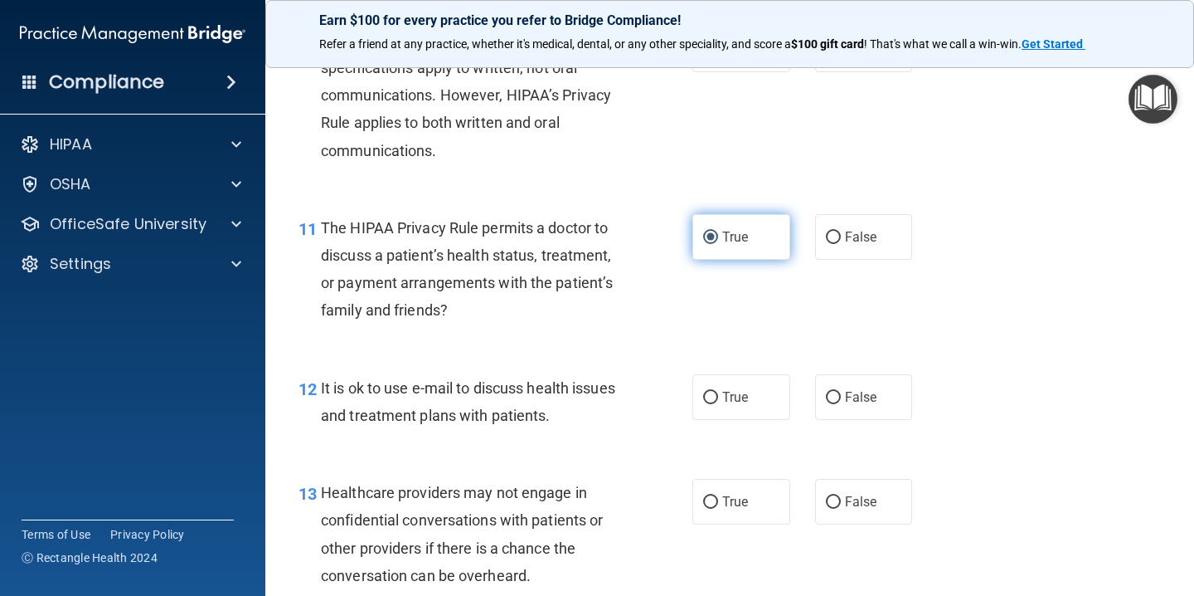
scroll to position [1603, 0]
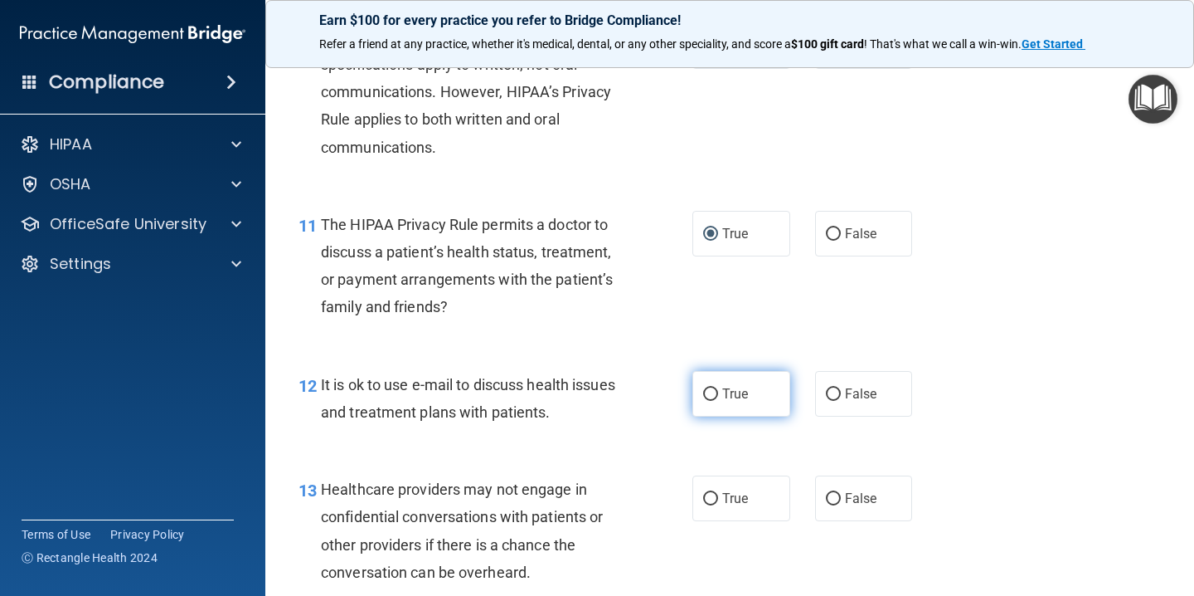
click at [714, 394] on input "True" at bounding box center [710, 394] width 15 height 12
radio input "true"
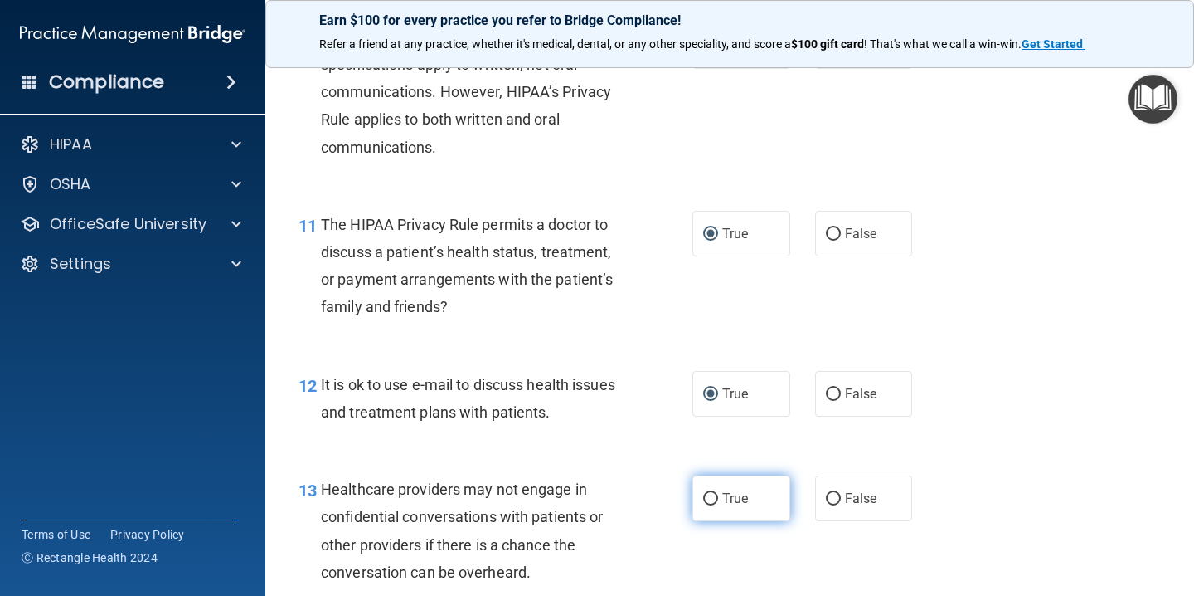
click at [716, 497] on input "True" at bounding box center [710, 499] width 15 height 12
radio input "true"
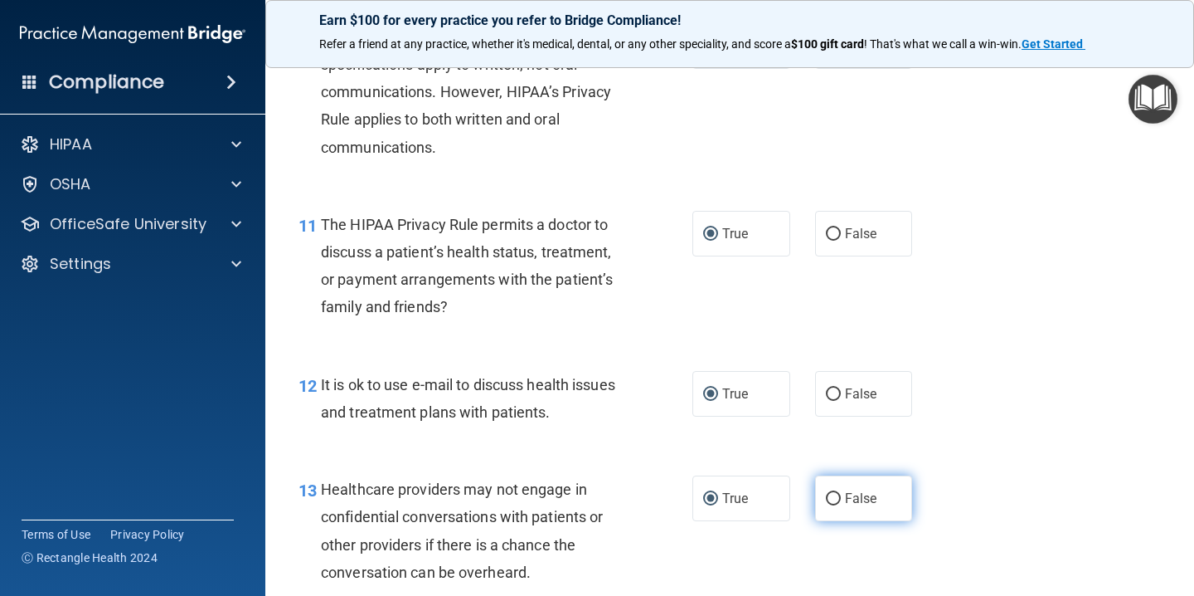
click at [835, 495] on input "False" at bounding box center [833, 499] width 15 height 12
radio input "true"
radio input "false"
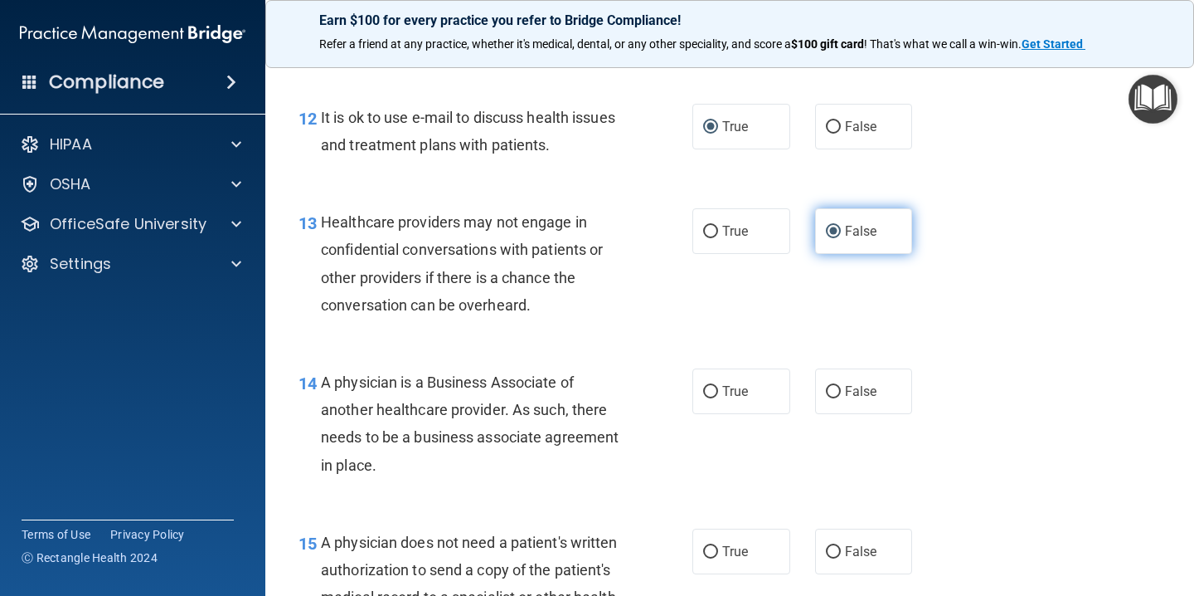
scroll to position [1873, 0]
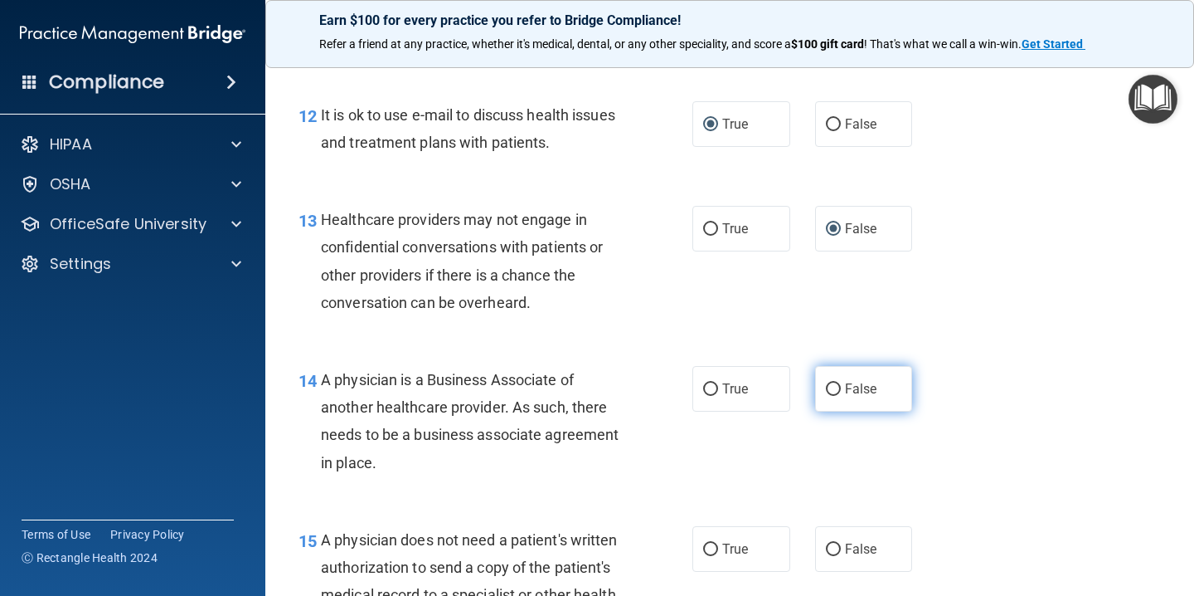
click at [836, 391] on input "False" at bounding box center [833, 389] width 15 height 12
radio input "true"
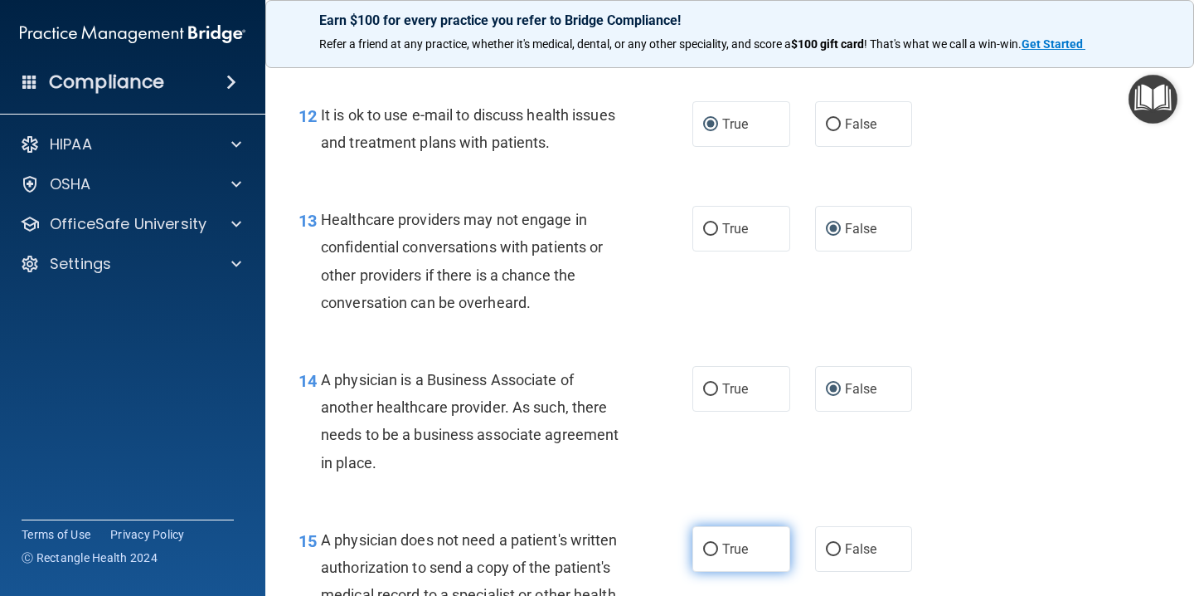
click at [713, 549] on input "True" at bounding box center [710, 549] width 15 height 12
radio input "true"
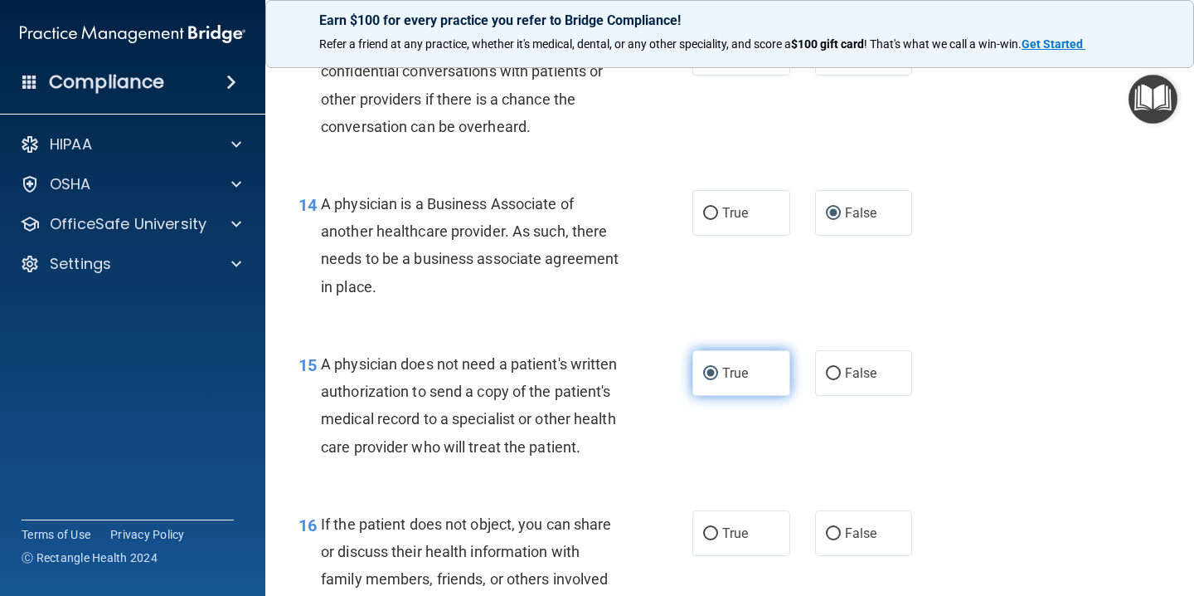
scroll to position [2057, 0]
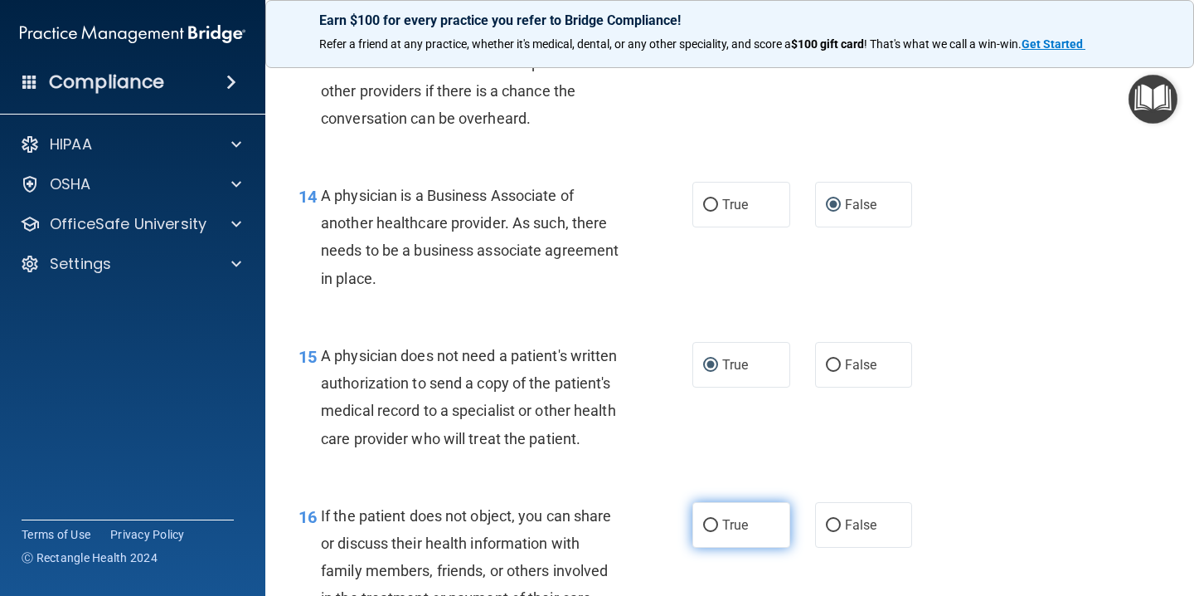
click at [715, 524] on input "True" at bounding box center [710, 525] width 15 height 12
radio input "true"
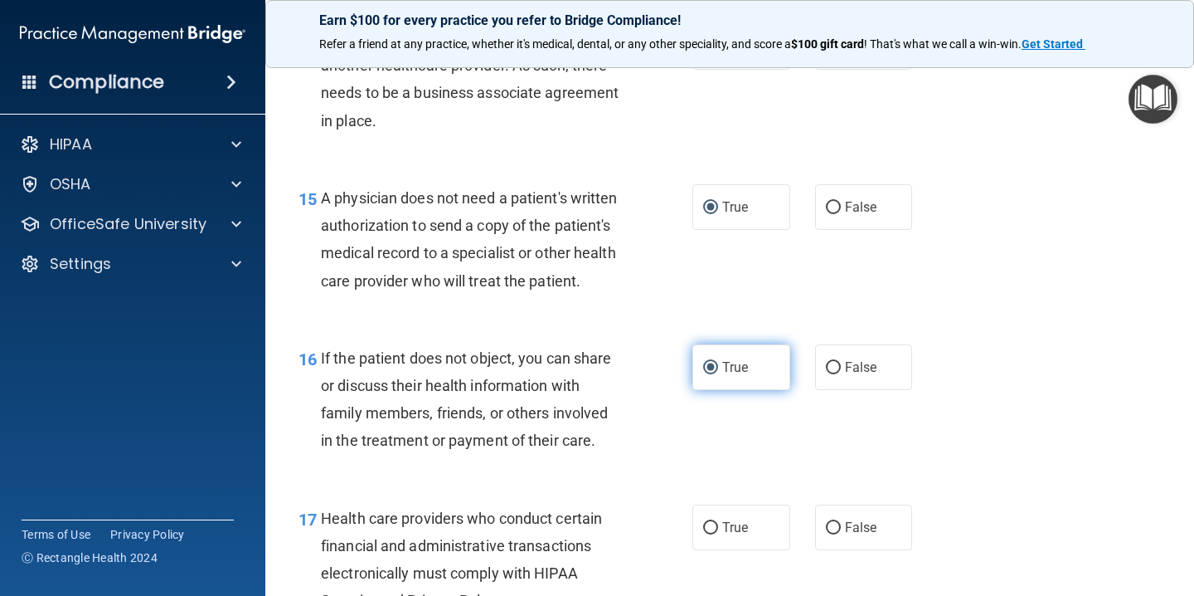
scroll to position [2217, 0]
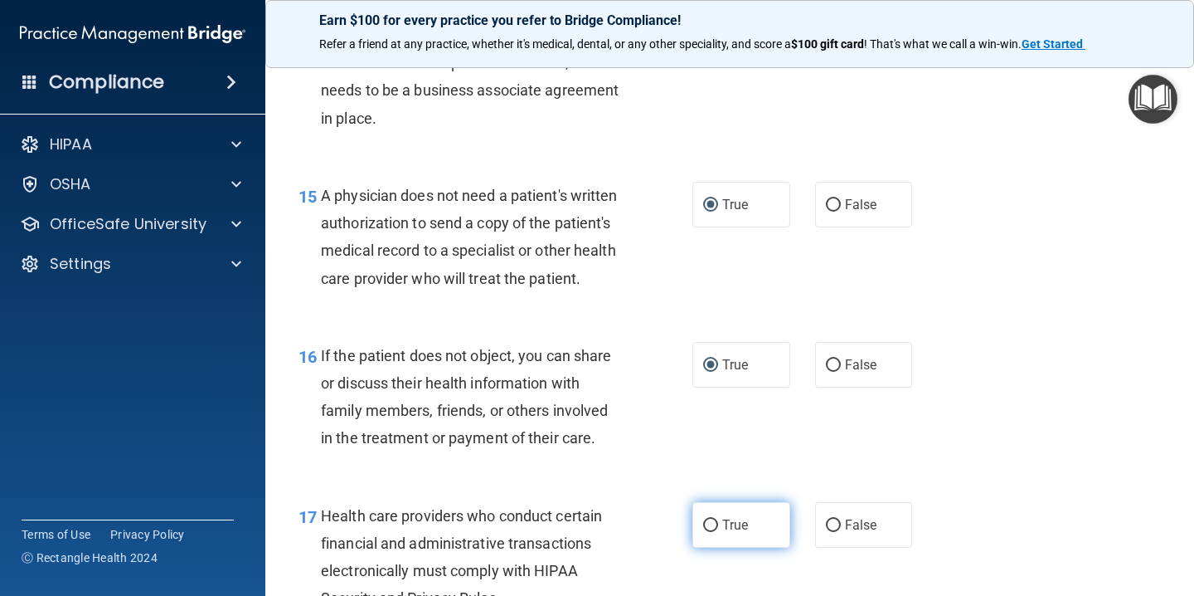
click at [715, 525] on input "True" at bounding box center [710, 525] width 15 height 12
radio input "true"
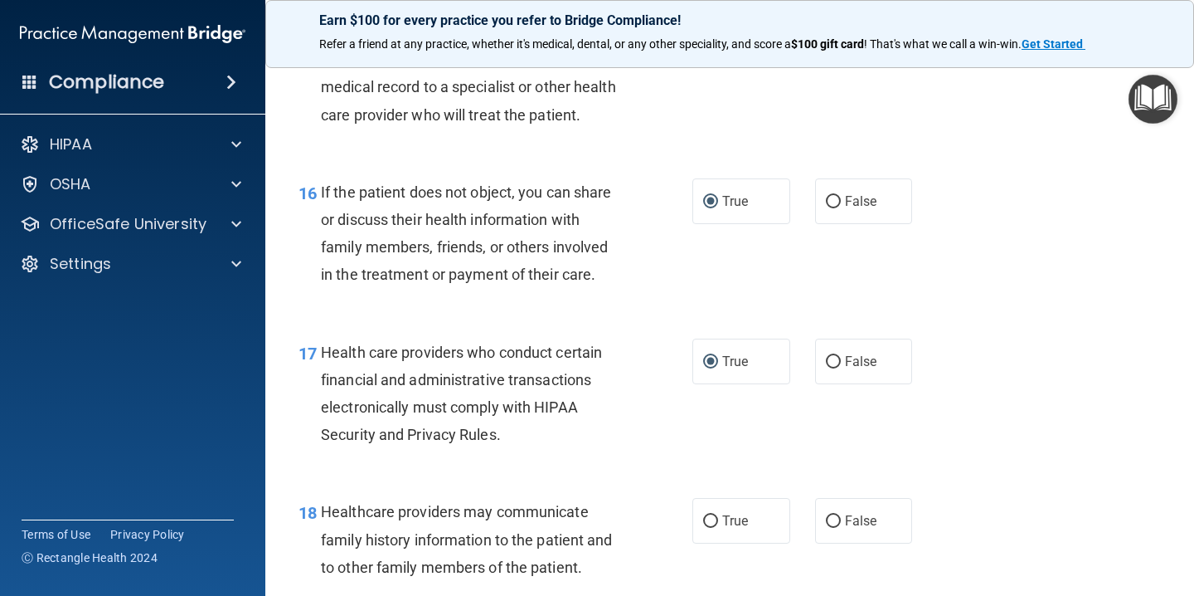
scroll to position [2385, 0]
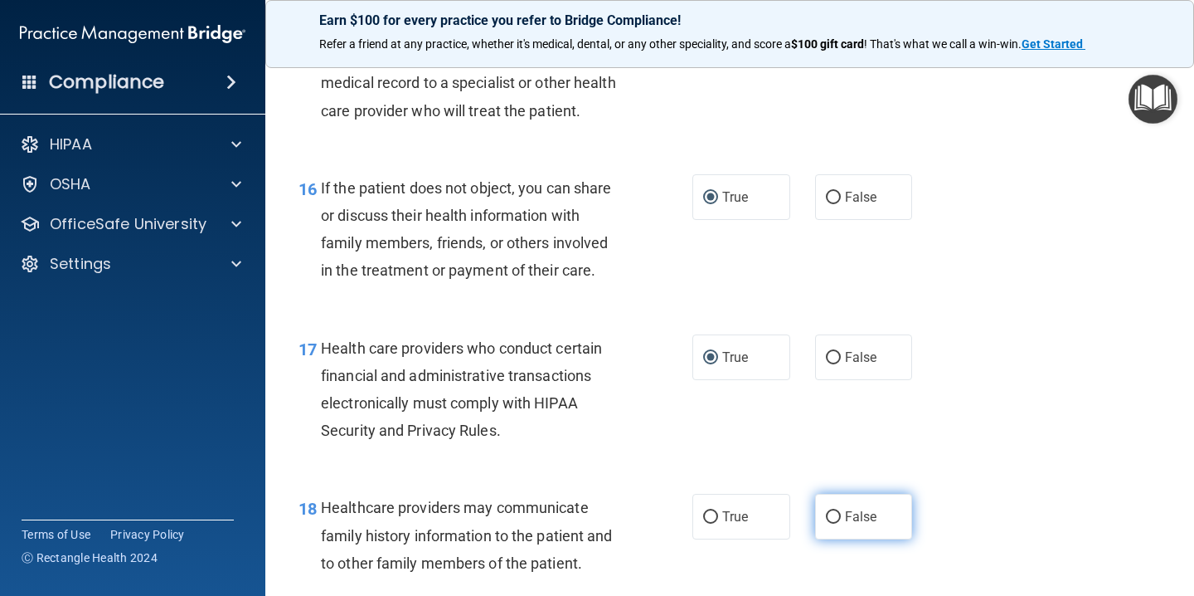
click at [834, 515] on input "False" at bounding box center [833, 517] width 15 height 12
radio input "true"
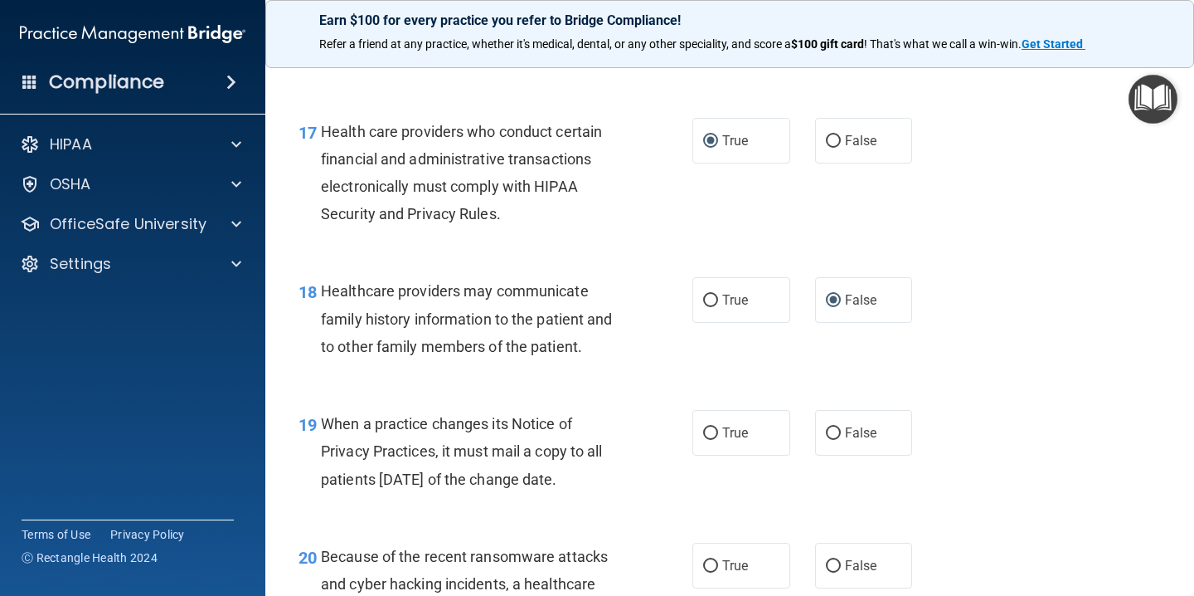
scroll to position [2605, 0]
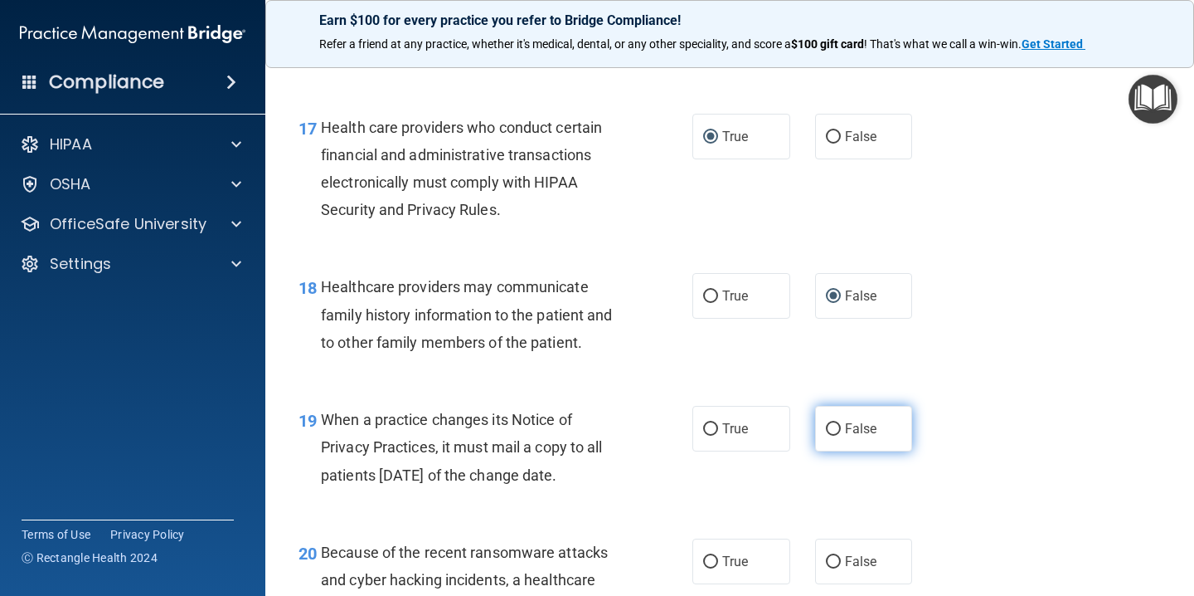
click at [832, 429] on input "False" at bounding box center [833, 429] width 15 height 12
radio input "true"
click at [834, 565] on input "False" at bounding box center [833, 562] width 15 height 12
radio input "true"
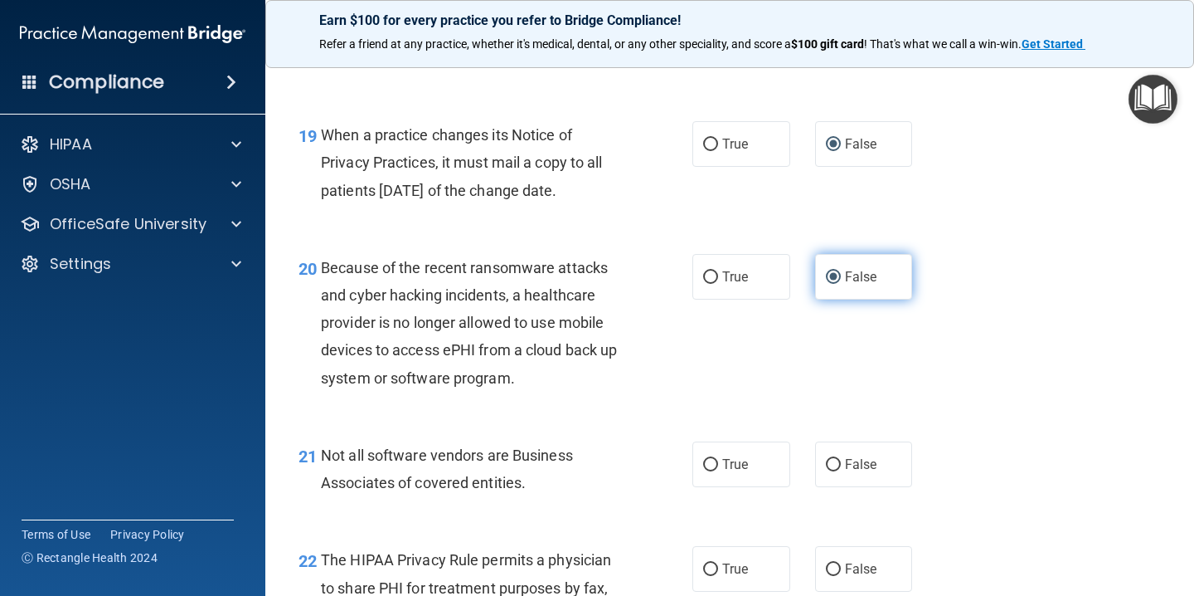
scroll to position [2910, 0]
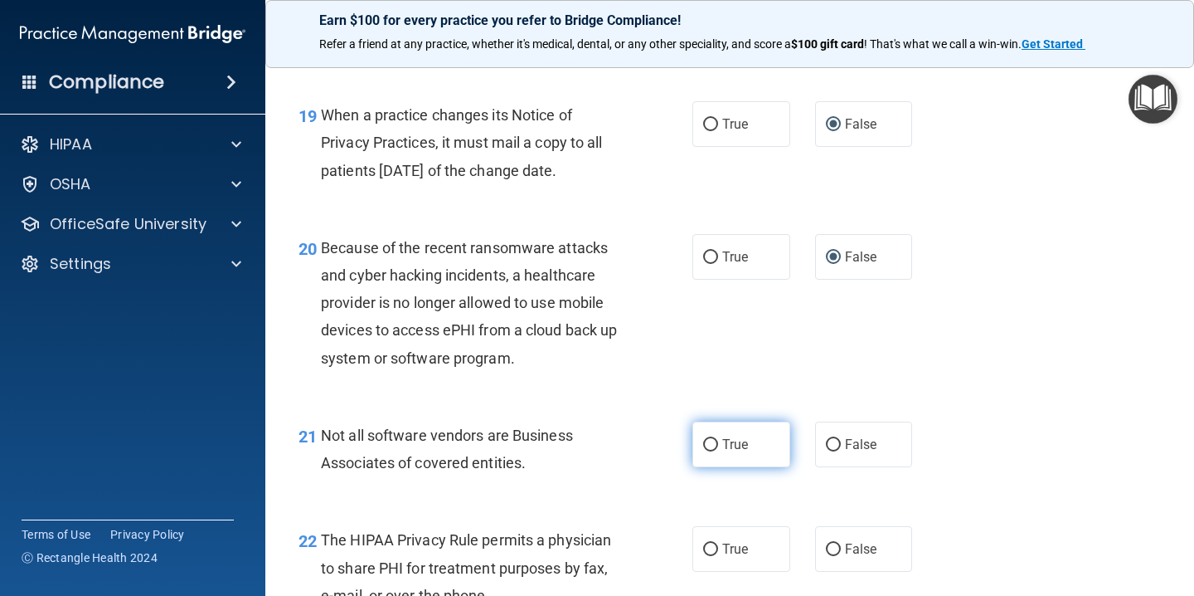
click at [713, 443] on input "True" at bounding box center [710, 445] width 15 height 12
radio input "true"
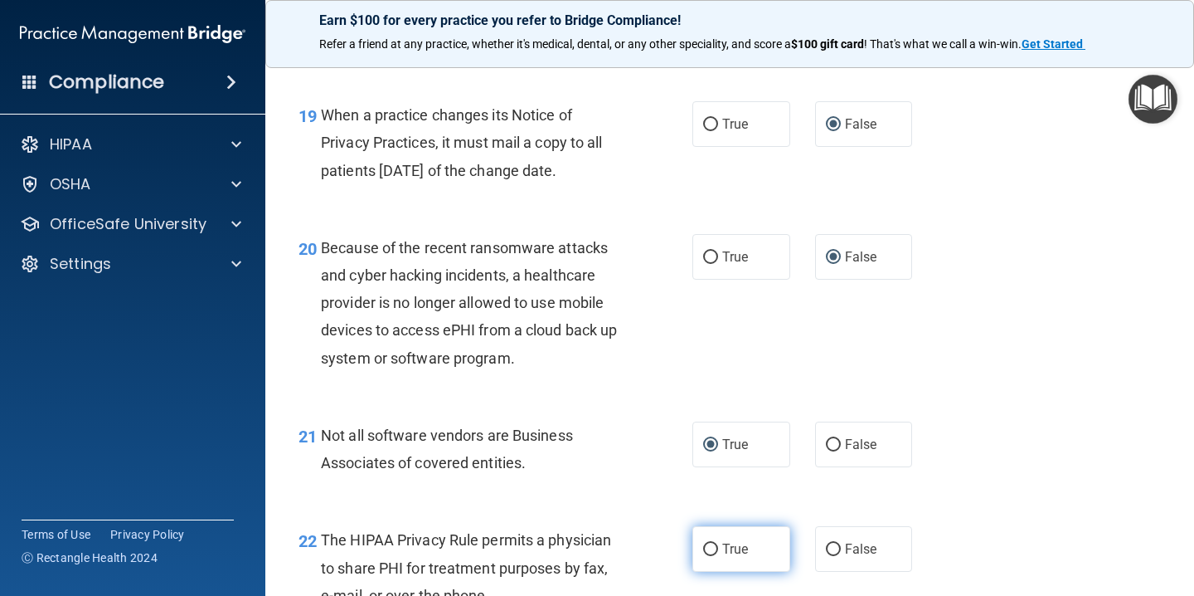
click at [713, 548] on input "True" at bounding box center [710, 549] width 15 height 12
radio input "true"
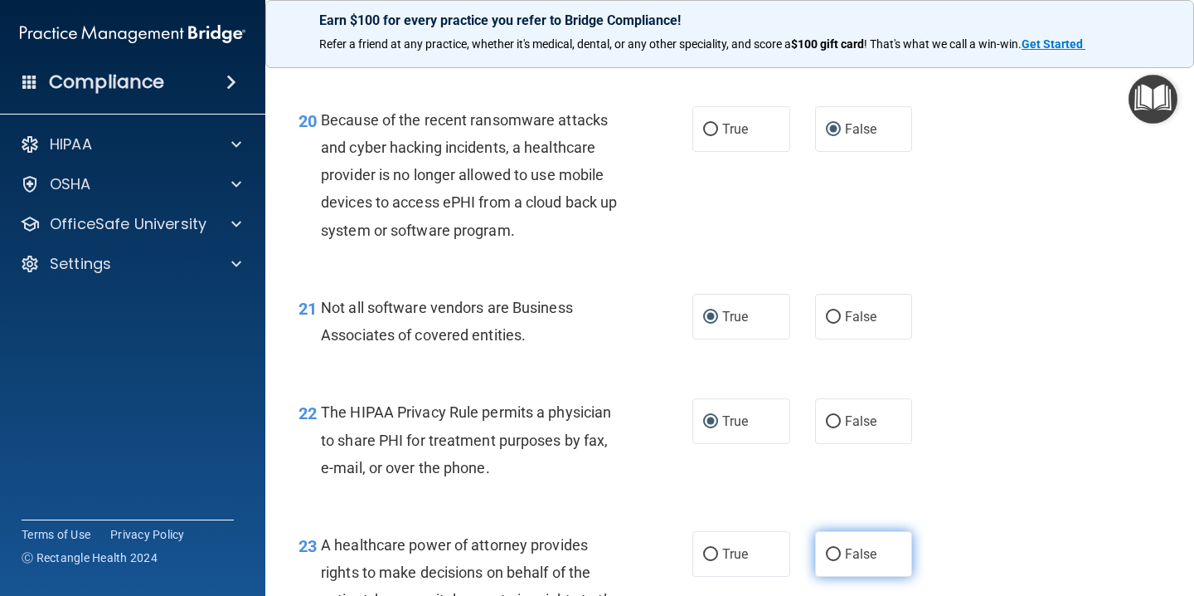
scroll to position [3075, 0]
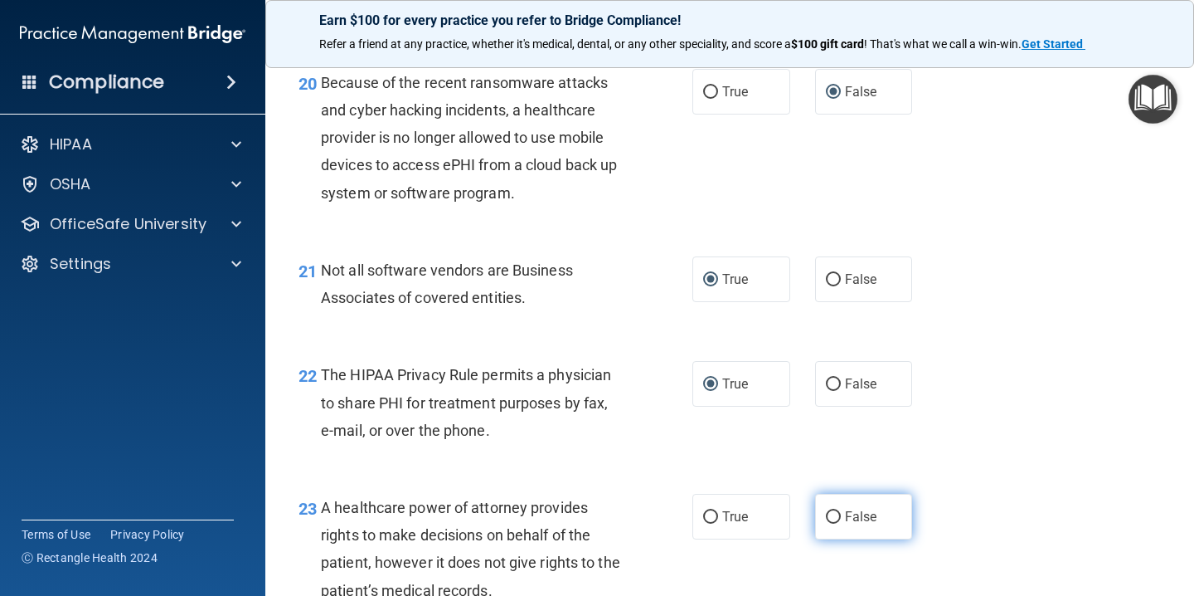
click at [834, 518] on input "False" at bounding box center [833, 517] width 15 height 12
radio input "true"
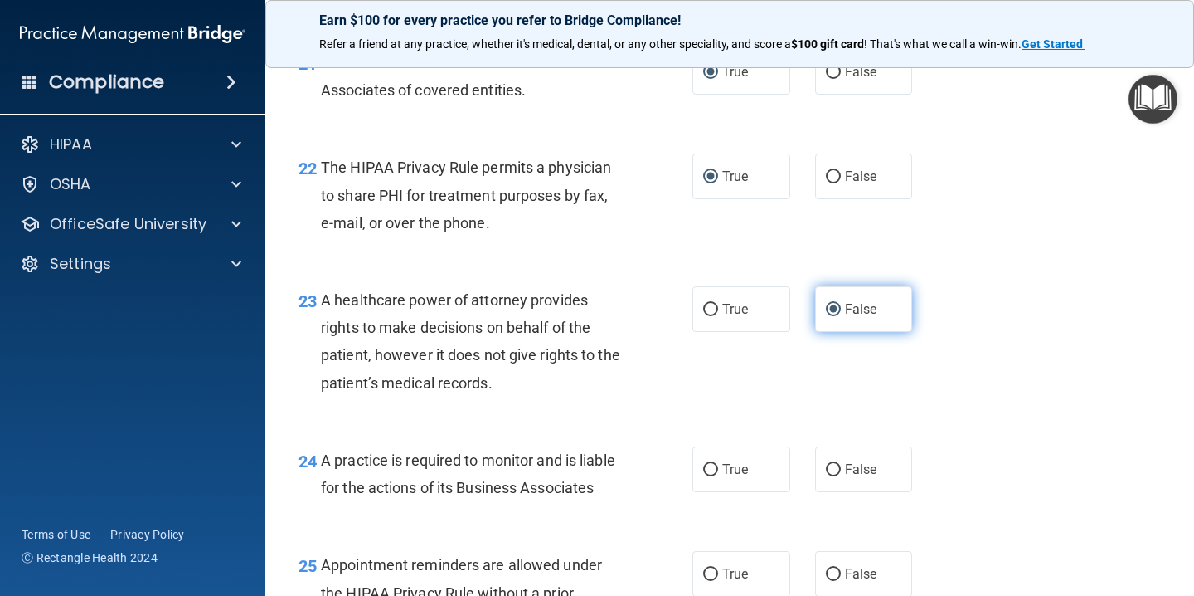
scroll to position [3303, 0]
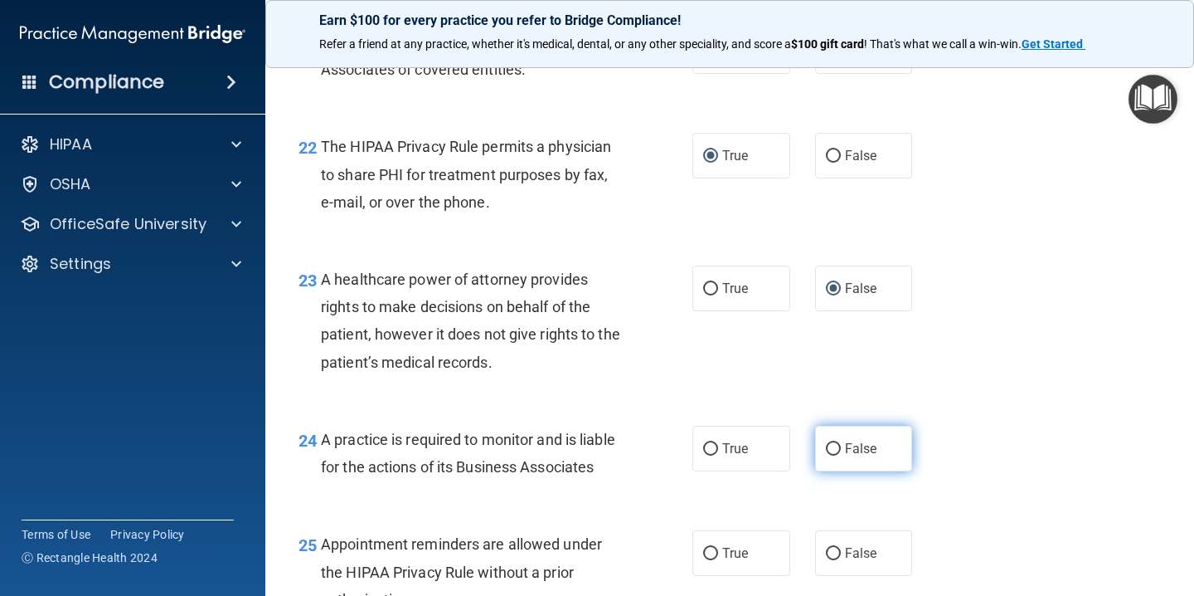
click at [834, 448] on input "False" at bounding box center [833, 449] width 15 height 12
radio input "true"
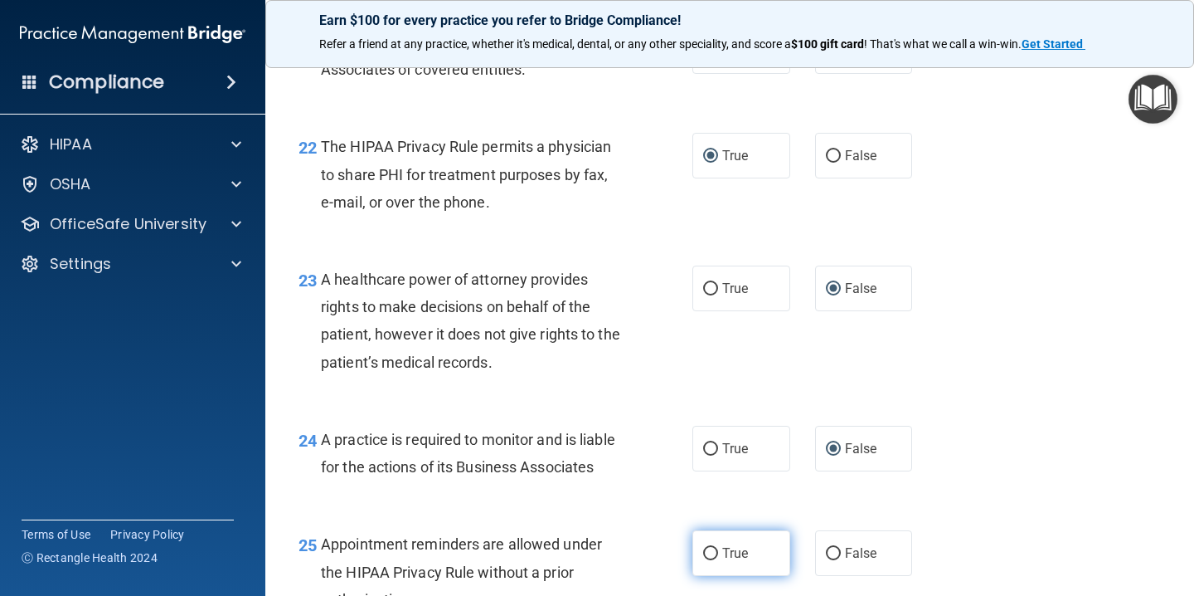
click at [713, 557] on input "True" at bounding box center [710, 553] width 15 height 12
radio input "true"
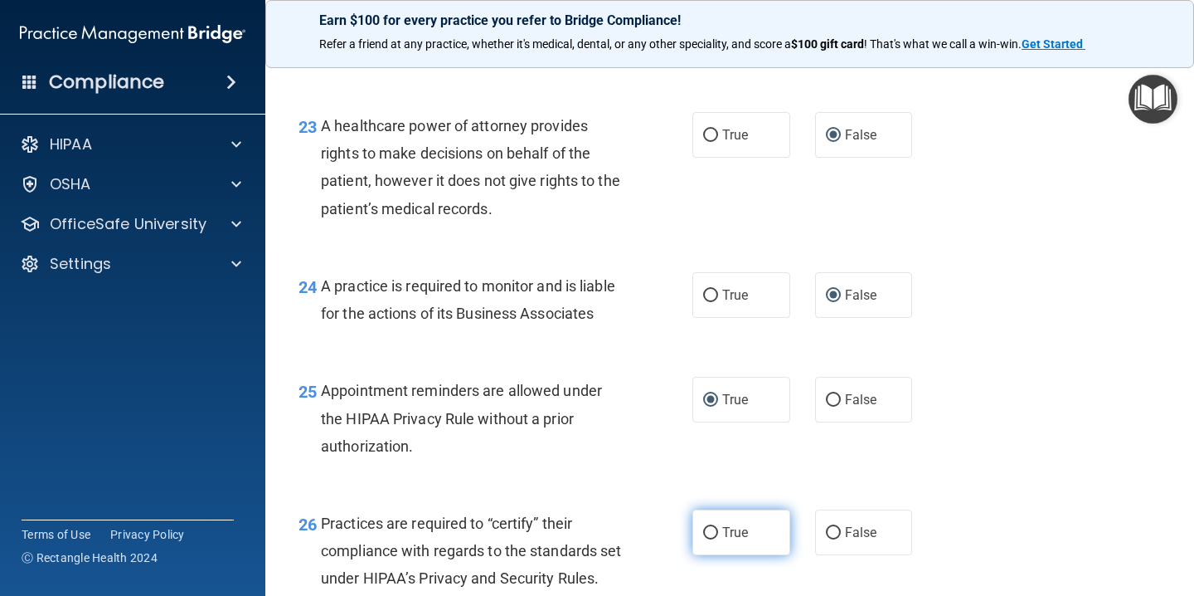
scroll to position [3458, 0]
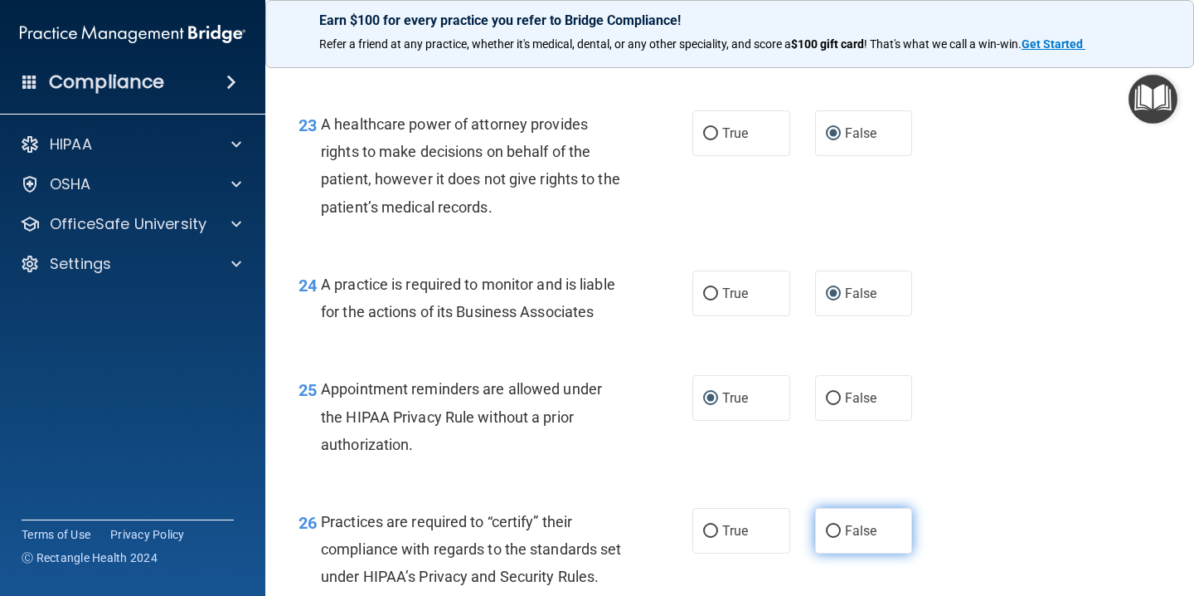
click at [837, 533] on input "False" at bounding box center [833, 531] width 15 height 12
radio input "true"
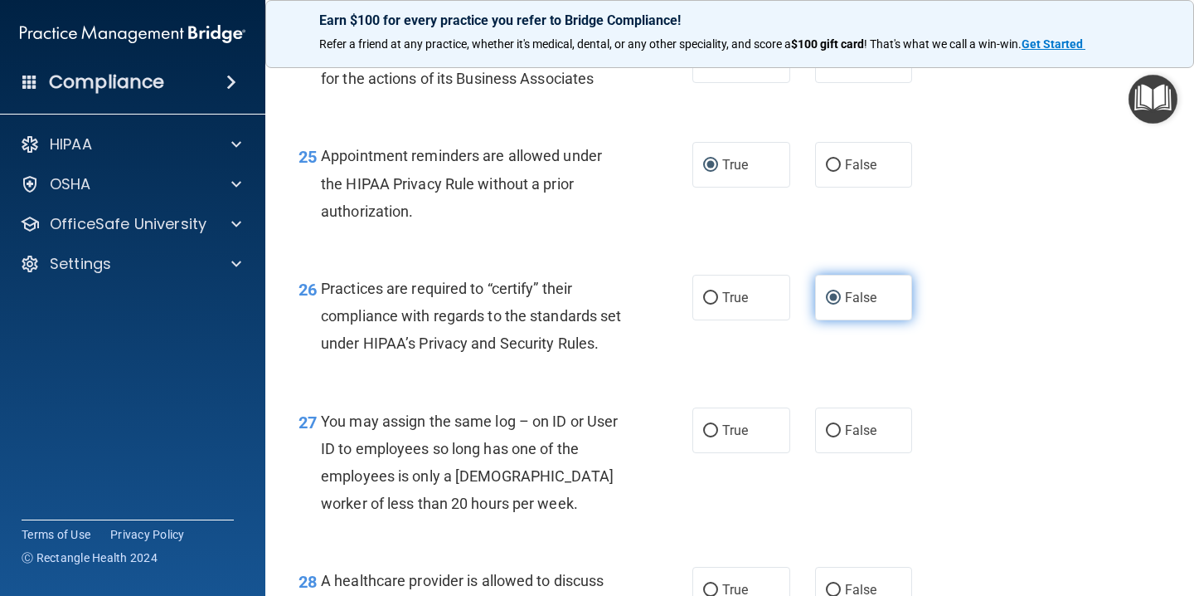
scroll to position [3682, 0]
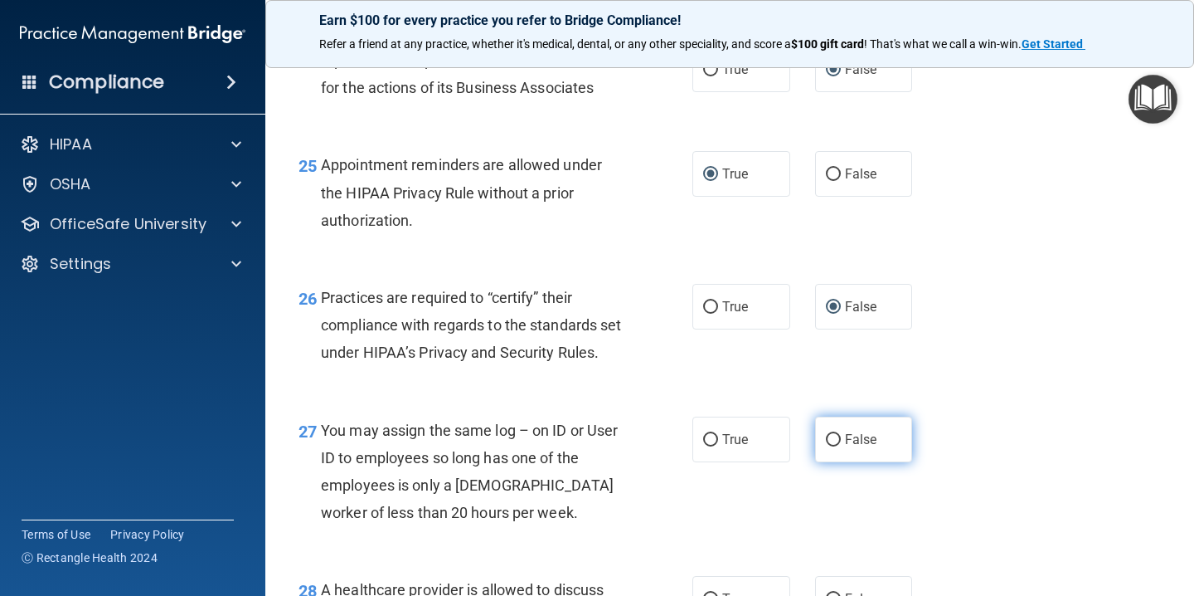
click at [835, 446] on input "False" at bounding box center [833, 440] width 15 height 12
radio input "true"
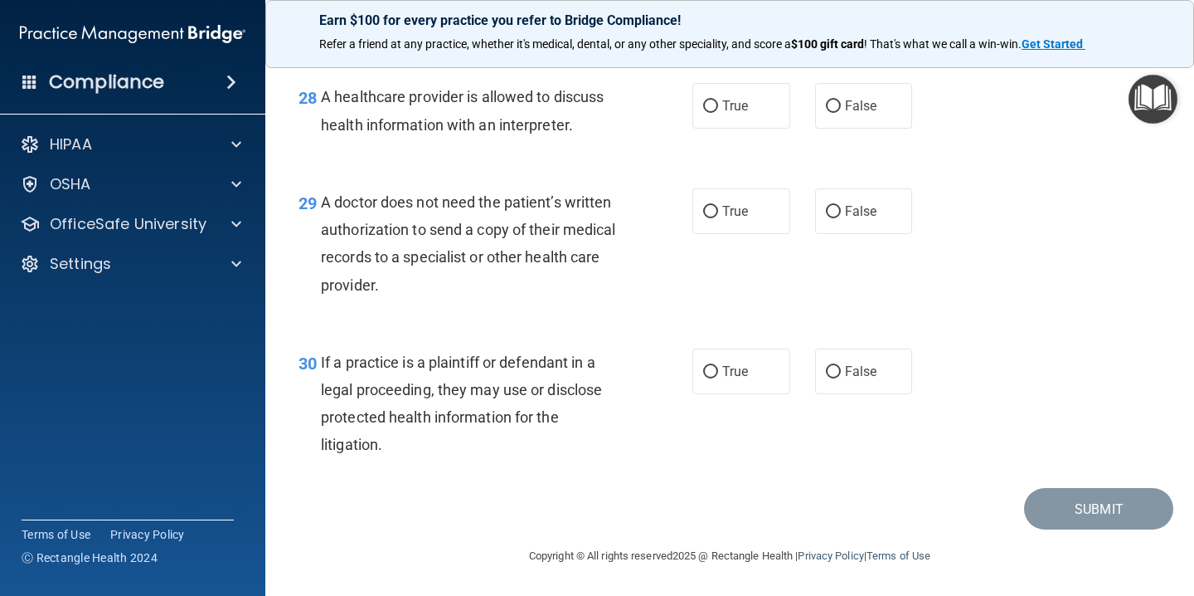
scroll to position [4180, 0]
click at [713, 113] on input "True" at bounding box center [710, 106] width 15 height 12
radio input "true"
click at [713, 218] on input "True" at bounding box center [710, 212] width 15 height 12
radio input "true"
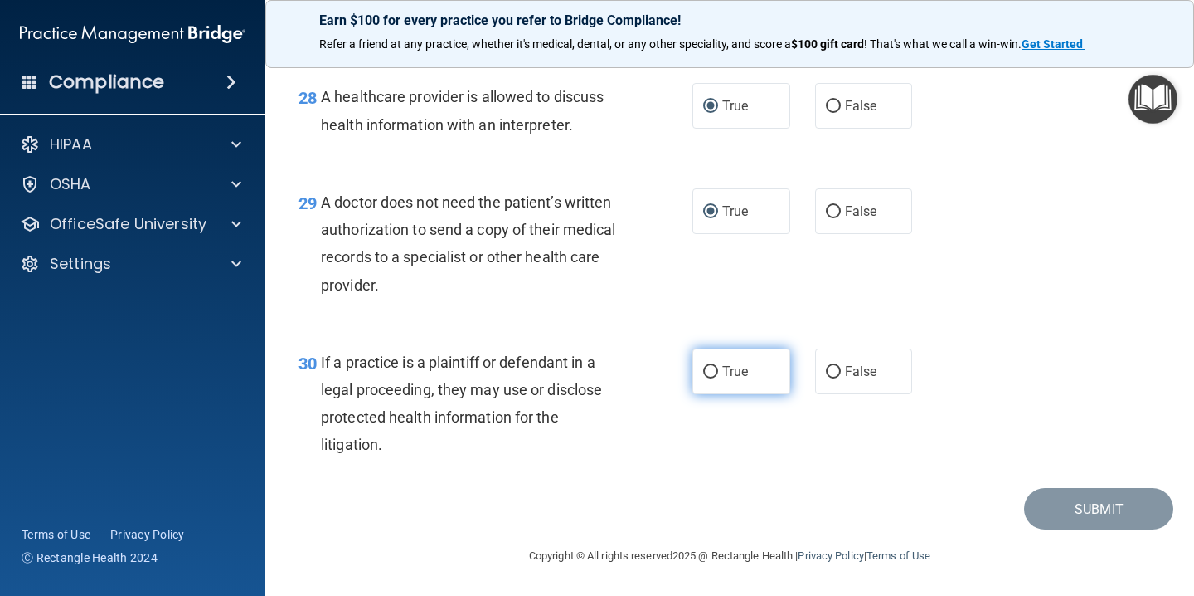
click at [713, 378] on input "True" at bounding box center [710, 372] width 15 height 12
radio input "true"
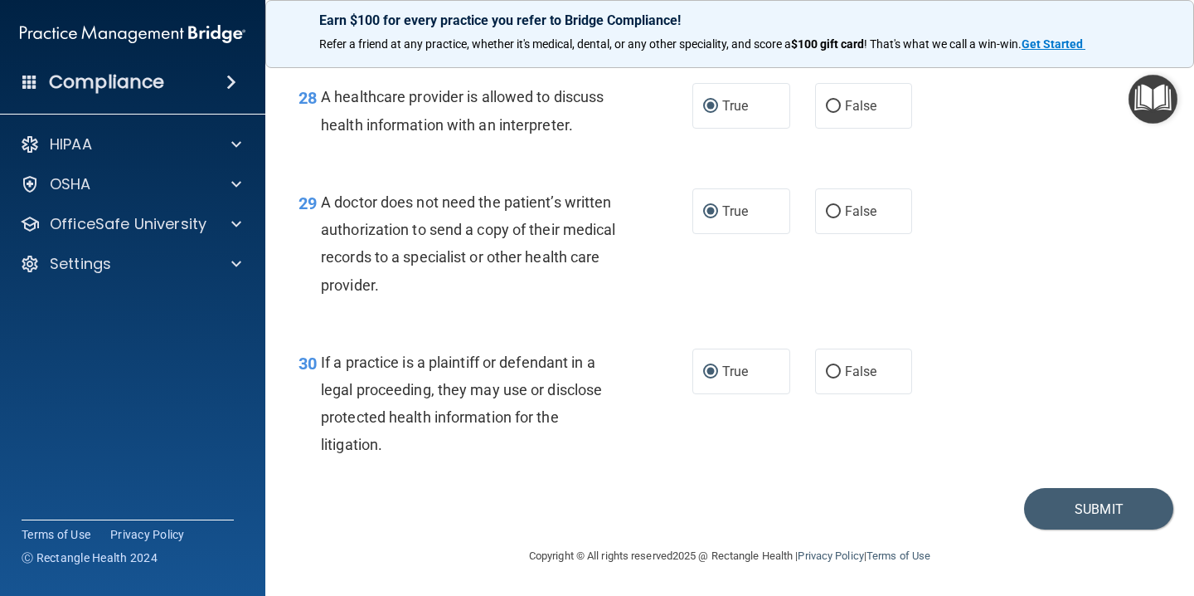
scroll to position [4199, 0]
click at [1092, 511] on button "Submit" at bounding box center [1098, 509] width 149 height 42
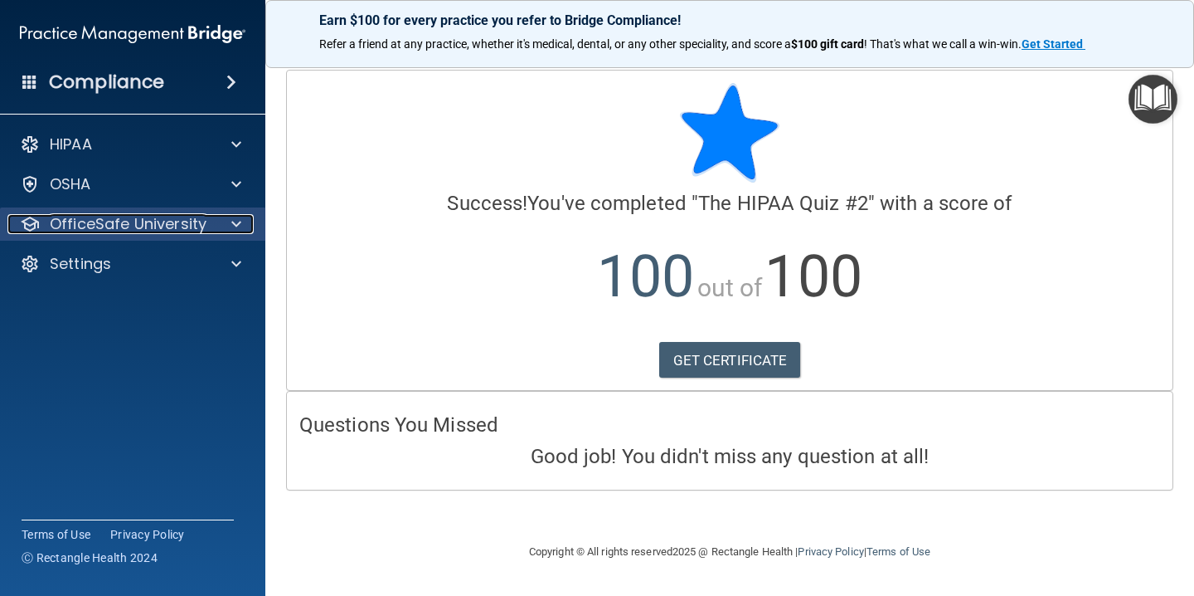
click at [183, 216] on p "OfficeSafe University" at bounding box center [128, 224] width 157 height 20
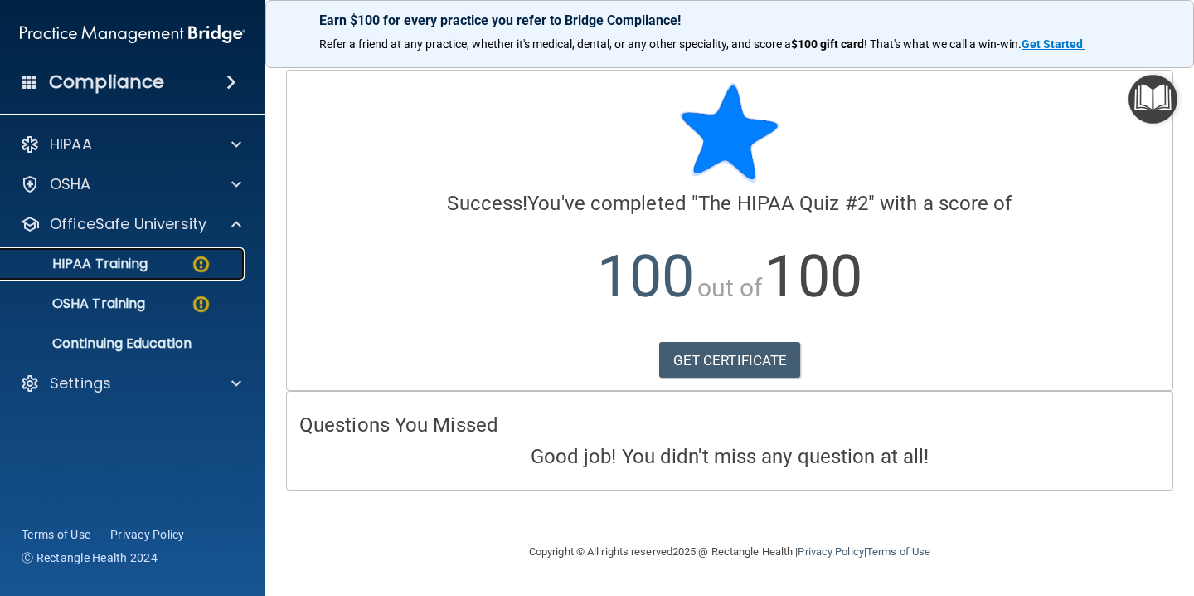
click at [163, 258] on div "HIPAA Training" at bounding box center [124, 263] width 226 height 17
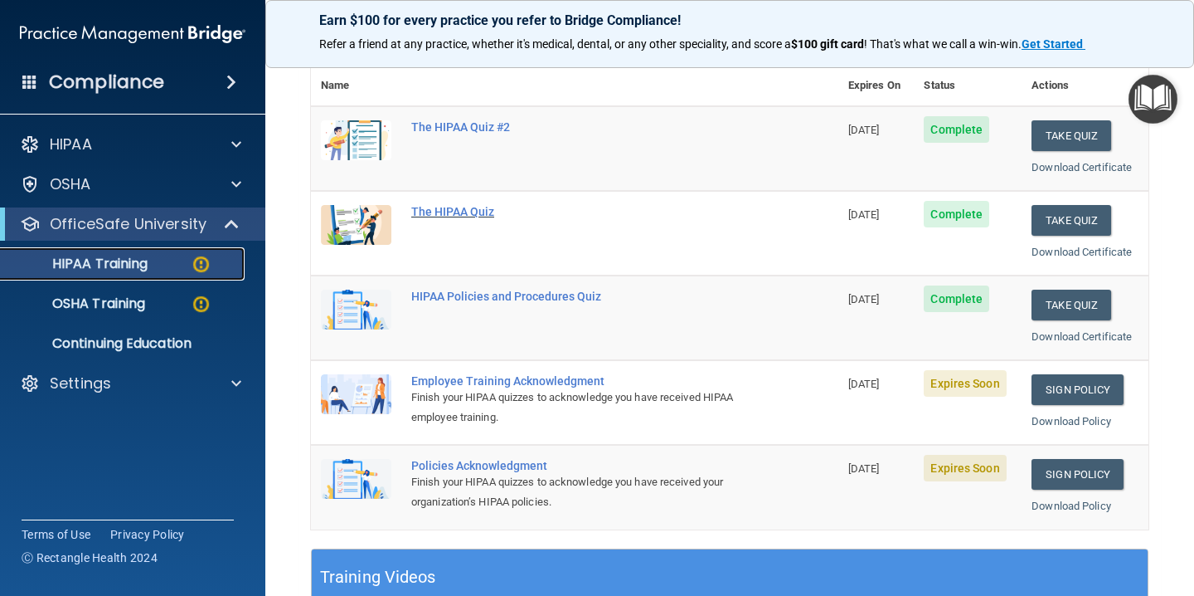
scroll to position [187, 0]
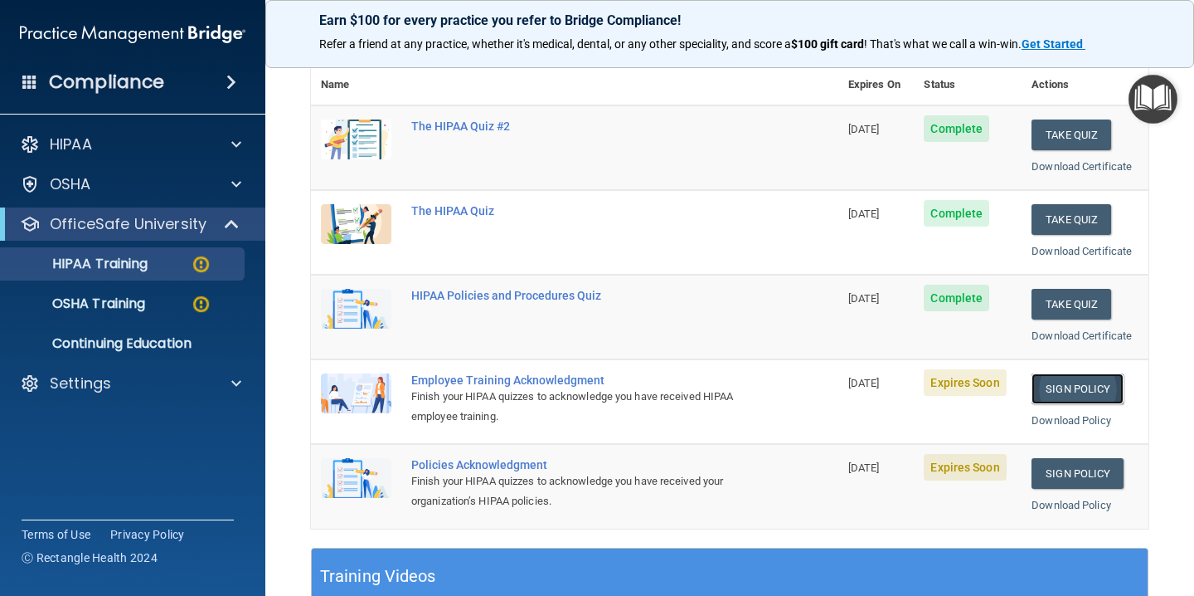
click at [1071, 387] on link "Sign Policy" at bounding box center [1078, 388] width 92 height 31
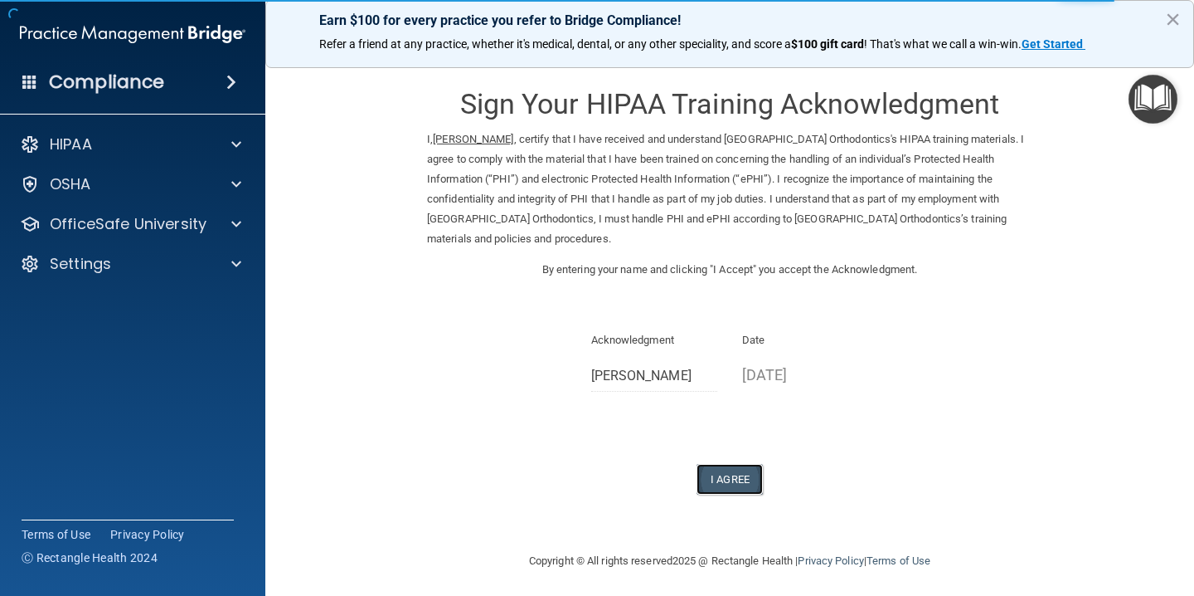
click at [730, 479] on button "I Agree" at bounding box center [730, 479] width 66 height 31
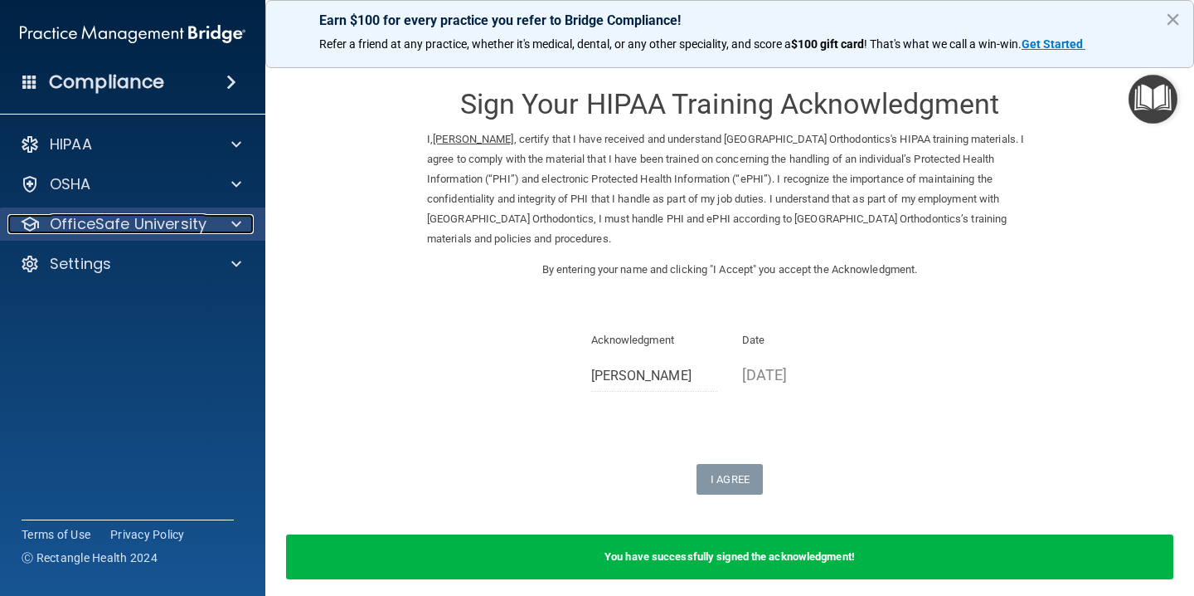
click at [136, 221] on p "OfficeSafe University" at bounding box center [128, 224] width 157 height 20
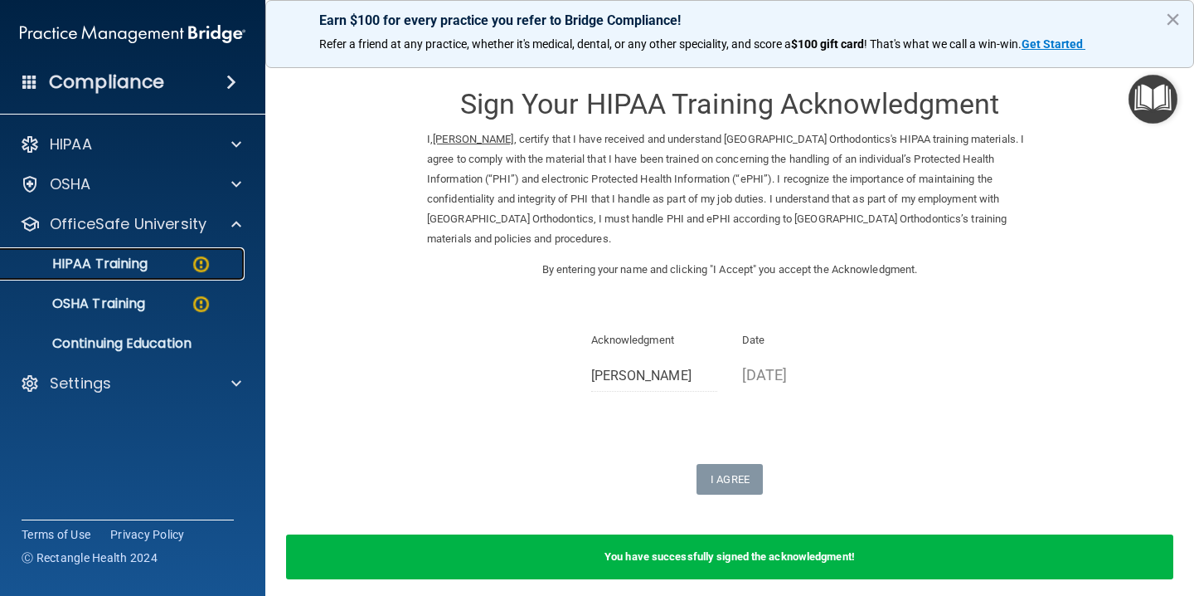
click at [133, 261] on p "HIPAA Training" at bounding box center [79, 263] width 137 height 17
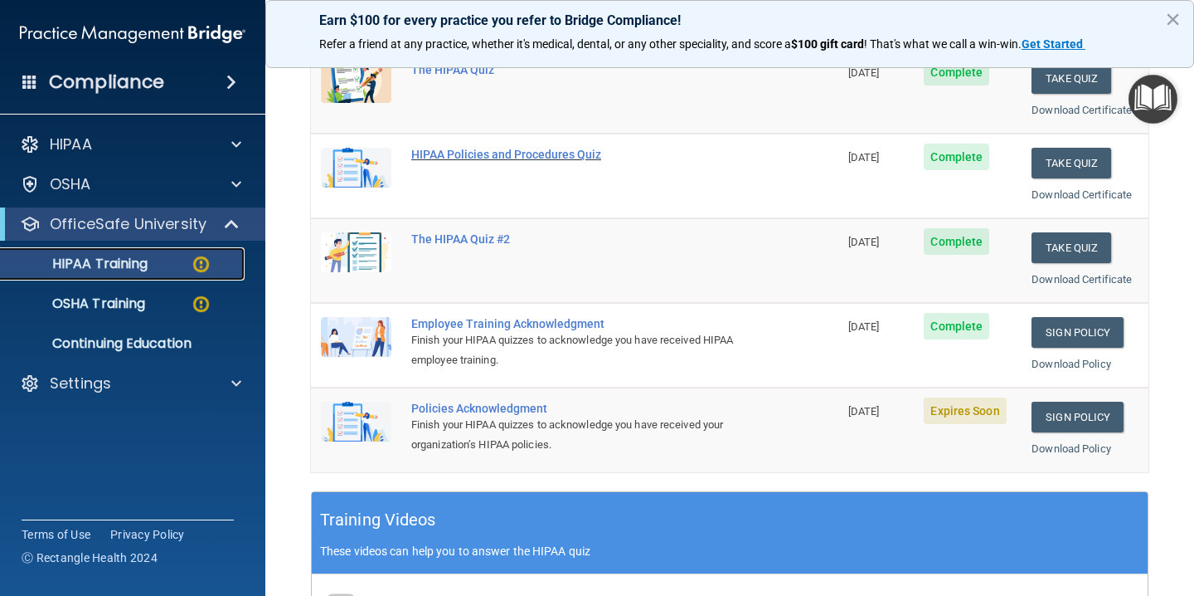
scroll to position [248, 0]
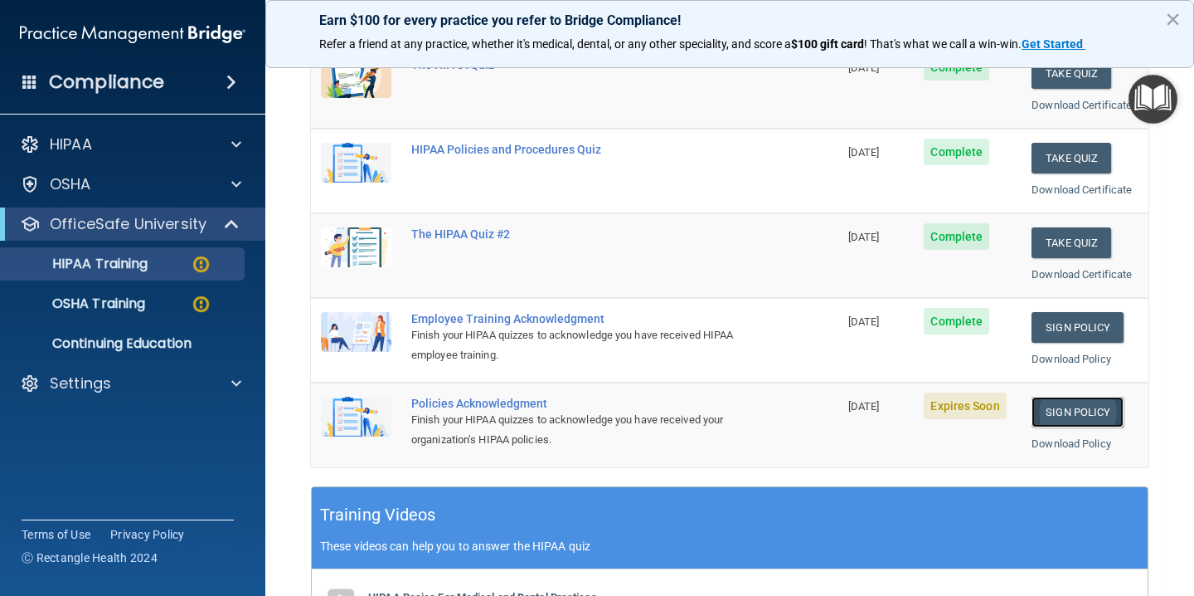
click at [1091, 409] on link "Sign Policy" at bounding box center [1078, 411] width 92 height 31
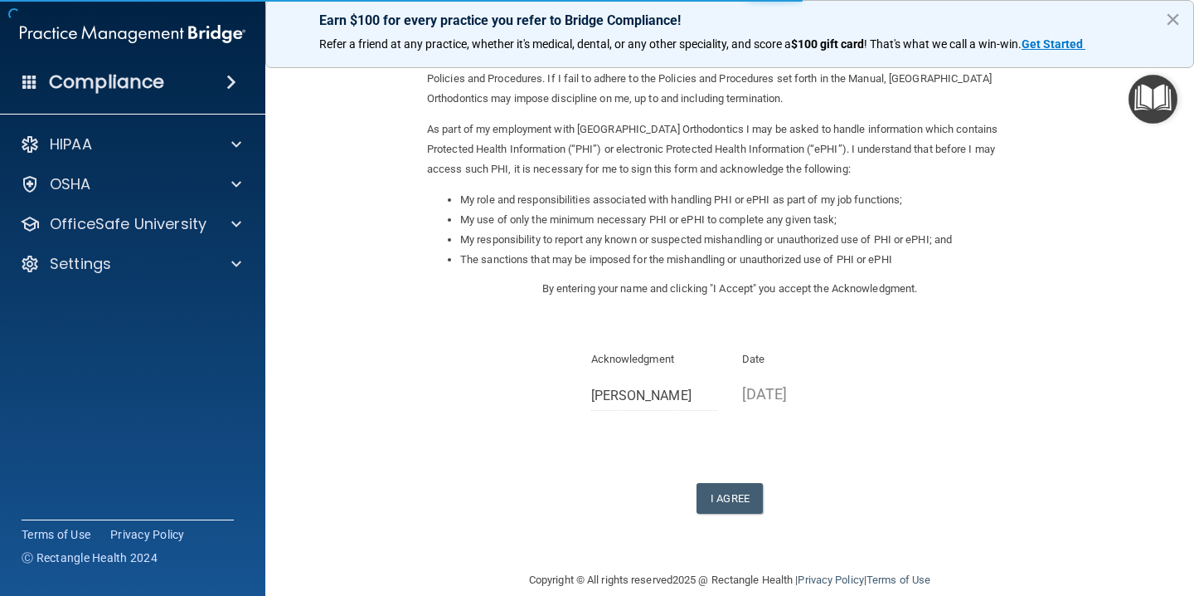
scroll to position [164, 0]
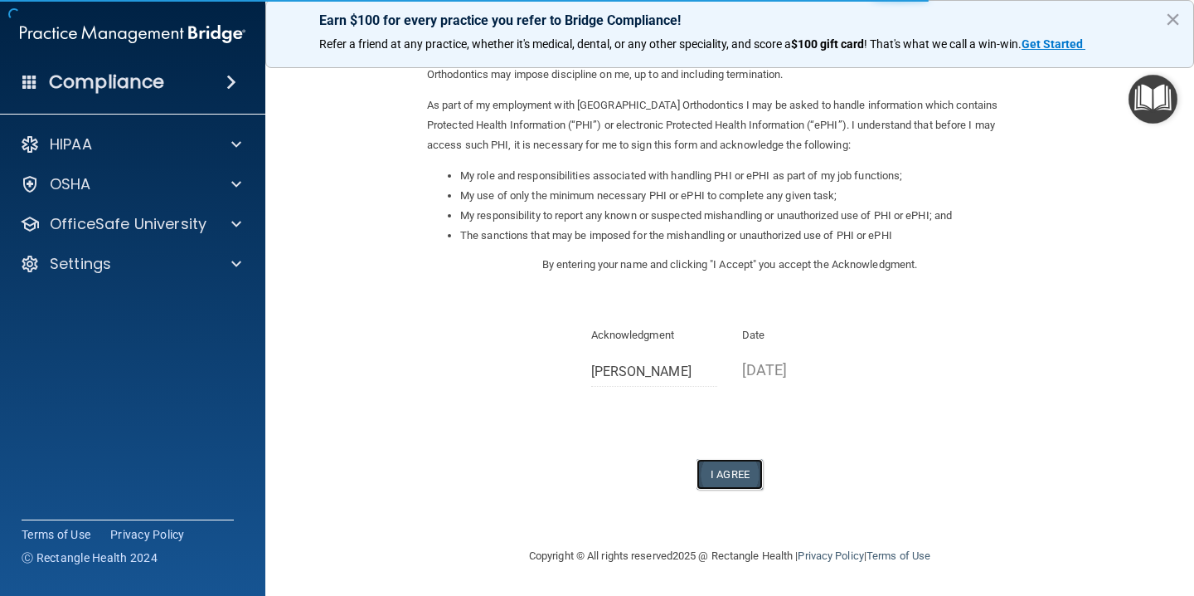
click at [723, 472] on button "I Agree" at bounding box center [730, 474] width 66 height 31
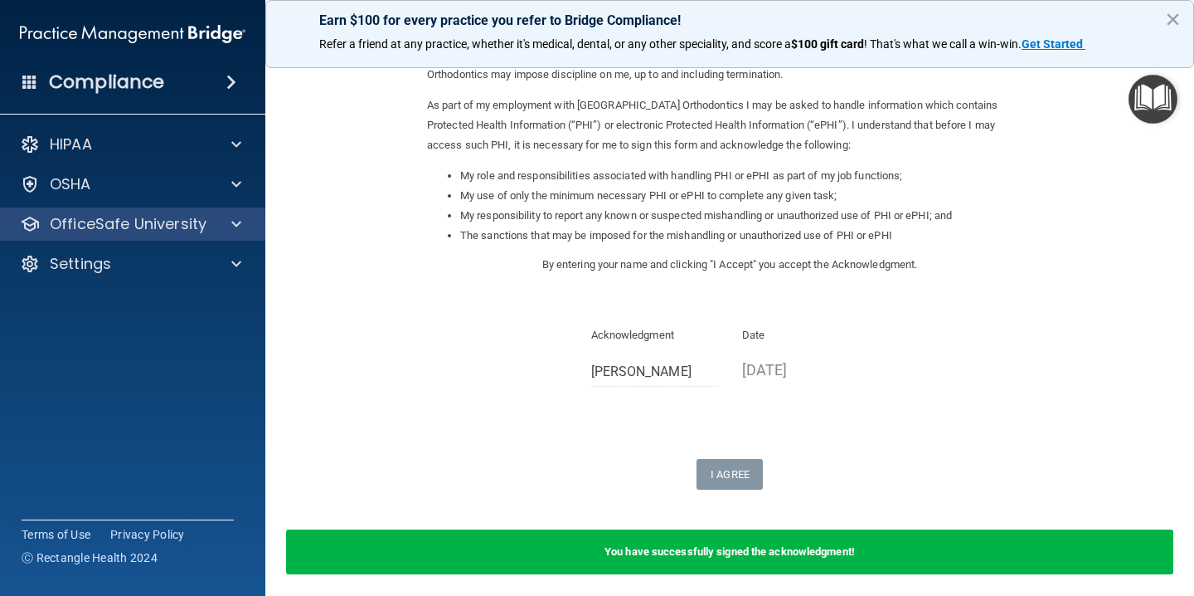
click at [160, 238] on div "OfficeSafe University" at bounding box center [133, 223] width 266 height 33
click at [160, 229] on p "OfficeSafe University" at bounding box center [128, 224] width 157 height 20
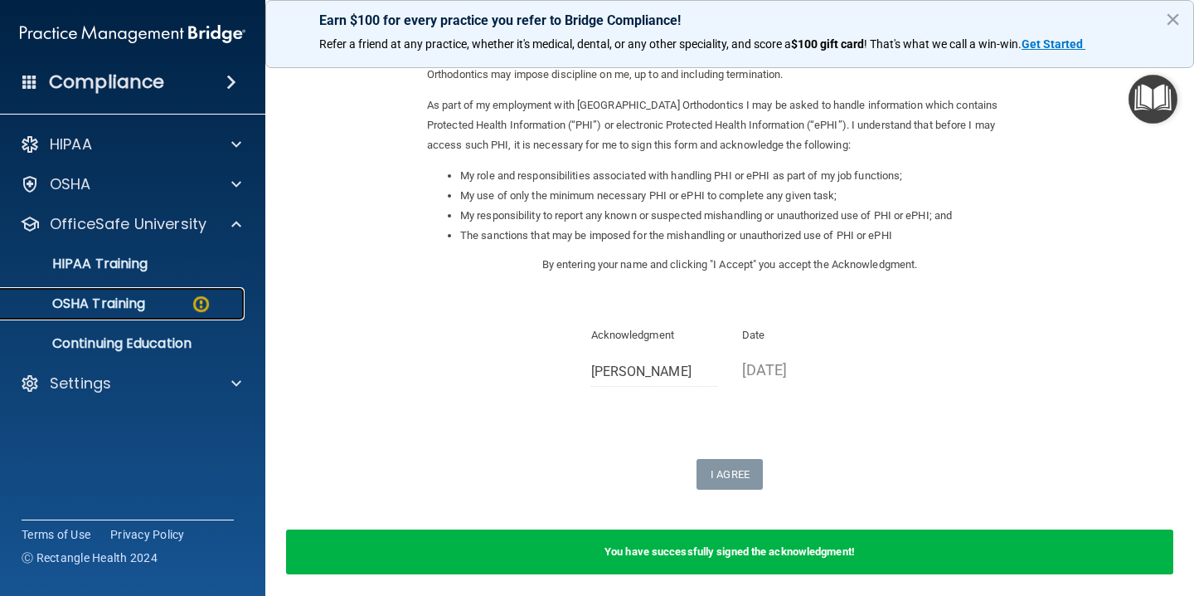
click at [115, 297] on p "OSHA Training" at bounding box center [78, 303] width 134 height 17
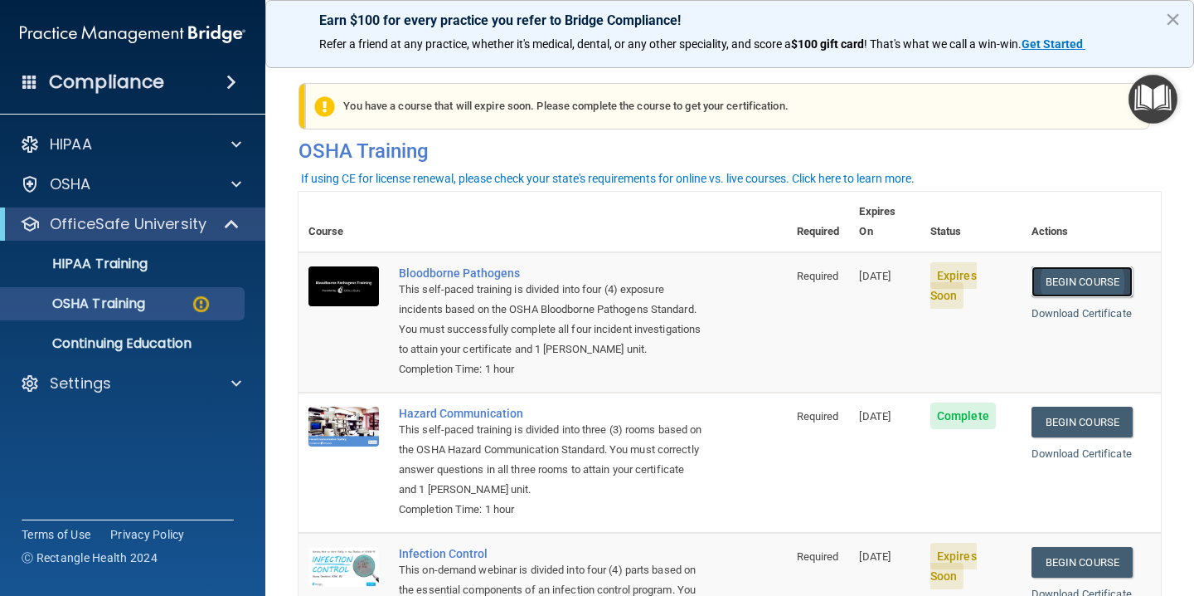
click at [1086, 266] on link "Begin Course" at bounding box center [1082, 281] width 101 height 31
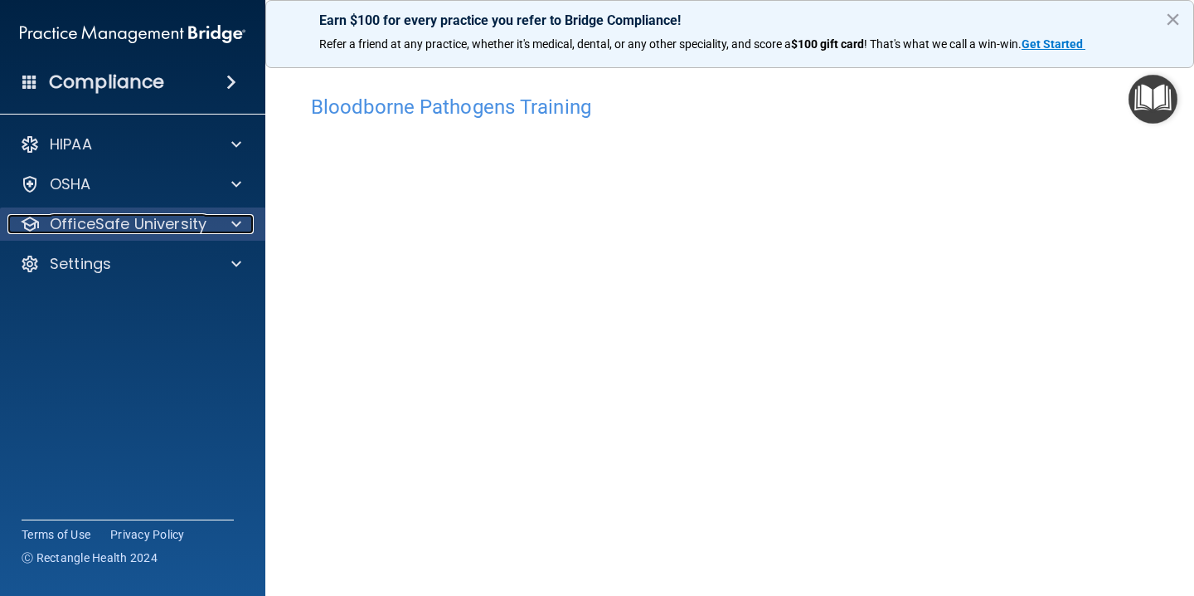
click at [192, 226] on p "OfficeSafe University" at bounding box center [128, 224] width 157 height 20
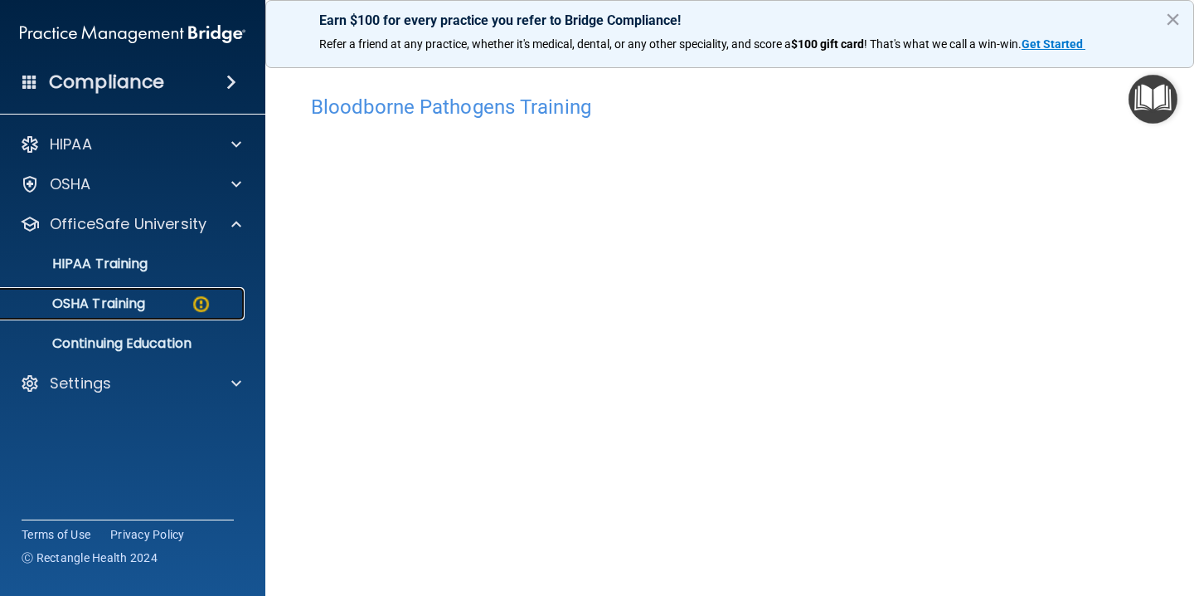
click at [125, 300] on p "OSHA Training" at bounding box center [78, 303] width 134 height 17
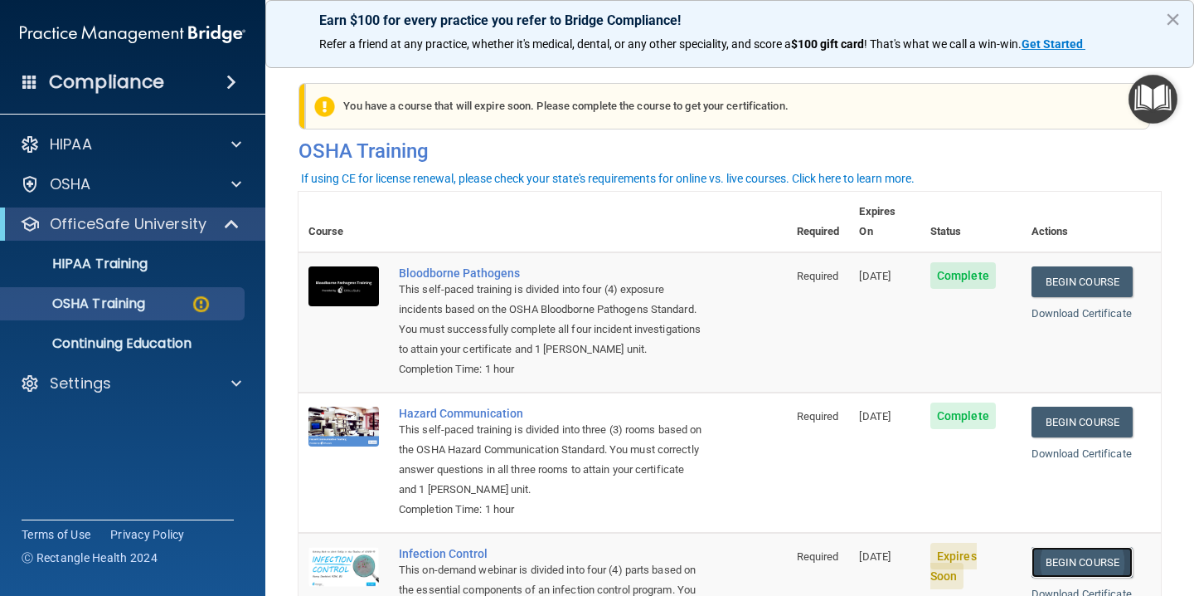
click at [1094, 547] on link "Begin Course" at bounding box center [1082, 562] width 101 height 31
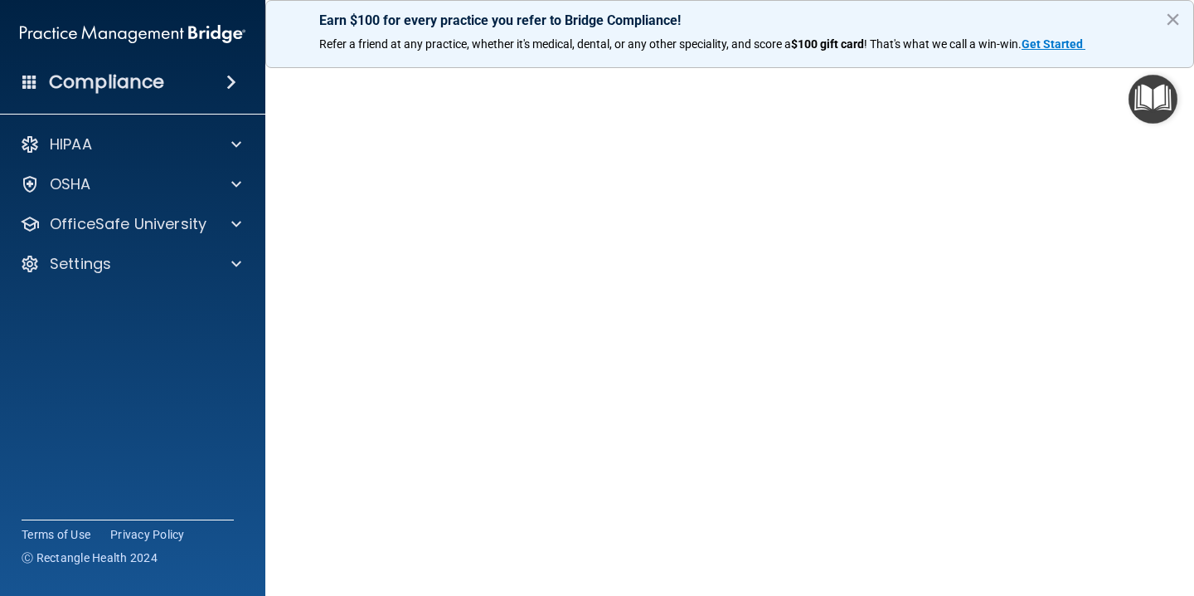
scroll to position [66, 0]
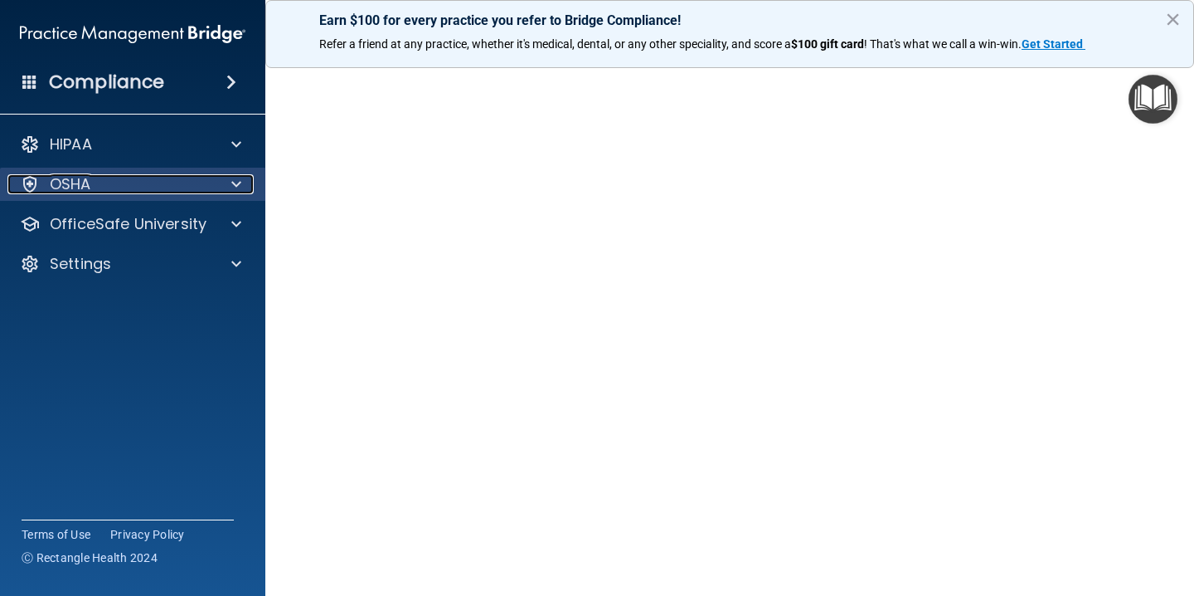
click at [182, 192] on div "OSHA" at bounding box center [110, 184] width 206 height 20
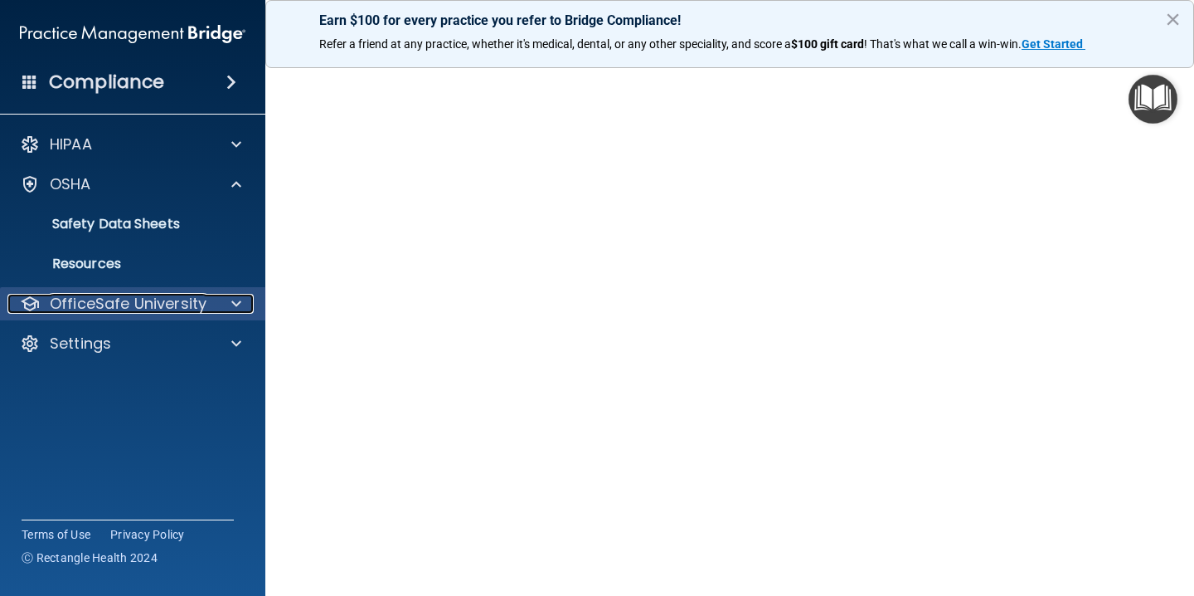
click at [175, 300] on p "OfficeSafe University" at bounding box center [128, 304] width 157 height 20
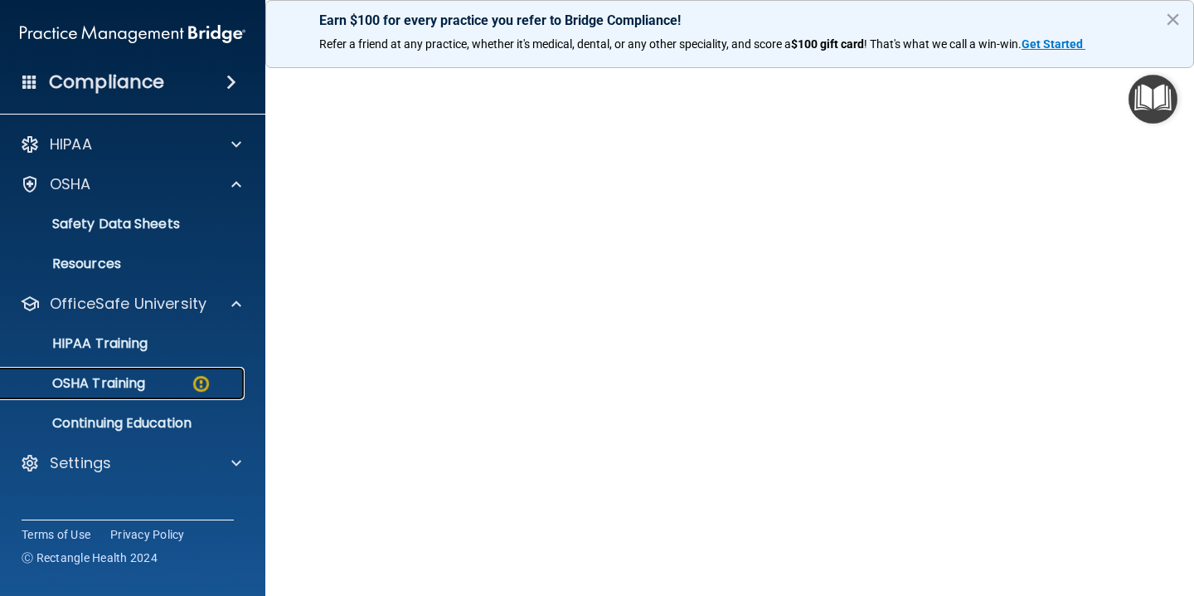
click at [153, 386] on div "OSHA Training" at bounding box center [124, 383] width 226 height 17
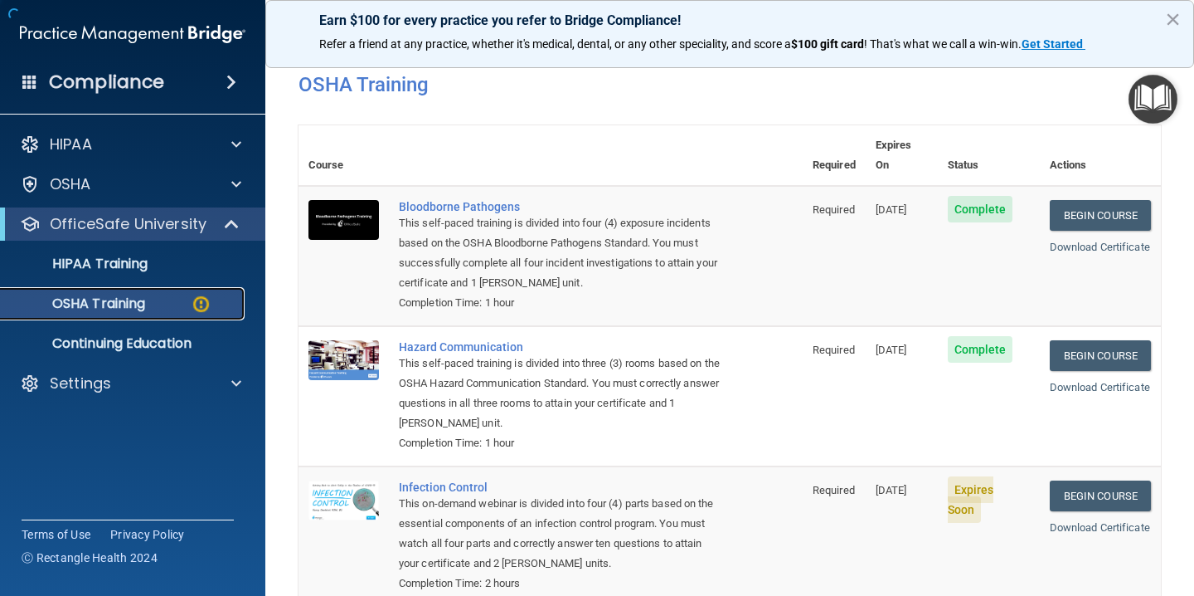
scroll to position [216, 0]
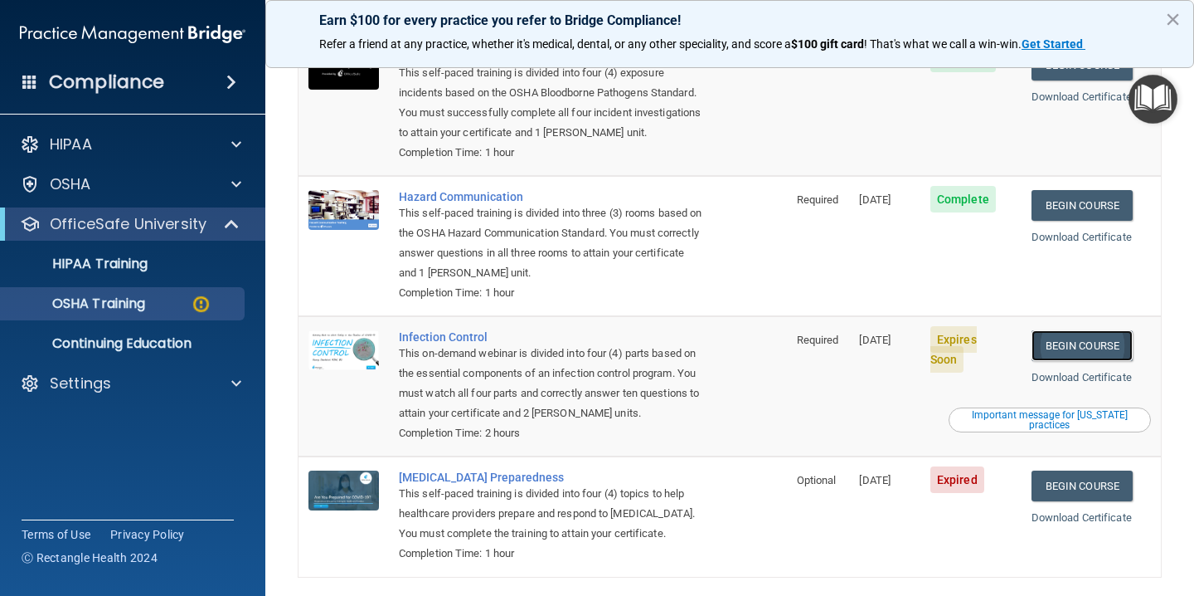
click at [1088, 335] on link "Begin Course" at bounding box center [1082, 345] width 101 height 31
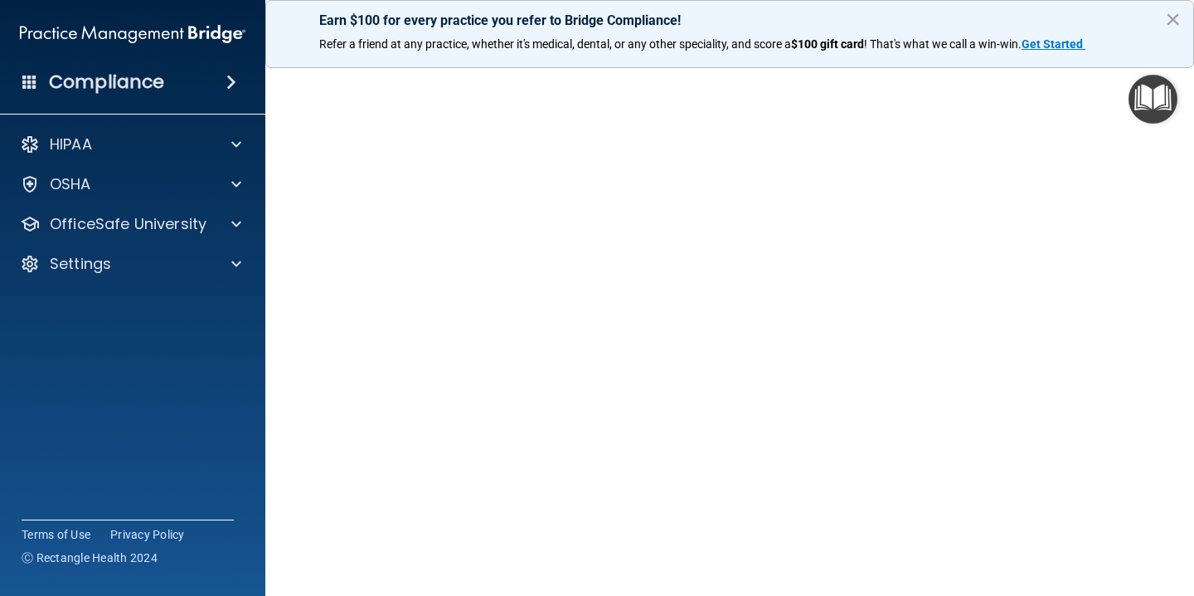
scroll to position [51, 0]
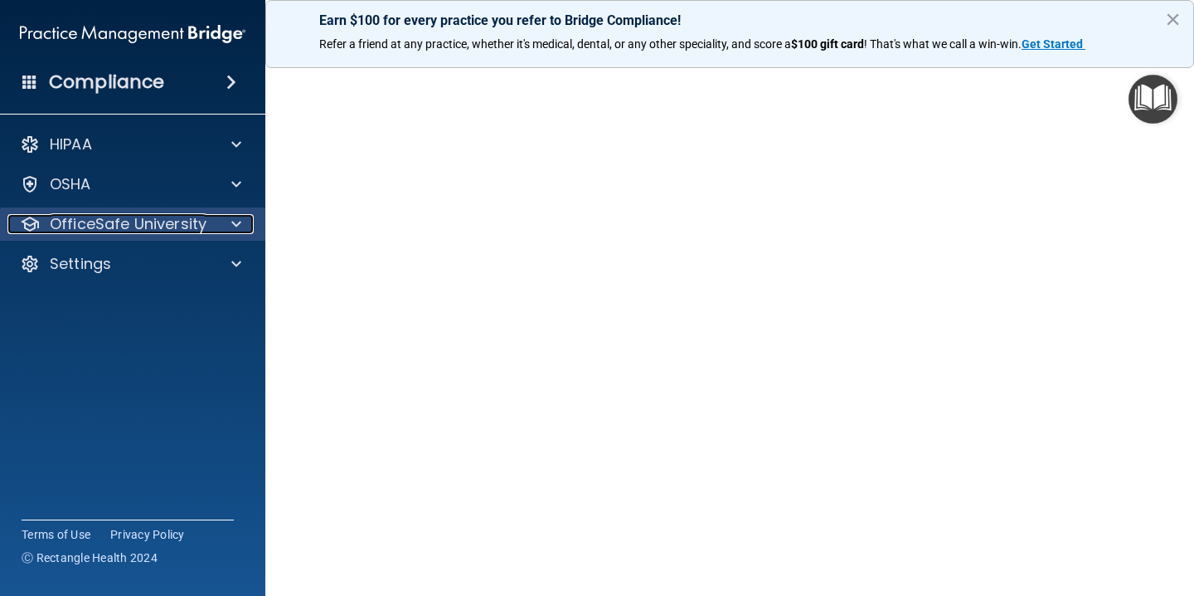
click at [208, 232] on div "OfficeSafe University" at bounding box center [110, 224] width 206 height 20
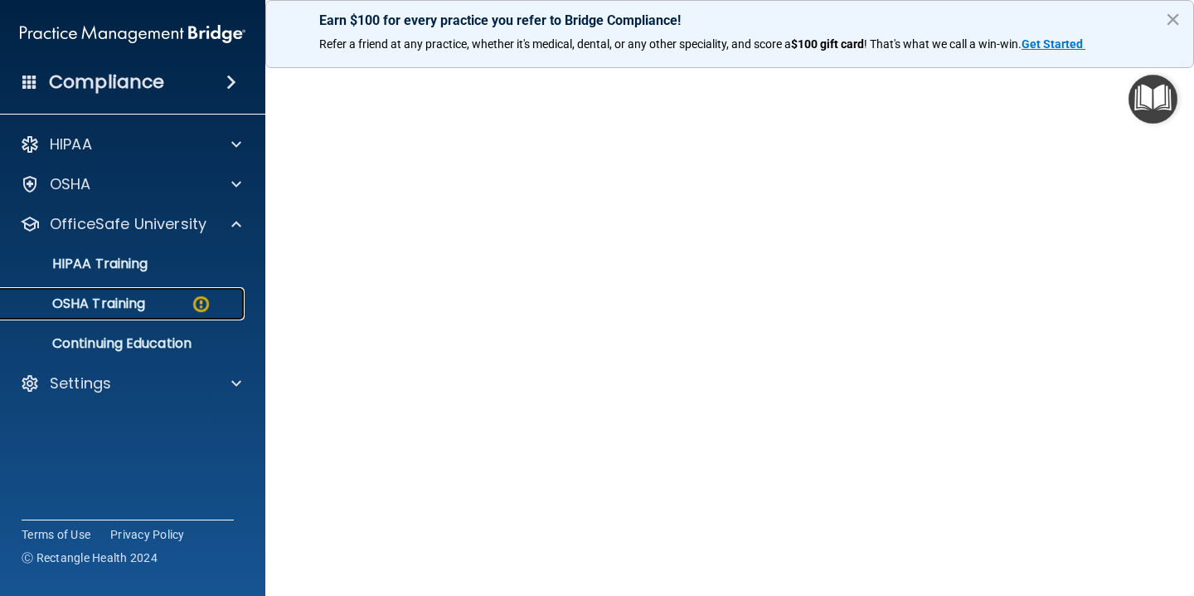
click at [175, 304] on div "OSHA Training" at bounding box center [124, 303] width 226 height 17
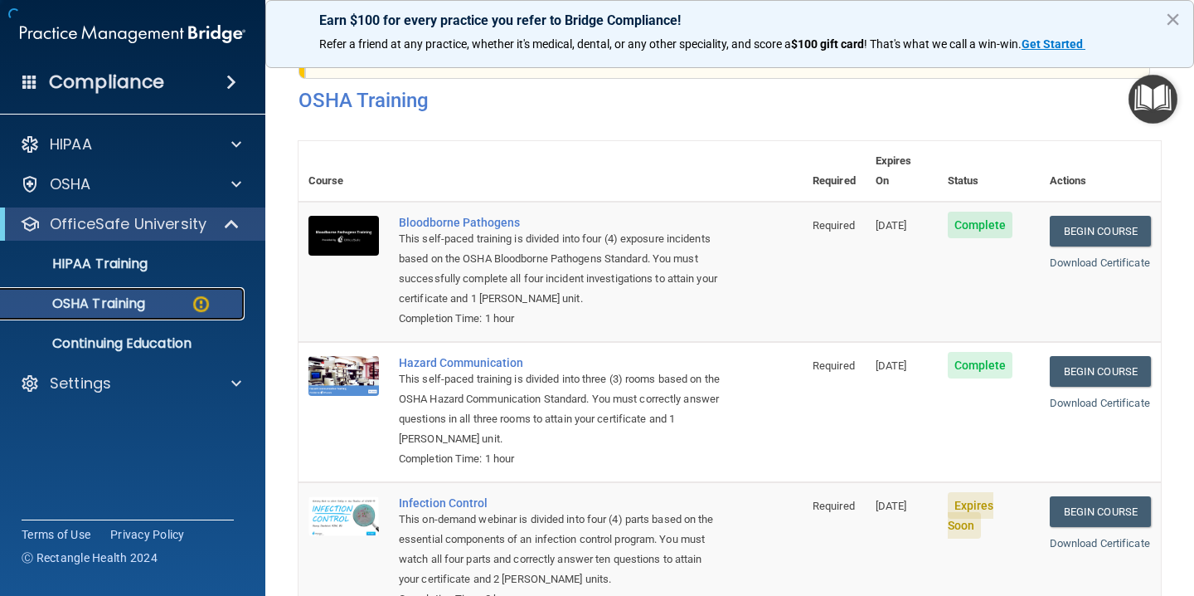
scroll to position [201, 0]
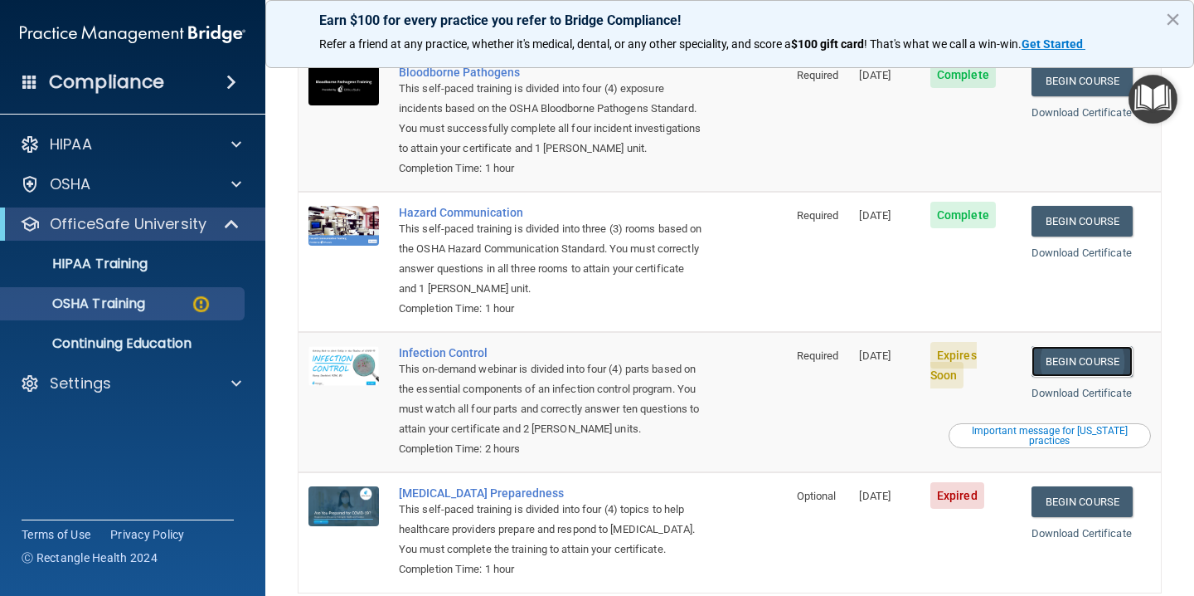
click at [1083, 346] on link "Begin Course" at bounding box center [1082, 361] width 101 height 31
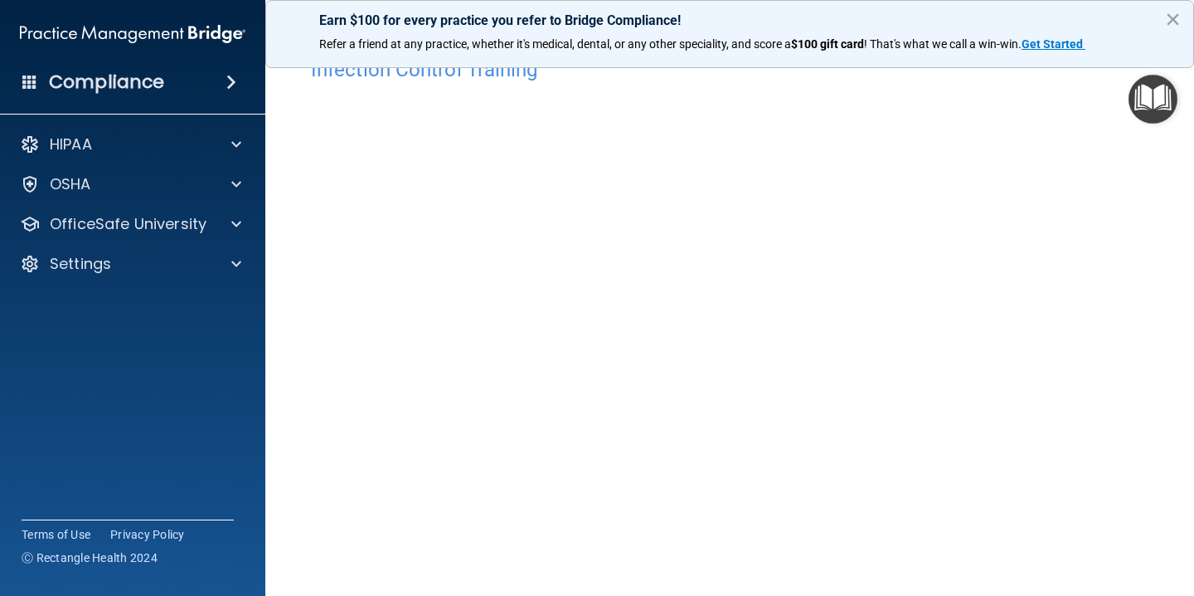
scroll to position [40, 0]
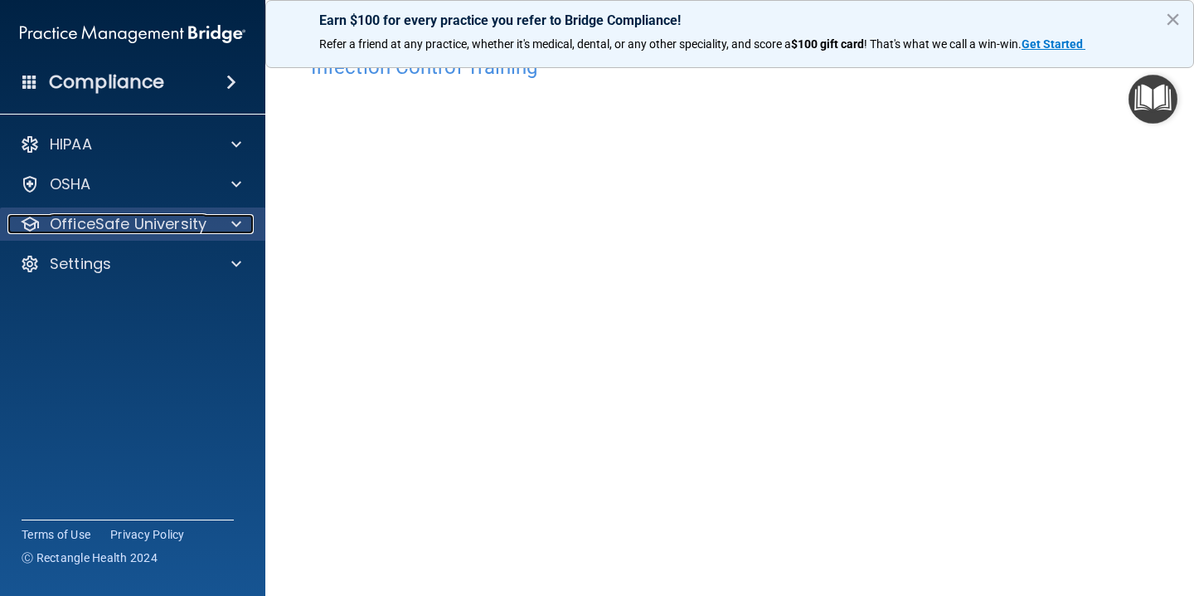
click at [192, 229] on p "OfficeSafe University" at bounding box center [128, 224] width 157 height 20
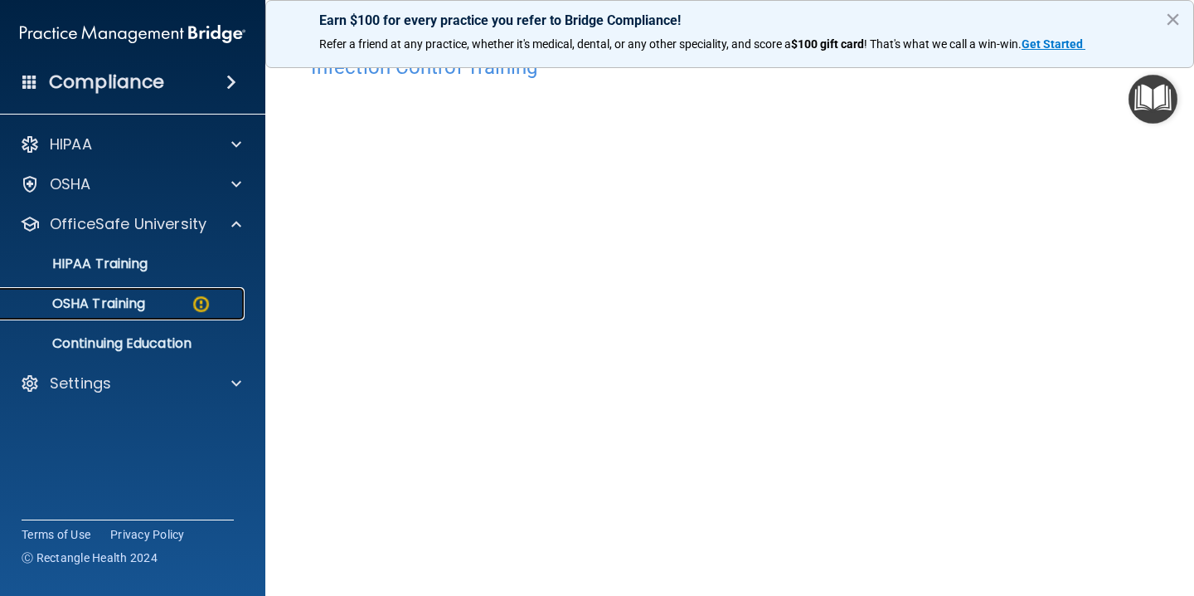
click at [135, 304] on p "OSHA Training" at bounding box center [78, 303] width 134 height 17
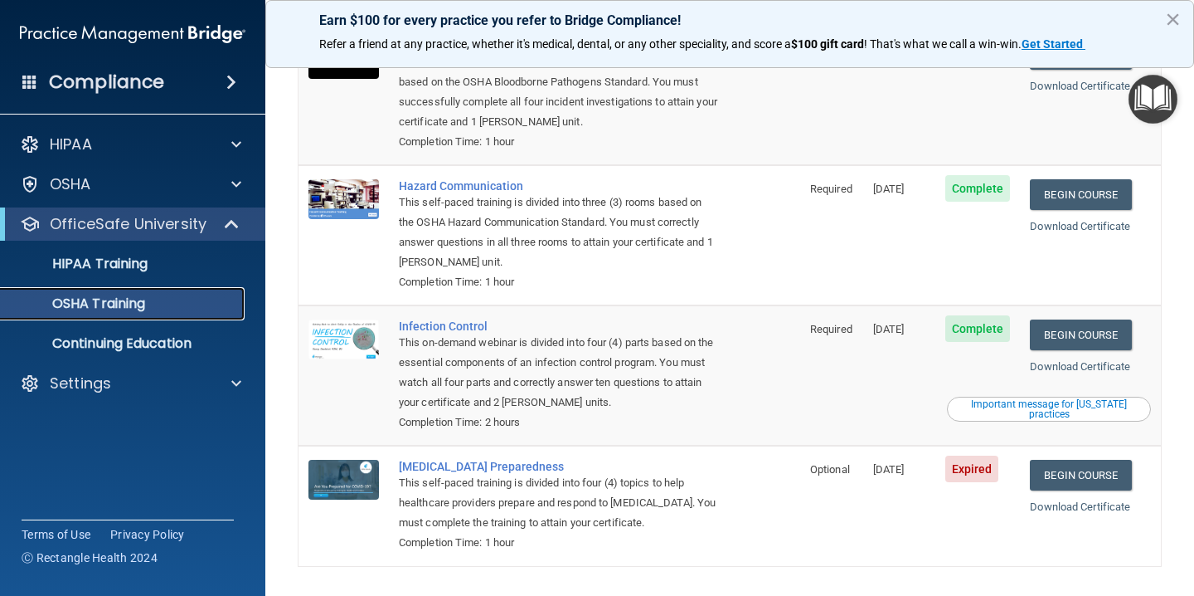
scroll to position [218, 0]
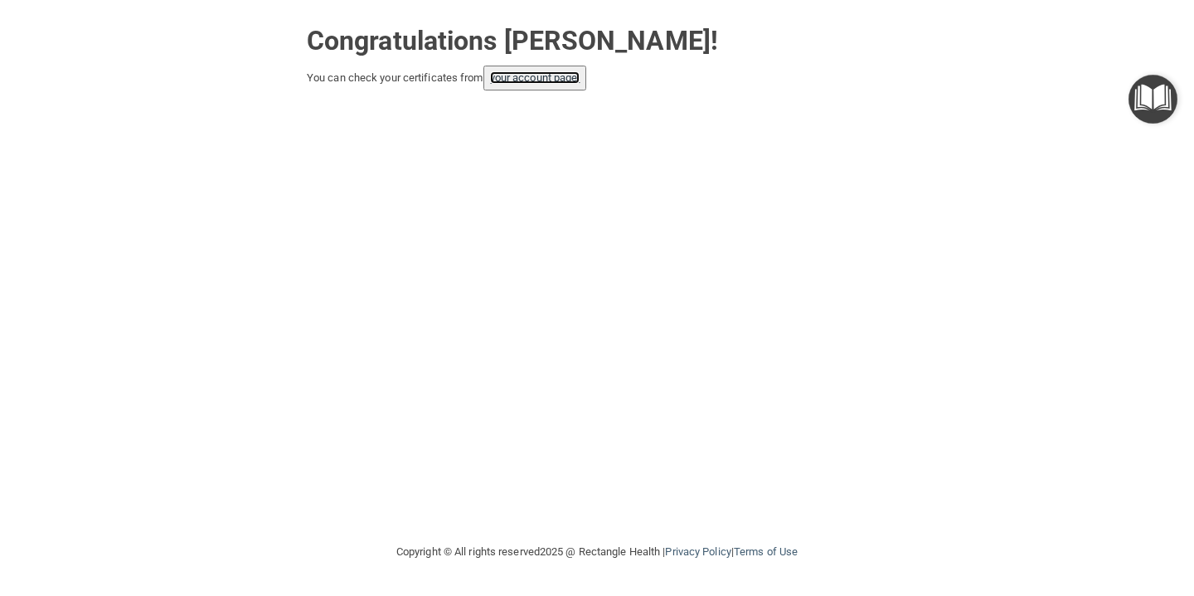
click at [555, 83] on link "your account page!" at bounding box center [535, 77] width 90 height 12
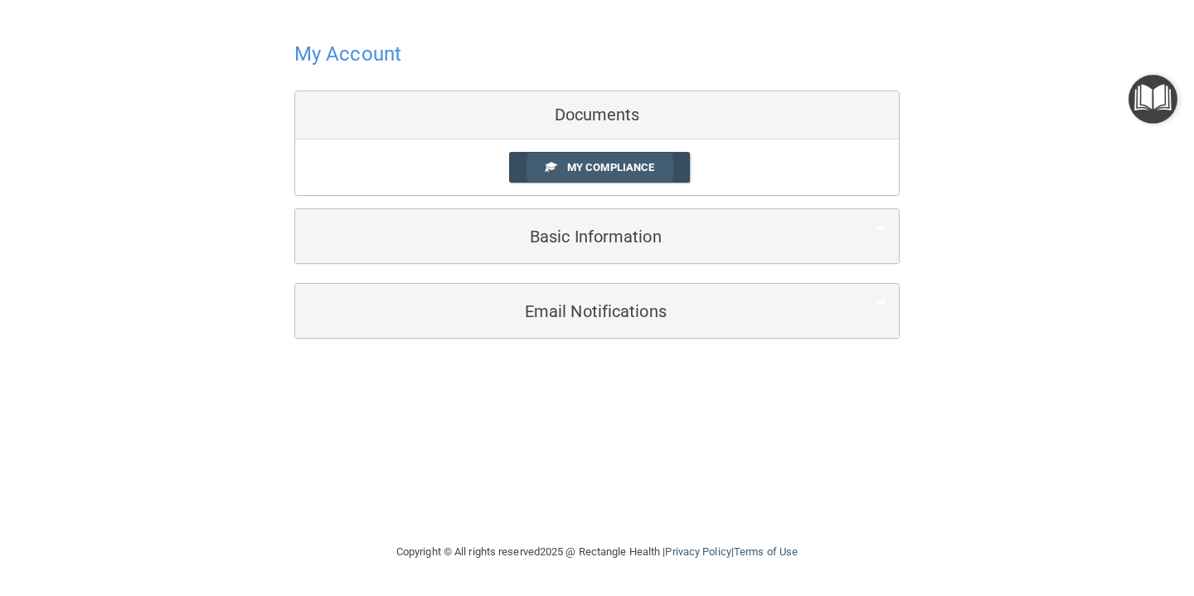
click at [635, 159] on link "My Compliance" at bounding box center [600, 167] width 182 height 31
